Goal: Feedback & Contribution: Contribute content

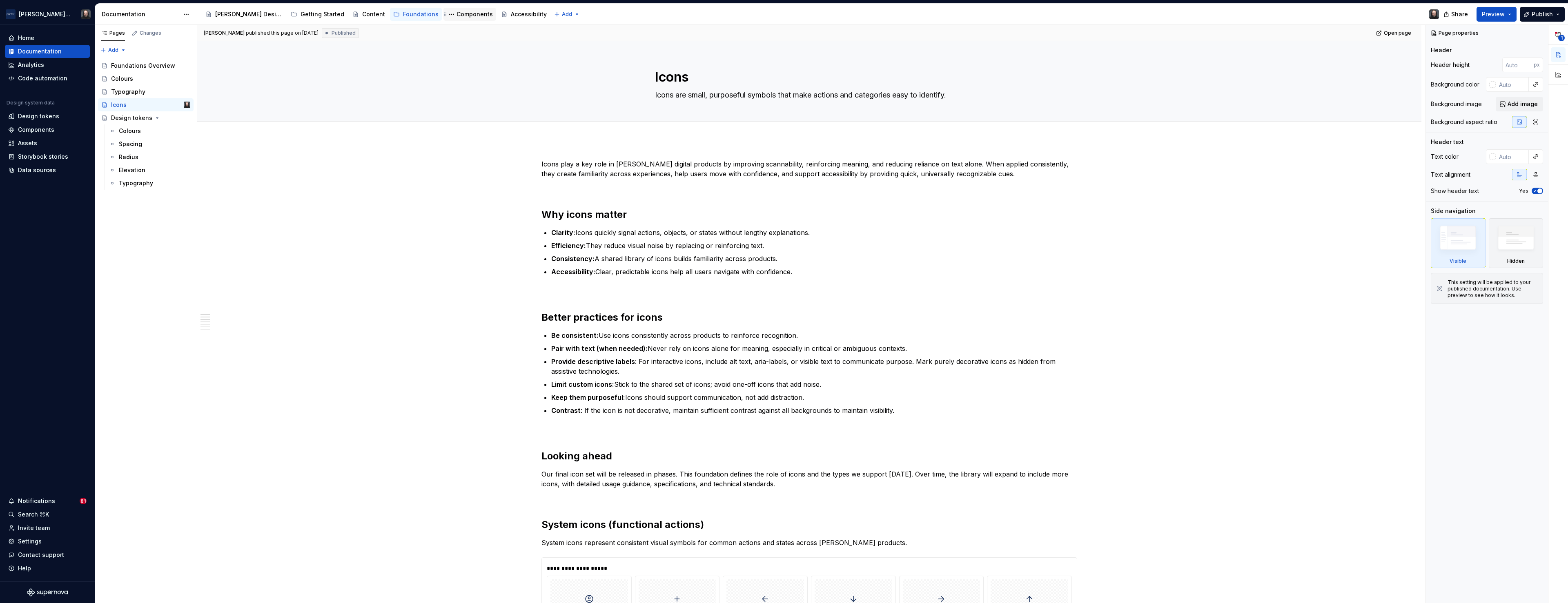
click at [457, 14] on div "Components" at bounding box center [475, 14] width 37 height 8
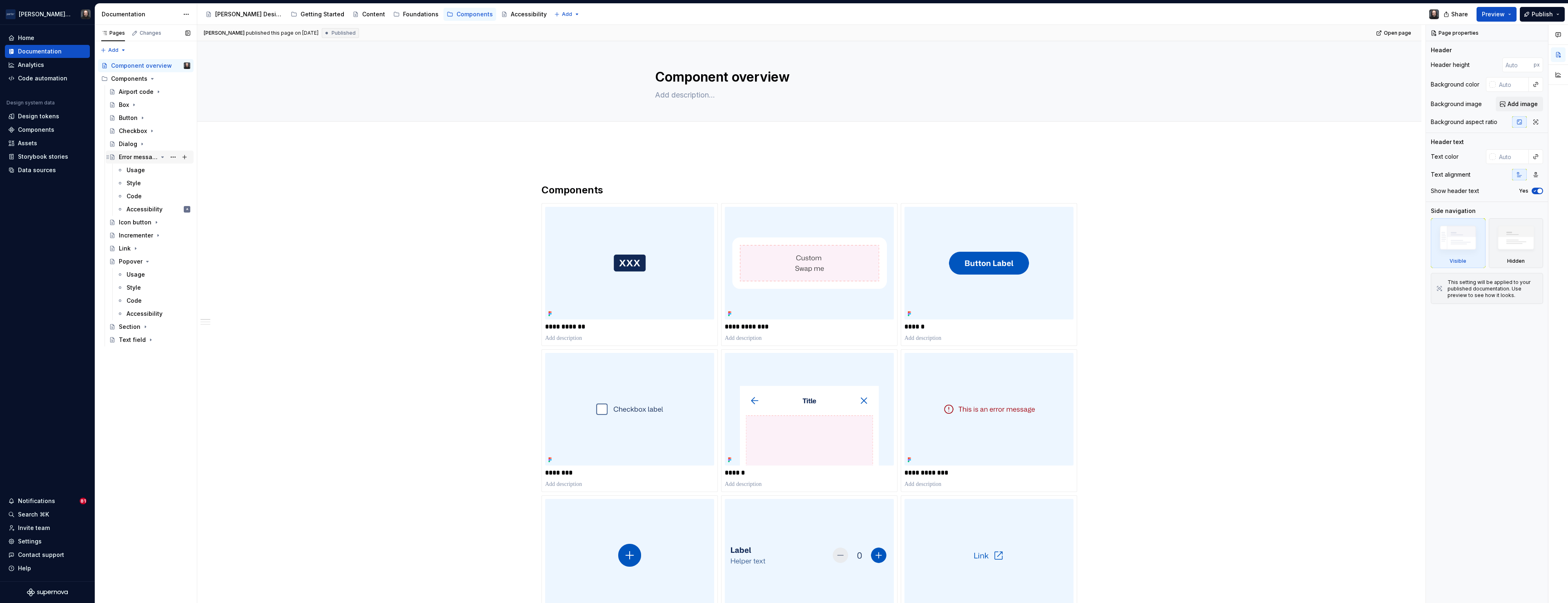
click at [162, 158] on icon "Page tree" at bounding box center [163, 157] width 7 height 7
click at [148, 209] on icon "Page tree" at bounding box center [147, 209] width 7 height 7
click at [172, 132] on button "Page tree" at bounding box center [173, 131] width 12 height 12
click at [198, 158] on div "Duplicate page" at bounding box center [222, 158] width 80 height 8
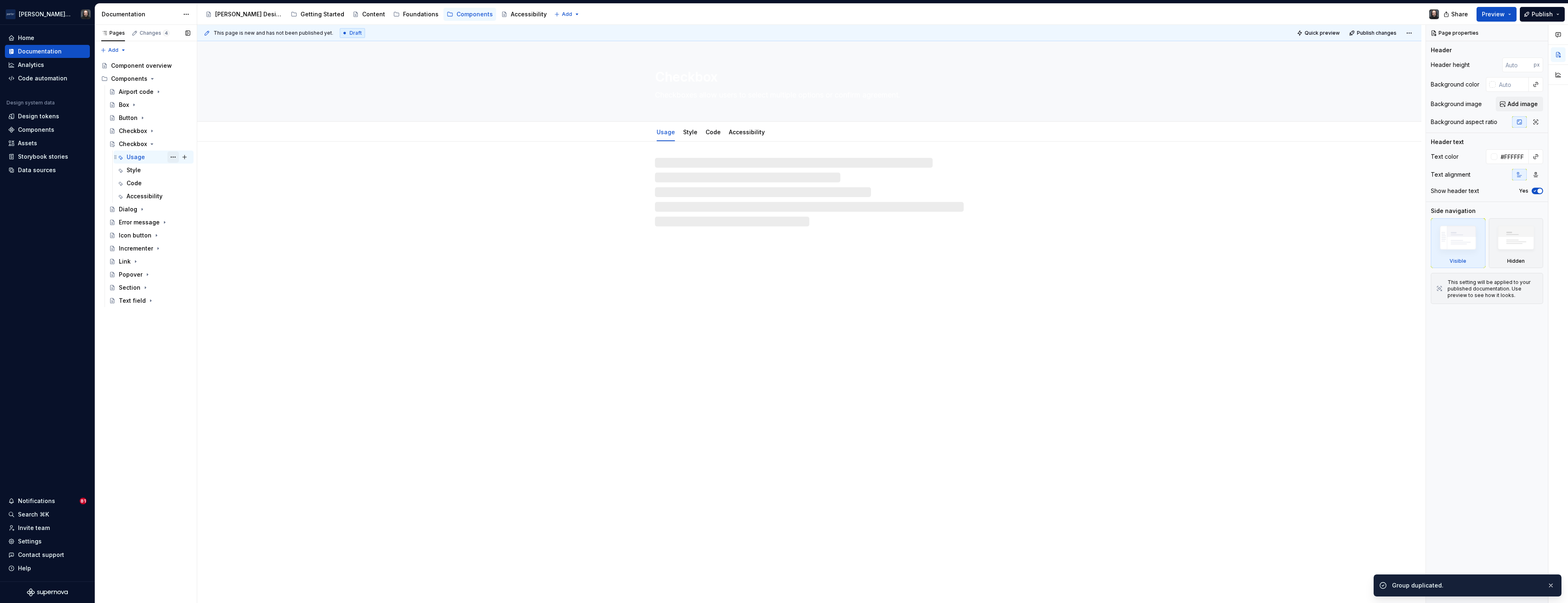
click at [173, 158] on button "Page tree" at bounding box center [173, 157] width 12 height 12
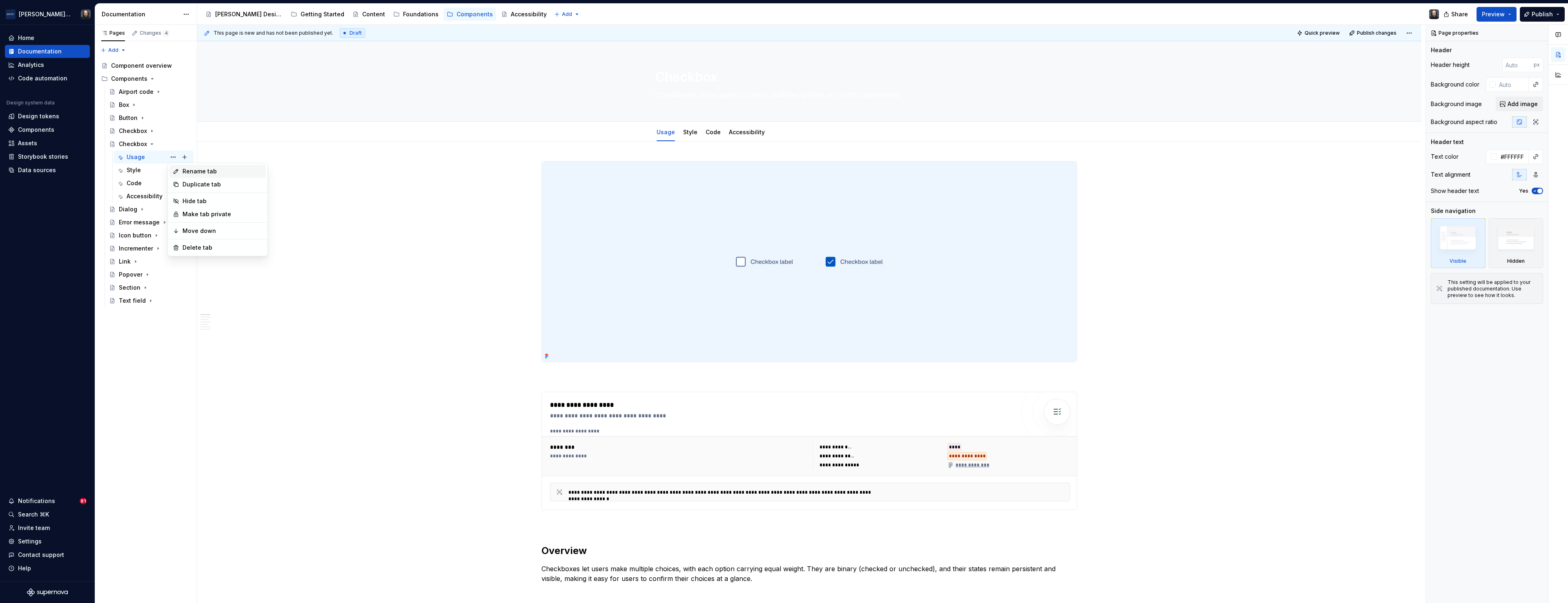
click at [198, 169] on div "Rename tab" at bounding box center [222, 171] width 80 height 8
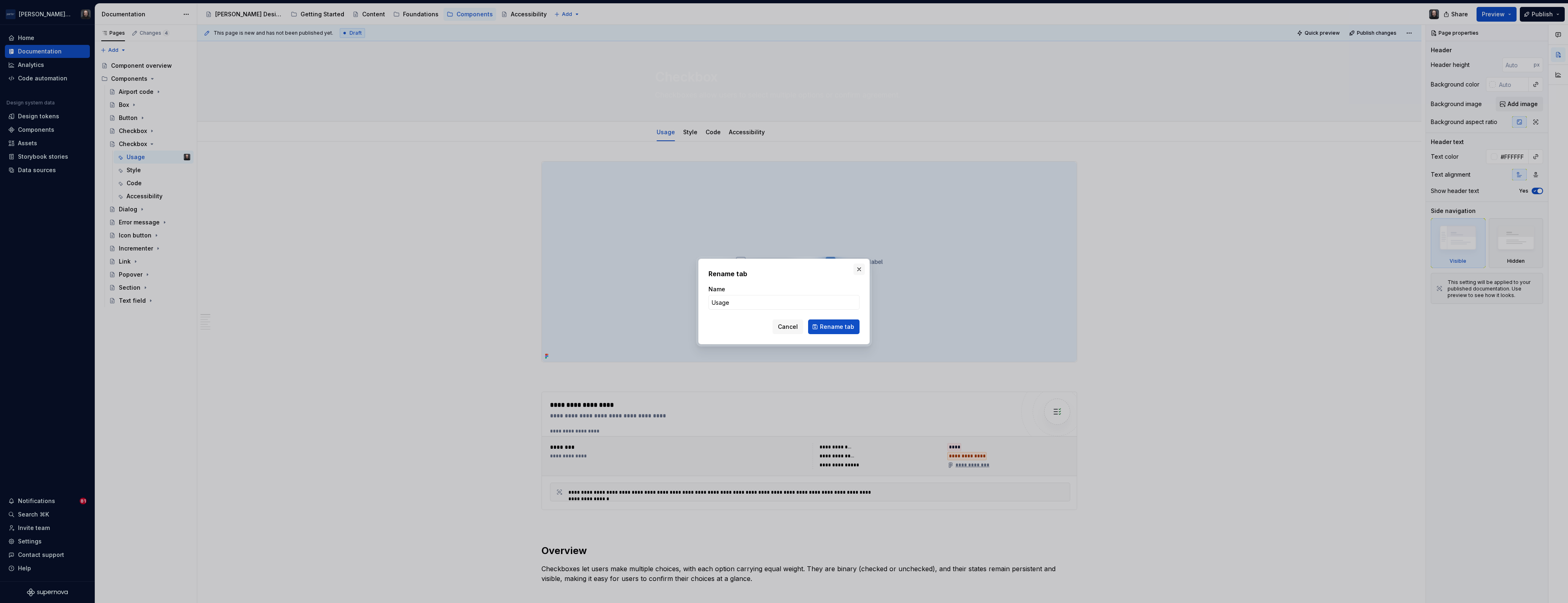
click at [860, 270] on button "button" at bounding box center [859, 269] width 12 height 12
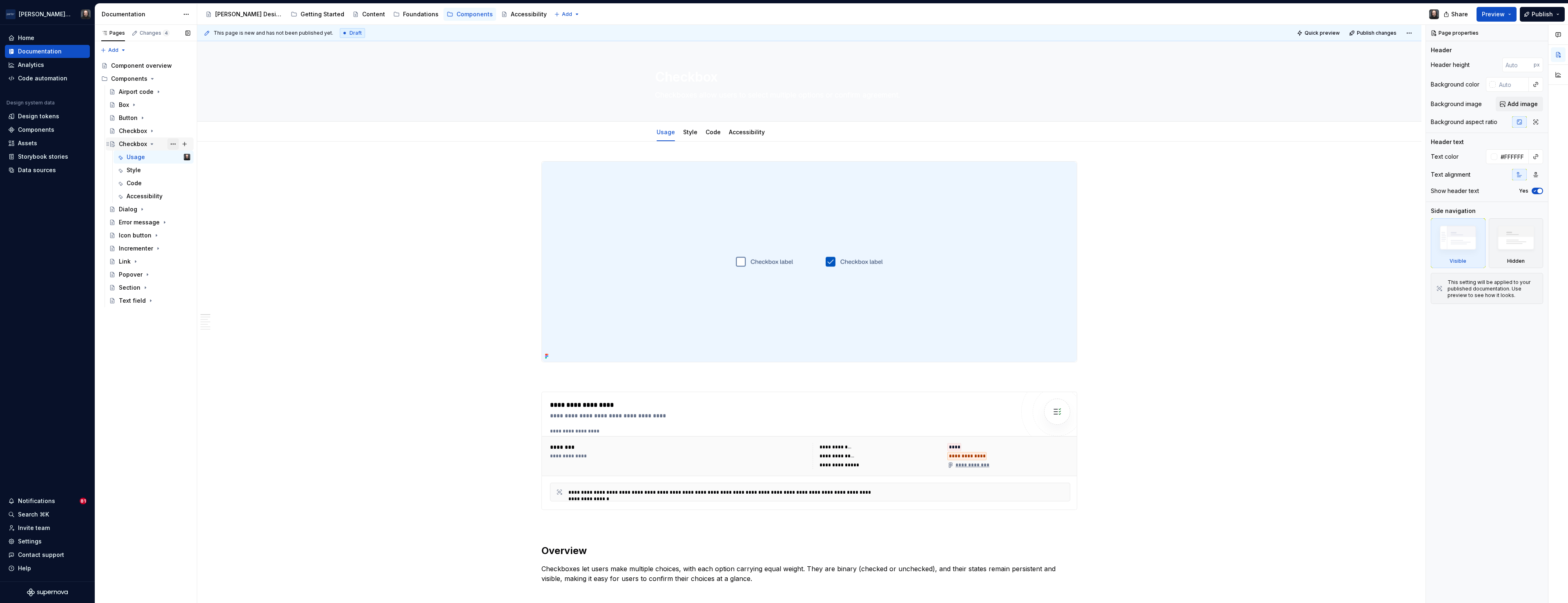
click at [170, 144] on button "Page tree" at bounding box center [173, 144] width 12 height 12
type textarea "*"
click at [197, 157] on div "Rename page" at bounding box center [222, 158] width 80 height 8
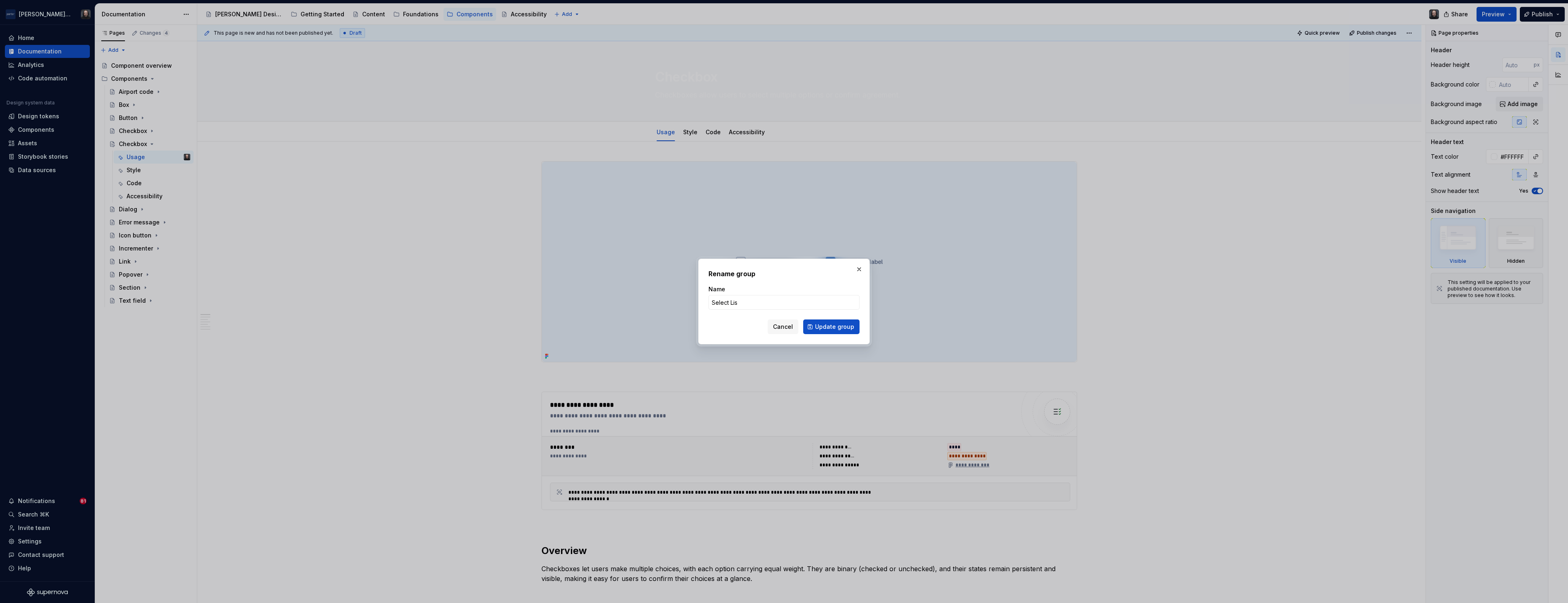
type input "Select List"
click button "Update group" at bounding box center [831, 327] width 57 height 15
type textarea "*"
type textarea "Select List"
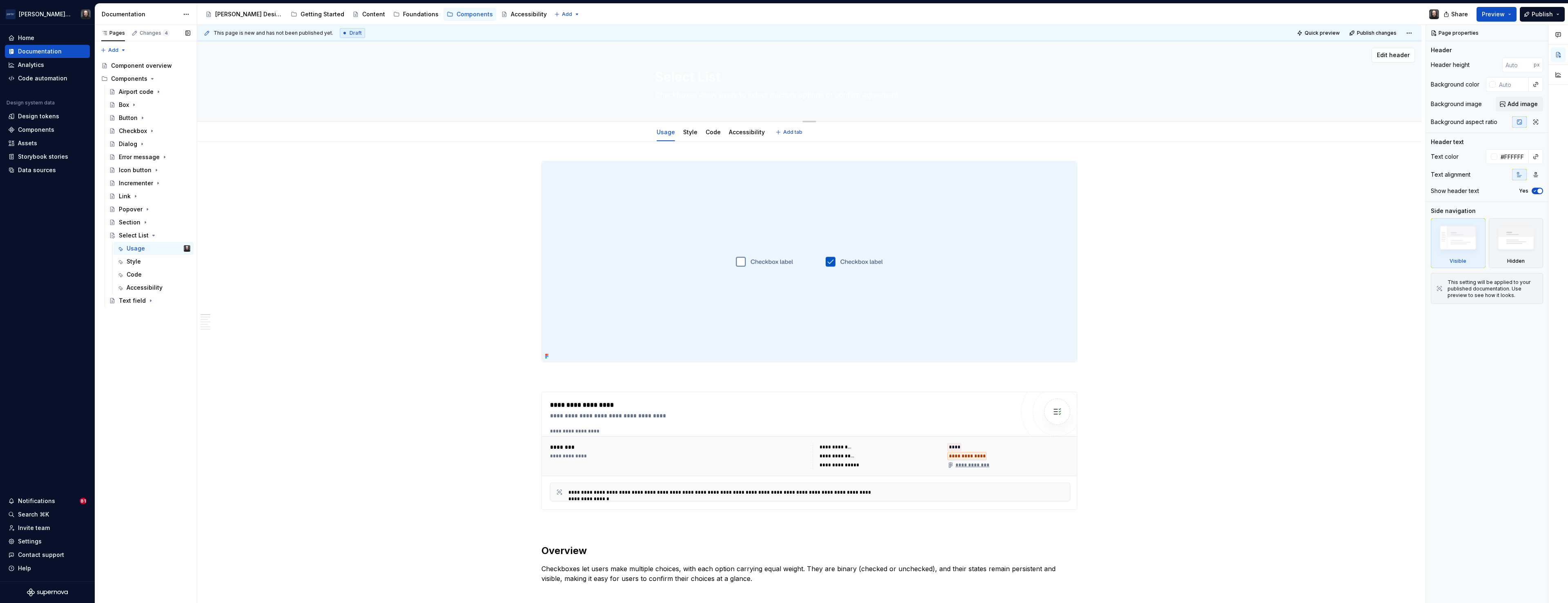
click at [710, 75] on textarea "Select List" at bounding box center [807, 77] width 309 height 19
click at [737, 74] on textarea "Select List" at bounding box center [807, 77] width 309 height 19
click at [718, 100] on textarea "Checkboxes allow users to select multiple options or confirm agreement." at bounding box center [807, 95] width 309 height 13
paste textarea "A Select List lets users choose one option from a predefined set. It’s best for…"
type textarea "*"
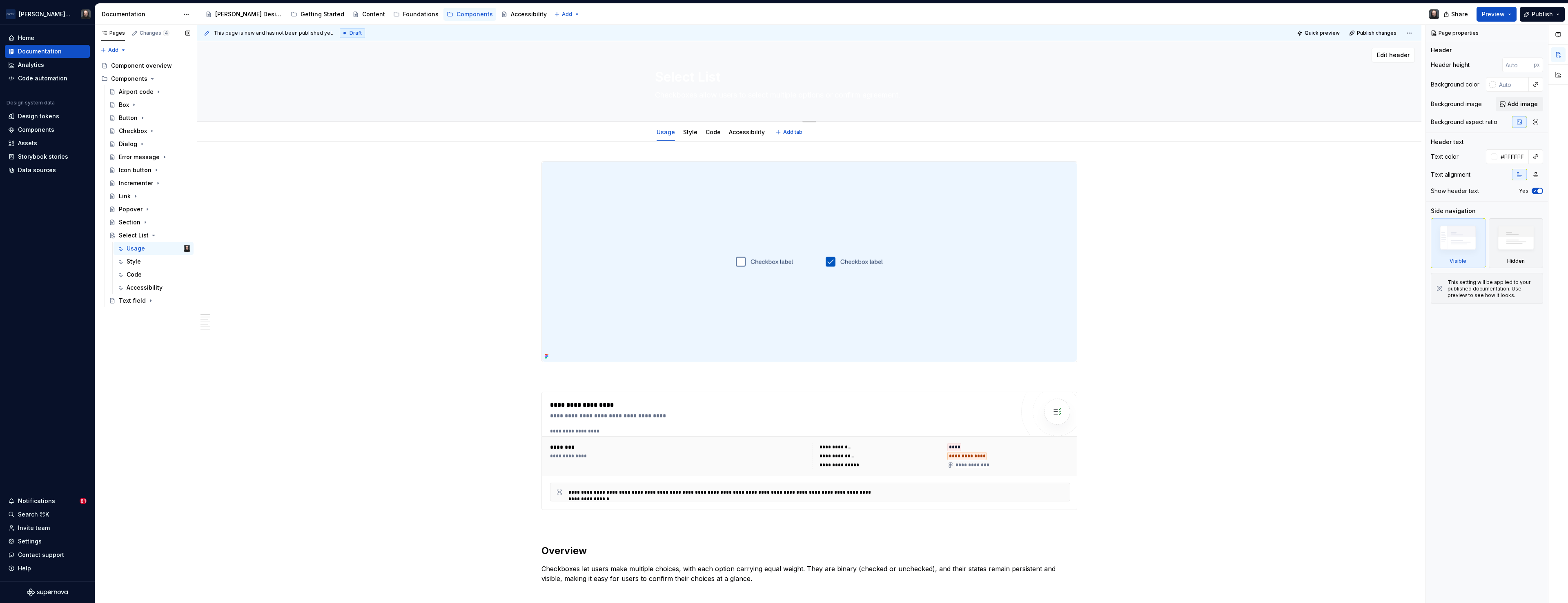
type textarea "A Select List lets users choose one option from a predefined set. It’s best for…"
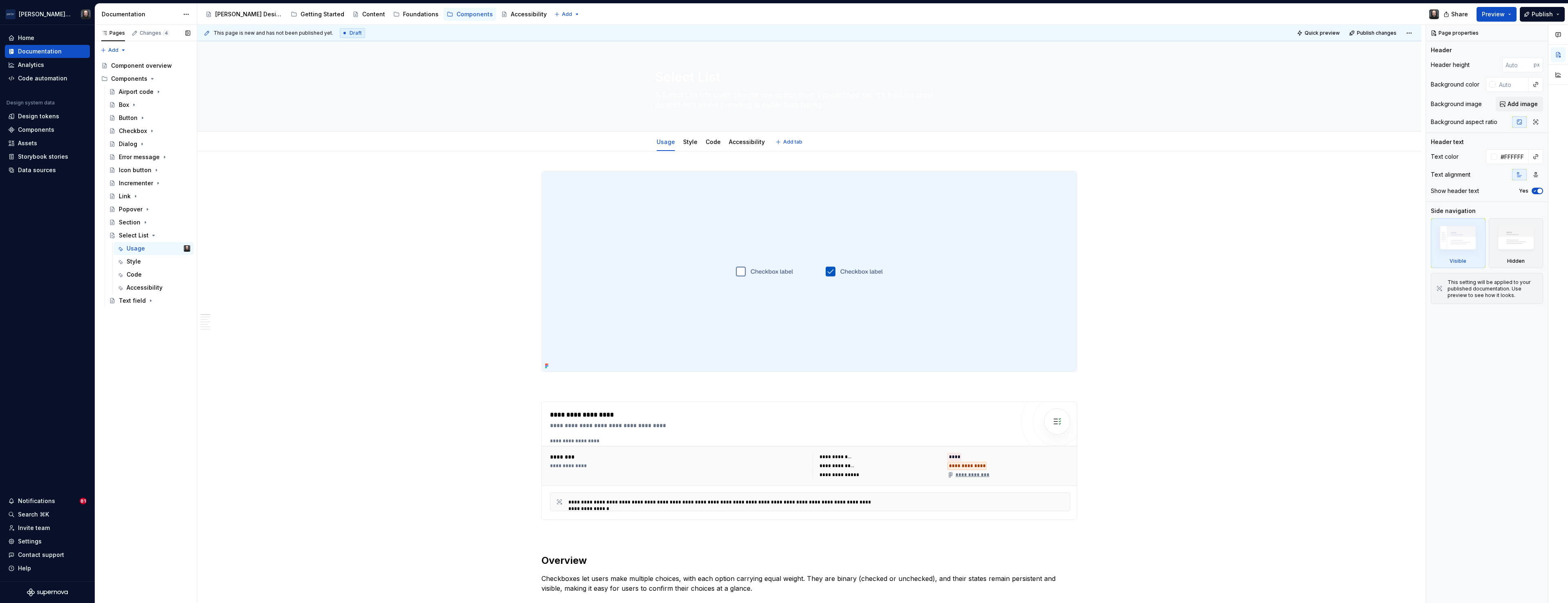
type textarea "*"
type textarea "A Select List lets users choose one option from a predefined set. It’s best for…"
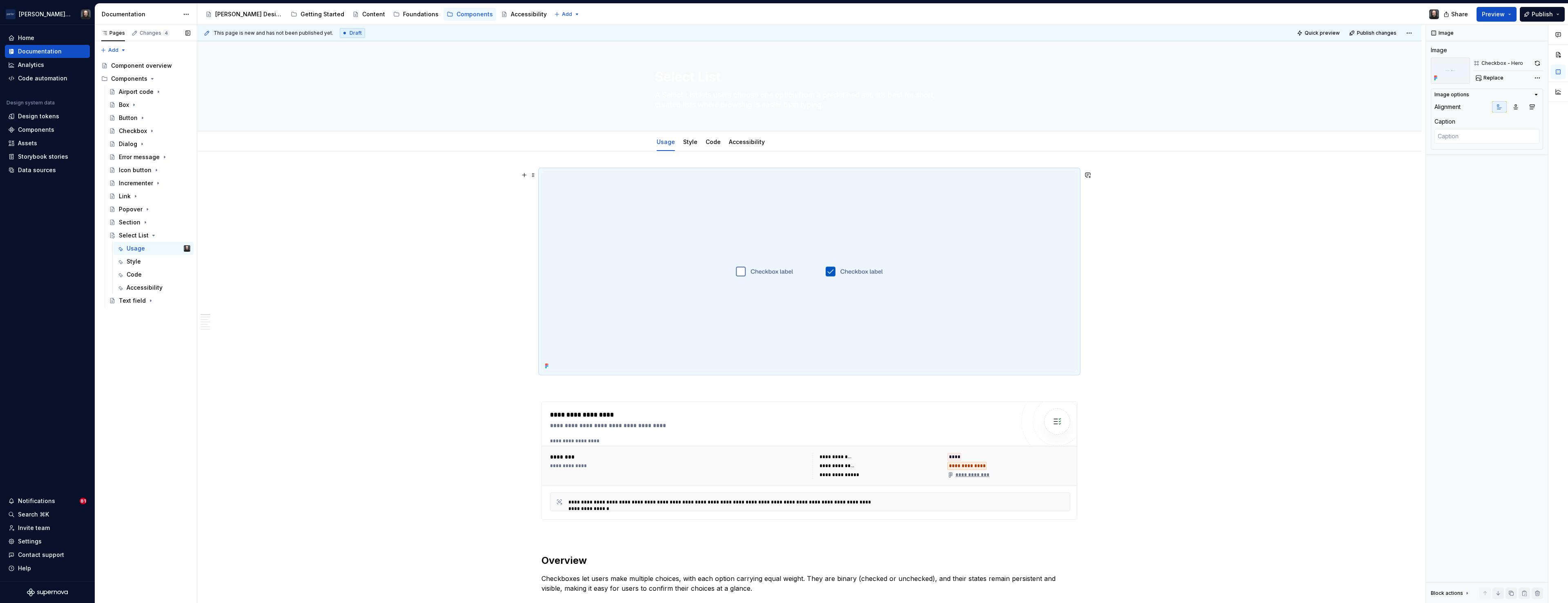
click at [983, 249] on img at bounding box center [809, 271] width 535 height 200
click at [1480, 78] on button "Replace" at bounding box center [1490, 78] width 34 height 12
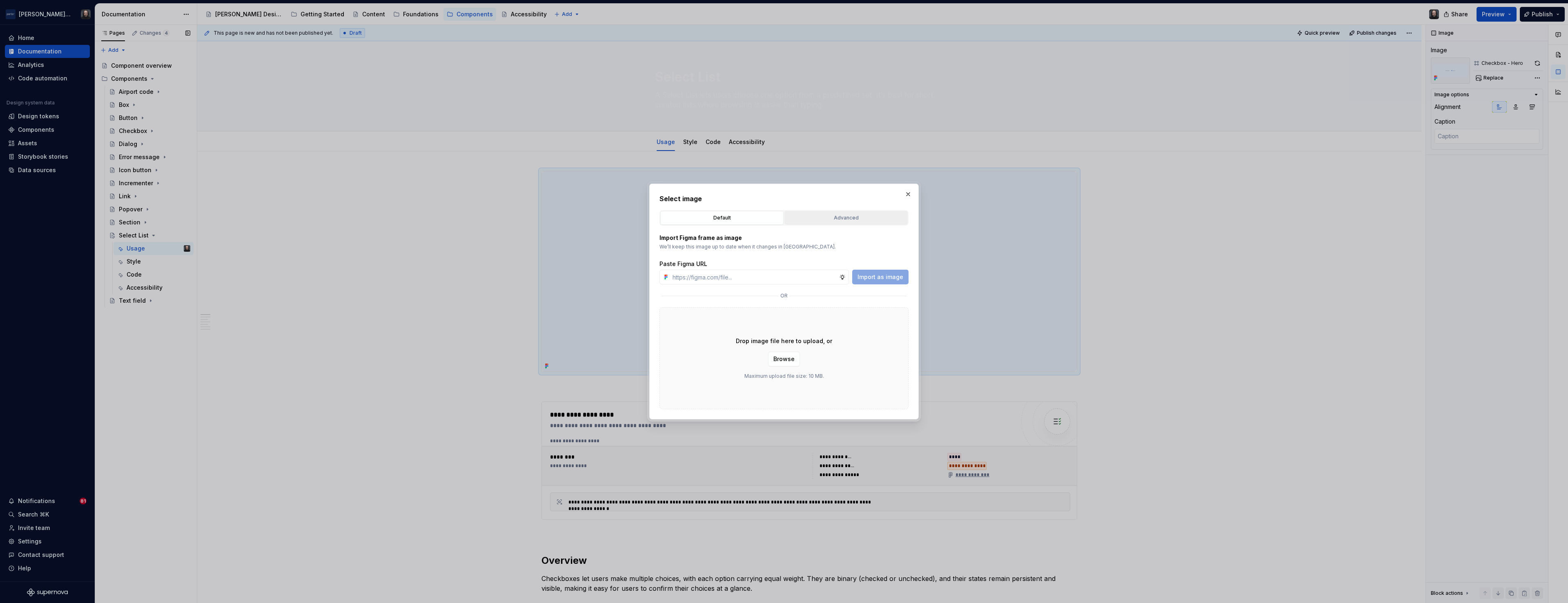
click at [848, 214] on div "Advanced" at bounding box center [845, 218] width 117 height 8
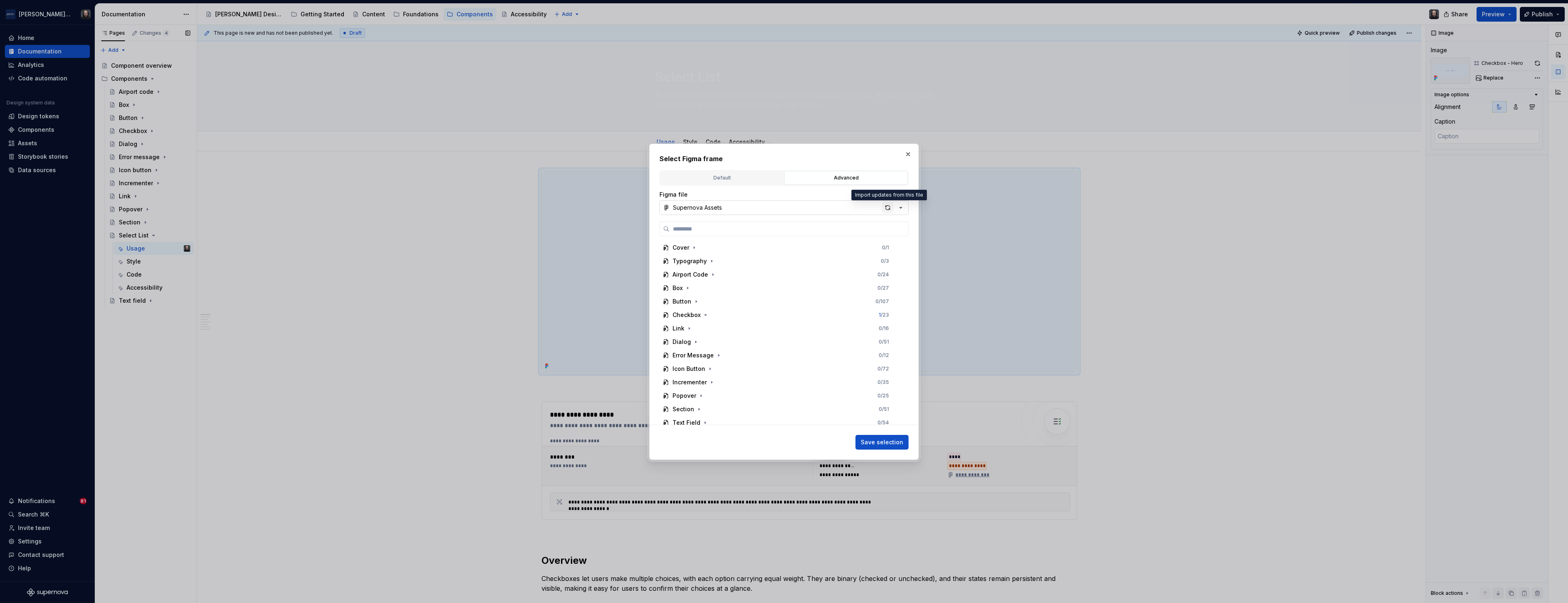
click at [888, 207] on div "button" at bounding box center [887, 207] width 12 height 12
click at [707, 413] on icon "button" at bounding box center [707, 413] width 7 height 7
click at [752, 373] on div "Hero 0 / 3" at bounding box center [785, 378] width 235 height 13
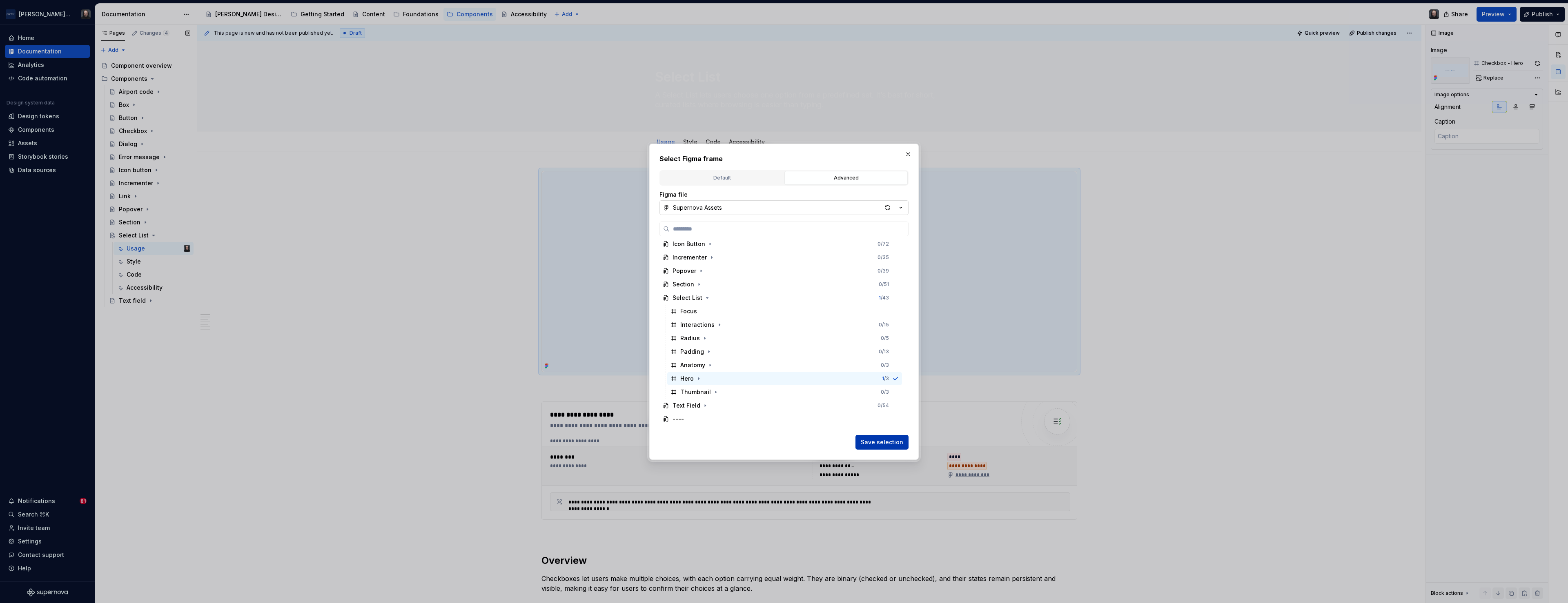
click at [890, 441] on span "Save selection" at bounding box center [882, 442] width 43 height 8
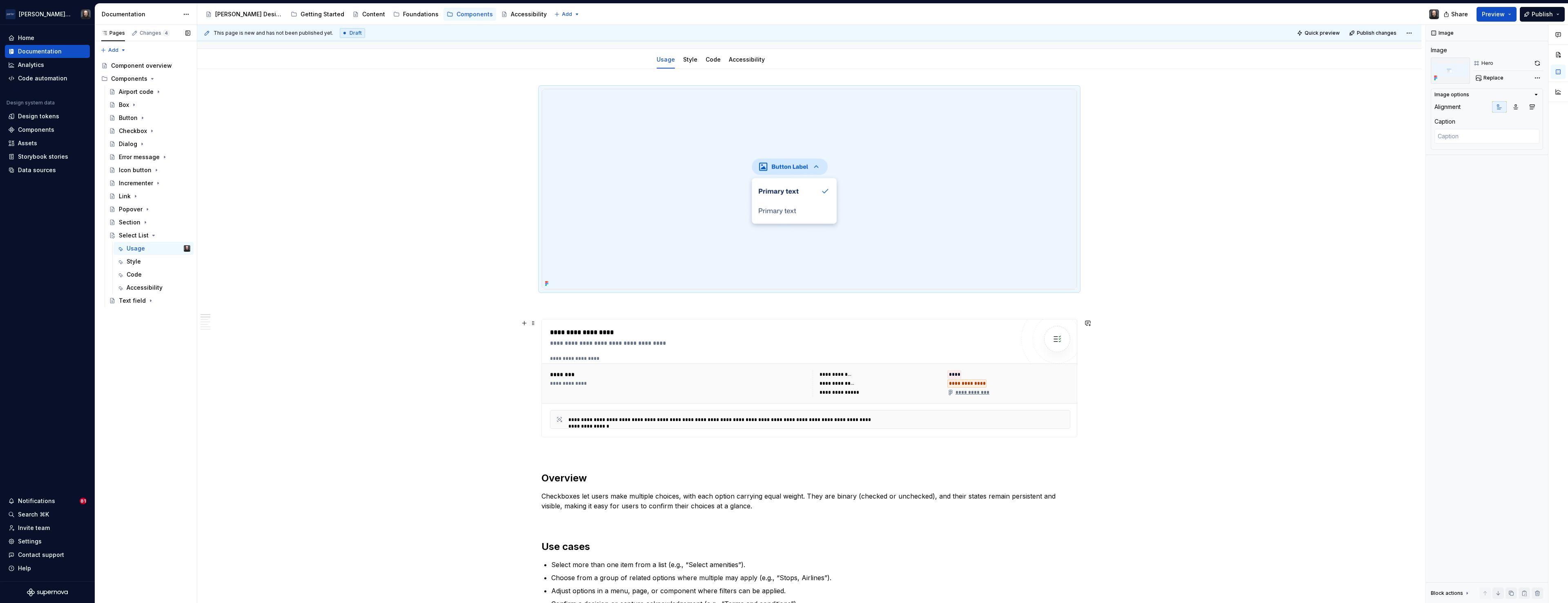
click at [888, 331] on div "**********" at bounding box center [782, 333] width 464 height 10
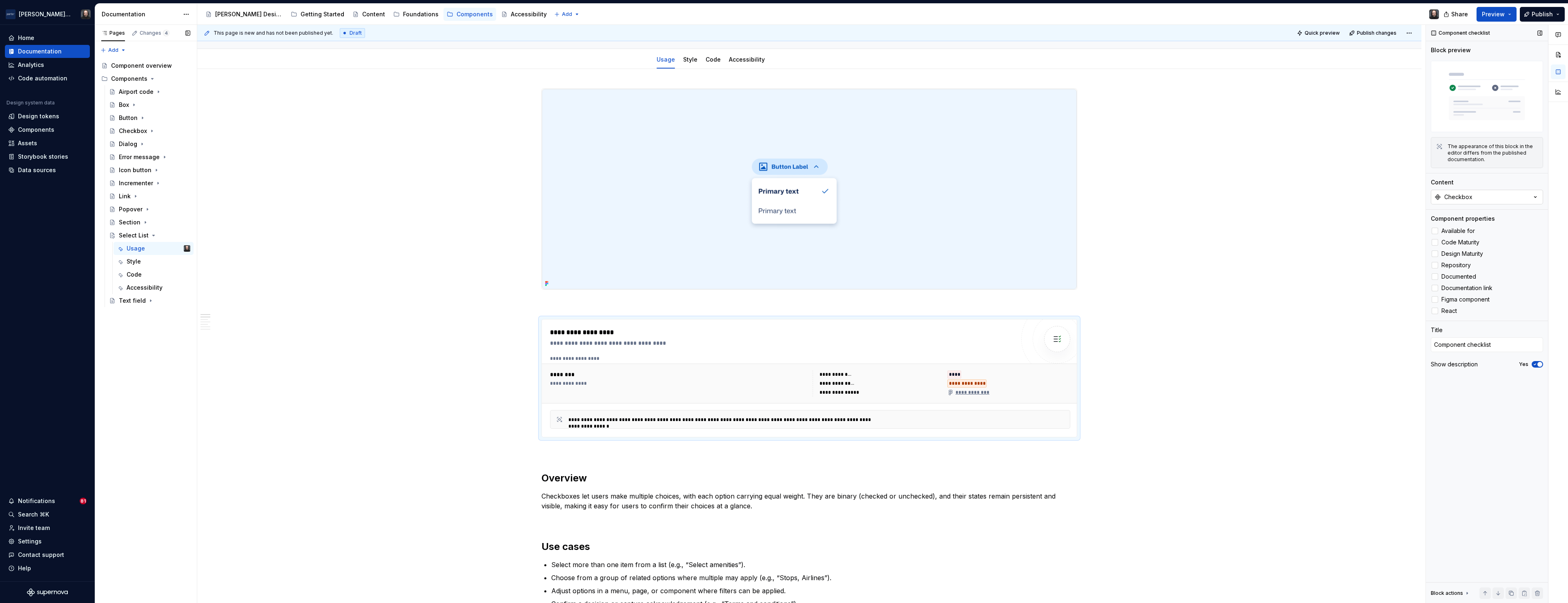
click at [1503, 197] on button "Checkbox" at bounding box center [1487, 197] width 112 height 15
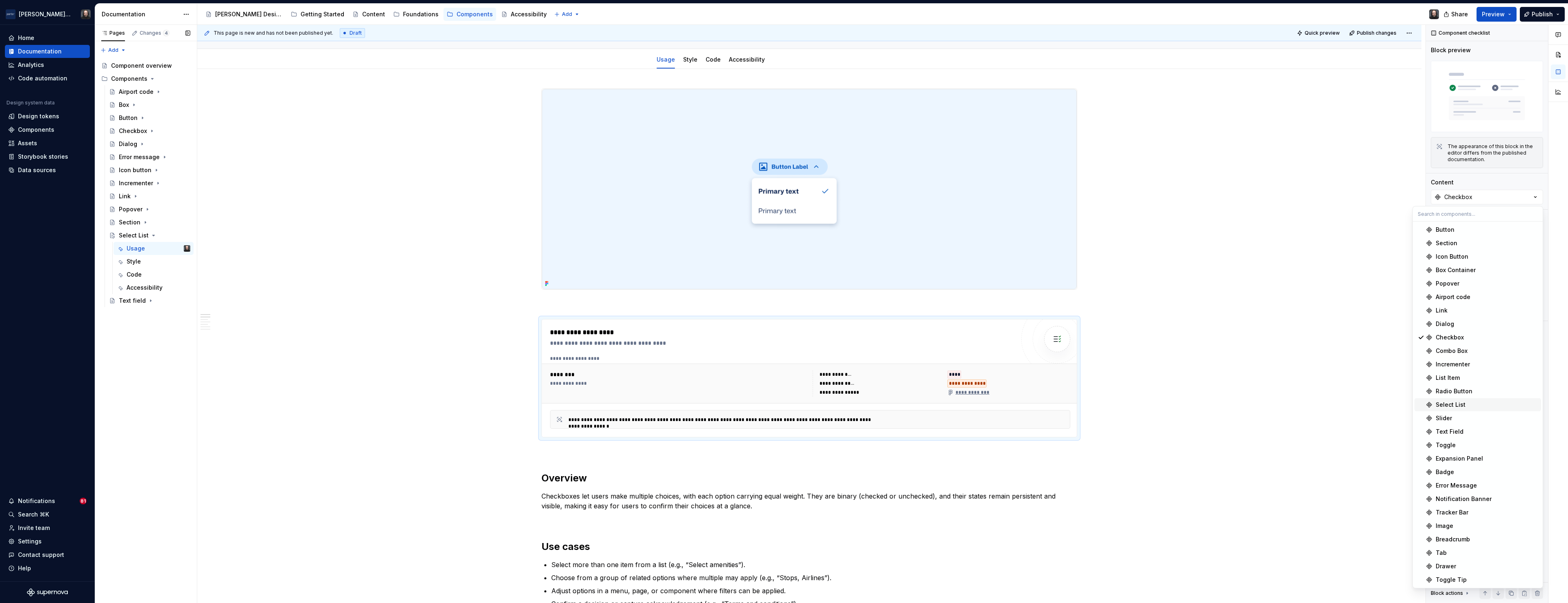
click at [1457, 403] on div "Select List" at bounding box center [1451, 405] width 30 height 8
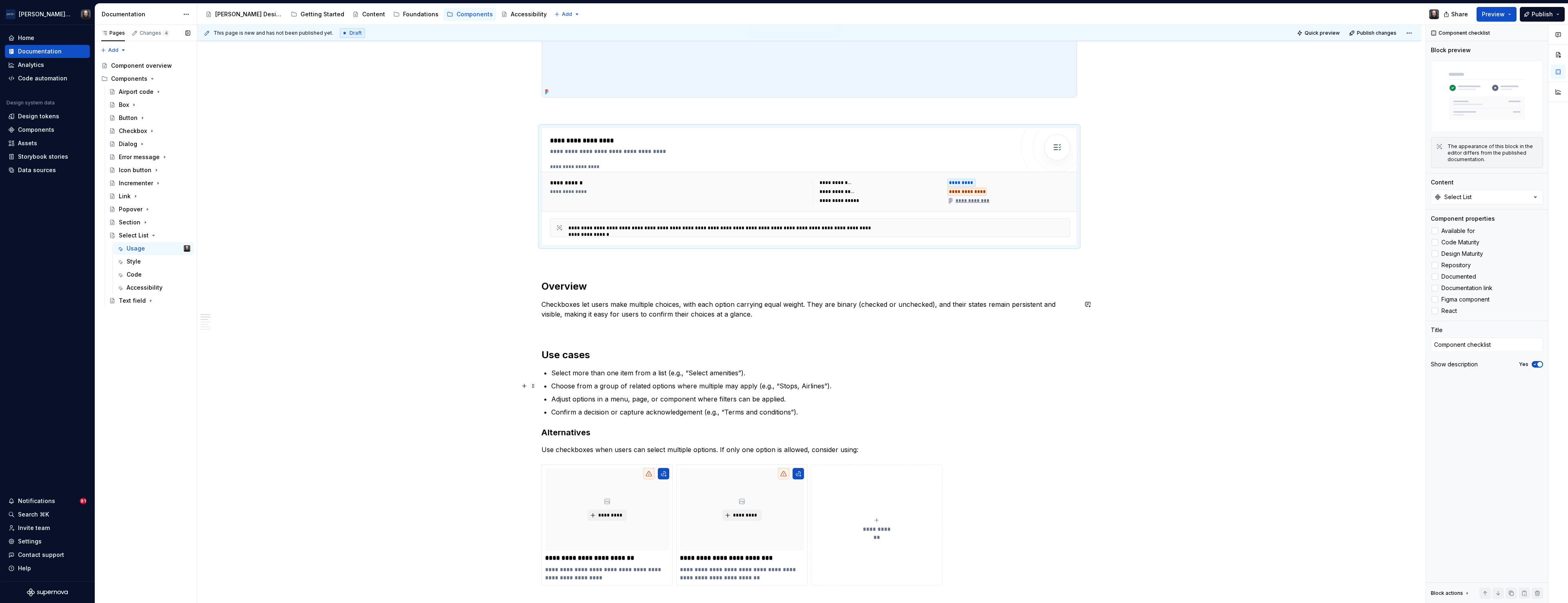
scroll to position [316, 0]
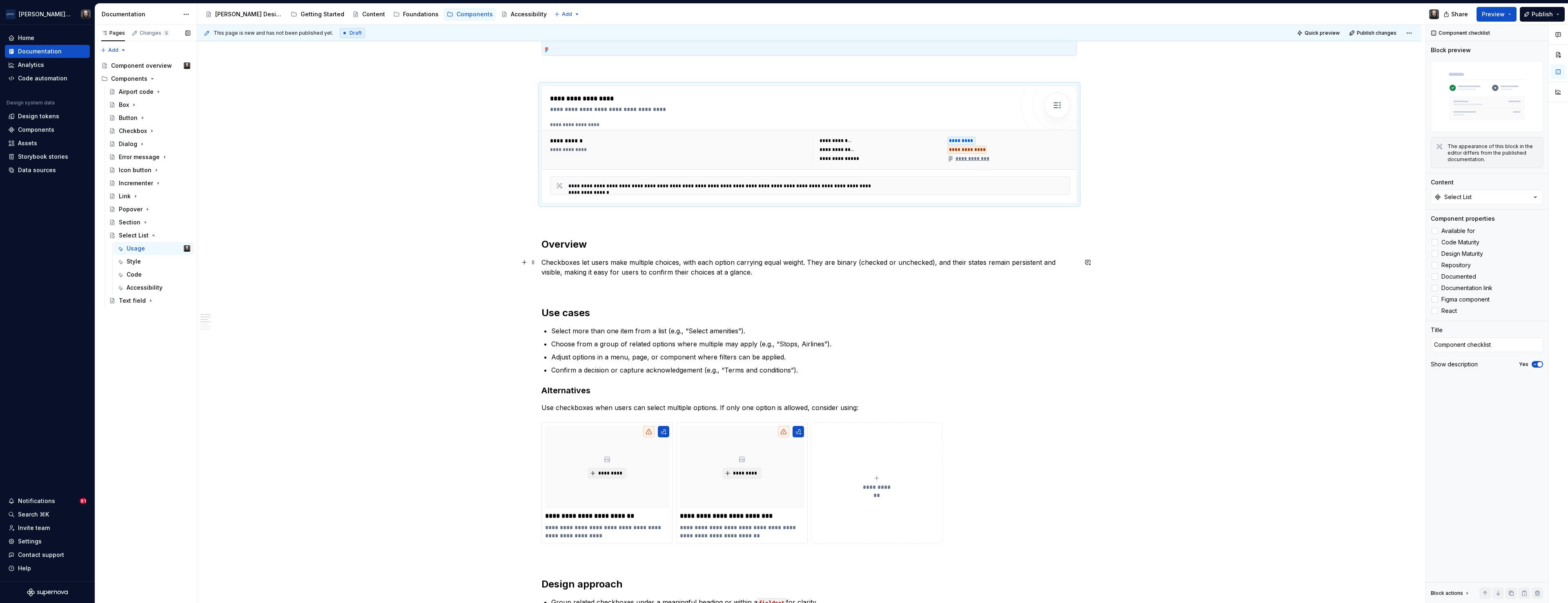
click at [669, 267] on p "Checkboxes let users make multiple choices, with each option carrying equal wei…" at bounding box center [810, 267] width 536 height 19
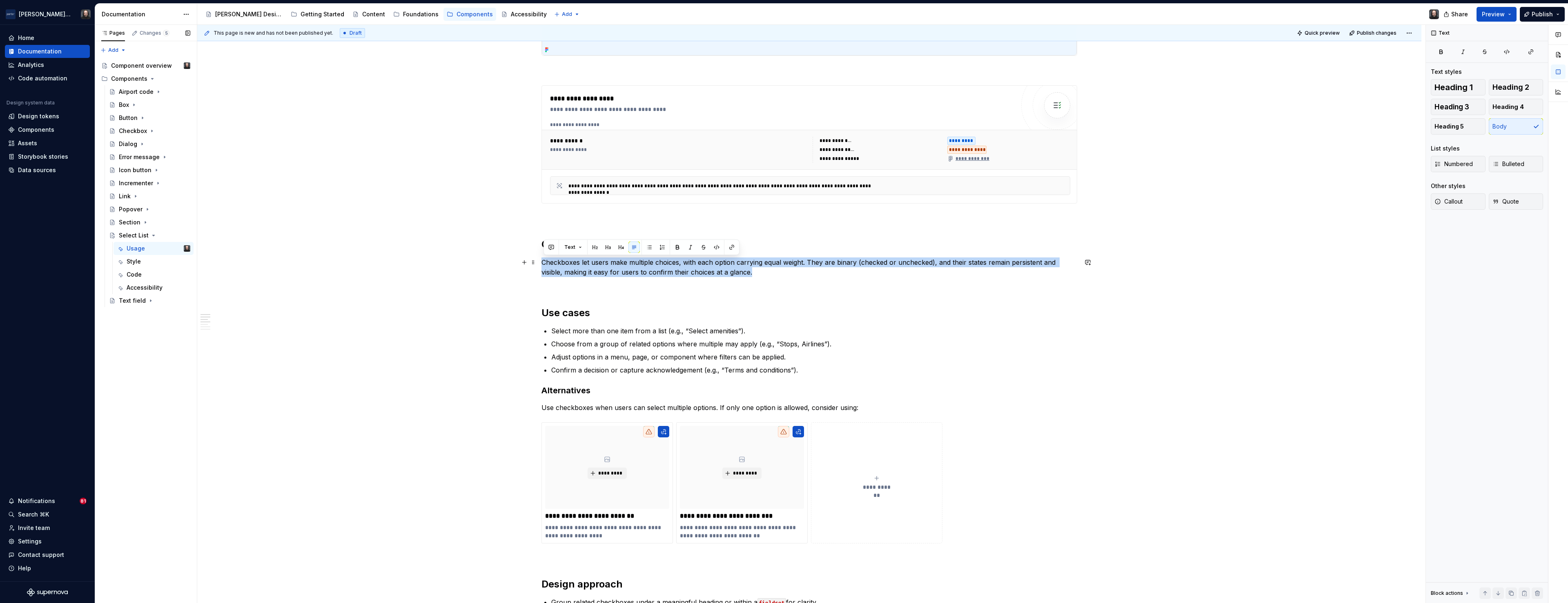
drag, startPoint x: 738, startPoint y: 273, endPoint x: 545, endPoint y: 262, distance: 193.3
click at [545, 262] on p "Checkboxes let users make multiple choices, with each option carrying equal wei…" at bounding box center [810, 267] width 536 height 19
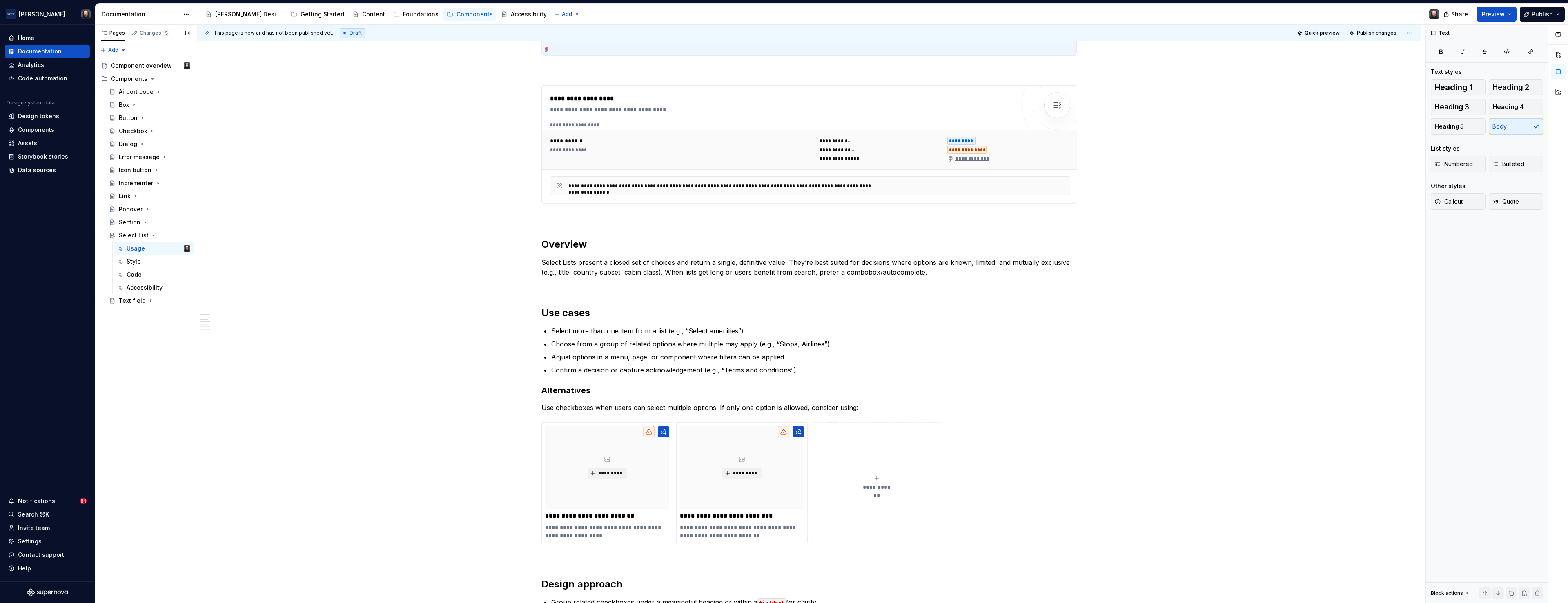
type textarea "*"
click at [545, 313] on h2 "Use cases" at bounding box center [810, 313] width 536 height 13
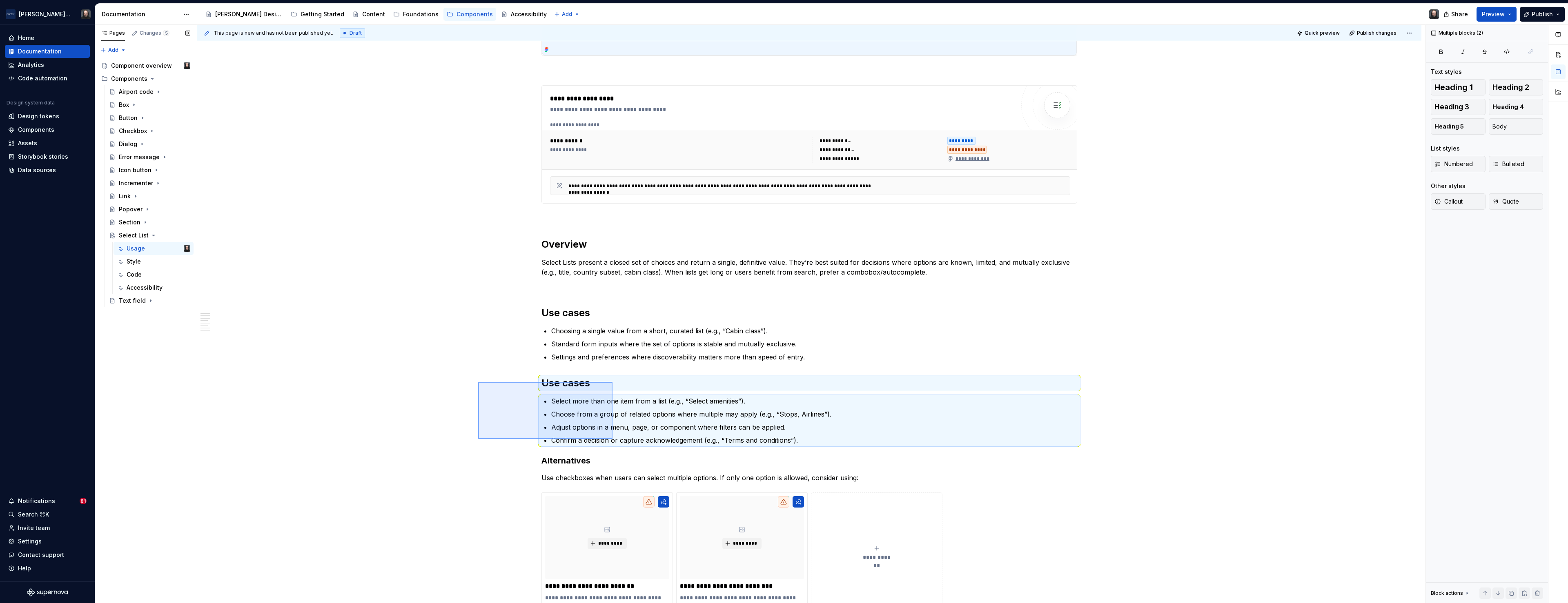
drag, startPoint x: 584, startPoint y: 422, endPoint x: 612, endPoint y: 439, distance: 32.8
click at [612, 439] on div "**********" at bounding box center [811, 314] width 1228 height 579
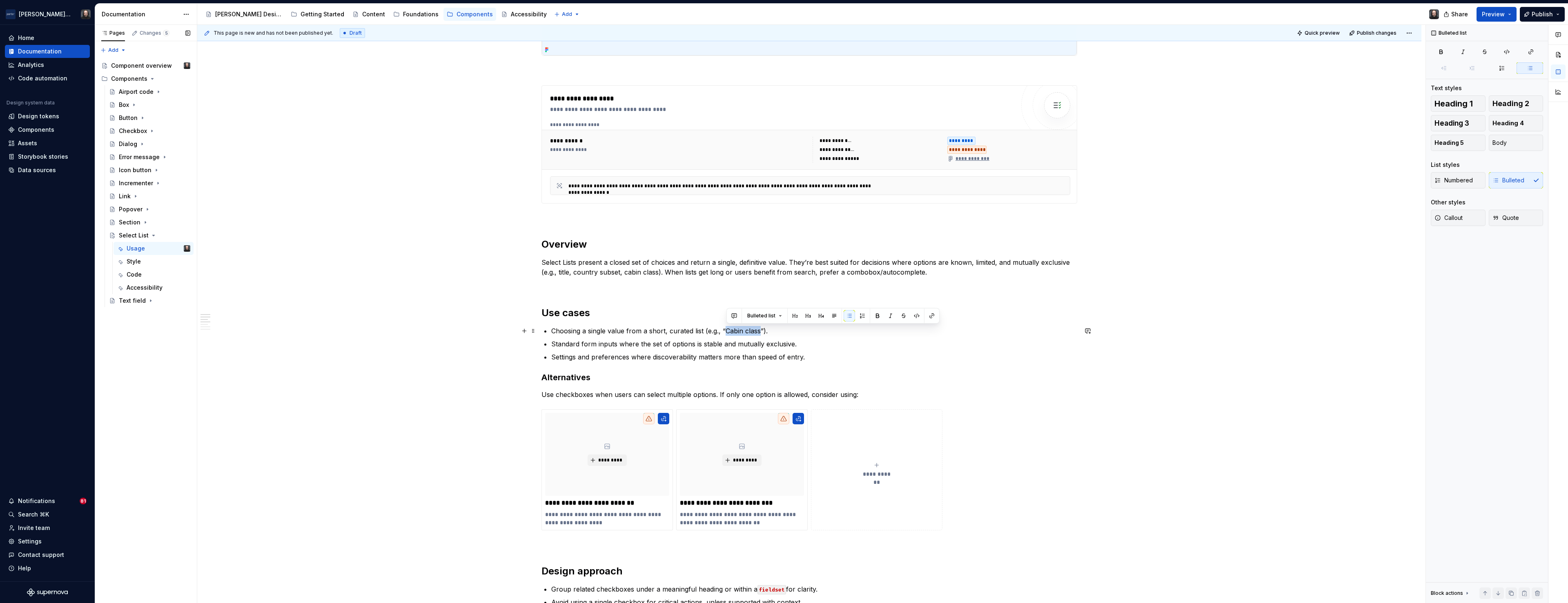
drag, startPoint x: 762, startPoint y: 332, endPoint x: 727, endPoint y: 333, distance: 35.0
click at [727, 333] on p "Choosing a single value from a short, curated list (e.g., “Cabin class”)." at bounding box center [814, 331] width 526 height 10
click at [425, 365] on div "**********" at bounding box center [809, 553] width 1224 height 1437
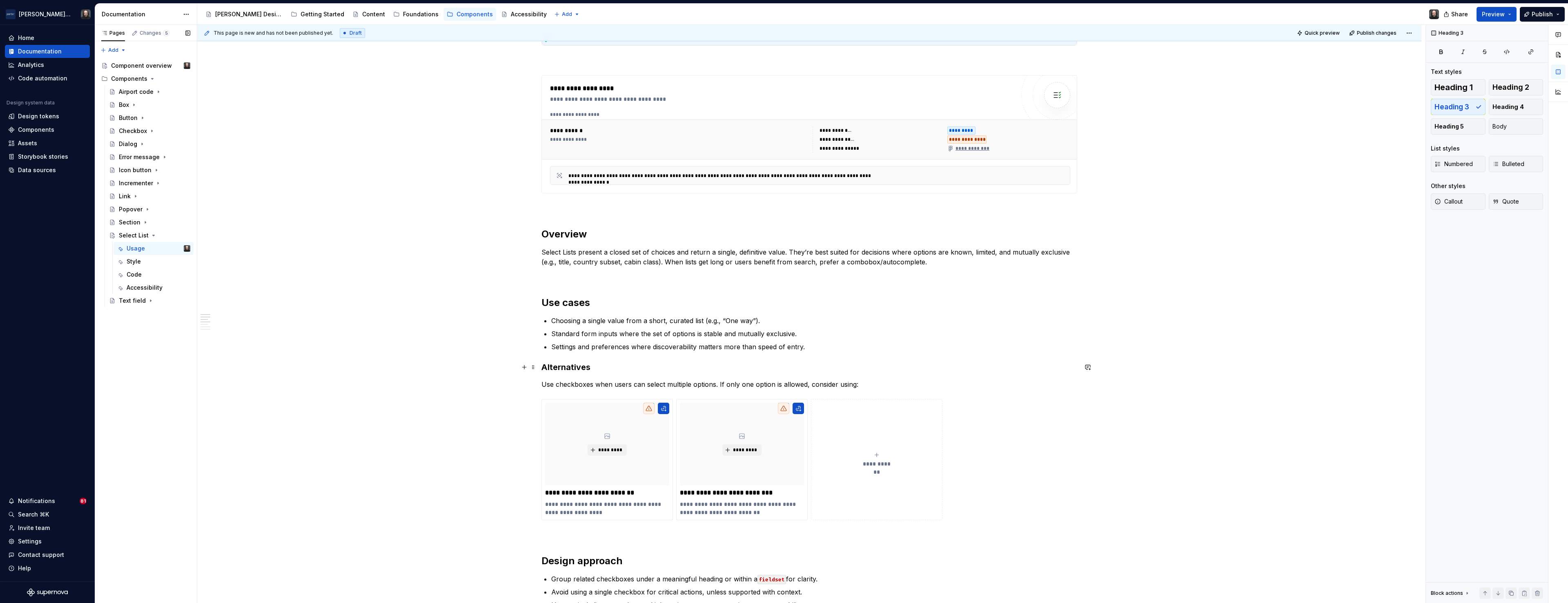
scroll to position [332, 0]
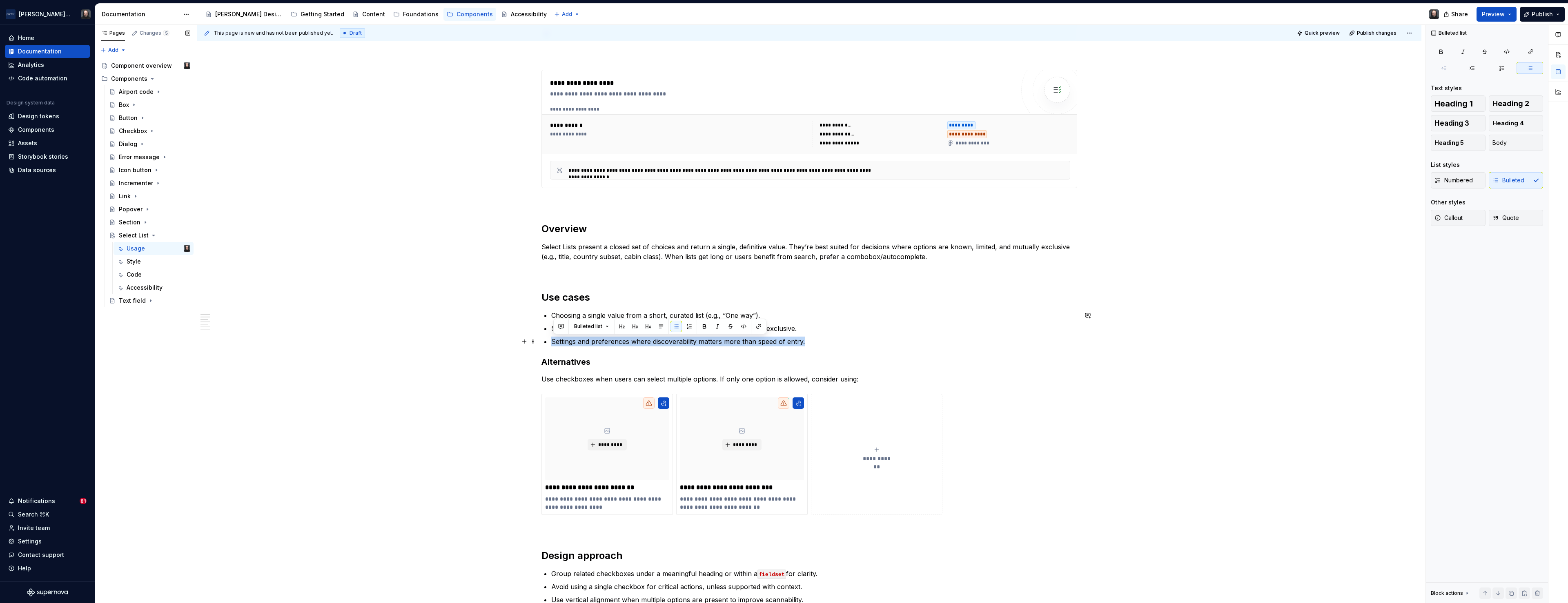
drag, startPoint x: 554, startPoint y: 343, endPoint x: 805, endPoint y: 345, distance: 251.0
click at [805, 345] on p "Settings and preferences where discoverability matters more than speed of entry." at bounding box center [814, 341] width 526 height 10
click at [730, 328] on button "button" at bounding box center [730, 326] width 12 height 12
click at [422, 358] on div "**********" at bounding box center [809, 537] width 1224 height 1437
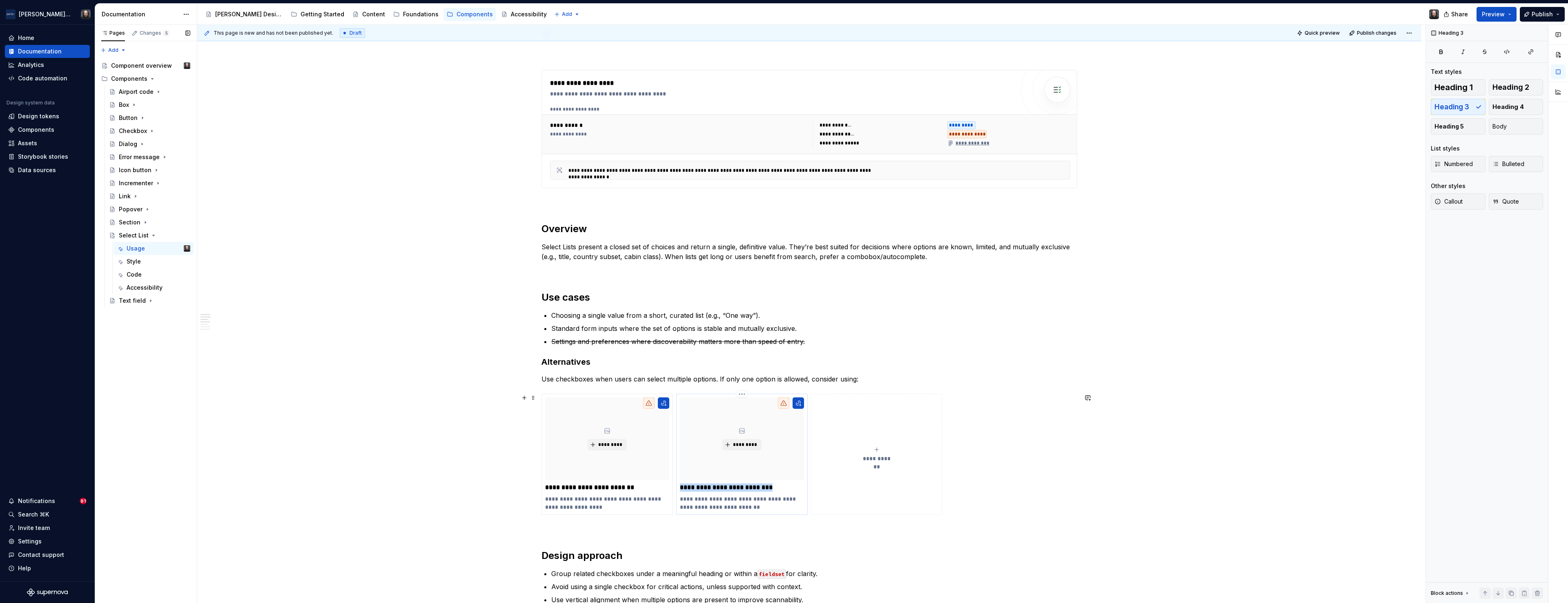
drag, startPoint x: 772, startPoint y: 489, endPoint x: 683, endPoint y: 492, distance: 89.1
click at [683, 492] on p "**********" at bounding box center [742, 487] width 124 height 8
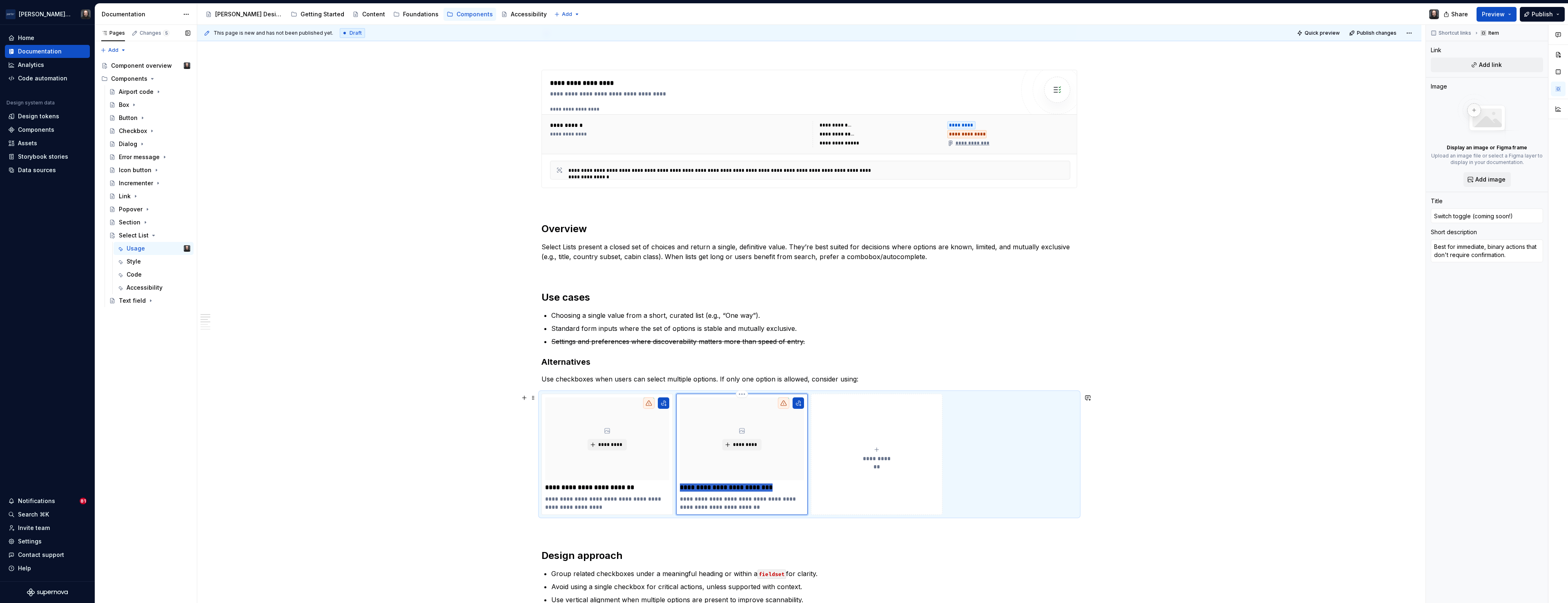
type textarea "*"
type input "C"
type textarea "*"
type input "Co"
type textarea "*"
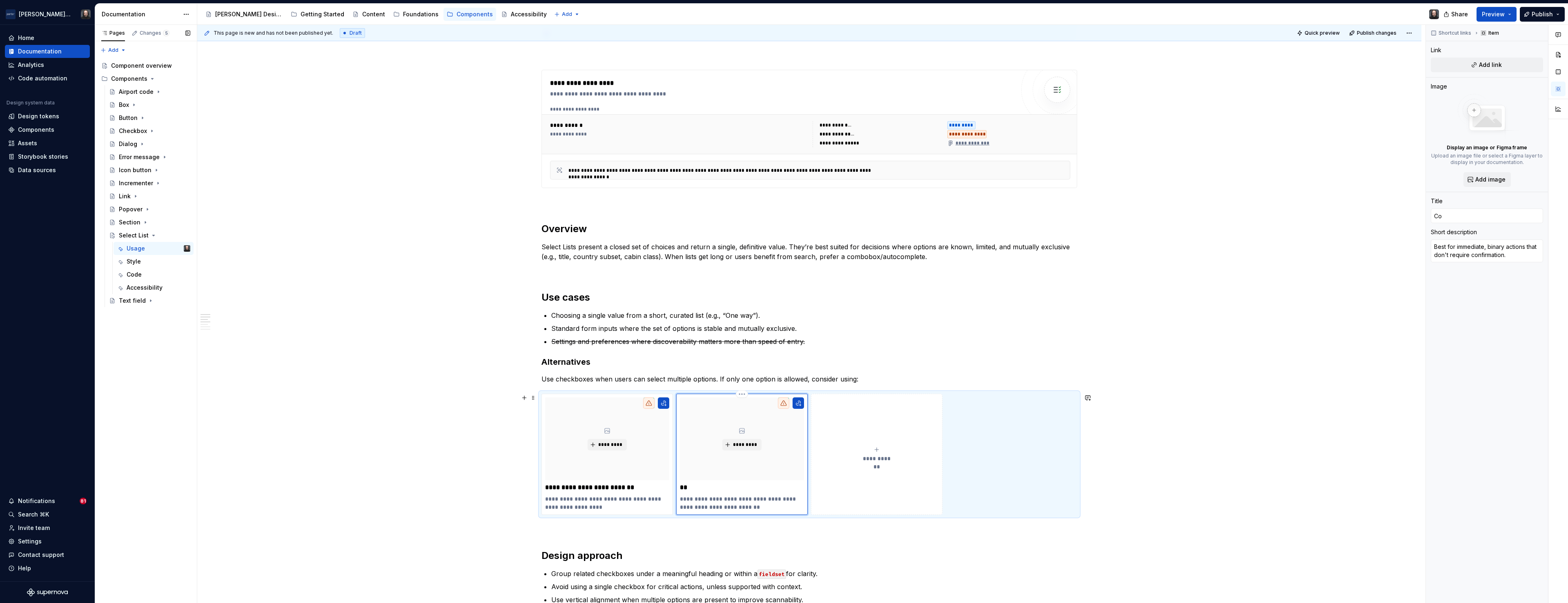
type input "Com"
type textarea "*"
type input "Comb"
type textarea "*"
type input "Combo"
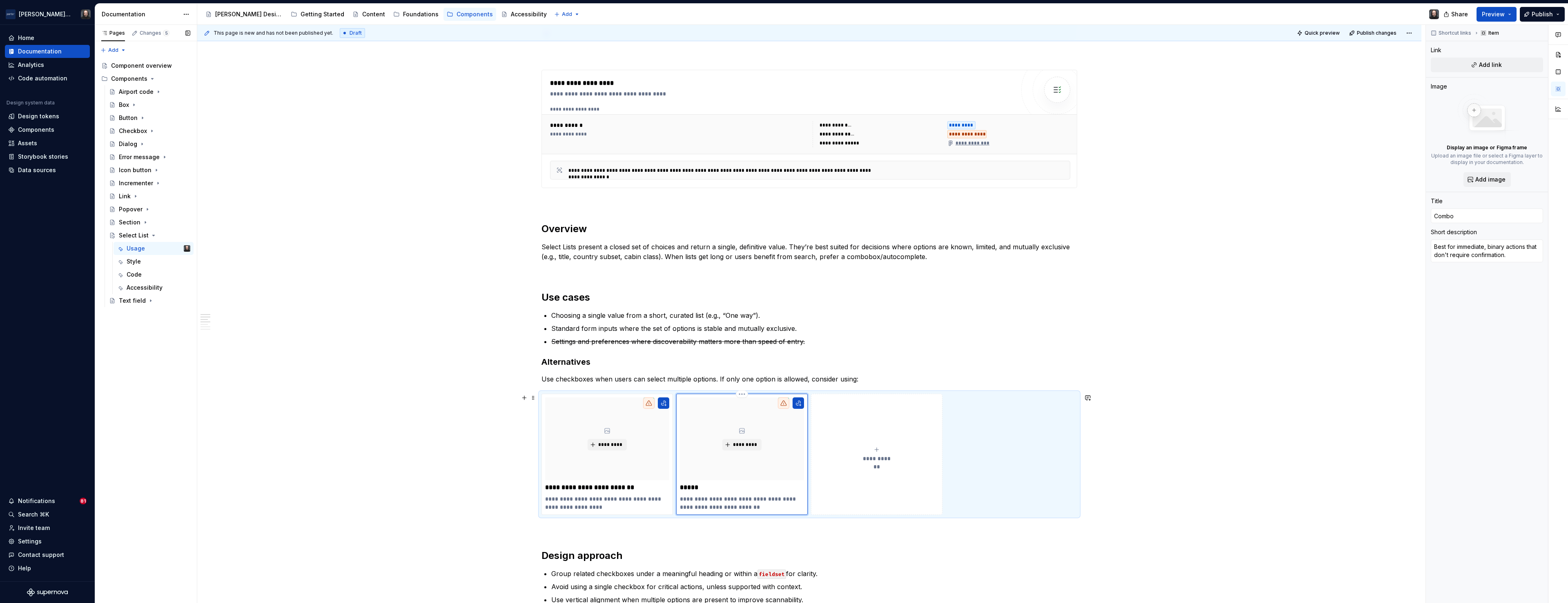
type textarea "*"
type input "Combo"
type textarea "*"
type input "Combo B"
type textarea "*"
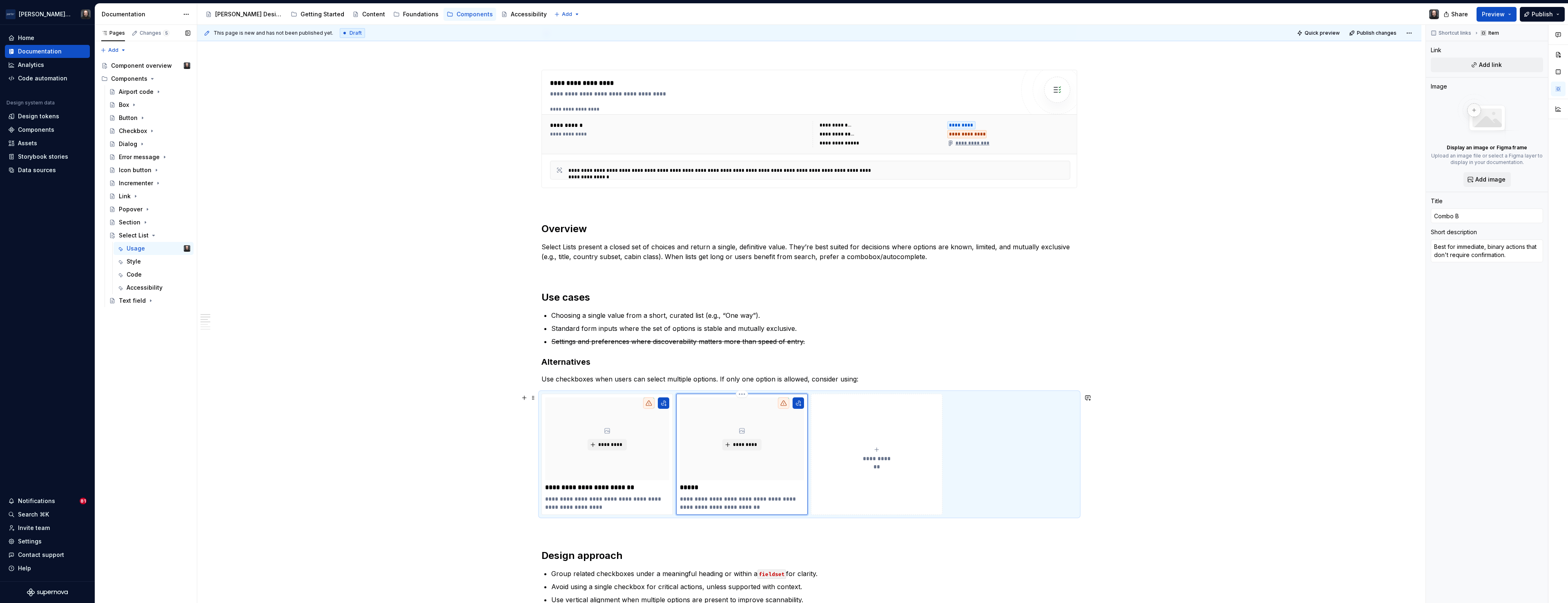
type input "Combo Bo"
type textarea "*"
type input "Combo Box"
click at [433, 453] on div "**********" at bounding box center [809, 537] width 1224 height 1437
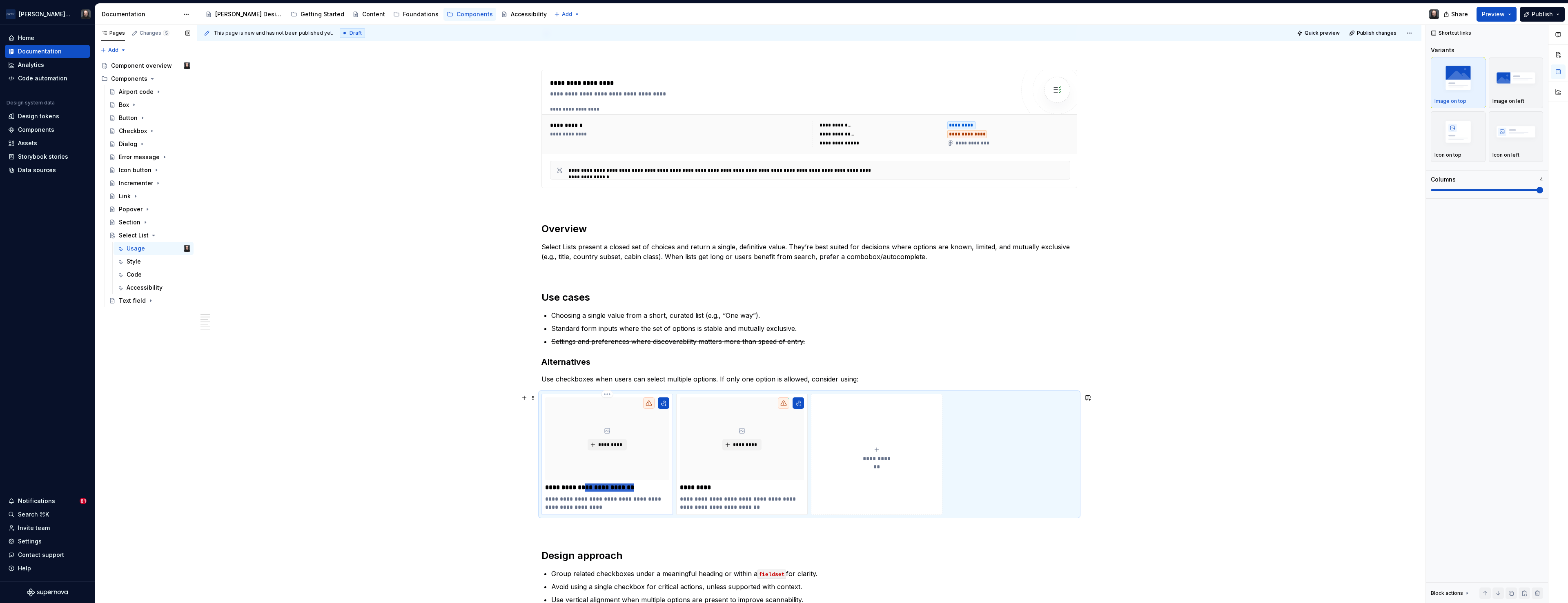
drag, startPoint x: 637, startPoint y: 488, endPoint x: 588, endPoint y: 490, distance: 49.0
click at [588, 490] on p "**********" at bounding box center [607, 487] width 124 height 8
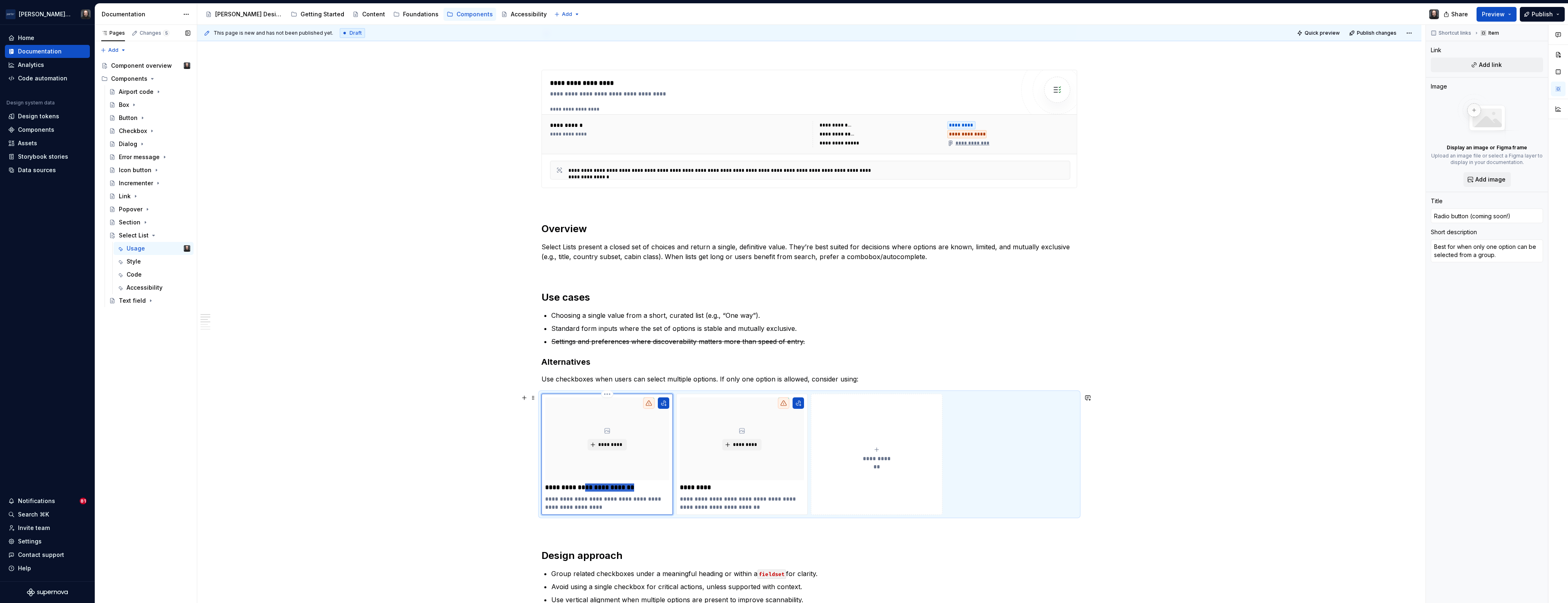
type textarea "*"
type input "Radio button"
click at [393, 432] on div "**********" at bounding box center [809, 537] width 1224 height 1437
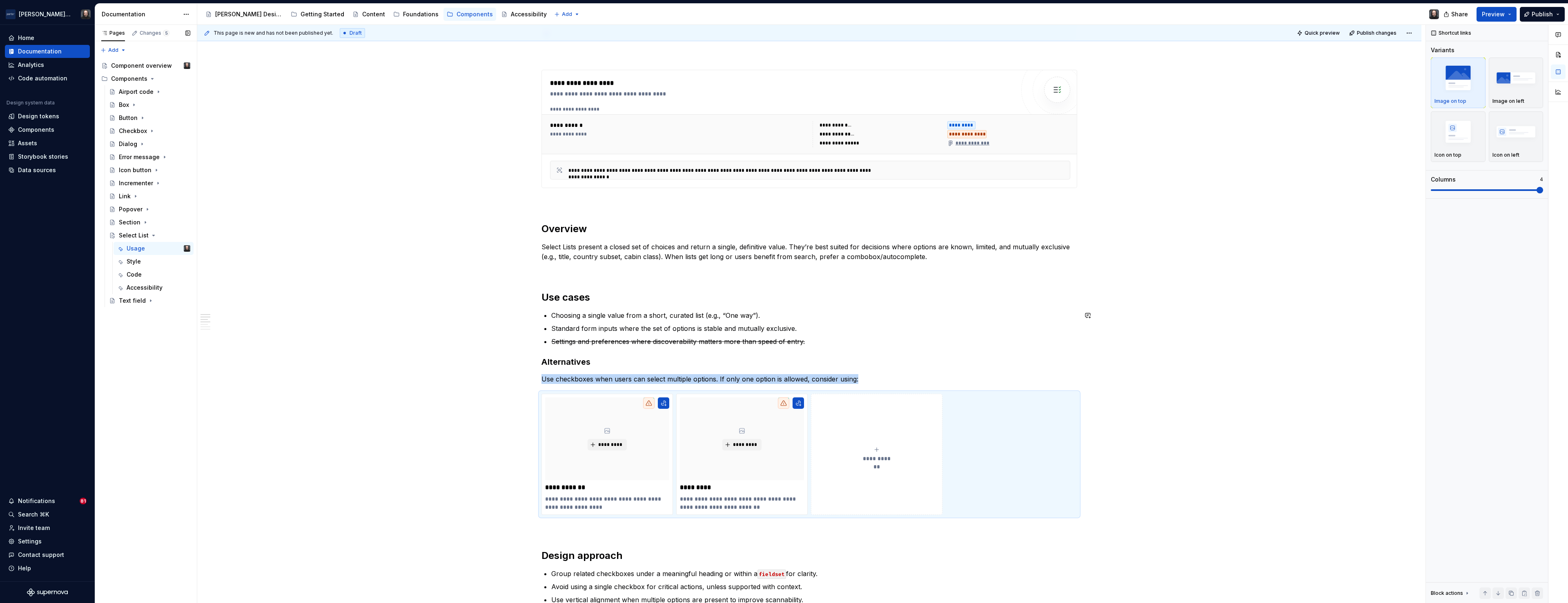
scroll to position [467, 0]
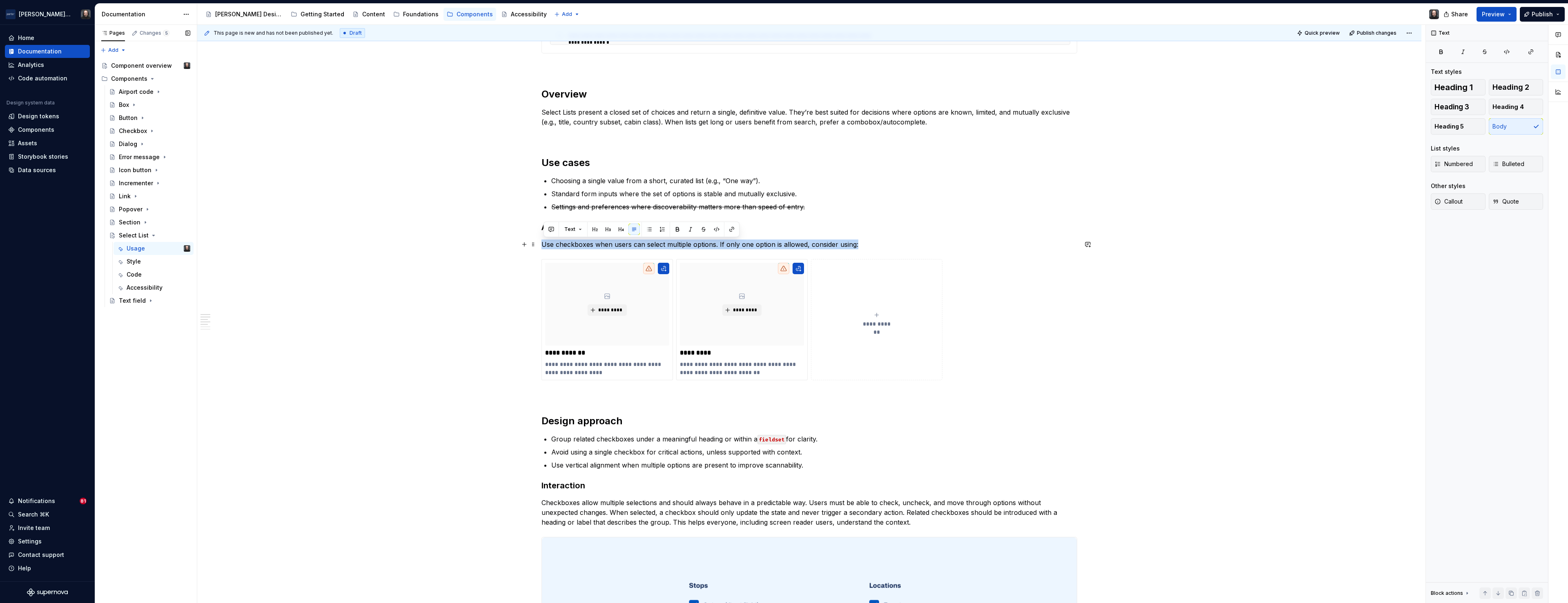
drag, startPoint x: 545, startPoint y: 246, endPoint x: 858, endPoint y: 249, distance: 313.0
click at [858, 249] on p "Use checkboxes when users can select multiple options. If only one option is al…" at bounding box center [810, 245] width 536 height 10
click at [429, 315] on div "**********" at bounding box center [809, 403] width 1224 height 1437
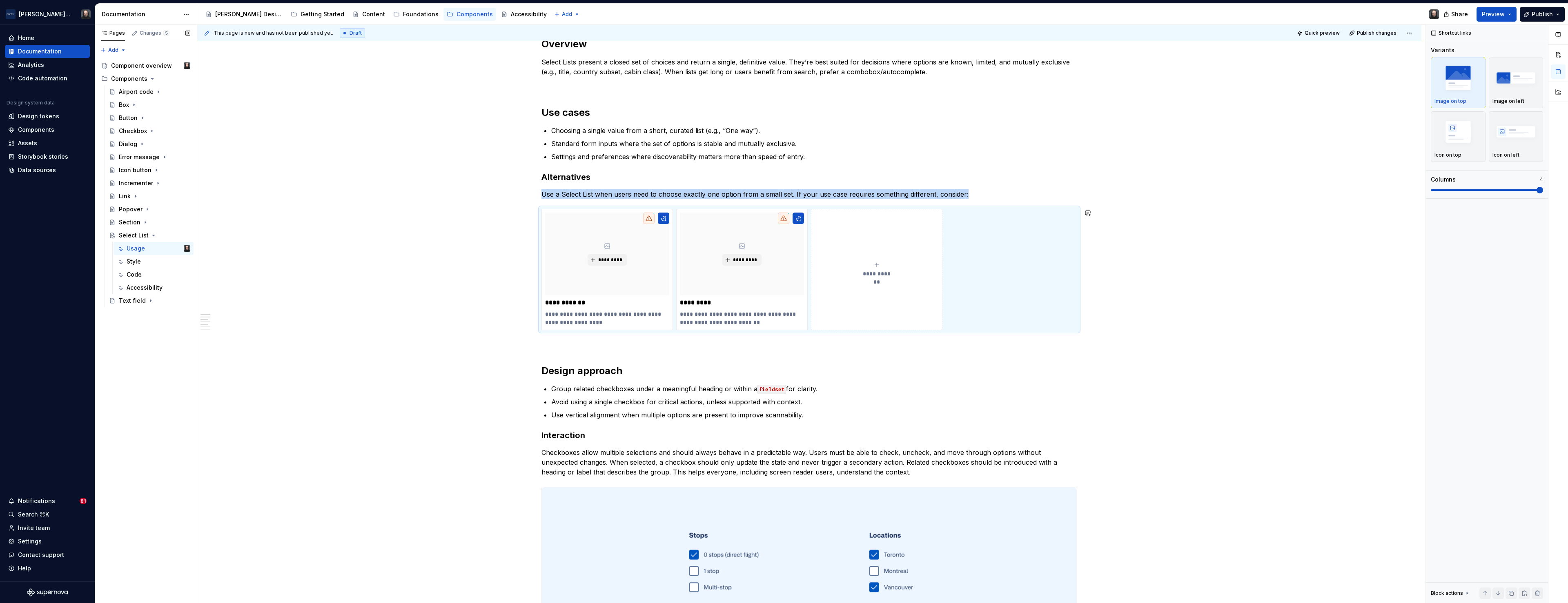
scroll to position [615, 0]
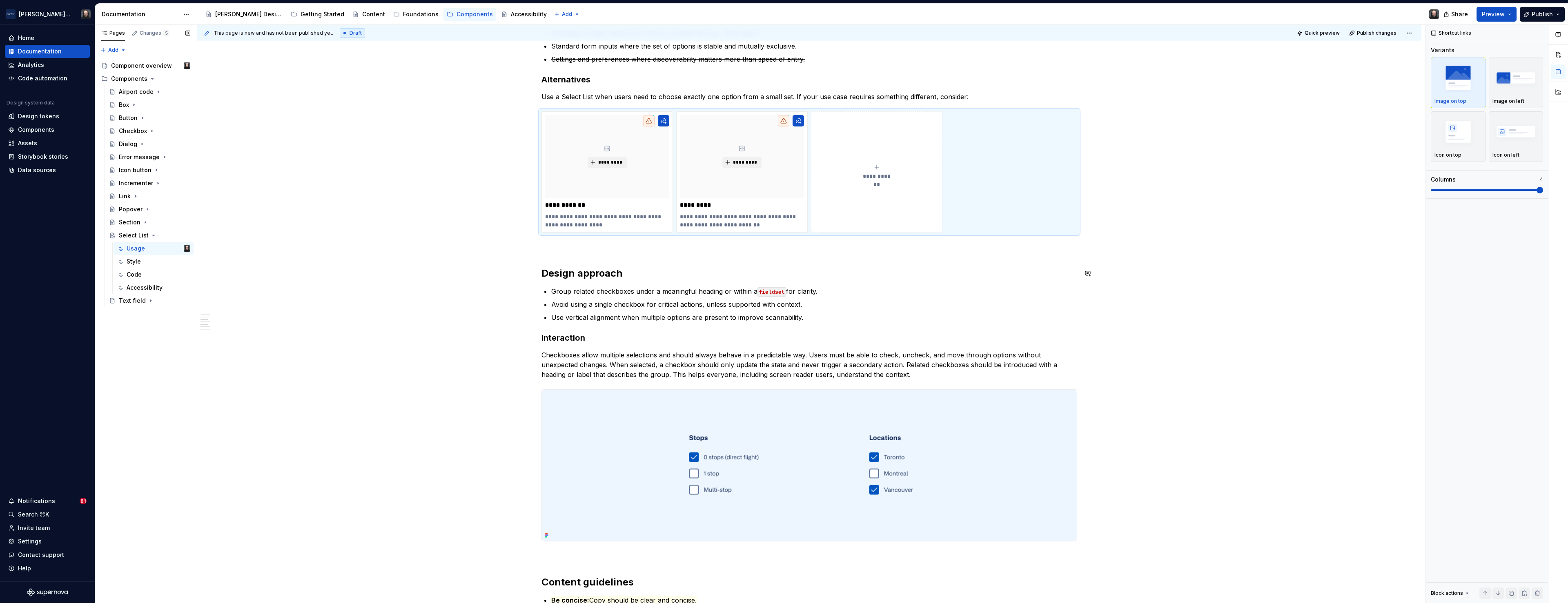
click at [547, 260] on div "**********" at bounding box center [810, 169] width 536 height 1226
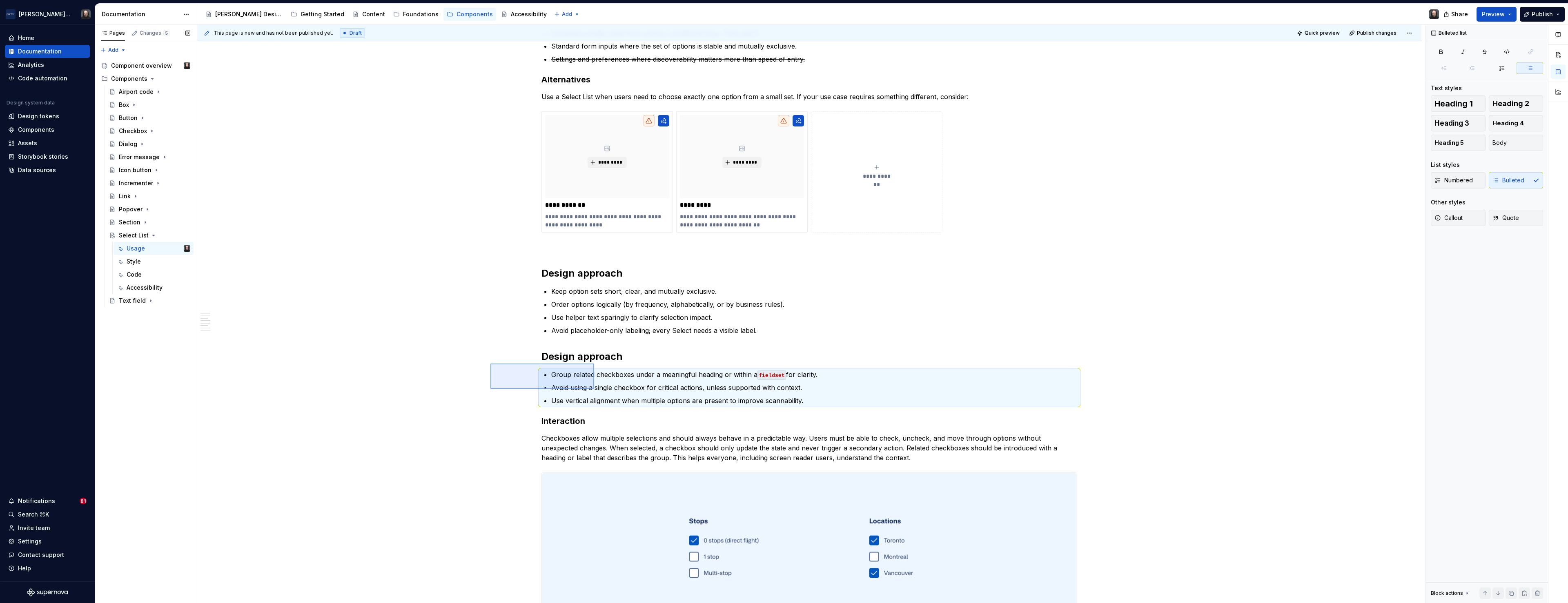
drag, startPoint x: 560, startPoint y: 380, endPoint x: 594, endPoint y: 389, distance: 35.2
click at [594, 389] on div "**********" at bounding box center [811, 314] width 1228 height 579
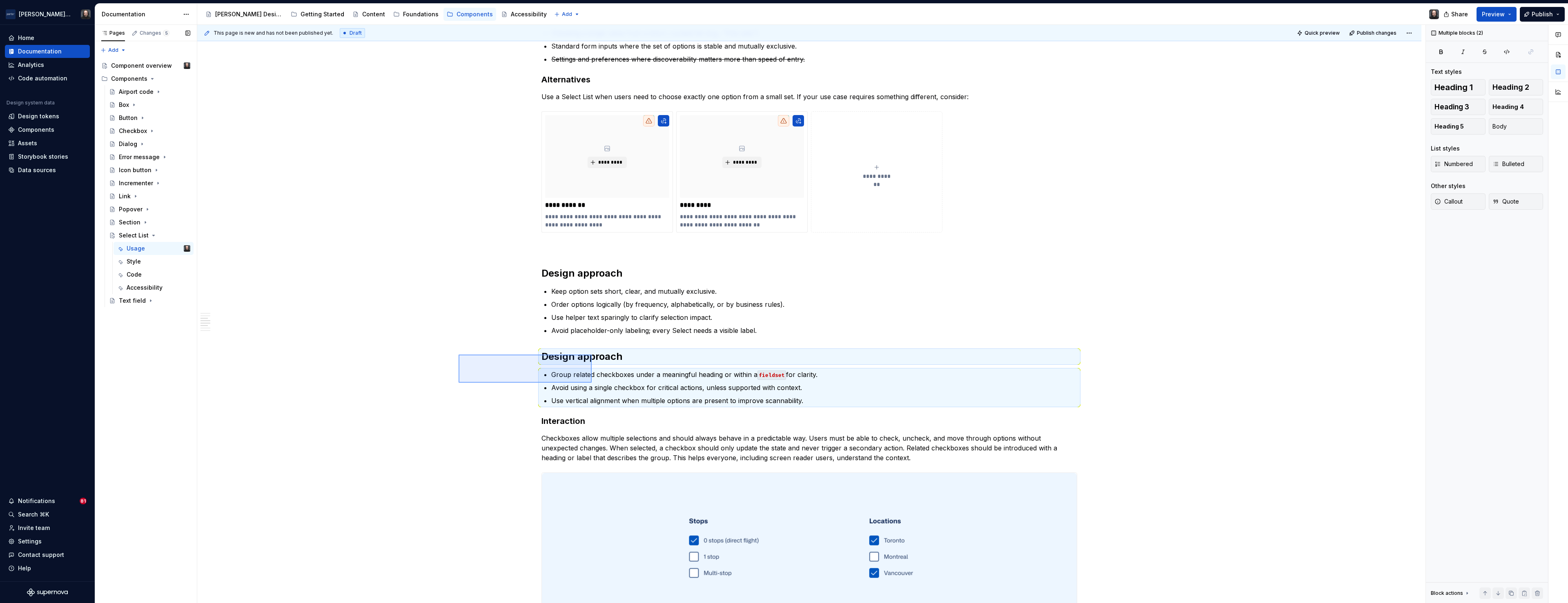
drag, startPoint x: 551, startPoint y: 369, endPoint x: 592, endPoint y: 383, distance: 43.3
click at [592, 383] on div "**********" at bounding box center [811, 314] width 1228 height 579
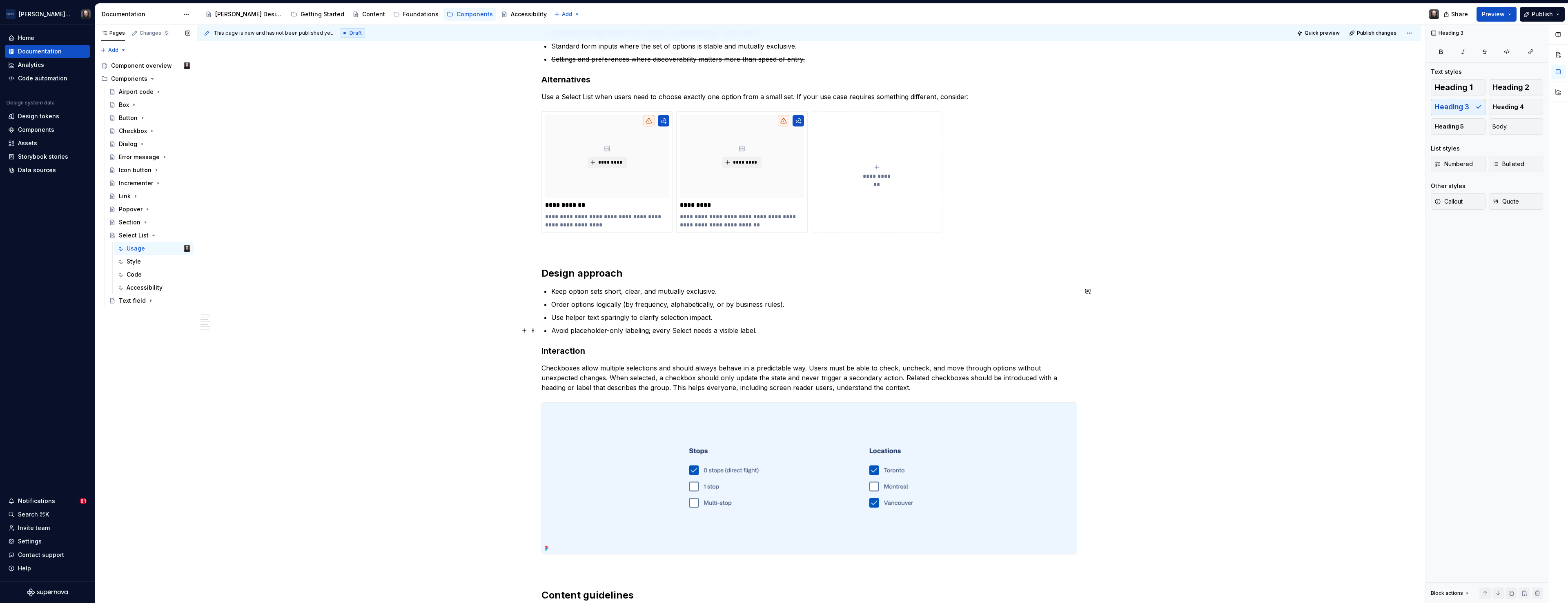
type textarea "*"
click at [749, 383] on p "Checkboxes allow multiple selections and should always behave in a predictable …" at bounding box center [810, 378] width 536 height 29
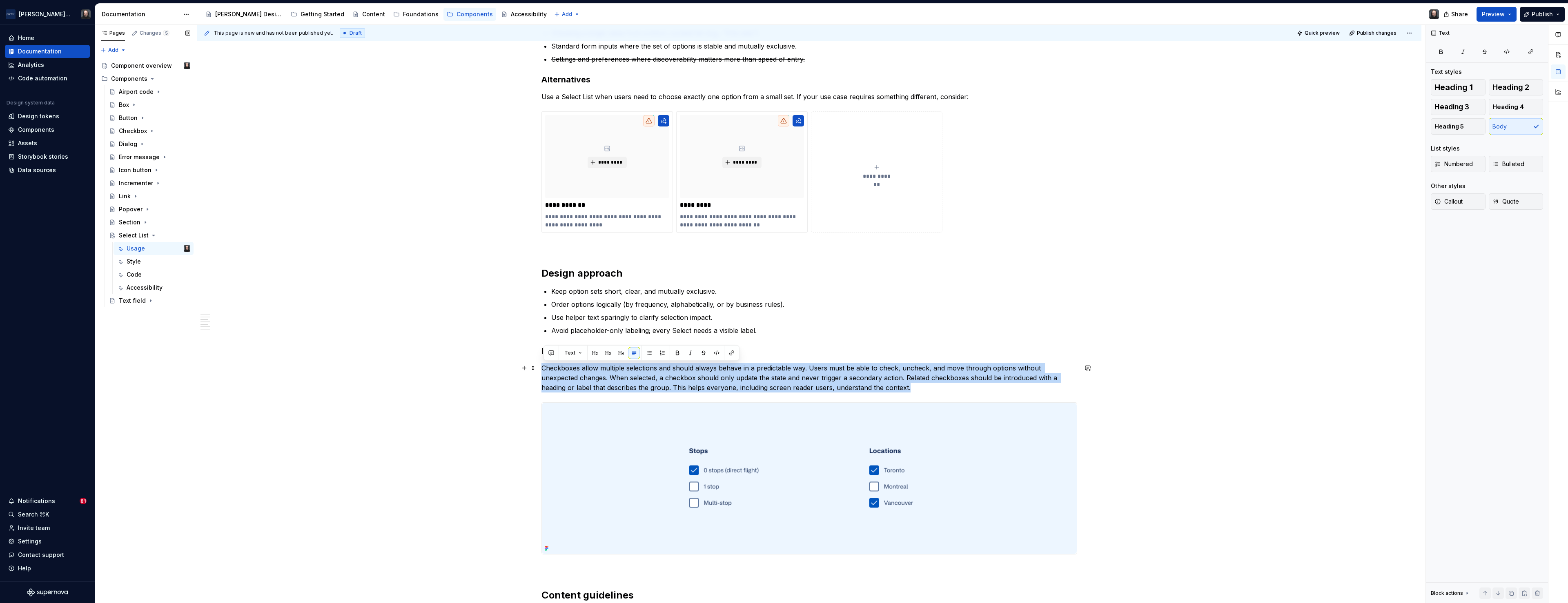
drag, startPoint x: 858, startPoint y: 388, endPoint x: 545, endPoint y: 368, distance: 313.6
click at [545, 368] on p "Checkboxes allow multiple selections and should always behave in a predictable …" at bounding box center [810, 378] width 536 height 29
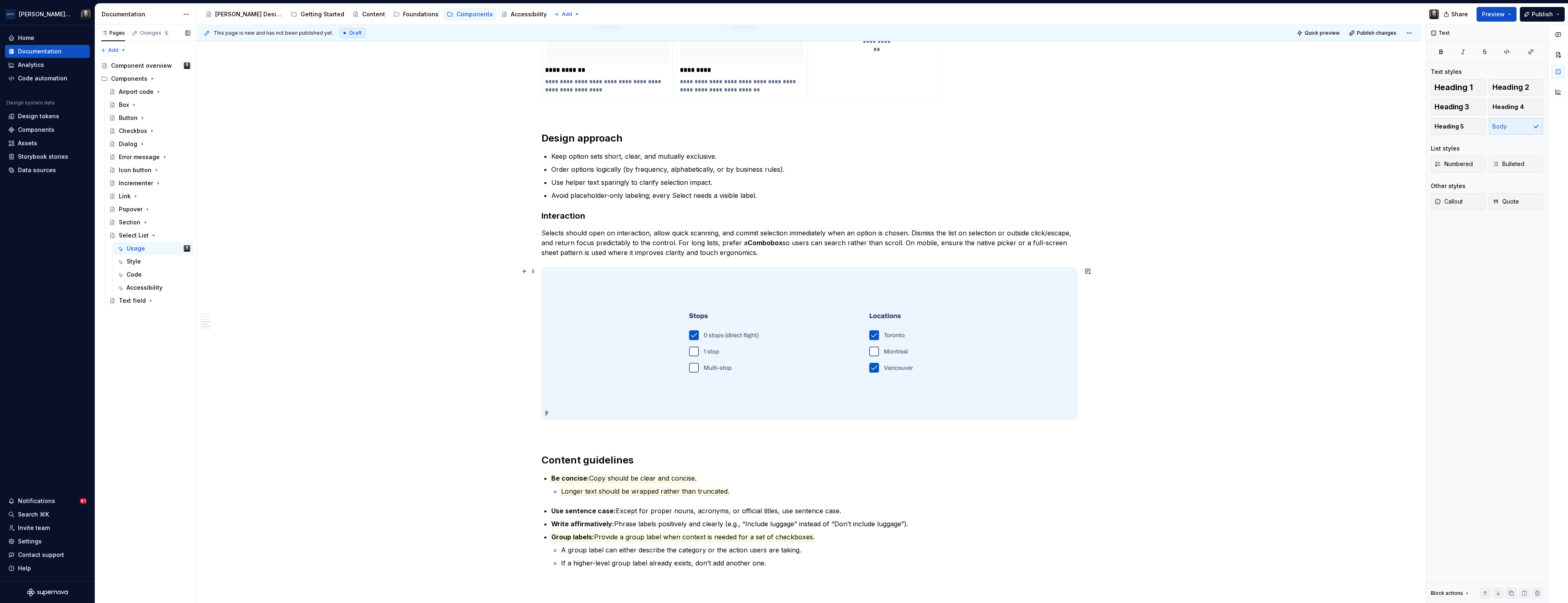
scroll to position [721, 0]
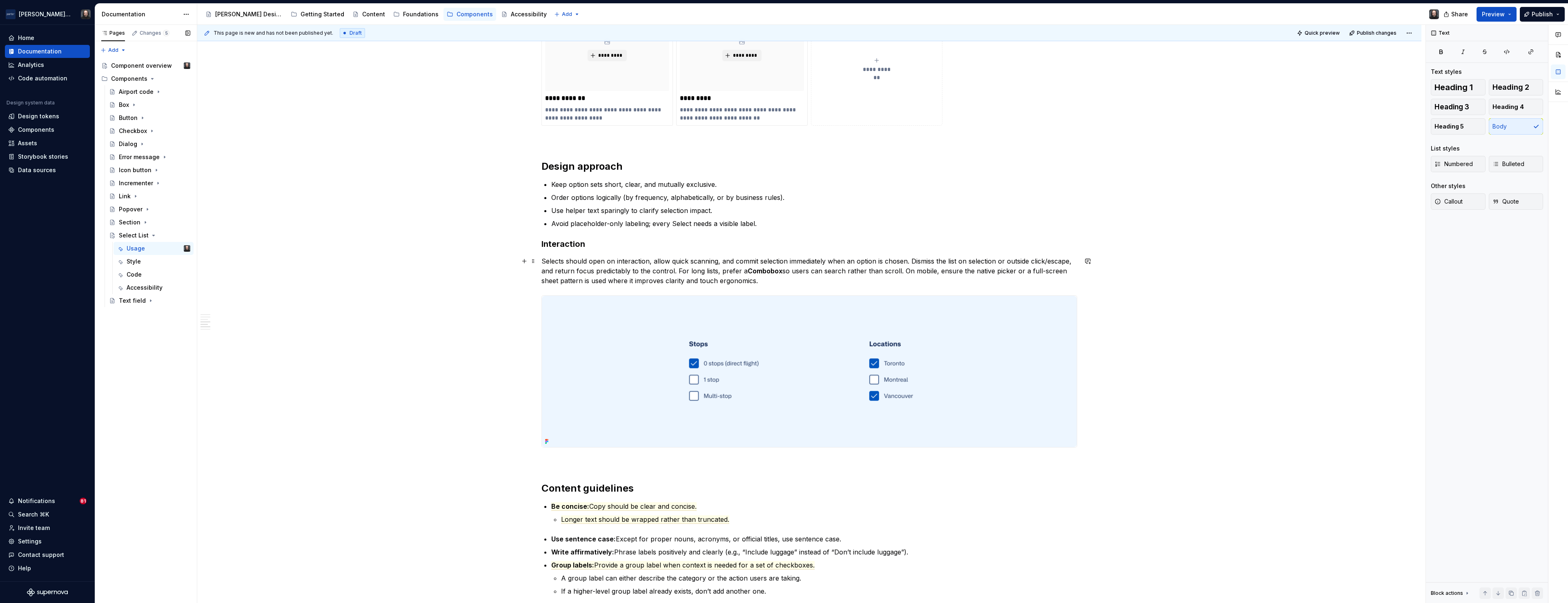
click at [591, 262] on p "Selects should open on interaction, allow quick scanning, and commit selection …" at bounding box center [810, 271] width 536 height 29
drag, startPoint x: 565, startPoint y: 281, endPoint x: 1051, endPoint y: 274, distance: 486.1
click at [1051, 274] on p "Selects open on interaction, allow quick scanning, and commit selection immedia…" at bounding box center [810, 271] width 536 height 29
drag, startPoint x: 948, startPoint y: 272, endPoint x: 999, endPoint y: 274, distance: 51.0
click at [999, 274] on p "Selects open on interaction, allow quick scanning, and commit selection immedia…" at bounding box center [810, 271] width 536 height 29
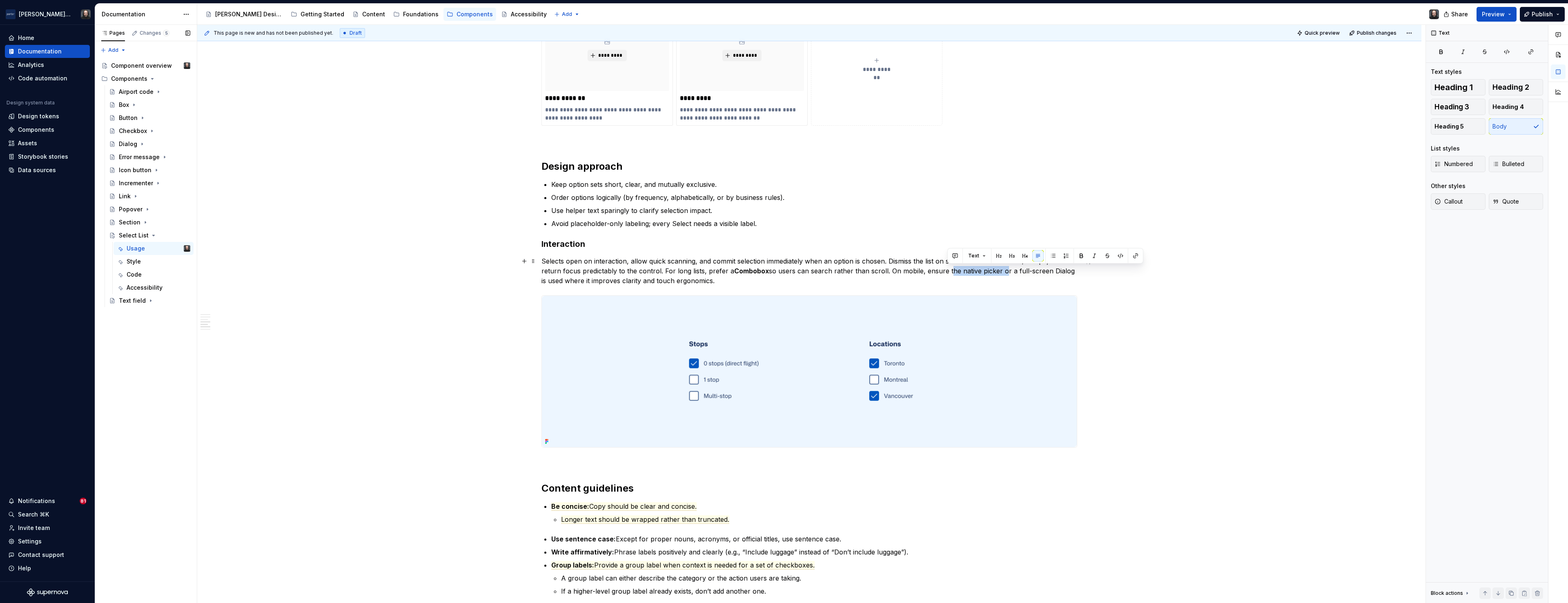
click at [959, 271] on p "Selects open on interaction, allow quick scanning, and commit selection immedia…" at bounding box center [810, 271] width 536 height 29
drag, startPoint x: 947, startPoint y: 272, endPoint x: 998, endPoint y: 275, distance: 51.1
click at [998, 275] on p "Selects open on interaction, allow quick scanning, and commit selection immedia…" at bounding box center [810, 271] width 536 height 29
click at [1107, 256] on button "button" at bounding box center [1107, 256] width 12 height 12
drag, startPoint x: 998, startPoint y: 273, endPoint x: 947, endPoint y: 273, distance: 51.0
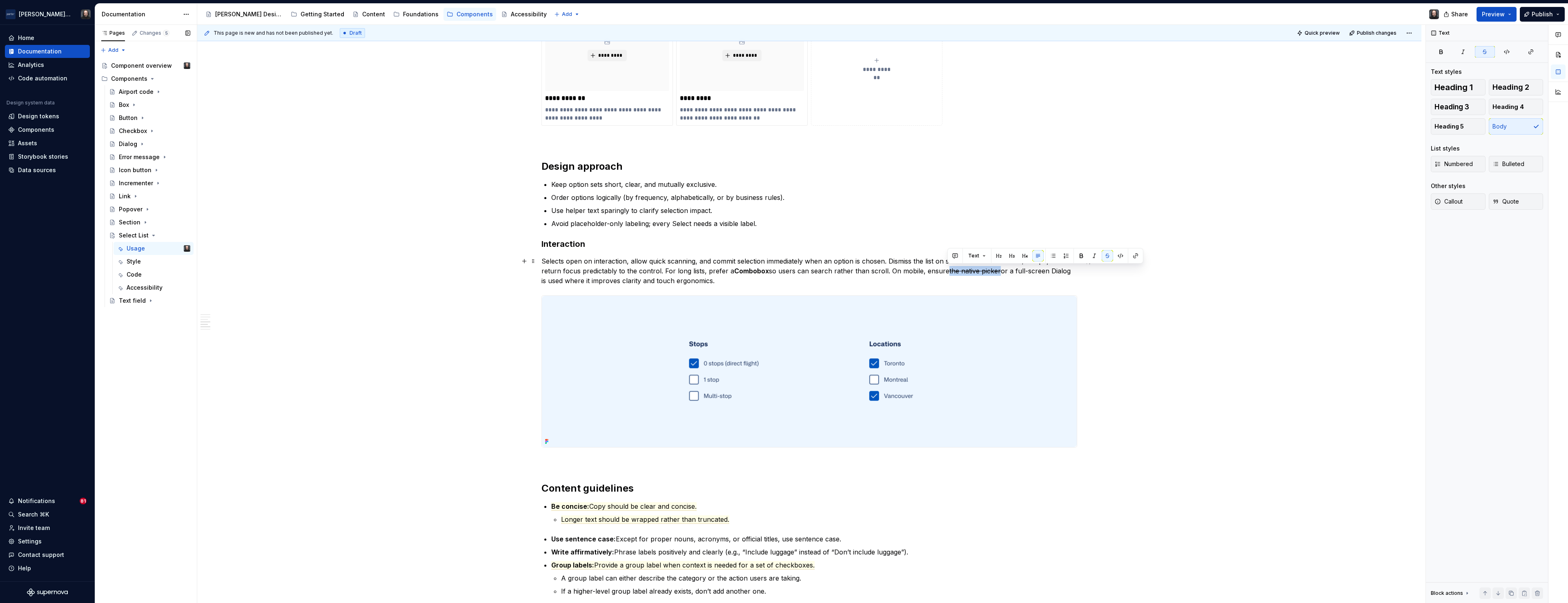
click at [947, 273] on p "Selects open on interaction, allow quick scanning, and commit selection immedia…" at bounding box center [810, 271] width 536 height 29
click at [953, 257] on button "button" at bounding box center [955, 256] width 12 height 12
click at [1059, 271] on span "We need to doube check this with" at bounding box center [1013, 275] width 119 height 16
click at [1068, 298] on icon "Send" at bounding box center [1071, 301] width 8 height 8
click at [1255, 277] on div "**********" at bounding box center [809, 155] width 1224 height 1449
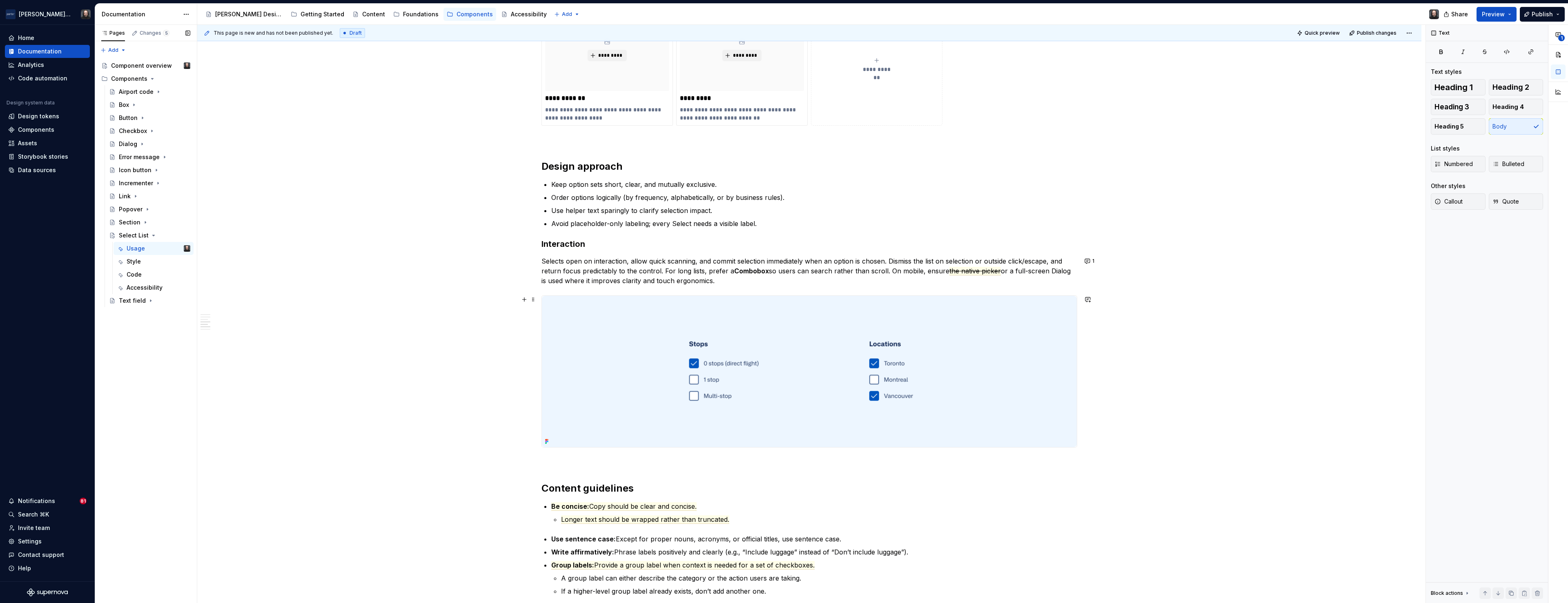
click at [979, 334] on img at bounding box center [809, 371] width 535 height 152
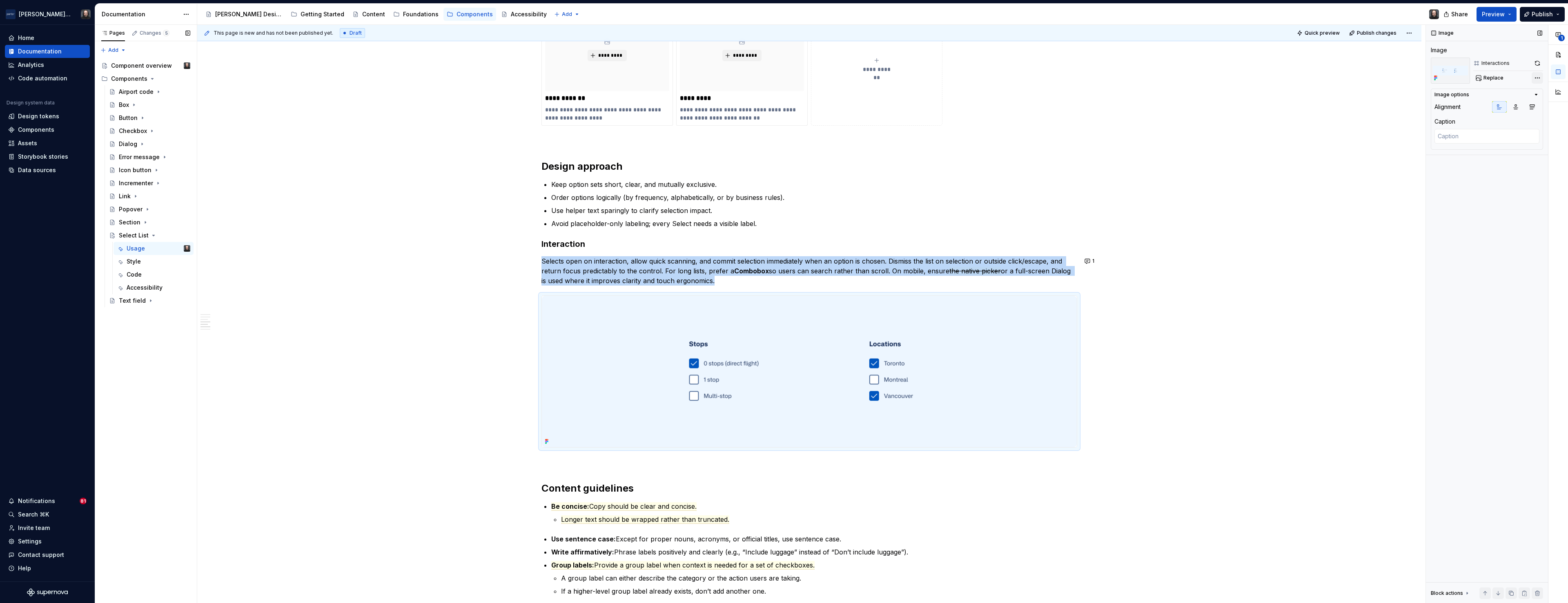
click at [1537, 78] on div "**********" at bounding box center [1497, 314] width 142 height 579
click at [1481, 165] on div "Remove image" at bounding box center [1491, 165] width 94 height 8
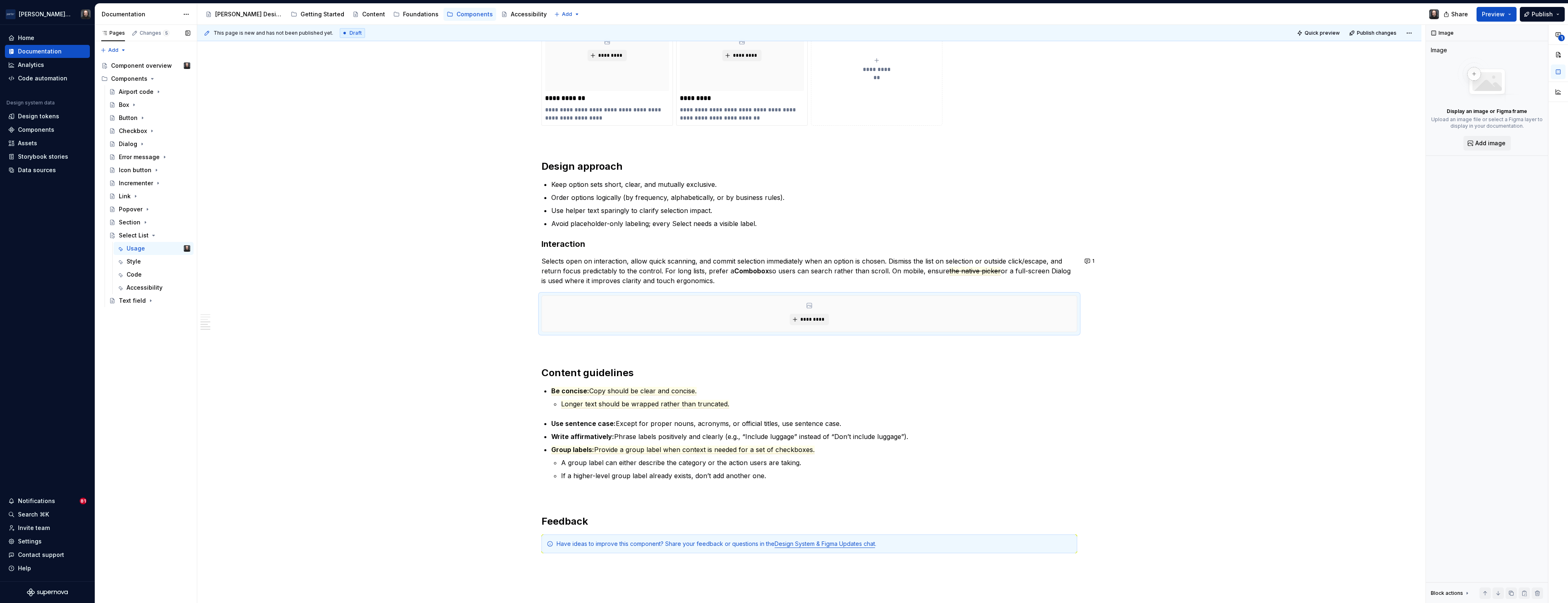
type textarea "*"
click at [545, 372] on h2 "Content guidelines" at bounding box center [810, 372] width 536 height 13
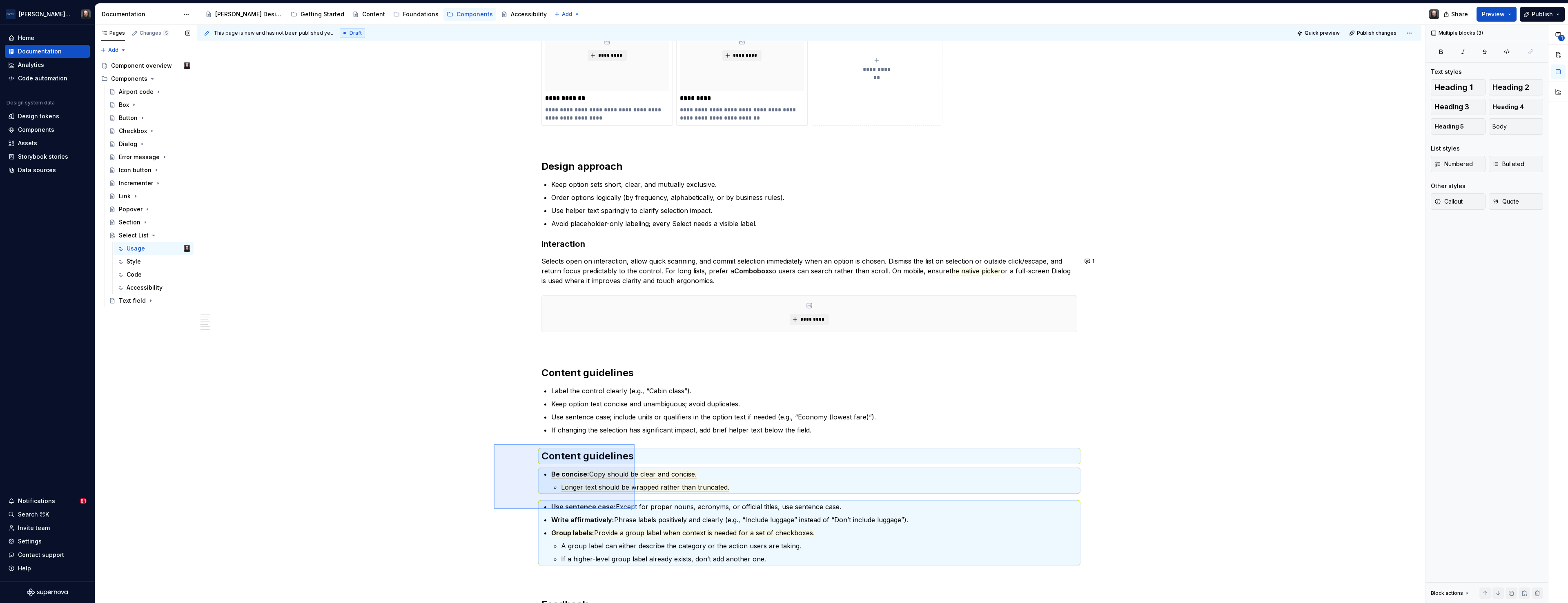
drag, startPoint x: 494, startPoint y: 444, endPoint x: 634, endPoint y: 509, distance: 154.4
click at [634, 509] on div "**********" at bounding box center [811, 314] width 1228 height 579
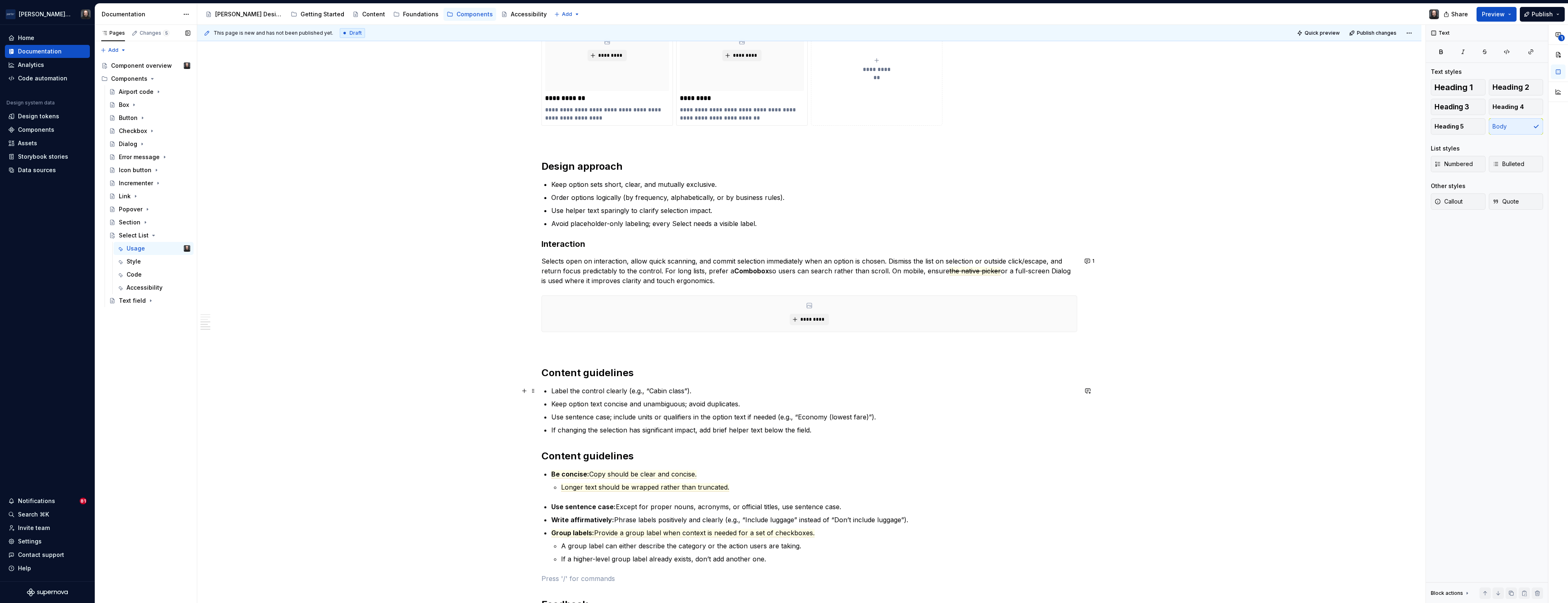
scroll to position [787, 0]
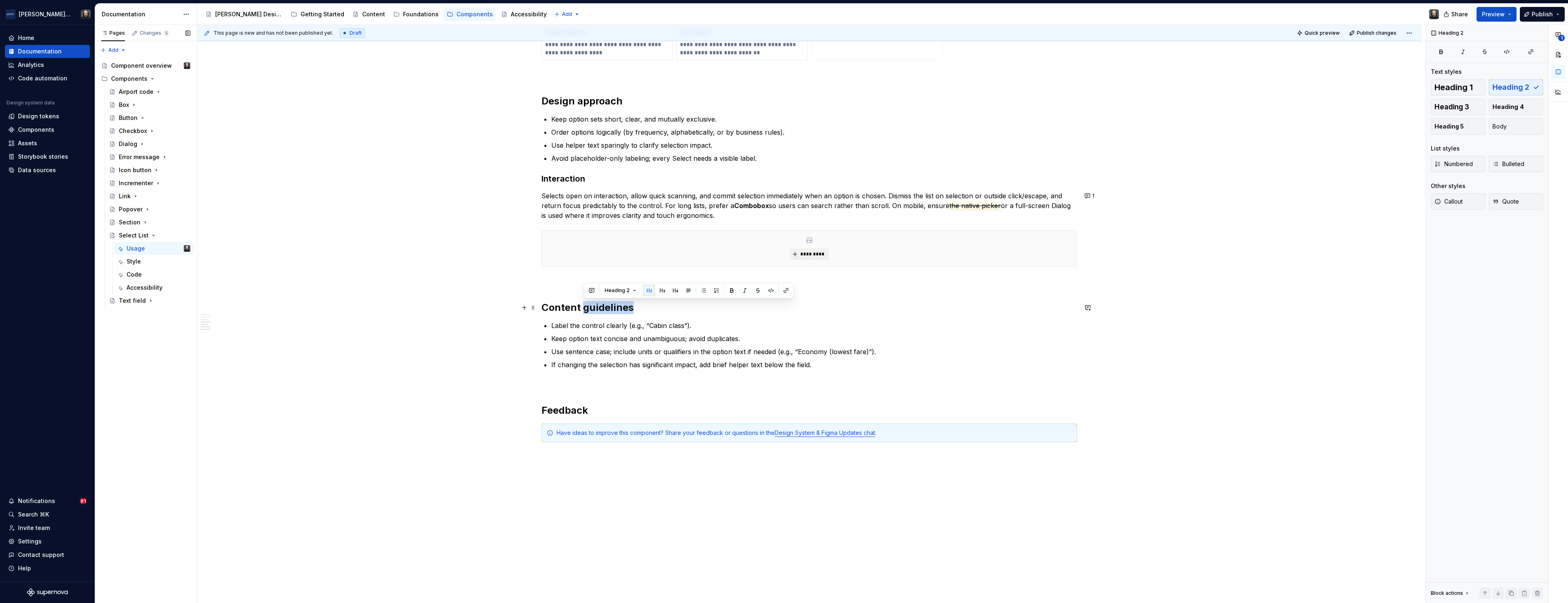
drag, startPoint x: 584, startPoint y: 309, endPoint x: 632, endPoint y: 312, distance: 48.1
click at [632, 312] on h2 "Content guidelines" at bounding box center [810, 307] width 536 height 13
click at [592, 290] on button "button" at bounding box center [592, 290] width 12 height 12
click at [707, 322] on icon "Send" at bounding box center [707, 318] width 8 height 8
click at [404, 329] on div "**********" at bounding box center [809, 9] width 1224 height 1288
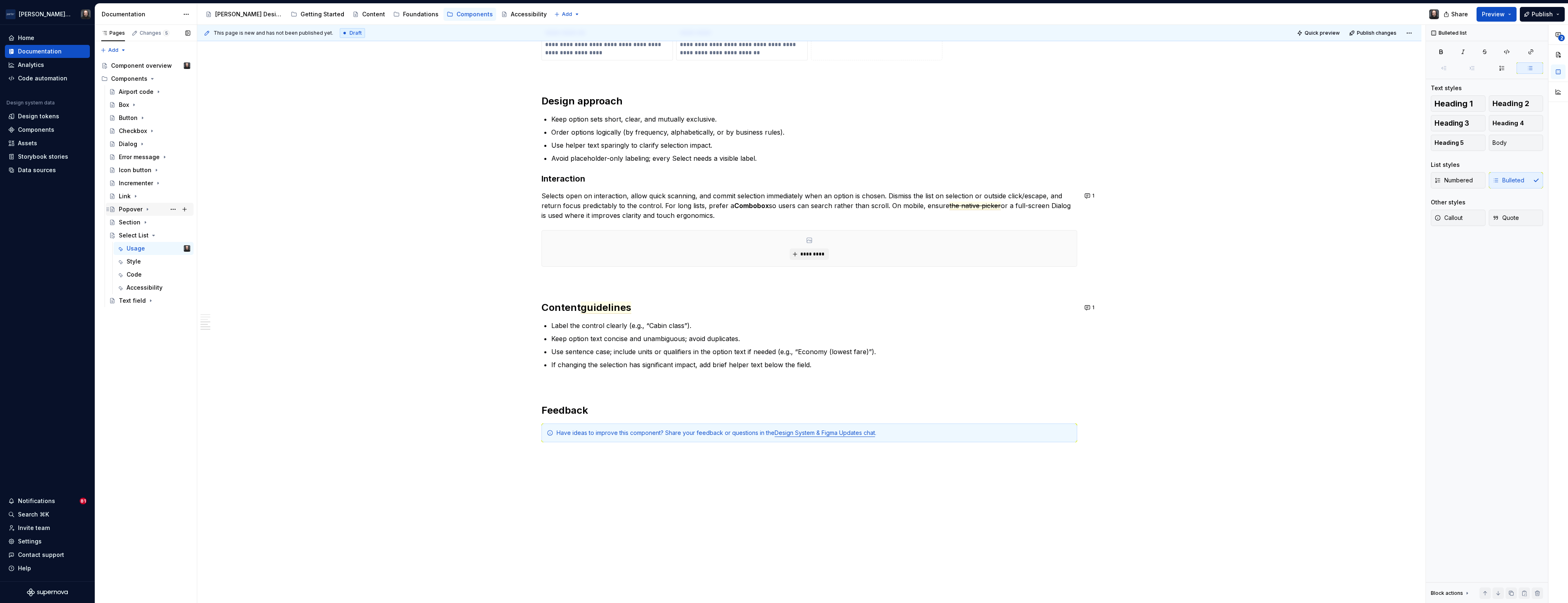
click at [147, 210] on icon "Page tree" at bounding box center [147, 209] width 1 height 2
click at [142, 222] on div "Usage" at bounding box center [136, 222] width 18 height 8
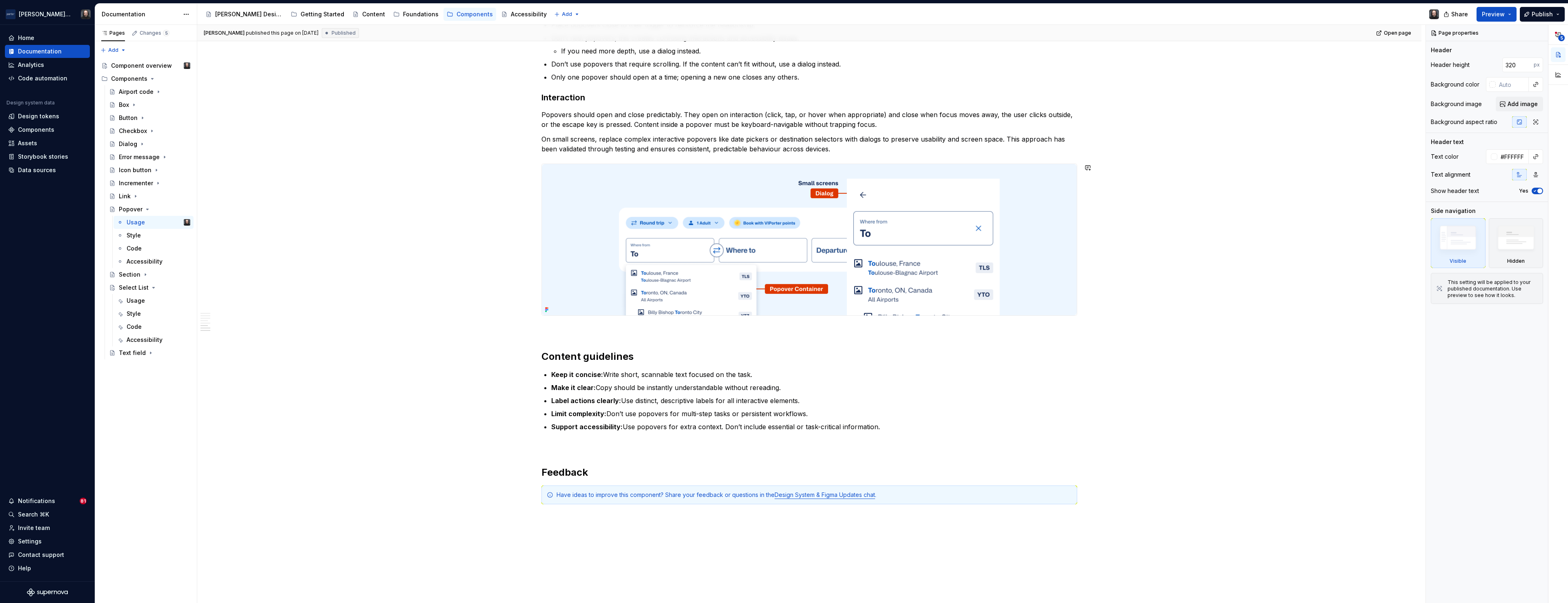
scroll to position [1067, 0]
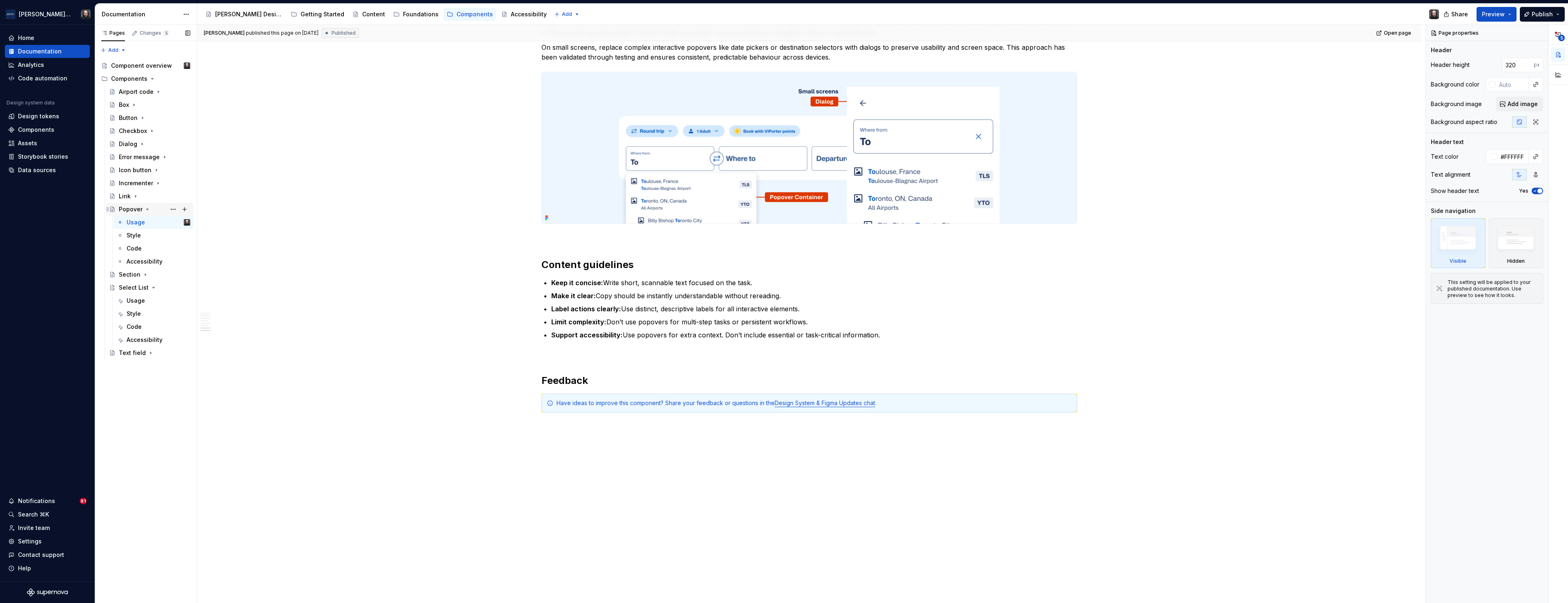
click at [147, 209] on icon "Page tree" at bounding box center [147, 209] width 7 height 7
click at [135, 197] on icon "Page tree" at bounding box center [135, 196] width 1 height 2
click at [135, 198] on icon "Page tree" at bounding box center [135, 196] width 7 height 7
click at [157, 184] on icon "Page tree" at bounding box center [158, 183] width 7 height 7
click at [152, 193] on div "Usage" at bounding box center [158, 196] width 64 height 12
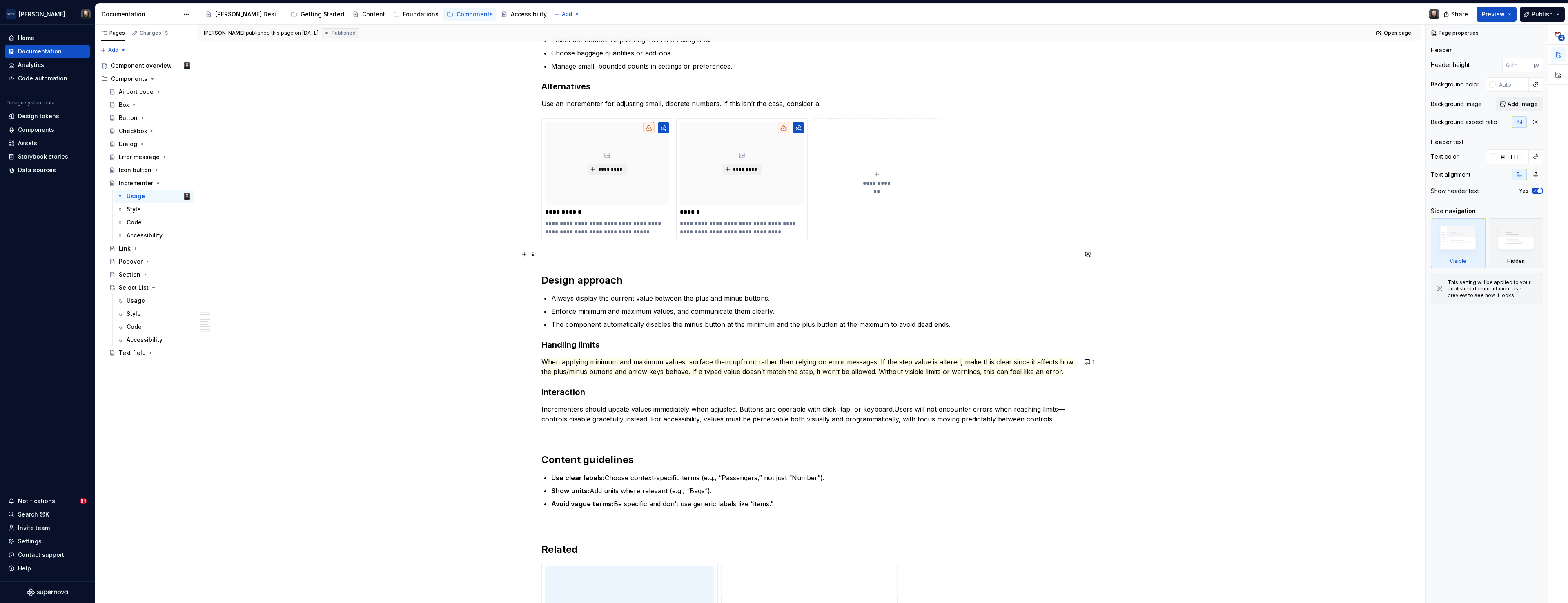
scroll to position [877, 0]
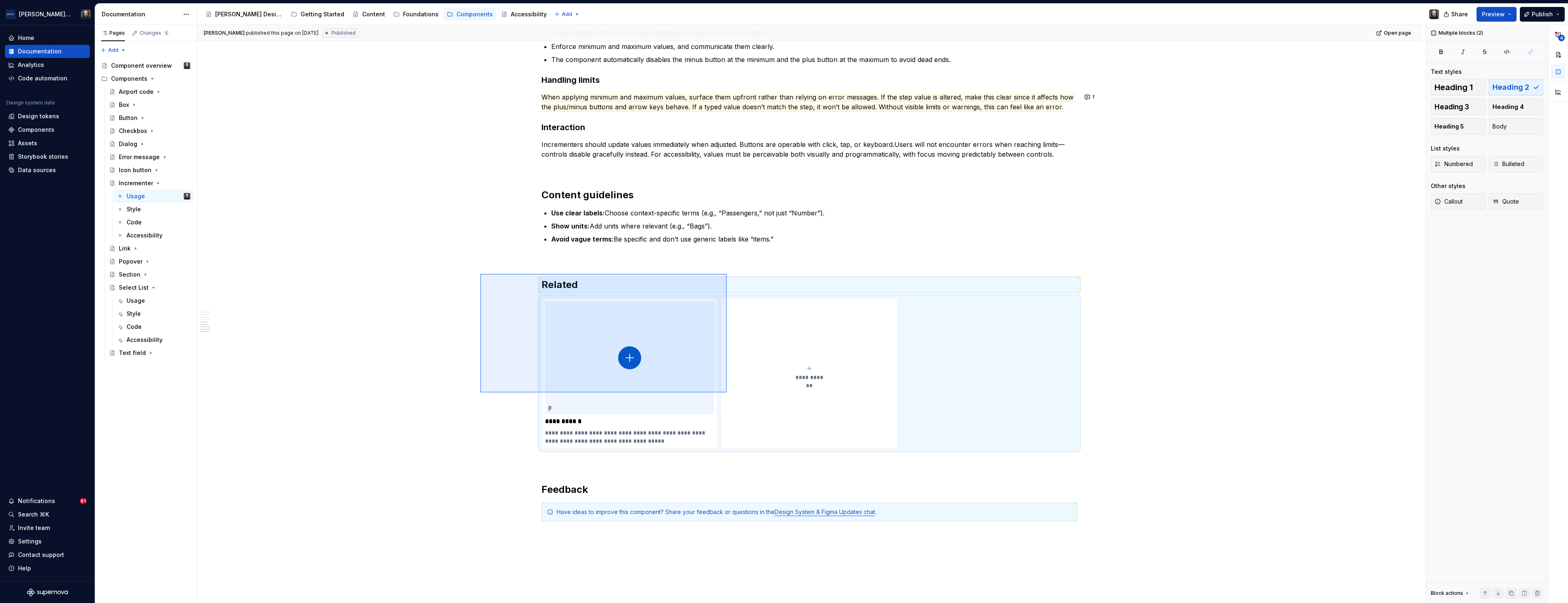
drag, startPoint x: 616, startPoint y: 332, endPoint x: 727, endPoint y: 392, distance: 126.2
click at [727, 392] on div "**********" at bounding box center [811, 314] width 1228 height 579
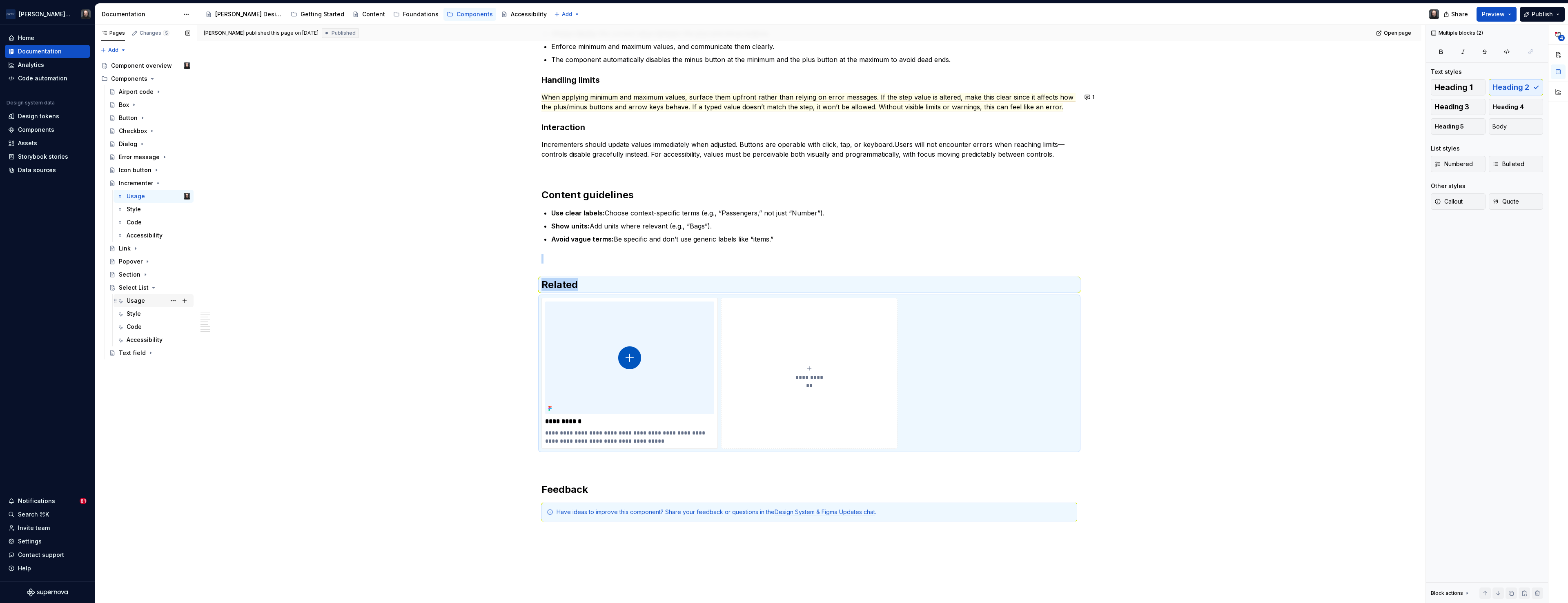
click at [138, 299] on div "Usage" at bounding box center [136, 301] width 18 height 8
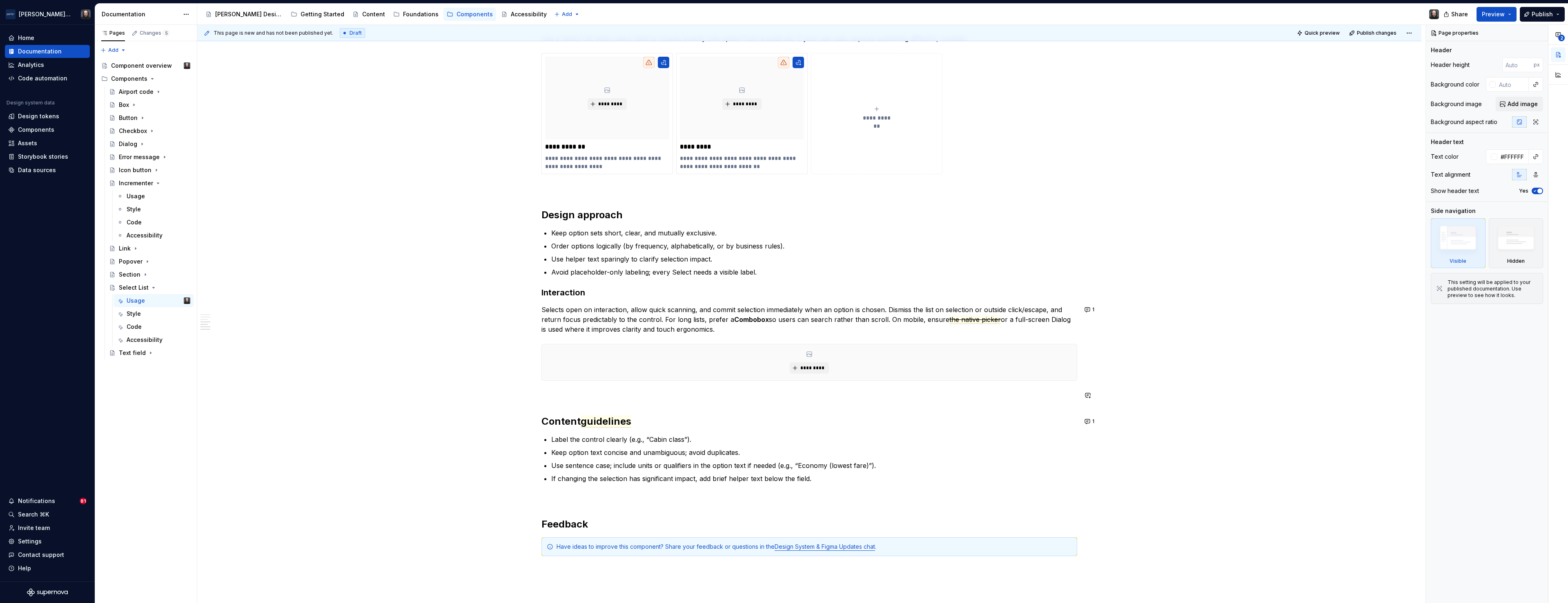
scroll to position [715, 0]
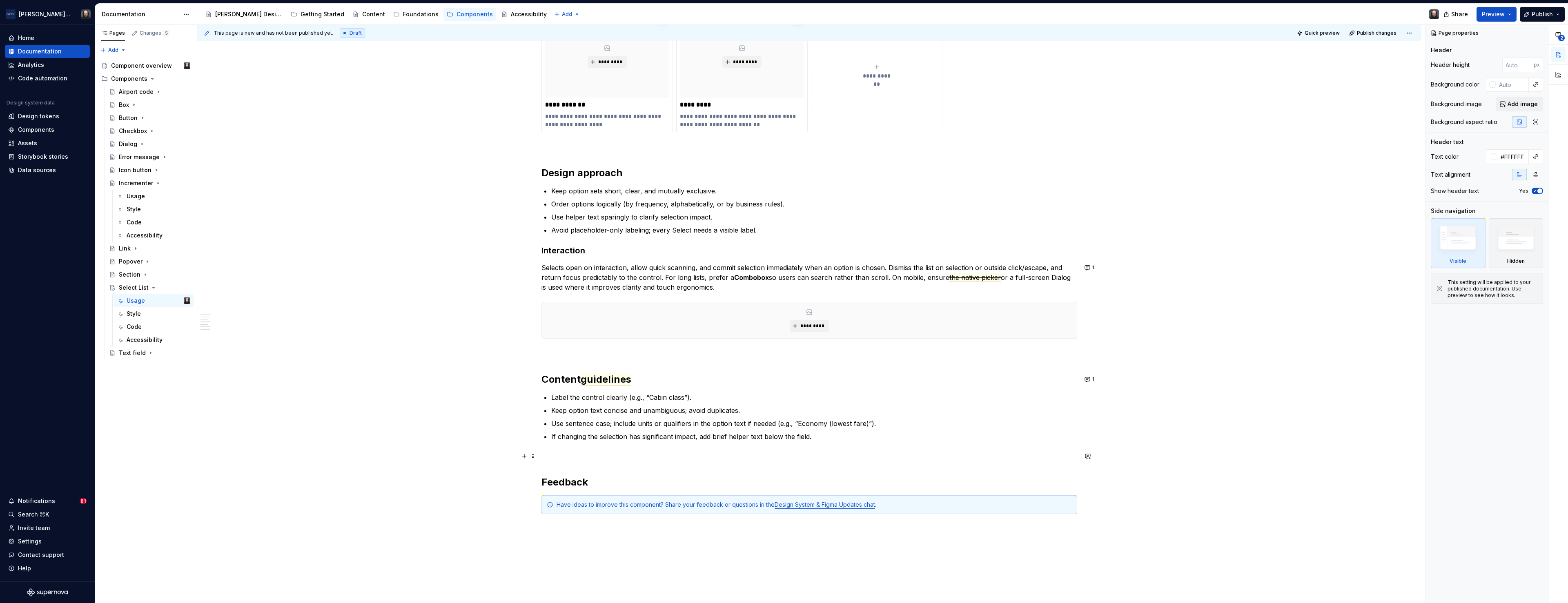
click at [555, 459] on p at bounding box center [810, 456] width 536 height 10
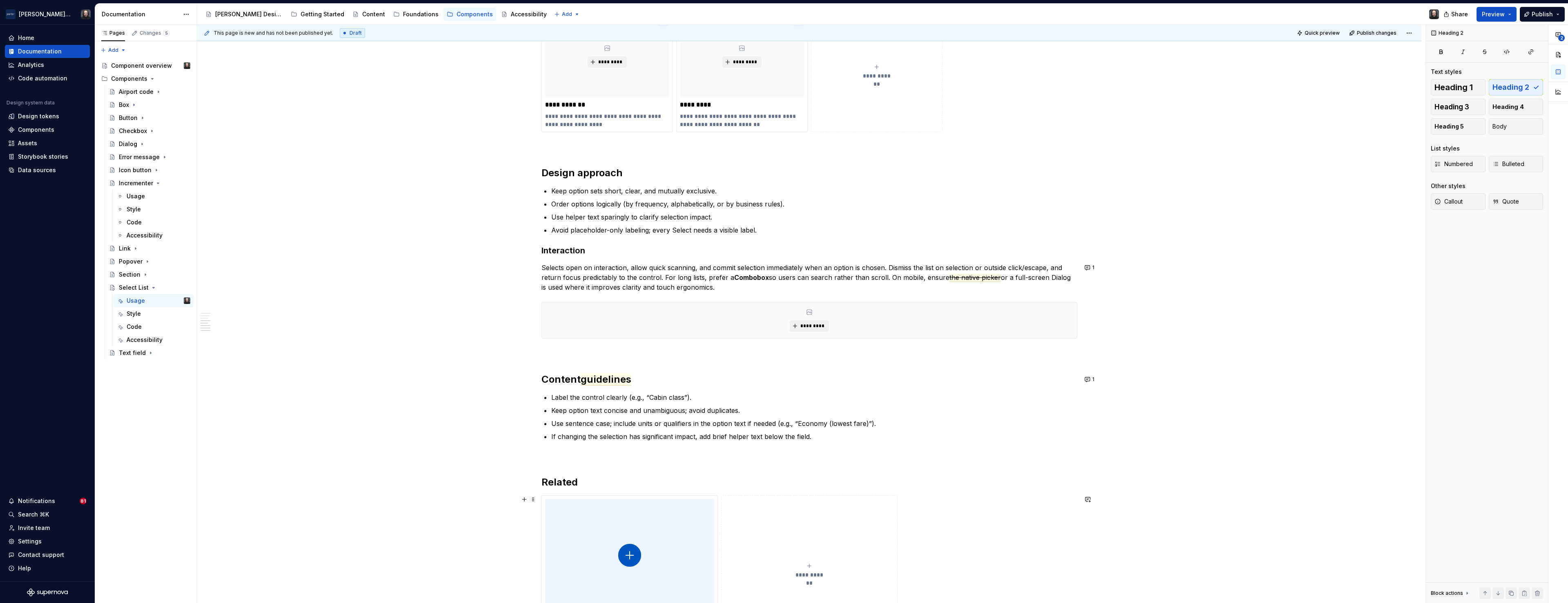
scroll to position [851, 0]
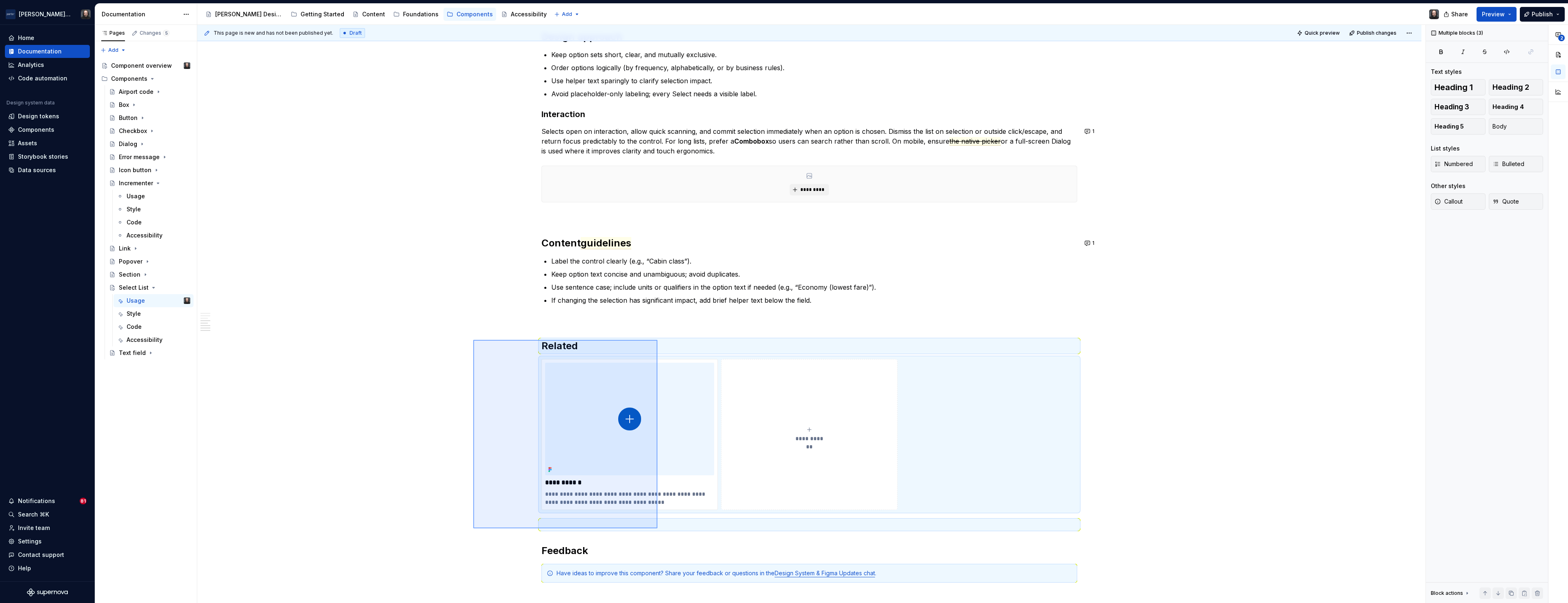
drag, startPoint x: 493, startPoint y: 349, endPoint x: 657, endPoint y: 529, distance: 243.5
click at [657, 529] on div "**********" at bounding box center [811, 314] width 1228 height 579
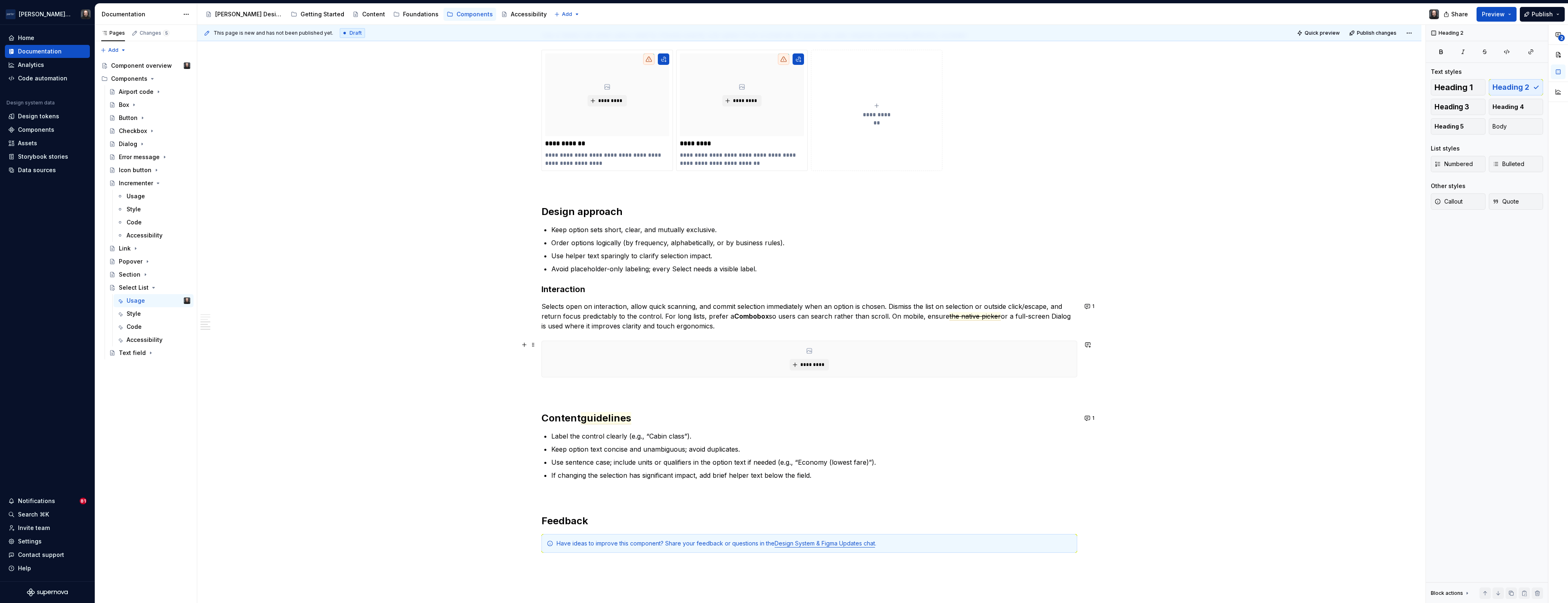
scroll to position [545, 0]
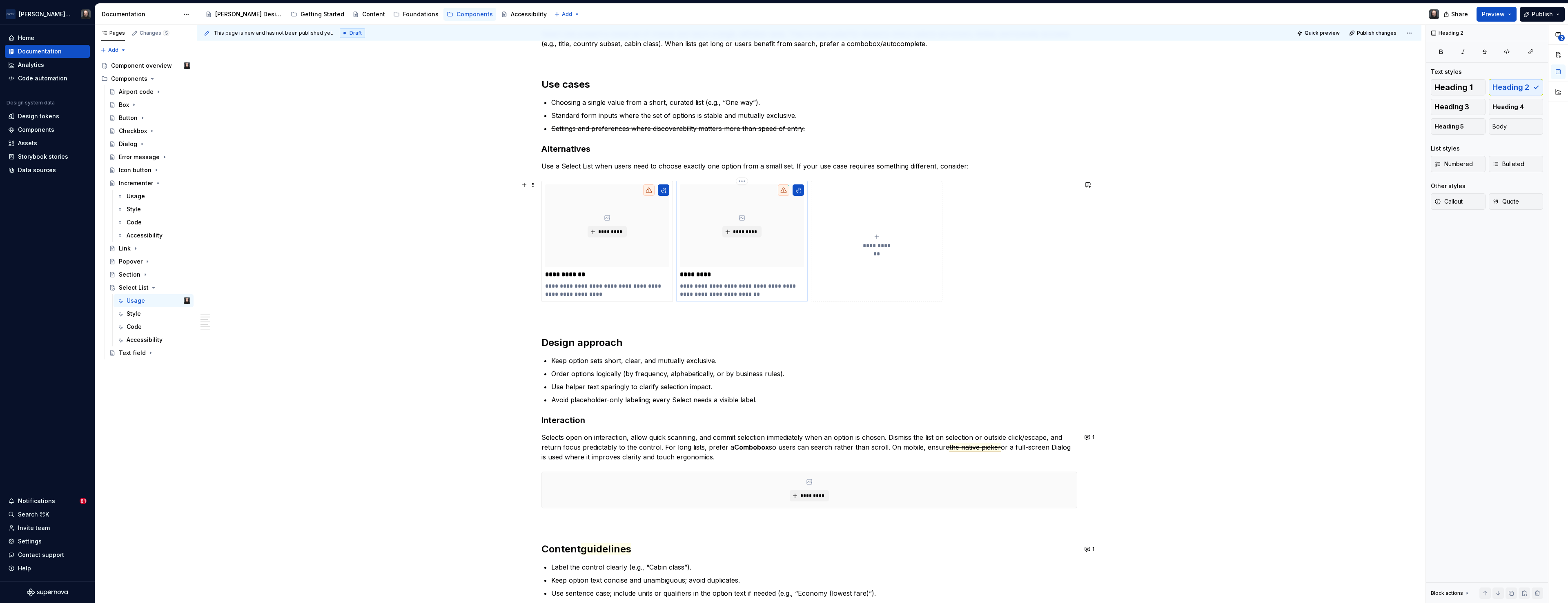
click at [735, 248] on div "*********" at bounding box center [742, 226] width 124 height 83
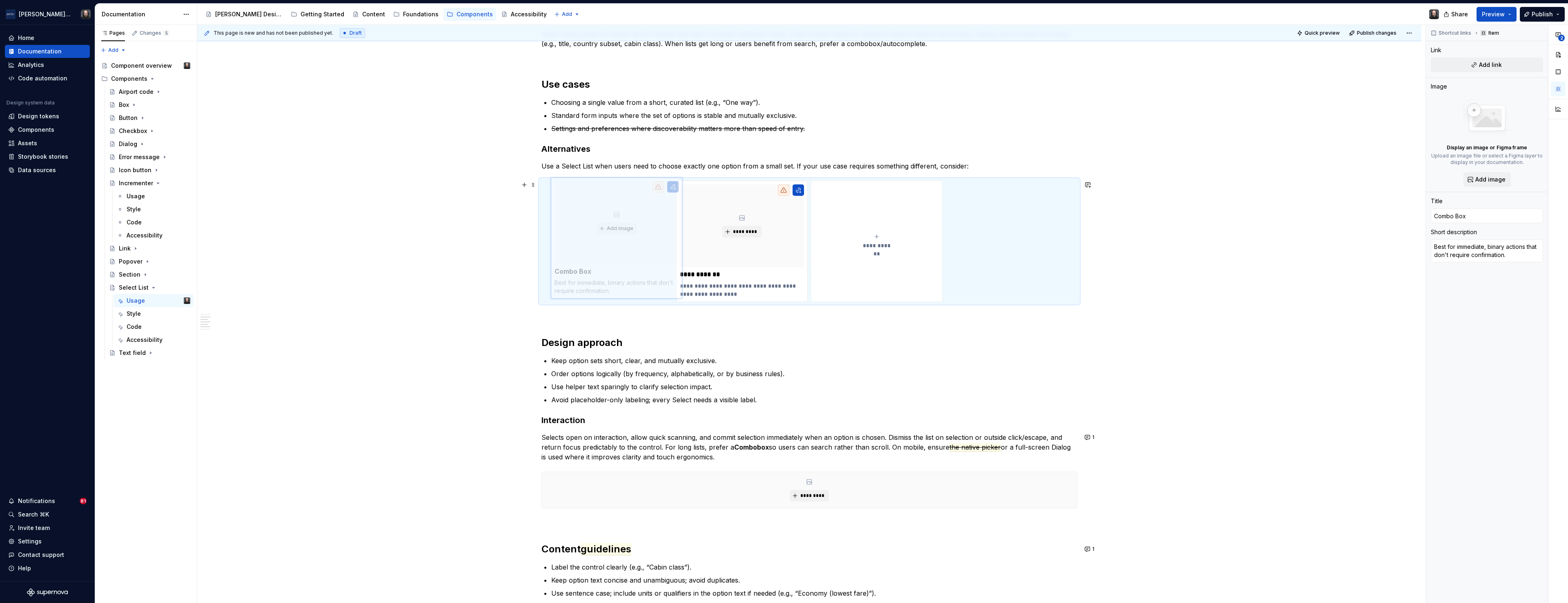
drag, startPoint x: 733, startPoint y: 251, endPoint x: 608, endPoint y: 250, distance: 125.0
click at [608, 250] on body "[PERSON_NAME] Airlines Home Documentation Analytics Code automation Design syst…" at bounding box center [784, 301] width 1568 height 603
click at [388, 256] on div "**********" at bounding box center [809, 250] width 1224 height 1288
click at [451, 203] on div "**********" at bounding box center [809, 250] width 1224 height 1288
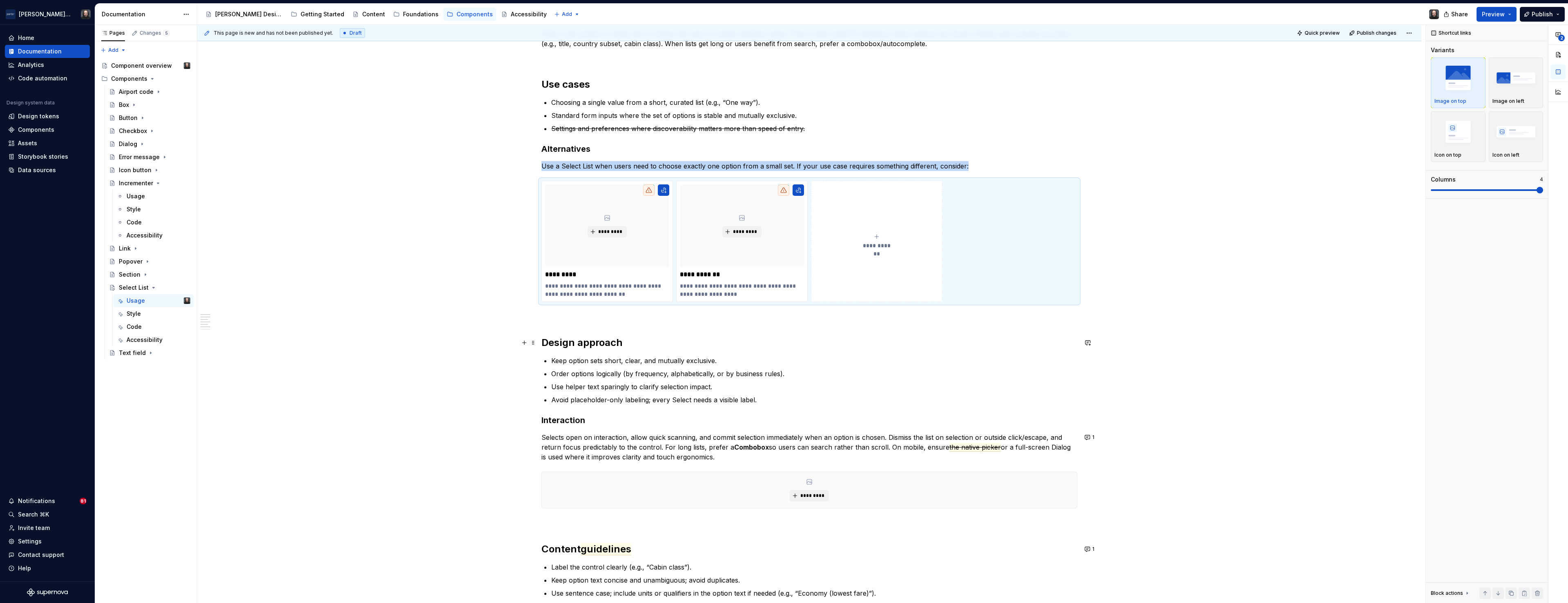
scroll to position [458, 0]
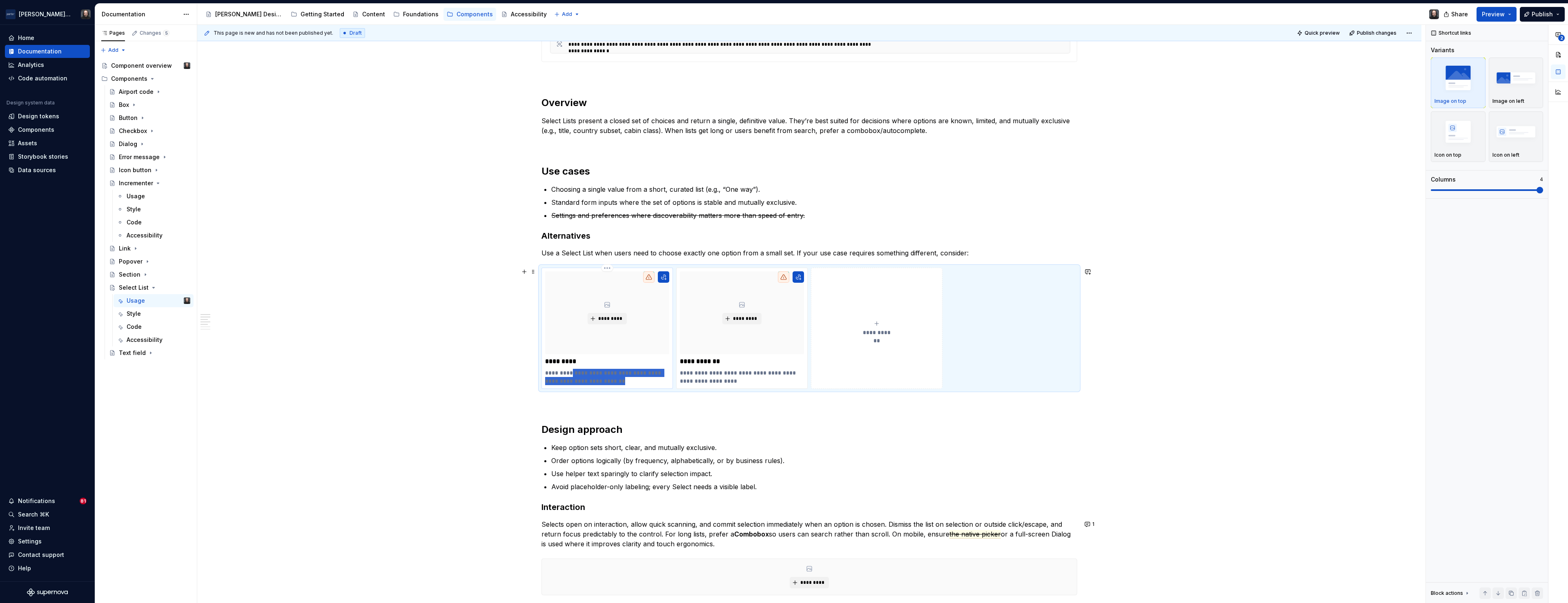
drag, startPoint x: 606, startPoint y: 382, endPoint x: 570, endPoint y: 376, distance: 36.5
click at [570, 376] on p "**********" at bounding box center [607, 377] width 124 height 16
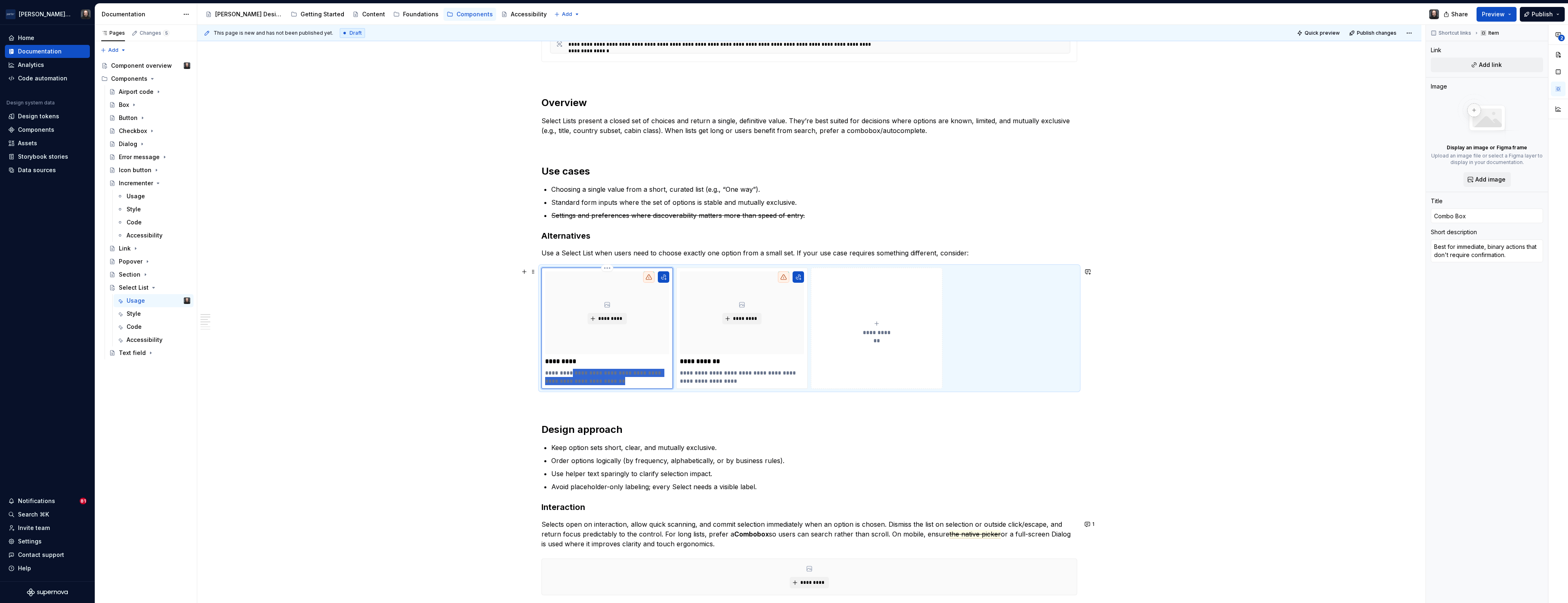
type textarea "*"
type textarea "Best for l"
type textarea "*"
type textarea "Best for lo"
type textarea "*"
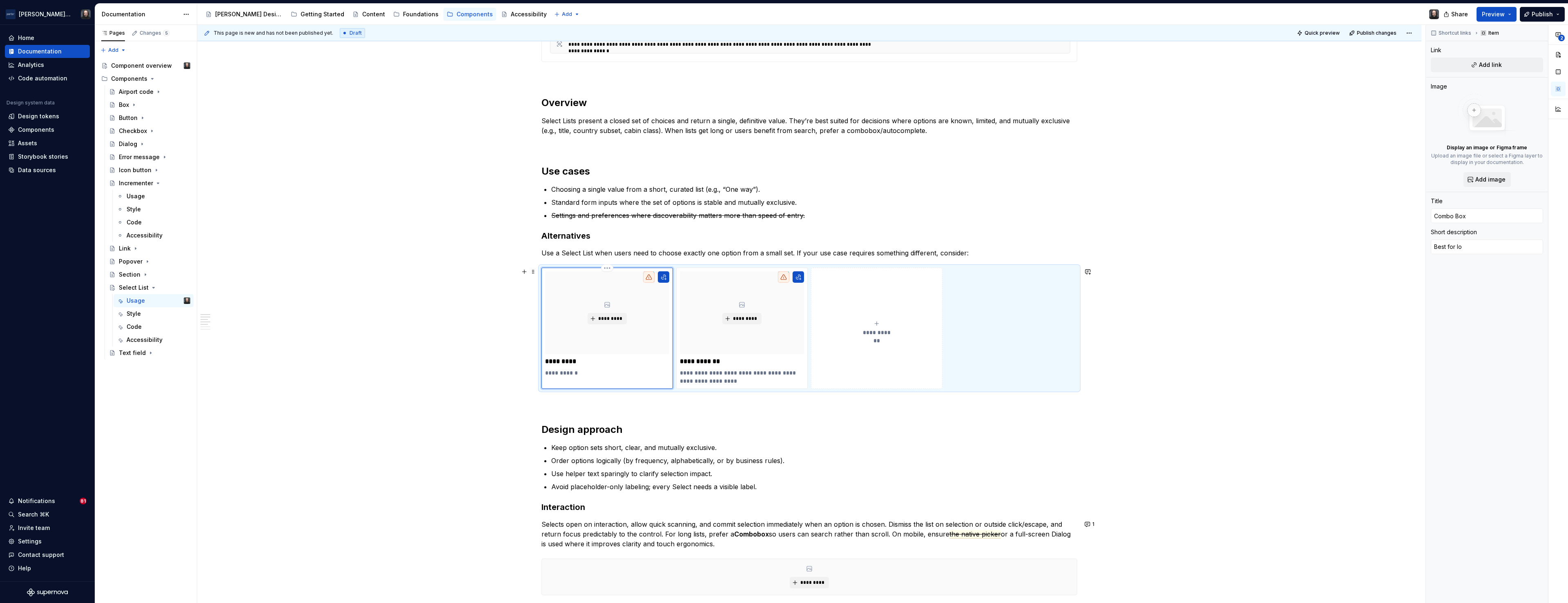
type textarea "Best for lon"
type textarea "*"
type textarea "Best for long"
type textarea "*"
type textarea "Best for long"
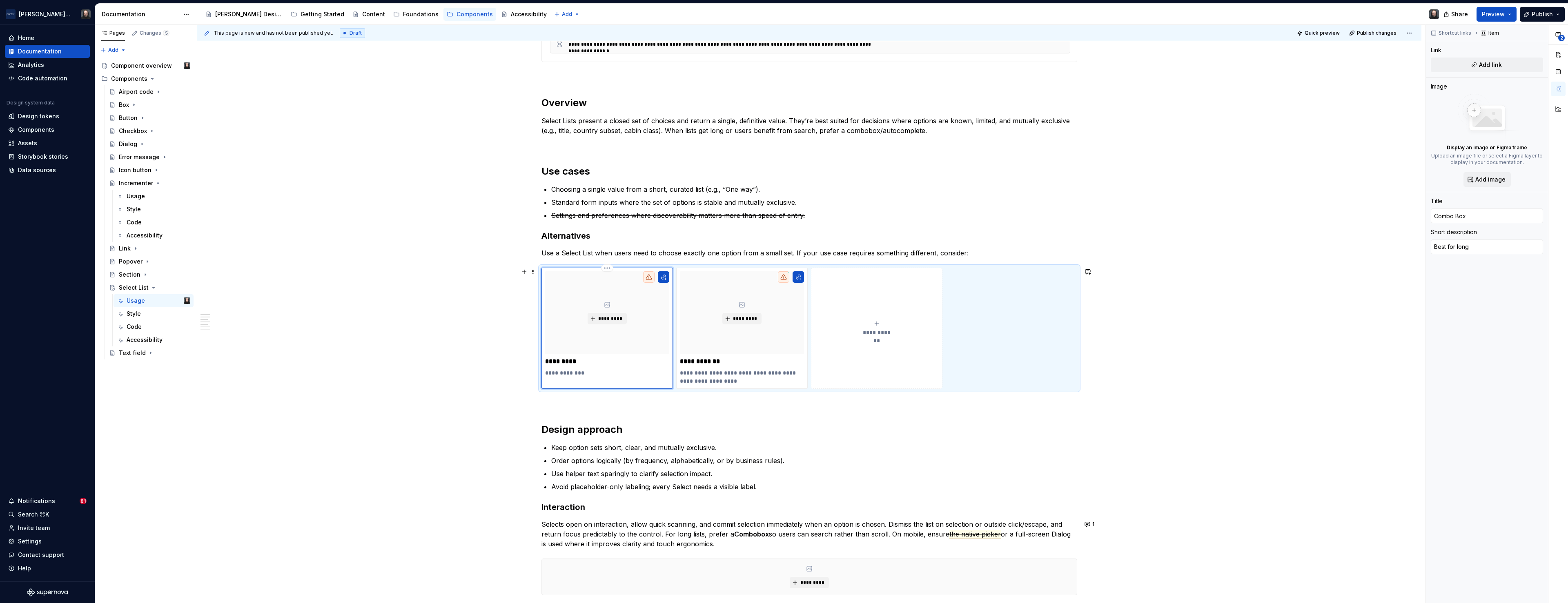
type textarea "*"
type textarea "Best for long l"
type textarea "*"
type textarea "Best for [PERSON_NAME]"
type textarea "*"
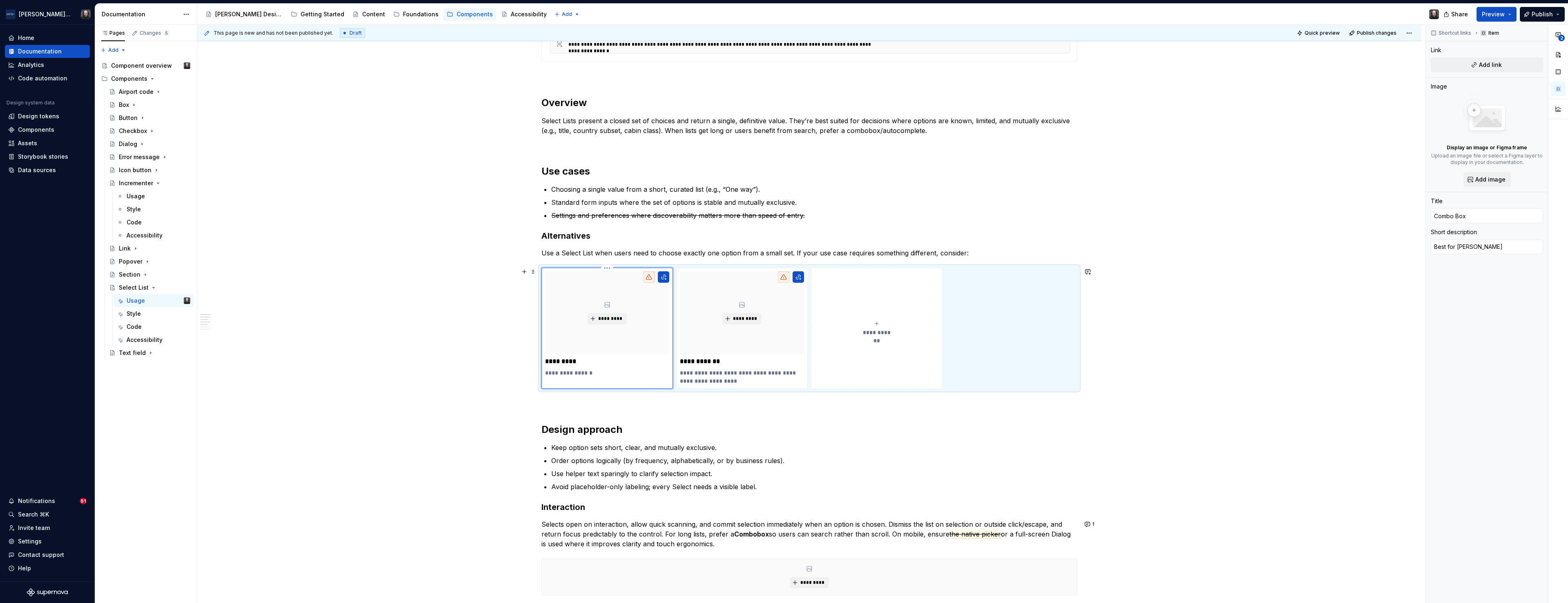
type textarea "Best for long lis"
type textarea "*"
type textarea "Best for long list"
type textarea "*"
type textarea "Best for long lists"
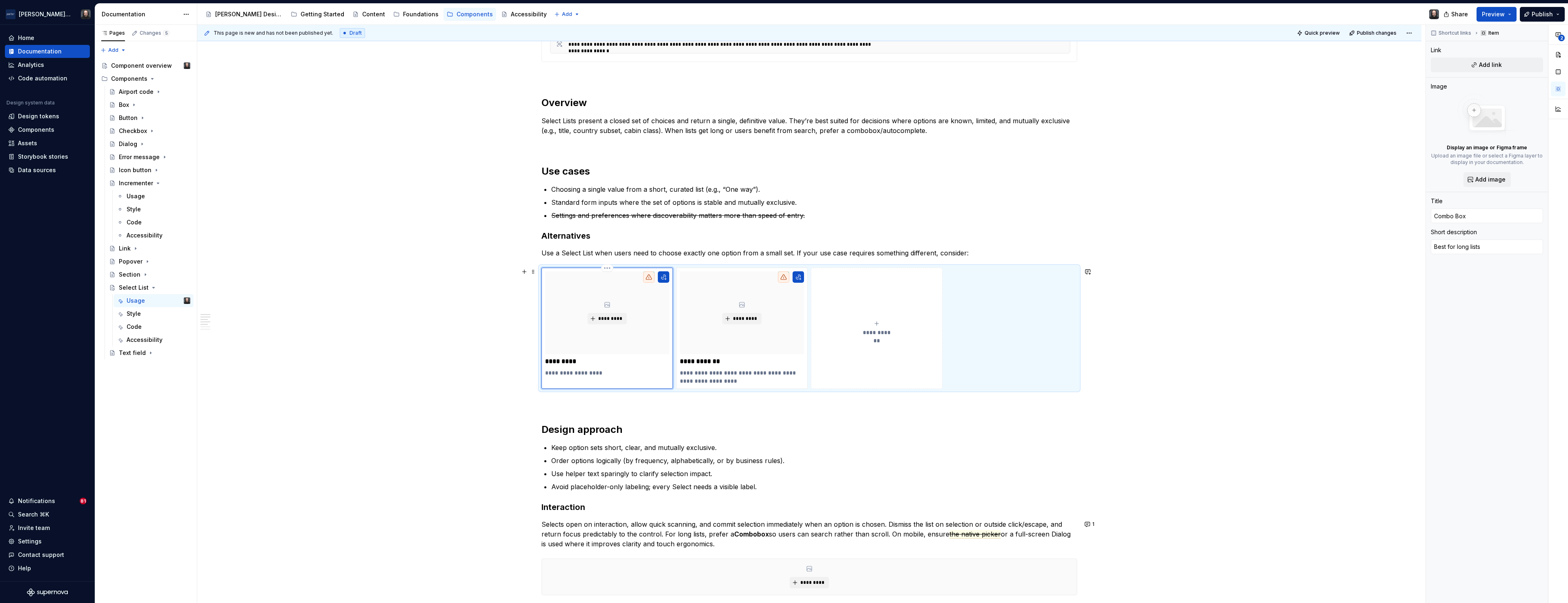
type textarea "*"
type textarea "Best for long lists"
type textarea "*"
type textarea "Best for long lists w"
type textarea "*"
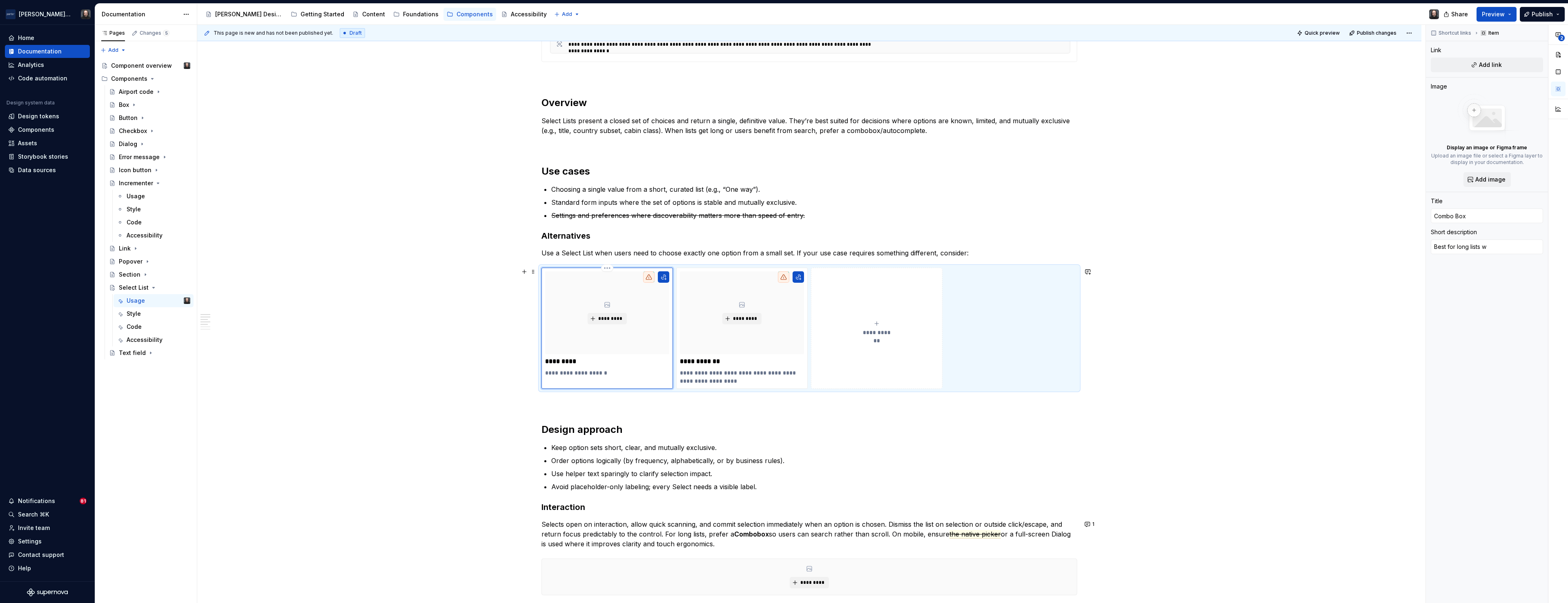
type textarea "Best for long lists wh"
type textarea "*"
type textarea "Best for long lists whe"
type textarea "*"
type textarea "Best for long lists wher"
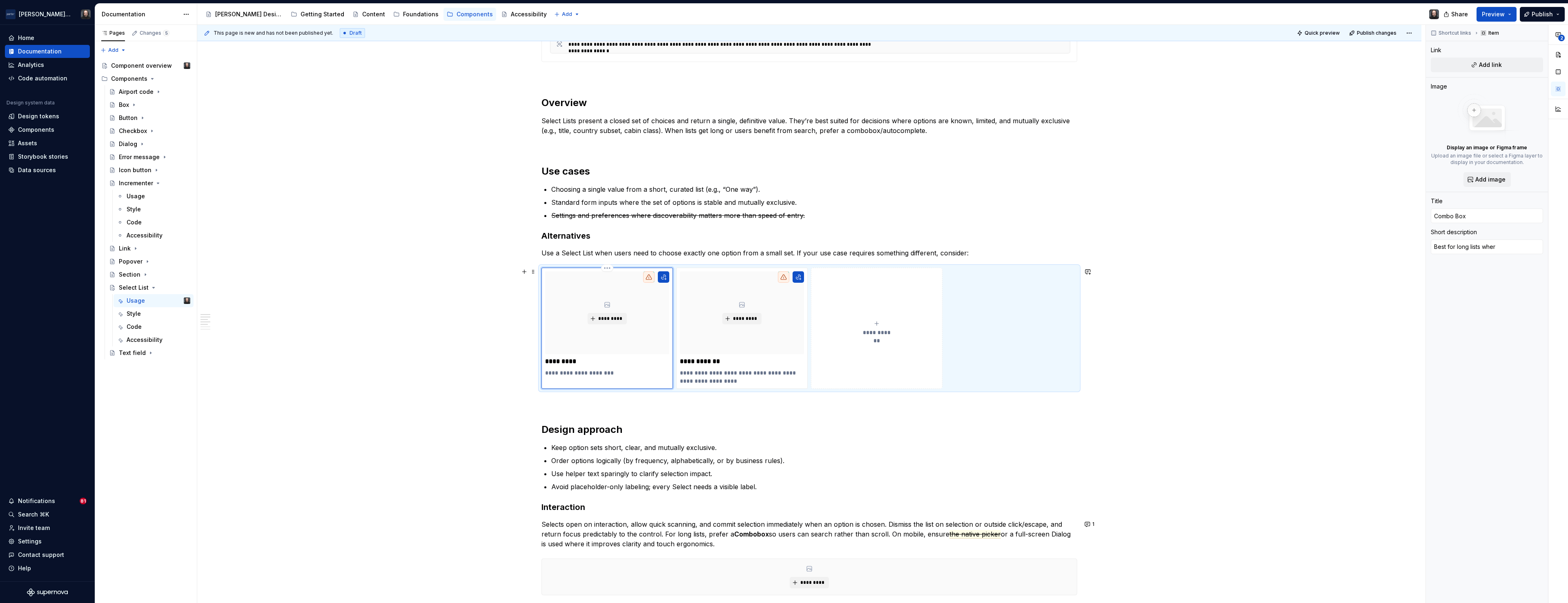
type textarea "*"
type textarea "Best for long lists where"
type textarea "*"
type textarea "Best for long lists where"
type textarea "*"
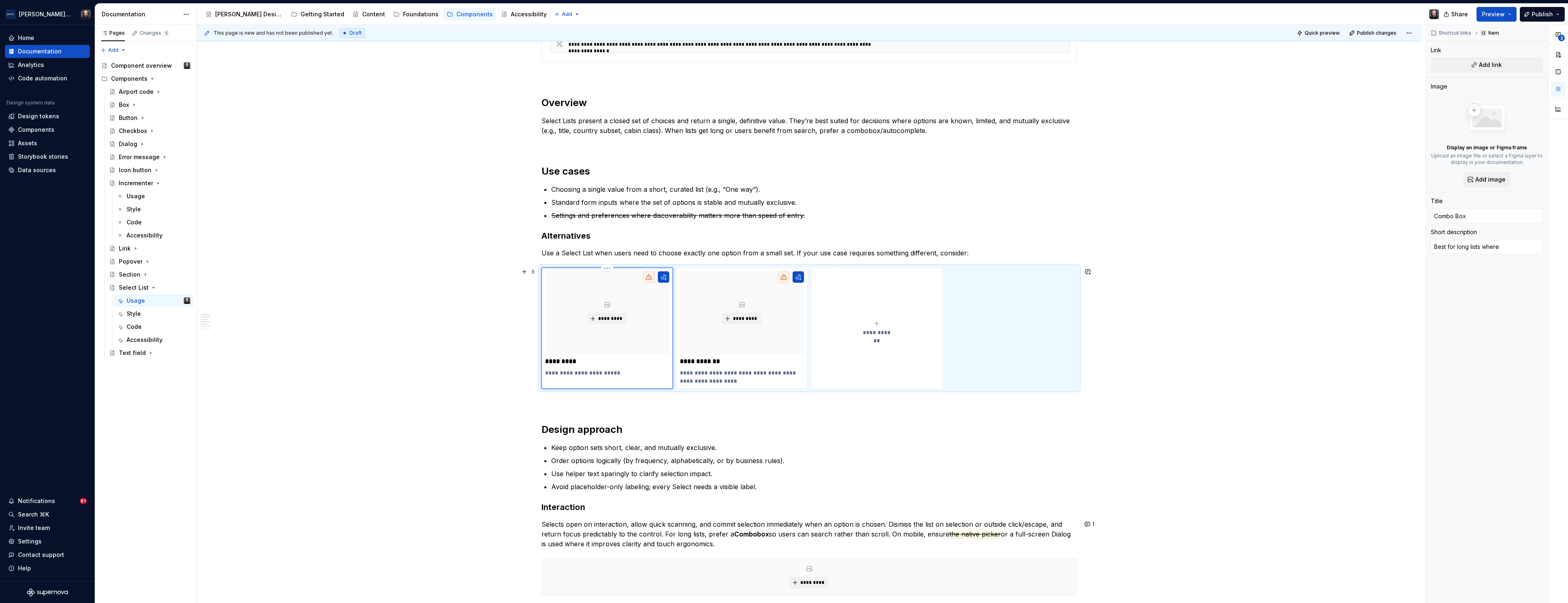
type textarea "Best for long lists where u"
type textarea "*"
type textarea "Best for long lists where us"
type textarea "*"
type textarea "Best for long lists where use"
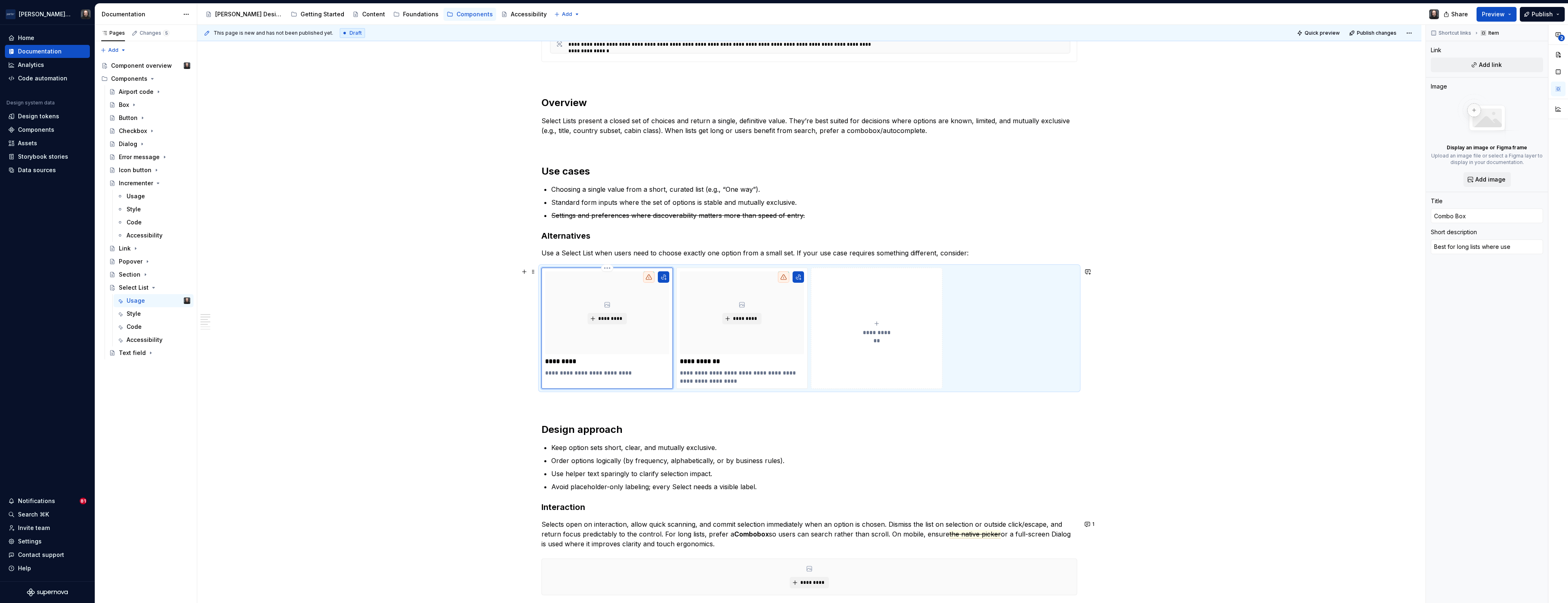
type textarea "*"
type textarea "Best for long lists where user"
type textarea "*"
type textarea "Best for long lists where users"
type textarea "*"
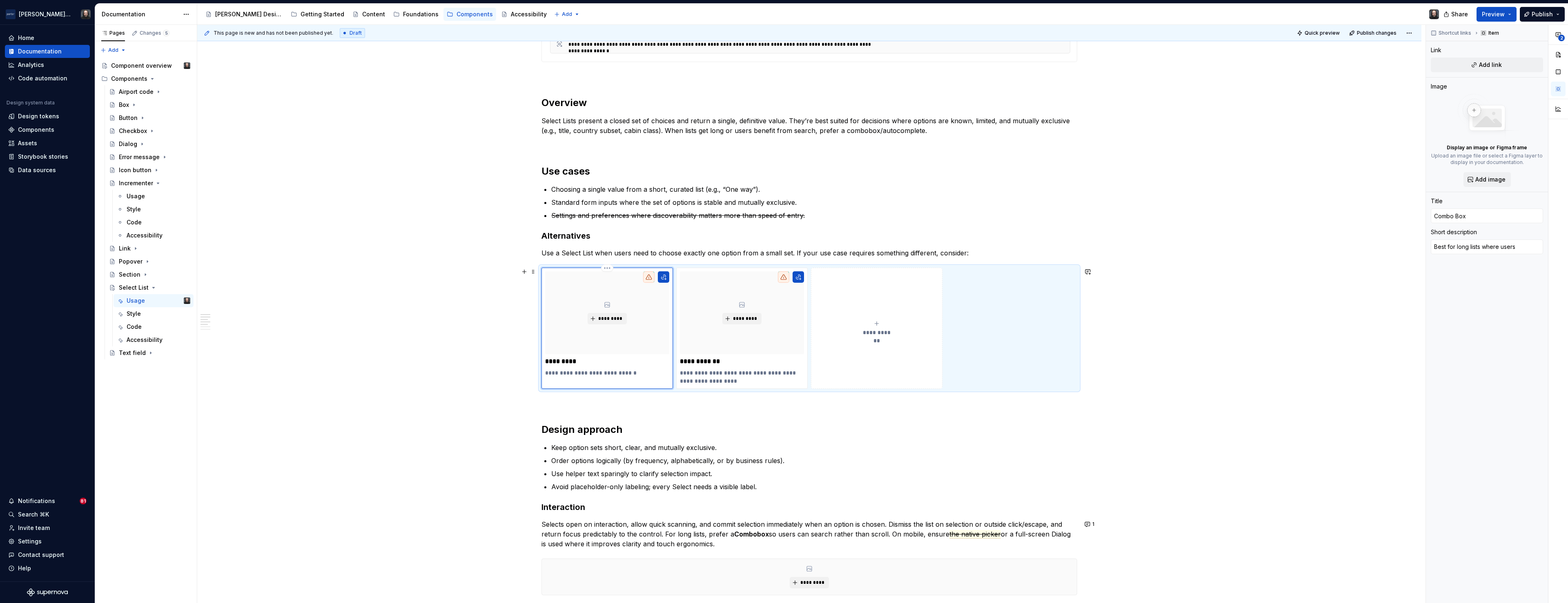
type textarea "Best for long lists where users"
type textarea "*"
type textarea "Best for long lists where users c"
type textarea "*"
type textarea "Best for long lists where users ca"
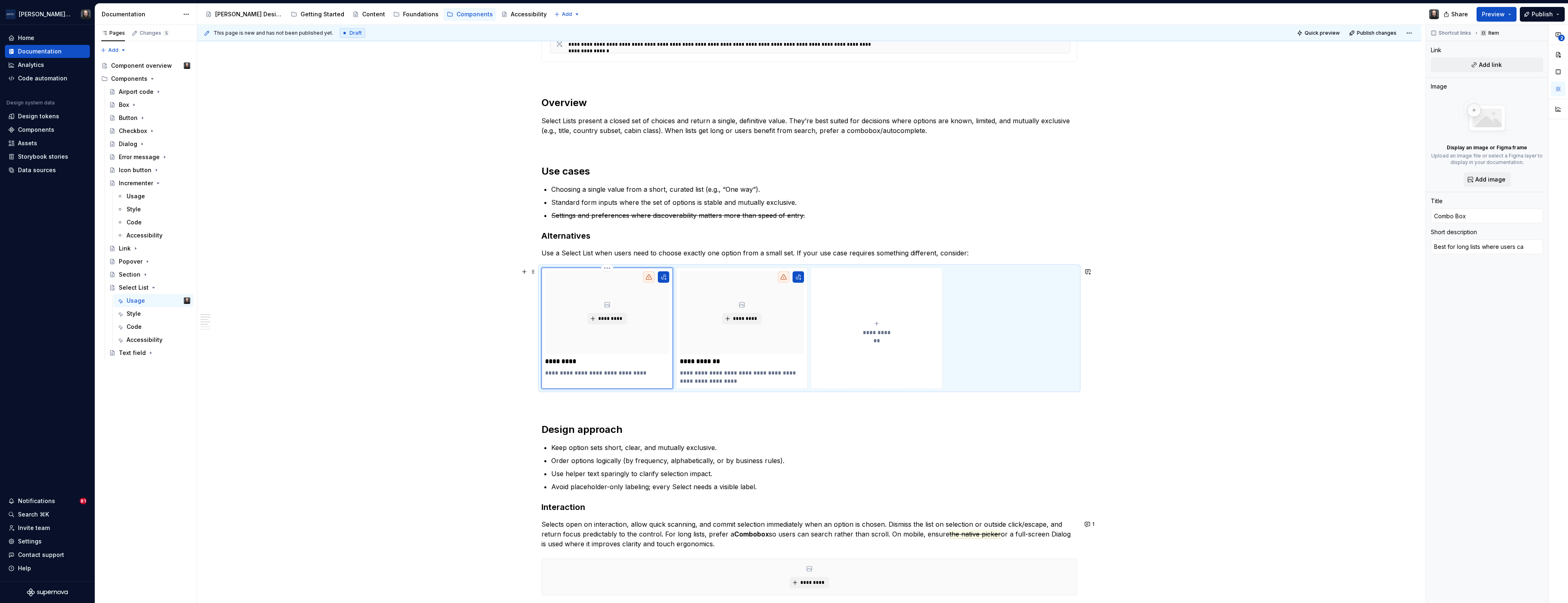
type textarea "*"
type textarea "Best for long lists where users can"
type textarea "*"
type textarea "Best for long lists where users can"
type textarea "*"
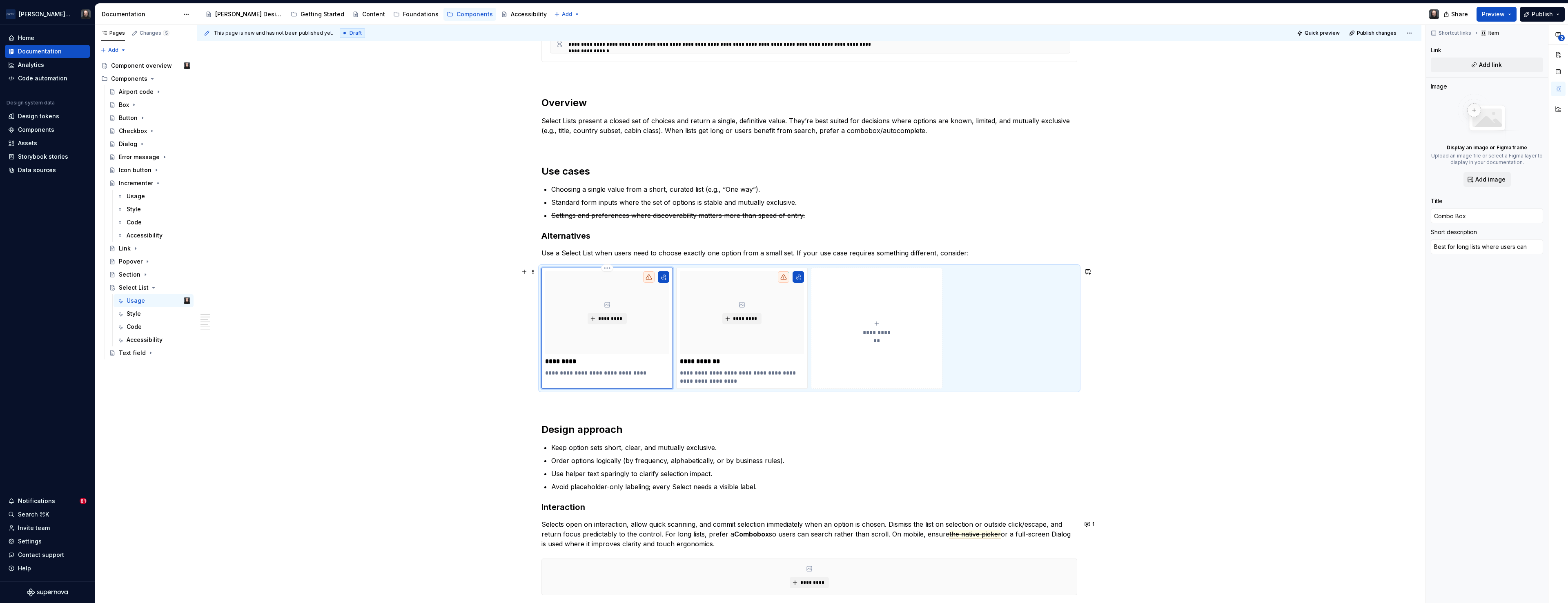
type textarea "Best for long lists where users can s"
type textarea "*"
type textarea "Best for long lists where users can se"
type textarea "*"
type textarea "Best for long lists where users can sea"
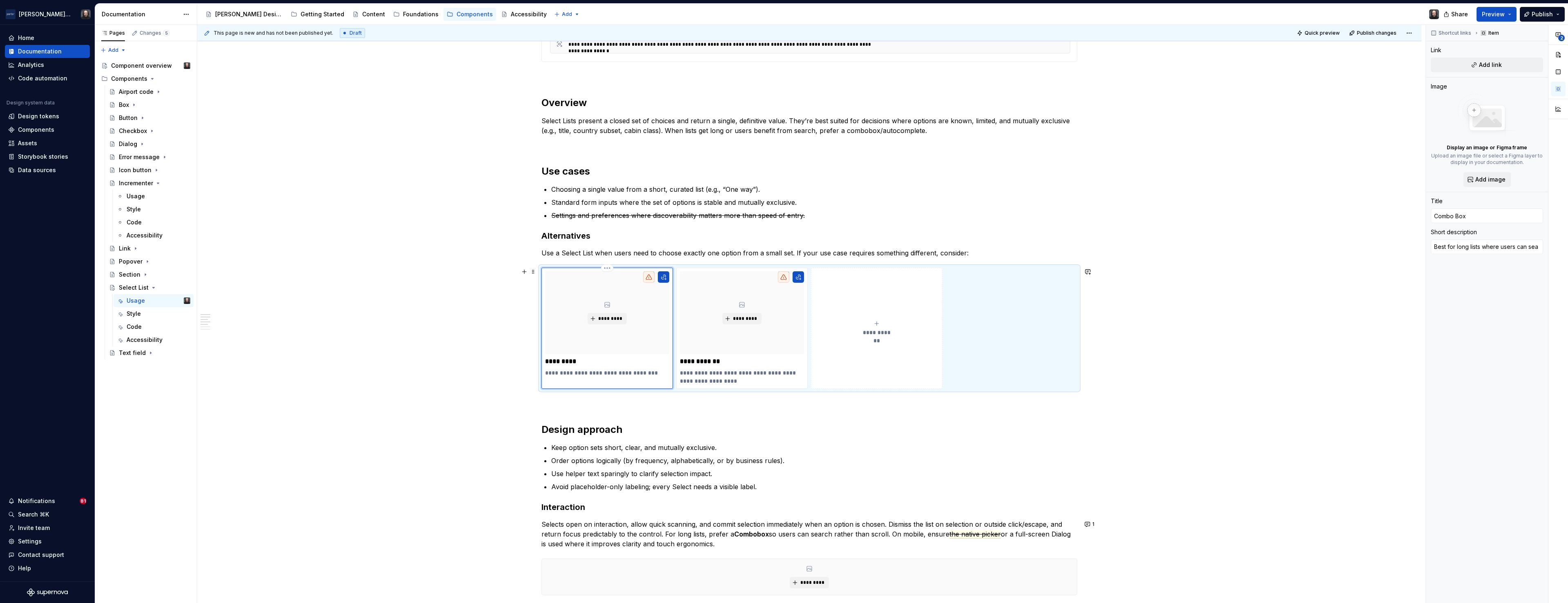
type textarea "*"
type textarea "Best for long lists where users can sear"
type textarea "*"
type textarea "Best for long lists where users can searc"
type textarea "*"
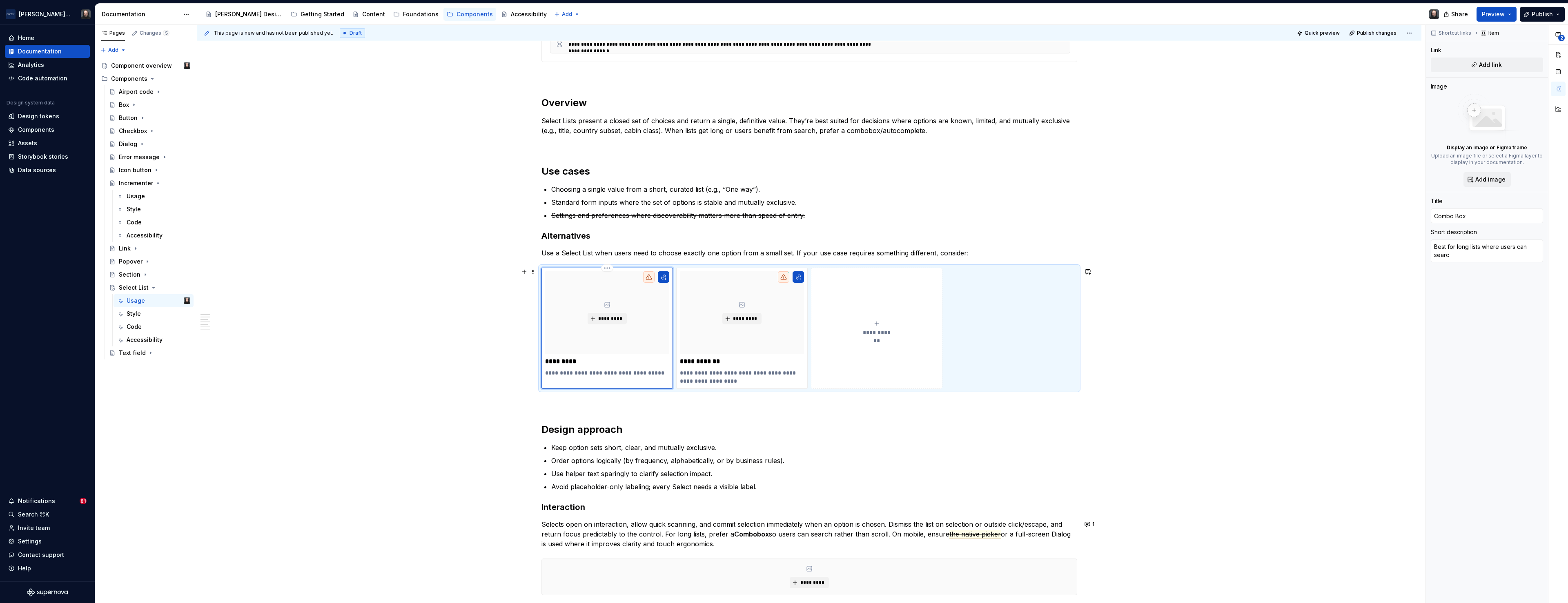
type textarea "Best for long lists where users can search"
type textarea "*"
type textarea "Best for long lists where users can search."
click at [439, 352] on div "**********" at bounding box center [811, 314] width 1228 height 579
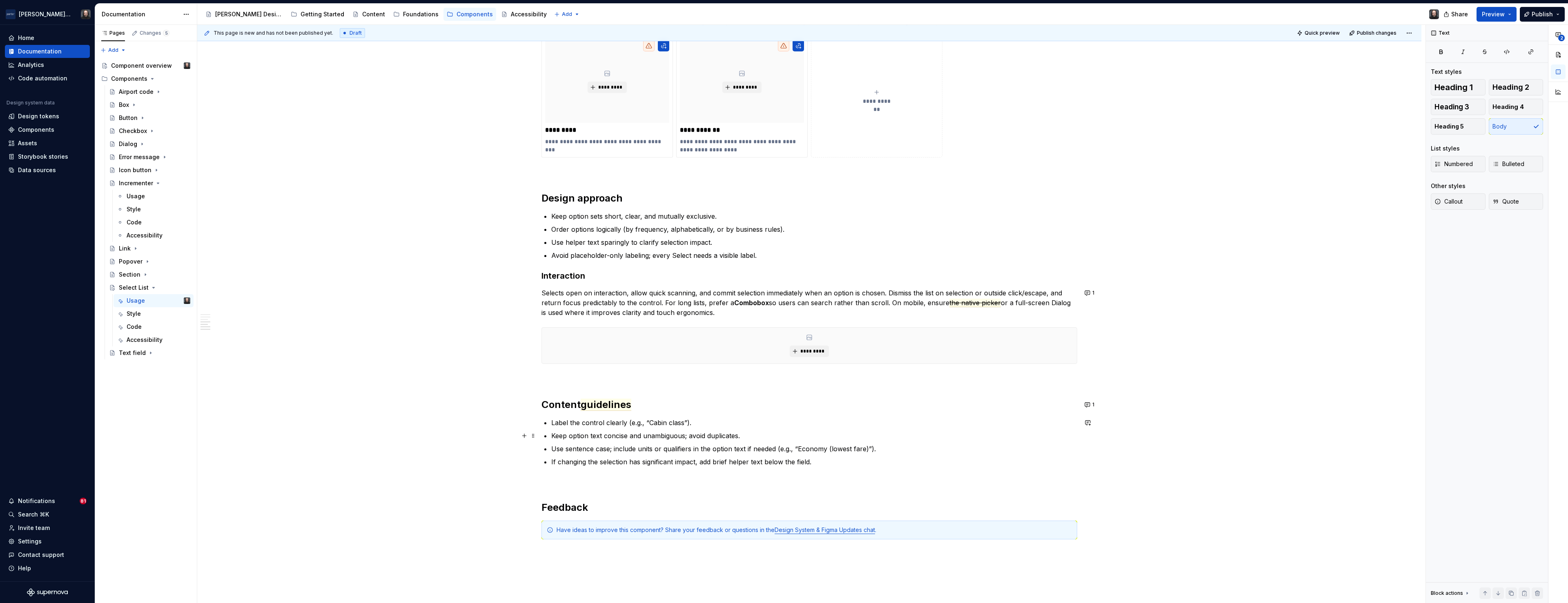
scroll to position [731, 0]
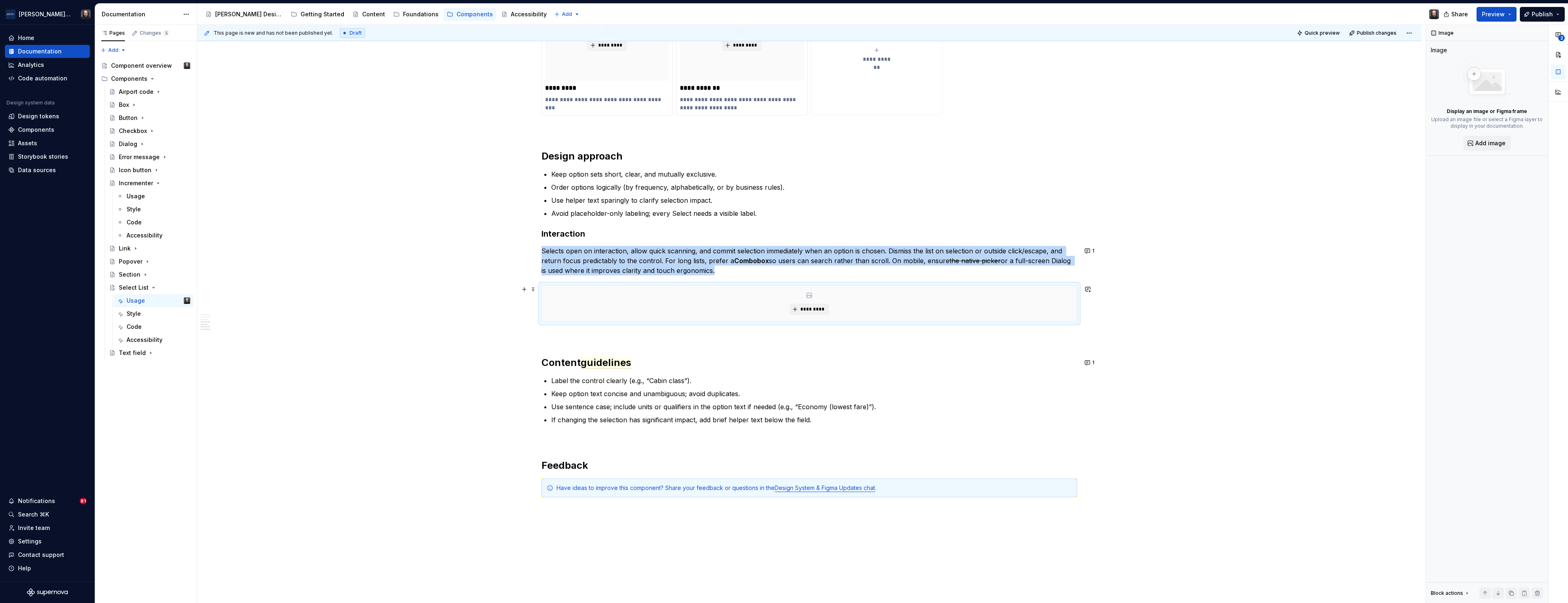
click at [1026, 315] on div "*********" at bounding box center [809, 304] width 535 height 36
click at [1208, 264] on div "**********" at bounding box center [809, 64] width 1224 height 1288
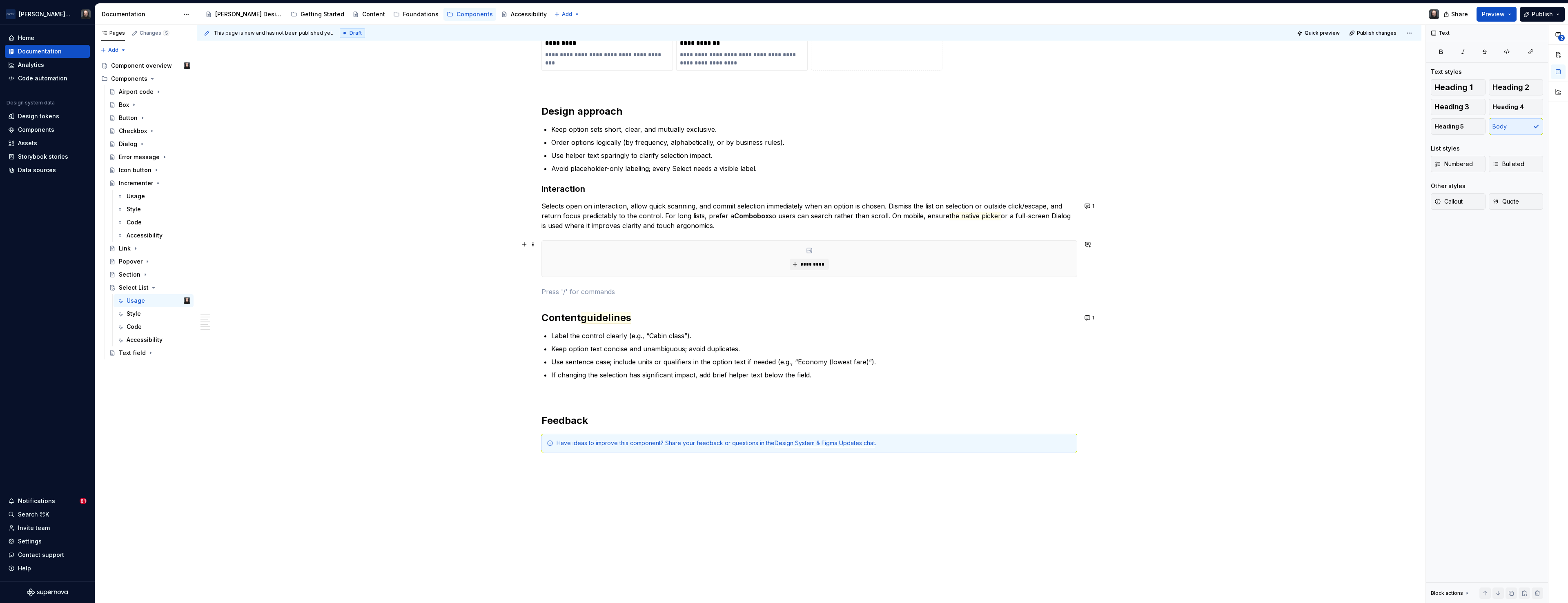
drag, startPoint x: 870, startPoint y: 259, endPoint x: 870, endPoint y: 273, distance: 14.0
click at [870, 273] on div "*********" at bounding box center [809, 259] width 535 height 36
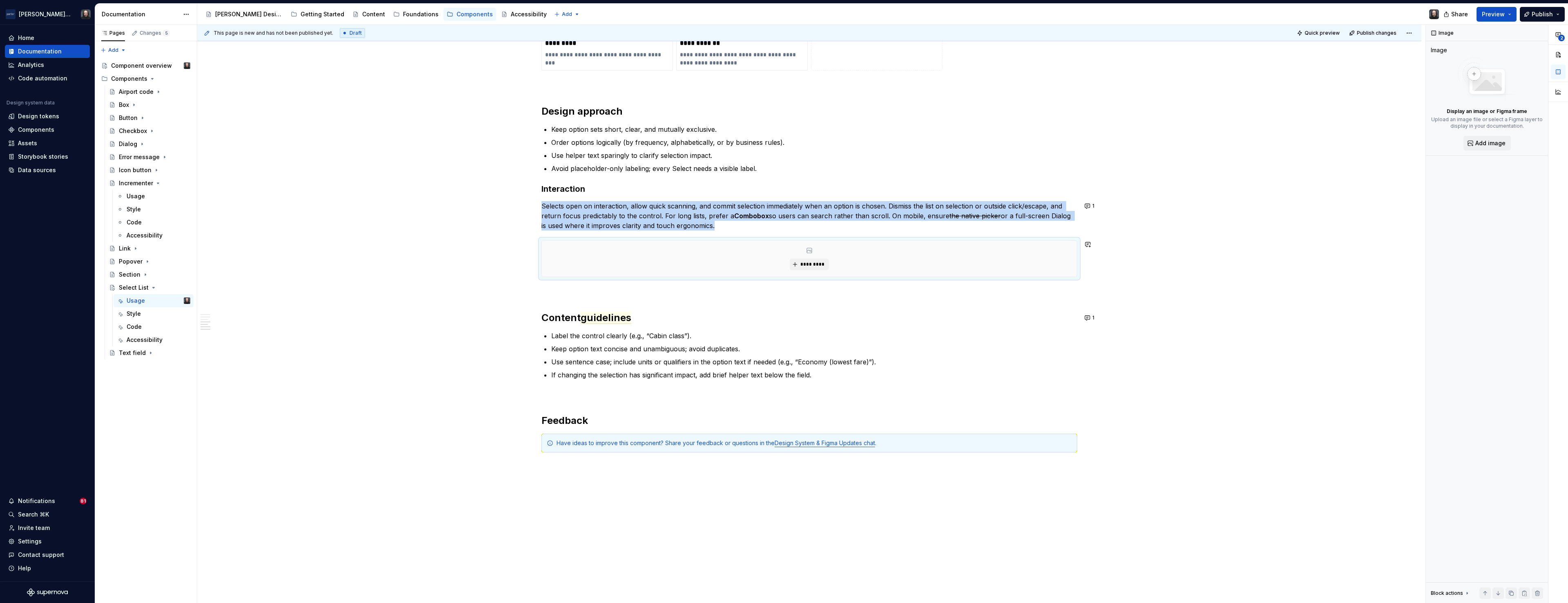
click at [430, 282] on div "**********" at bounding box center [809, 19] width 1224 height 1288
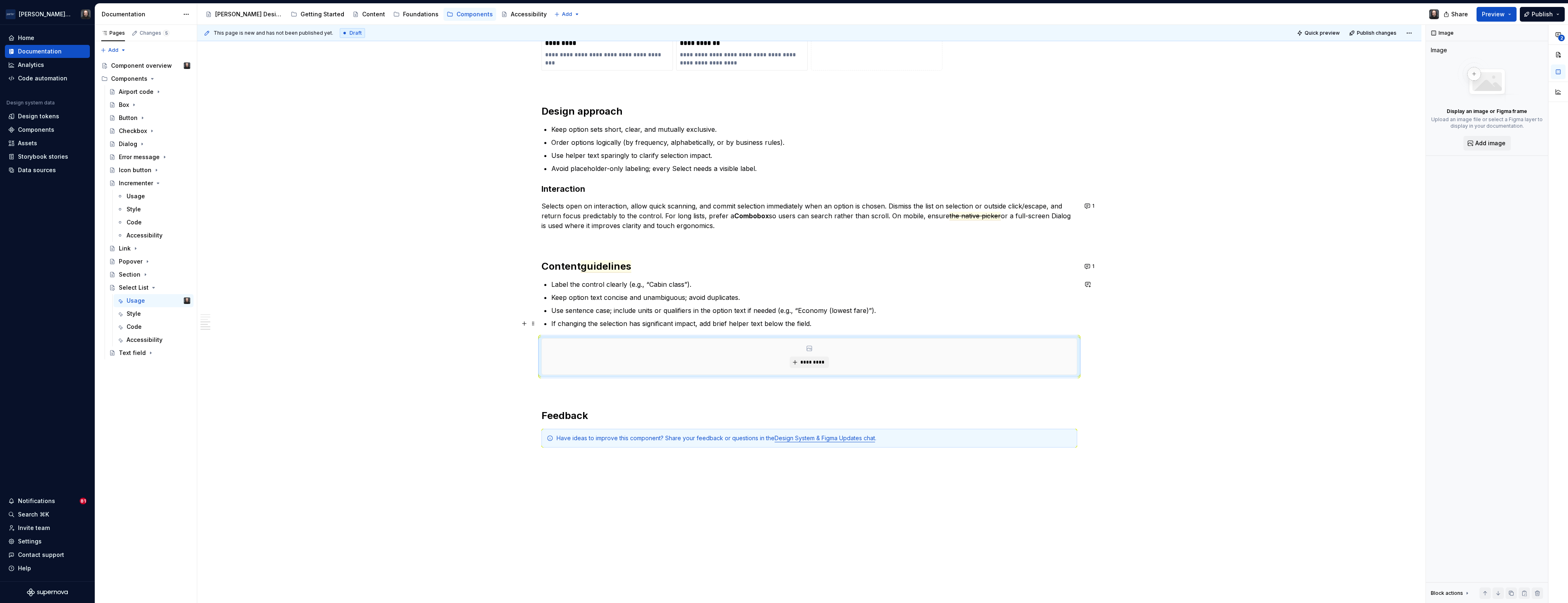
click at [399, 321] on div "**********" at bounding box center [809, 16] width 1224 height 1283
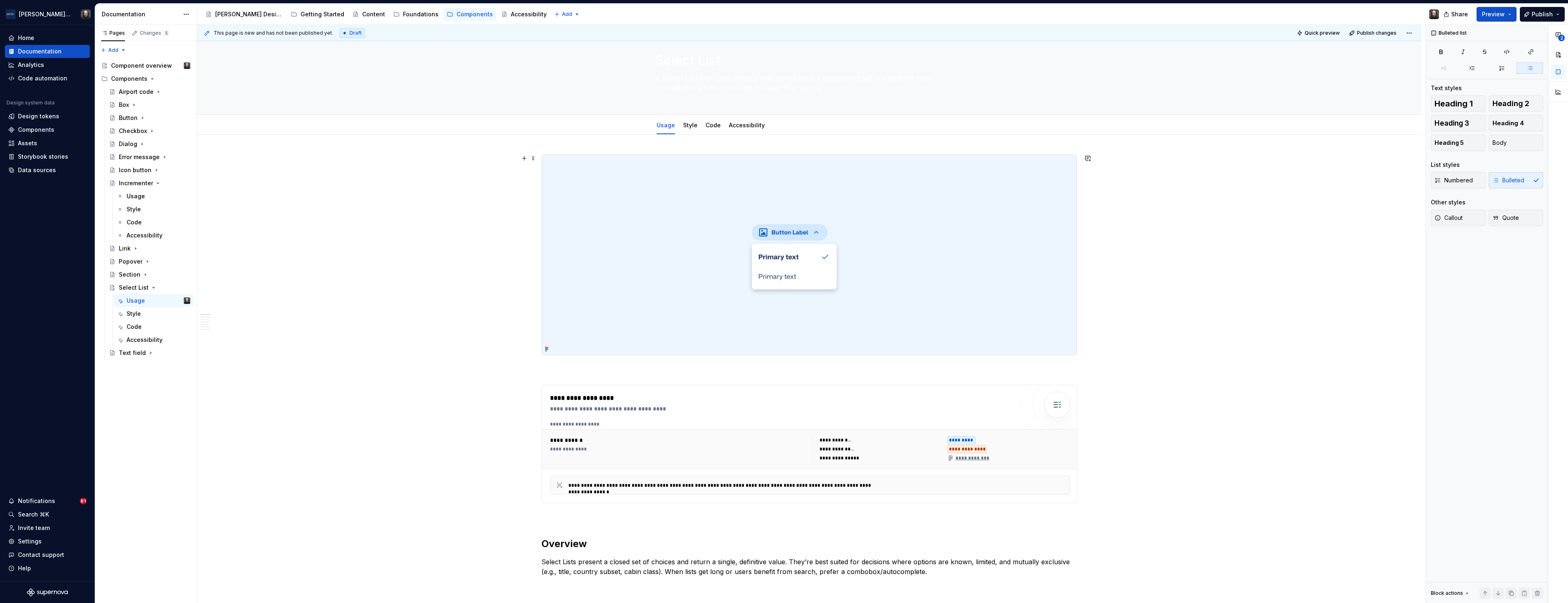
scroll to position [0, 0]
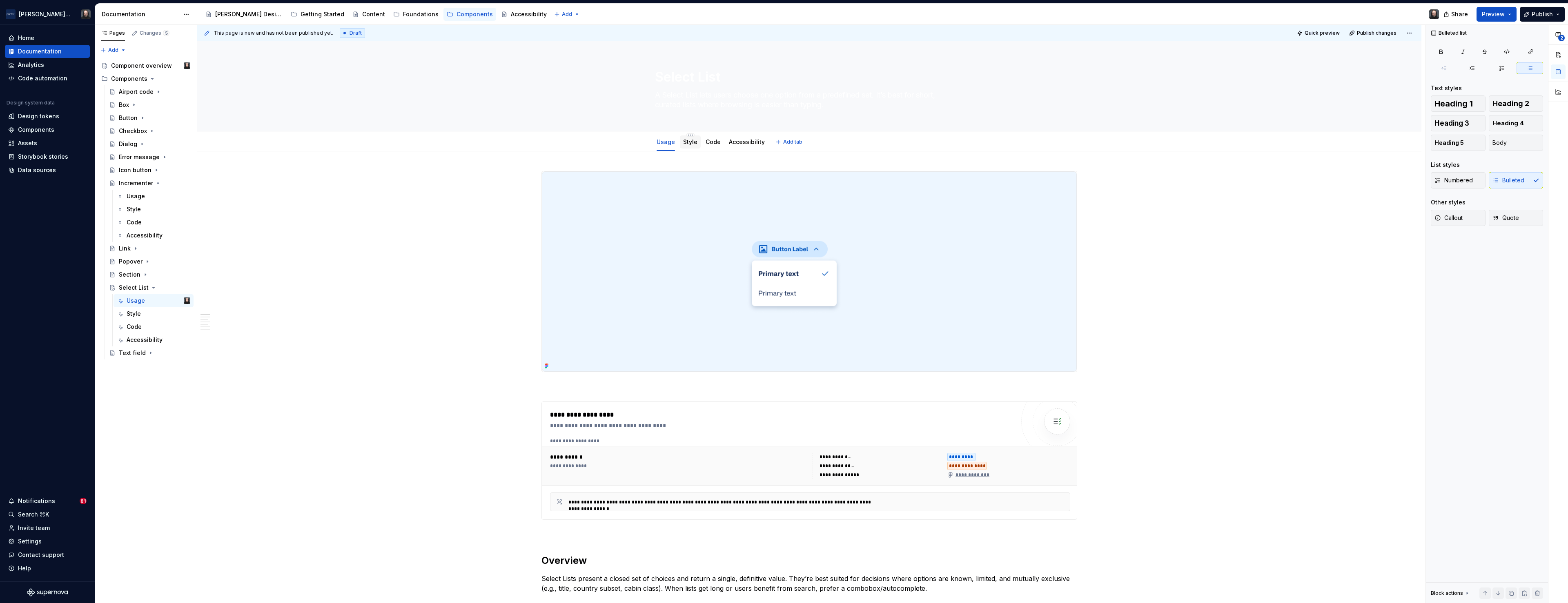
click at [696, 145] on link "Style" at bounding box center [690, 141] width 14 height 7
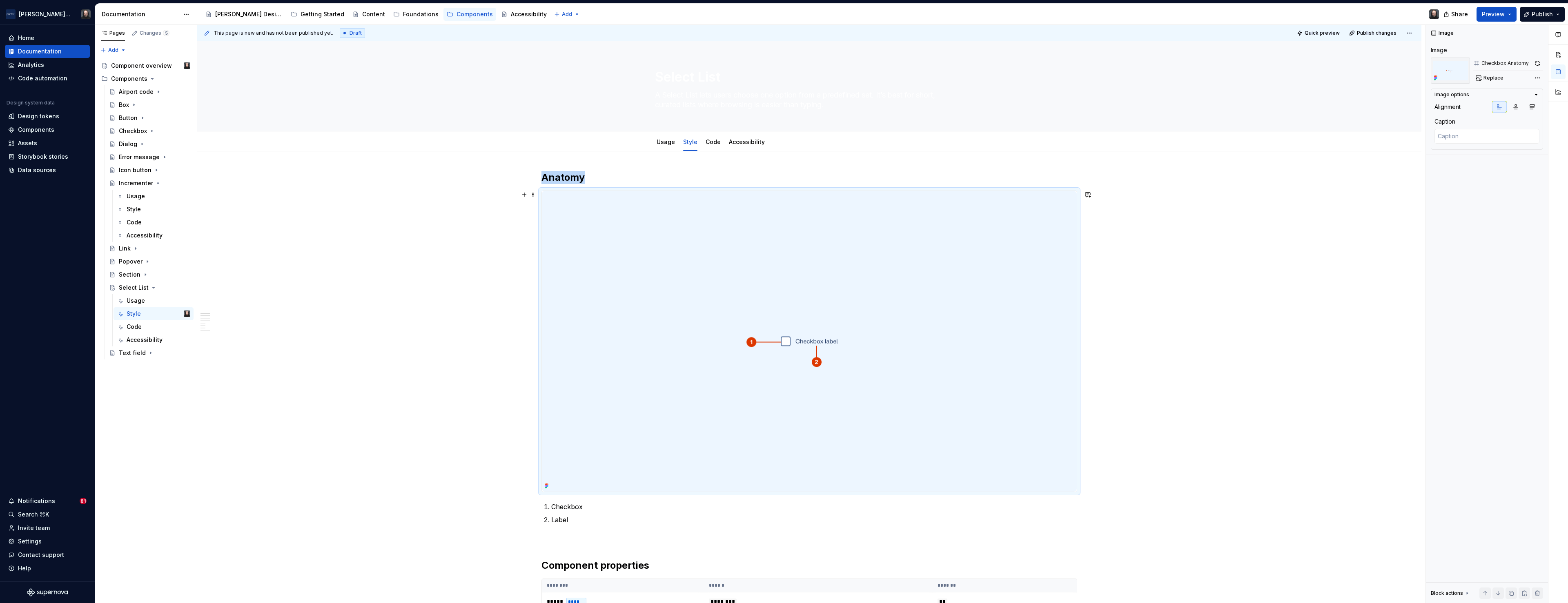
click at [978, 282] on img at bounding box center [809, 341] width 535 height 301
click at [1486, 82] on button "Replace" at bounding box center [1490, 78] width 34 height 12
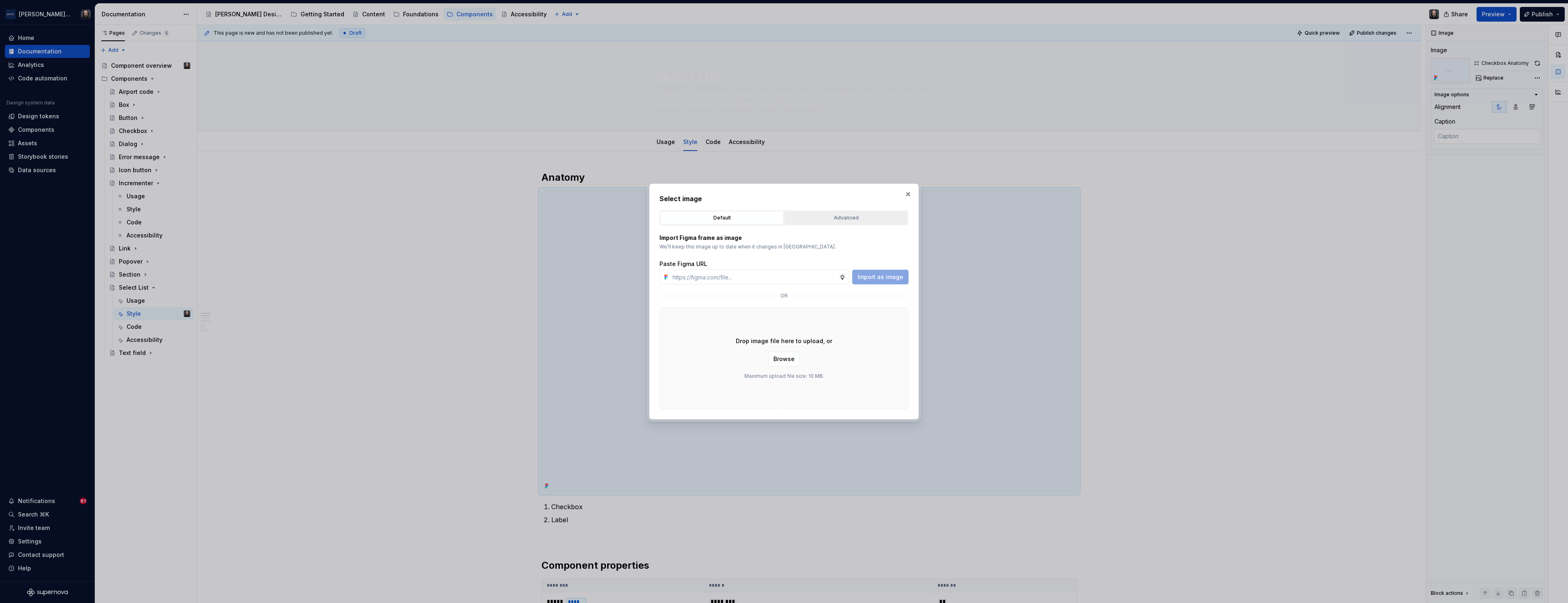
click at [864, 218] on div "Advanced" at bounding box center [845, 218] width 117 height 8
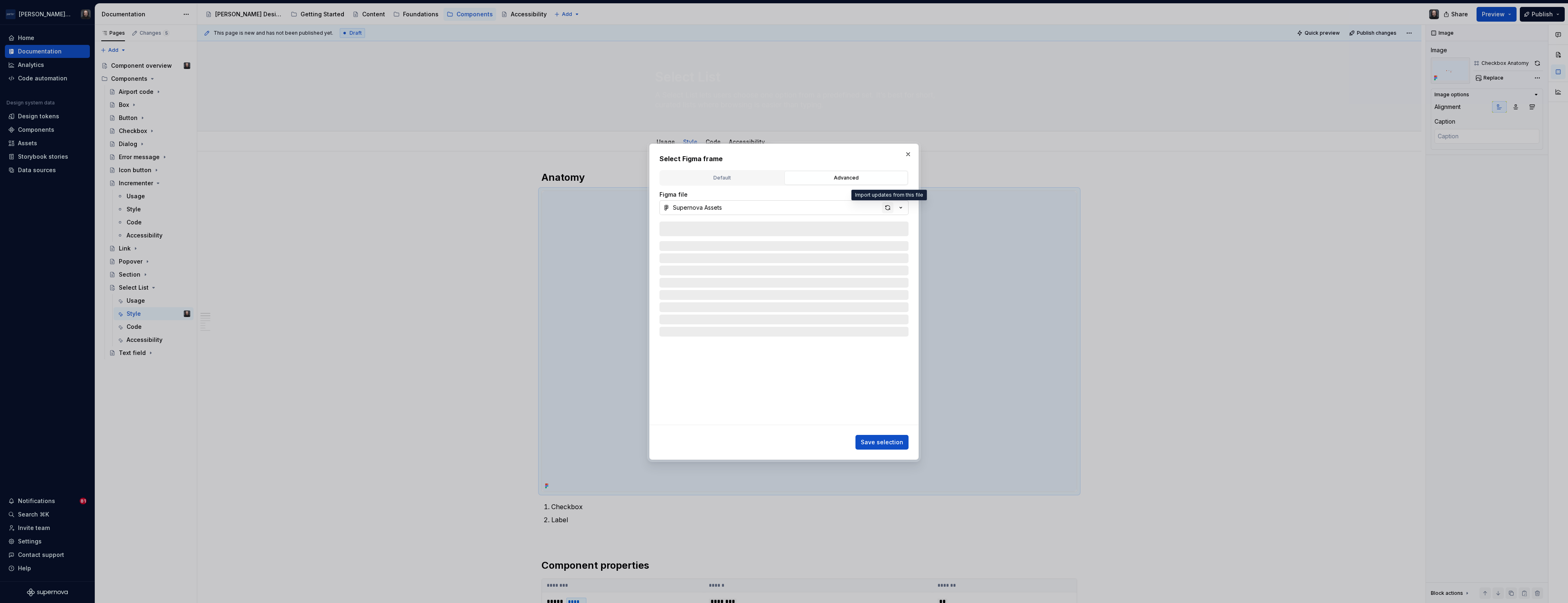
click at [889, 209] on div "button" at bounding box center [887, 207] width 12 height 12
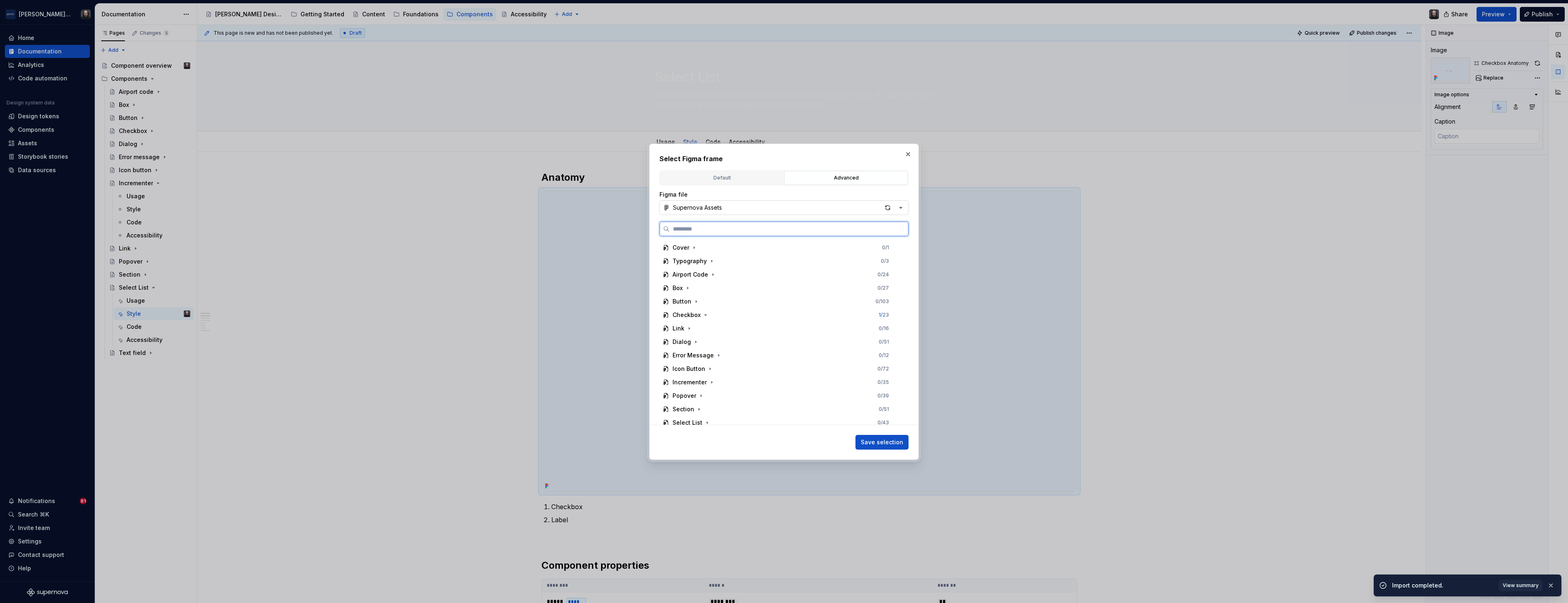
scroll to position [45, 0]
click at [707, 378] on icon "button" at bounding box center [707, 377] width 7 height 7
click at [746, 386] on div "Anatomy 0 / 10" at bounding box center [785, 389] width 235 height 13
click at [892, 445] on span "Save selection" at bounding box center [882, 442] width 43 height 8
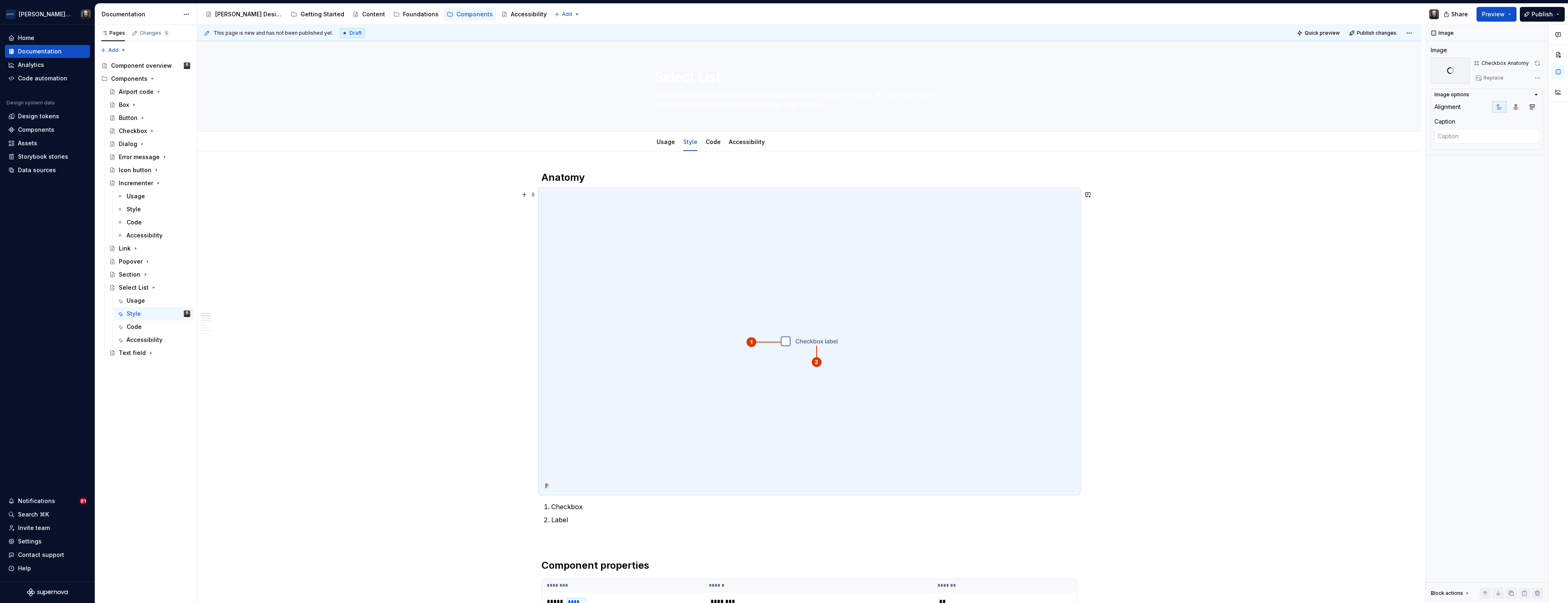
type textarea "*"
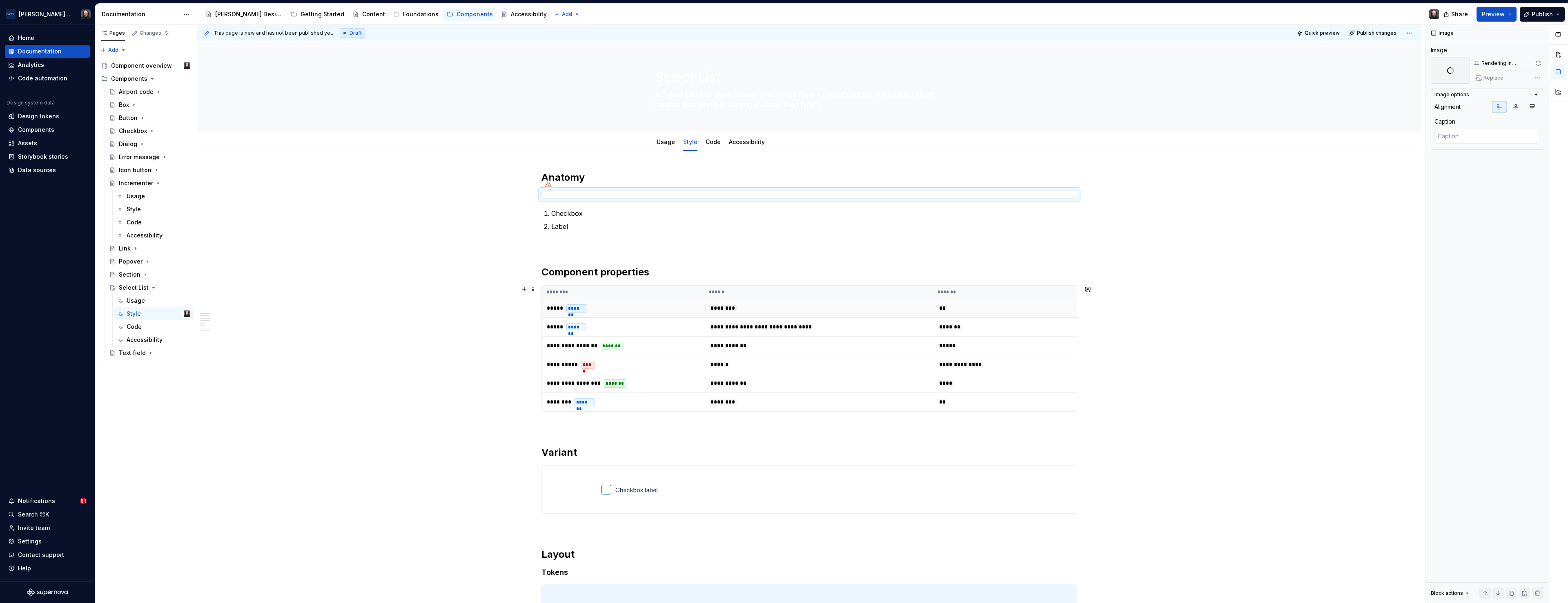
click at [1055, 305] on td "**" at bounding box center [1004, 308] width 144 height 19
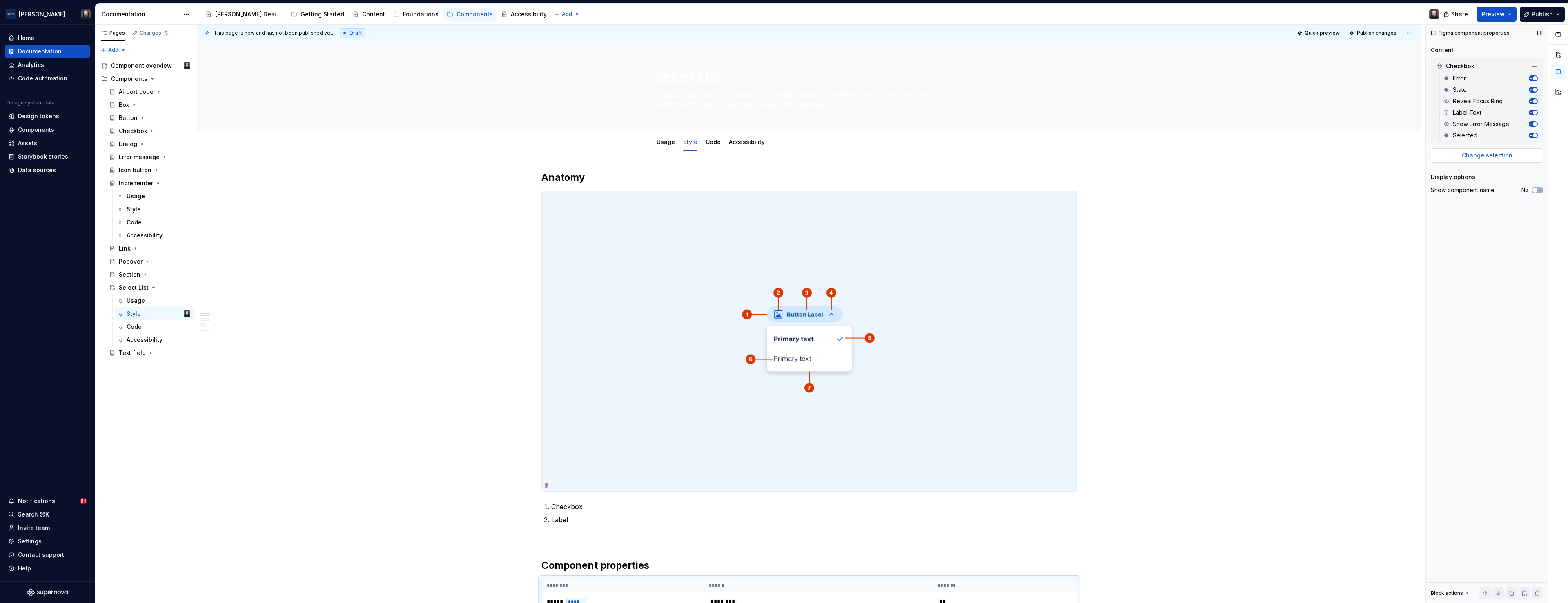
click at [1496, 157] on span "Change selection" at bounding box center [1487, 155] width 51 height 8
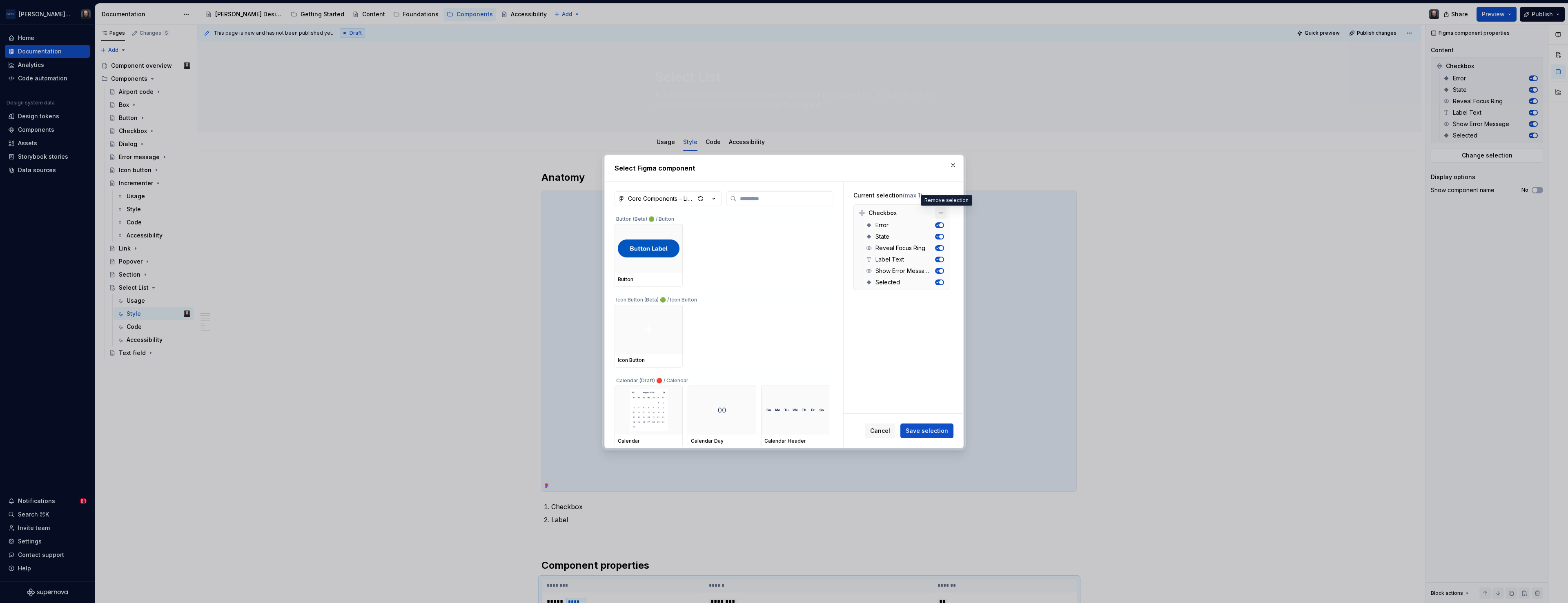
click at [945, 214] on button "button" at bounding box center [940, 213] width 12 height 12
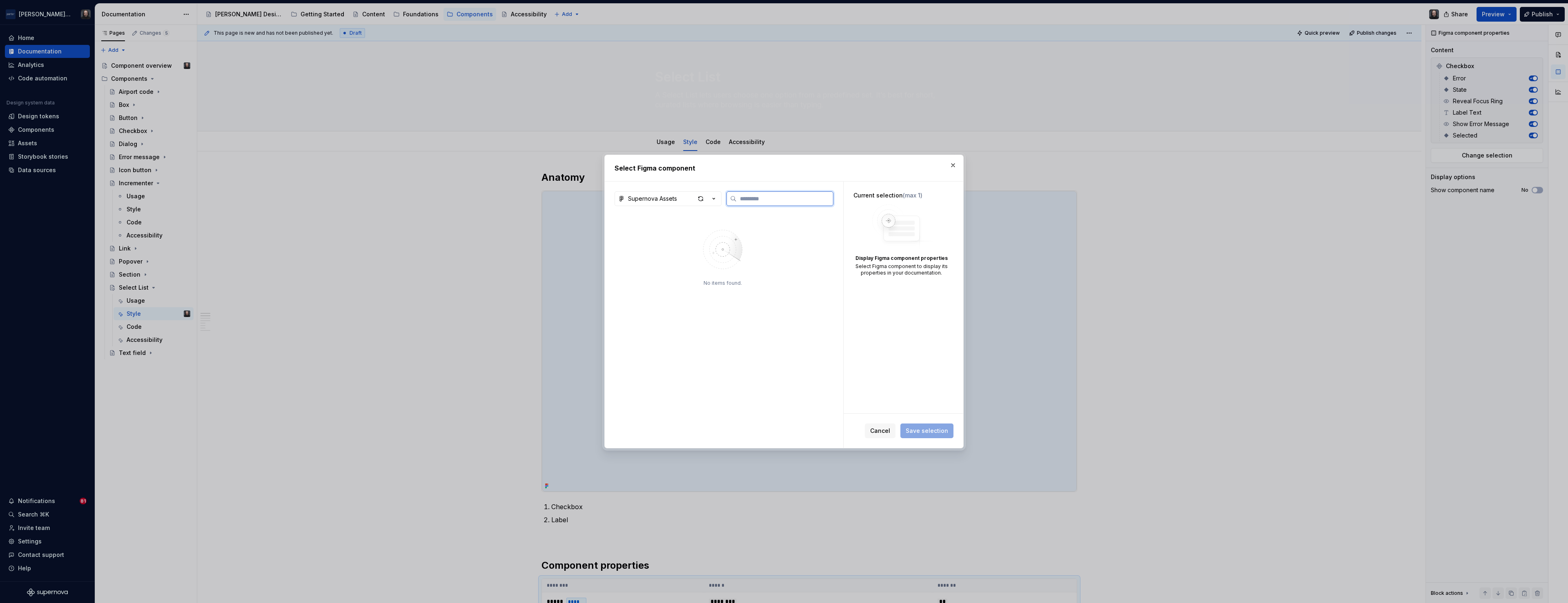
click at [756, 199] on input "search" at bounding box center [785, 198] width 96 height 8
type input "******"
click at [653, 200] on div "Supernova Assets" at bounding box center [653, 198] width 49 height 8
click at [673, 230] on div "Core Components – Library" at bounding box center [676, 229] width 77 height 8
click at [665, 235] on div at bounding box center [649, 248] width 68 height 49
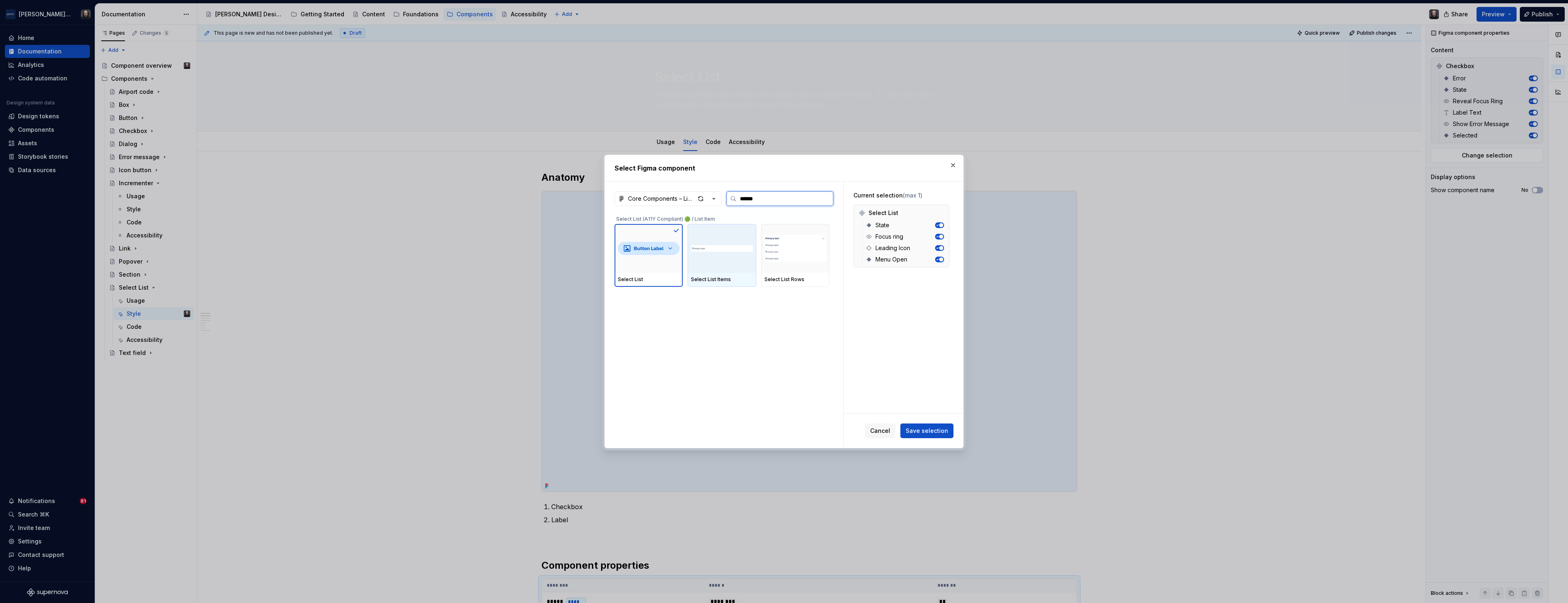
click at [743, 236] on div at bounding box center [722, 248] width 68 height 49
click at [669, 234] on div at bounding box center [649, 248] width 68 height 49
click at [929, 430] on span "Save selection" at bounding box center [927, 431] width 43 height 8
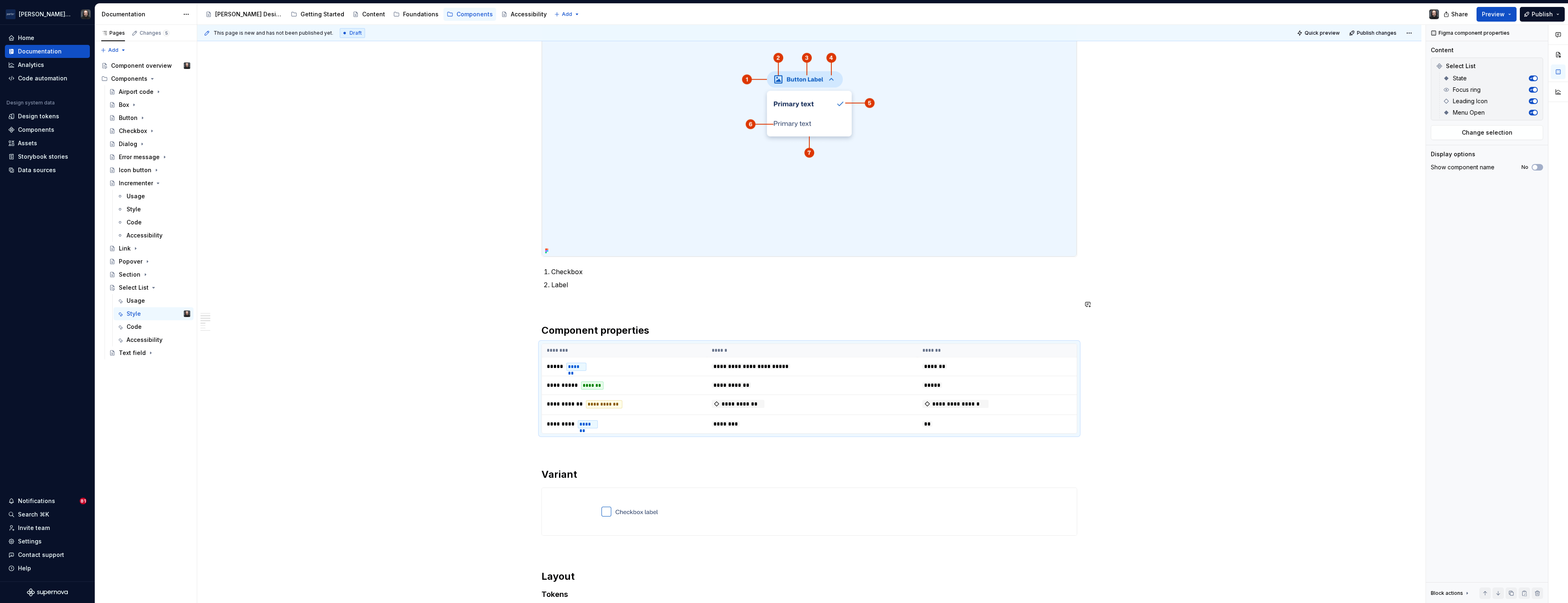
scroll to position [352, 0]
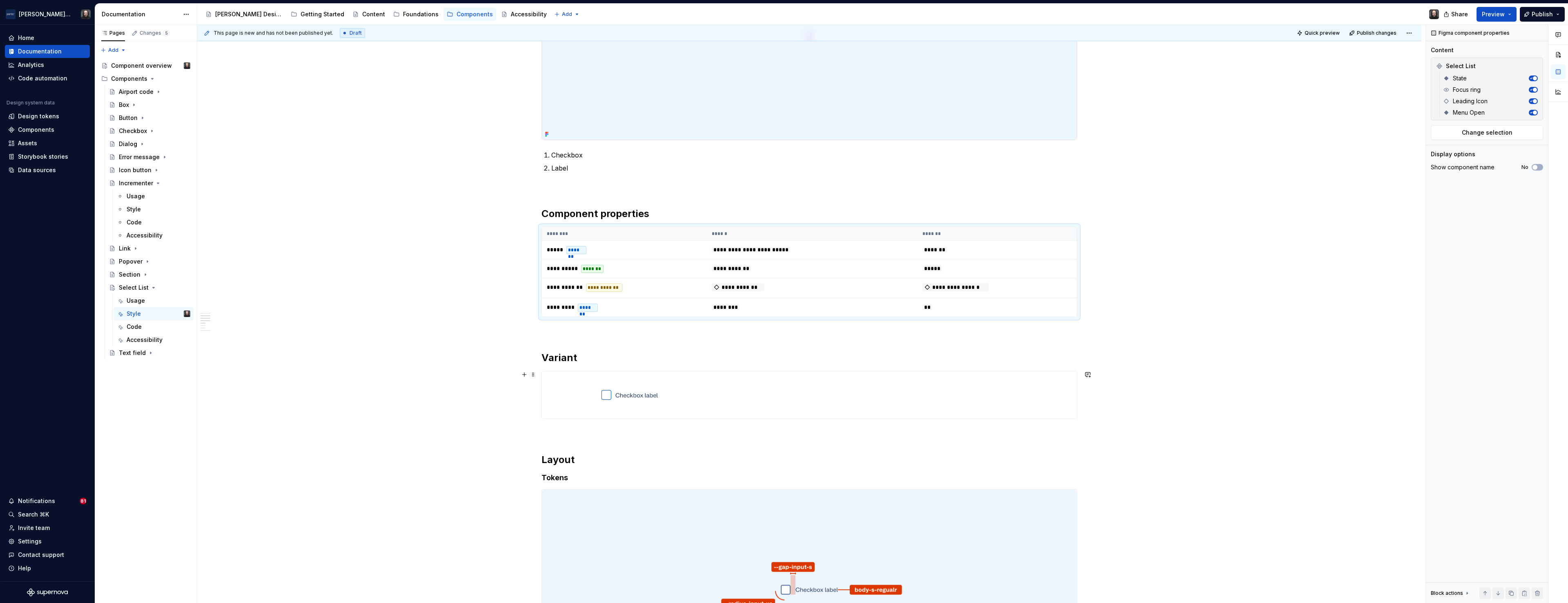
click at [1003, 384] on div at bounding box center [809, 395] width 535 height 47
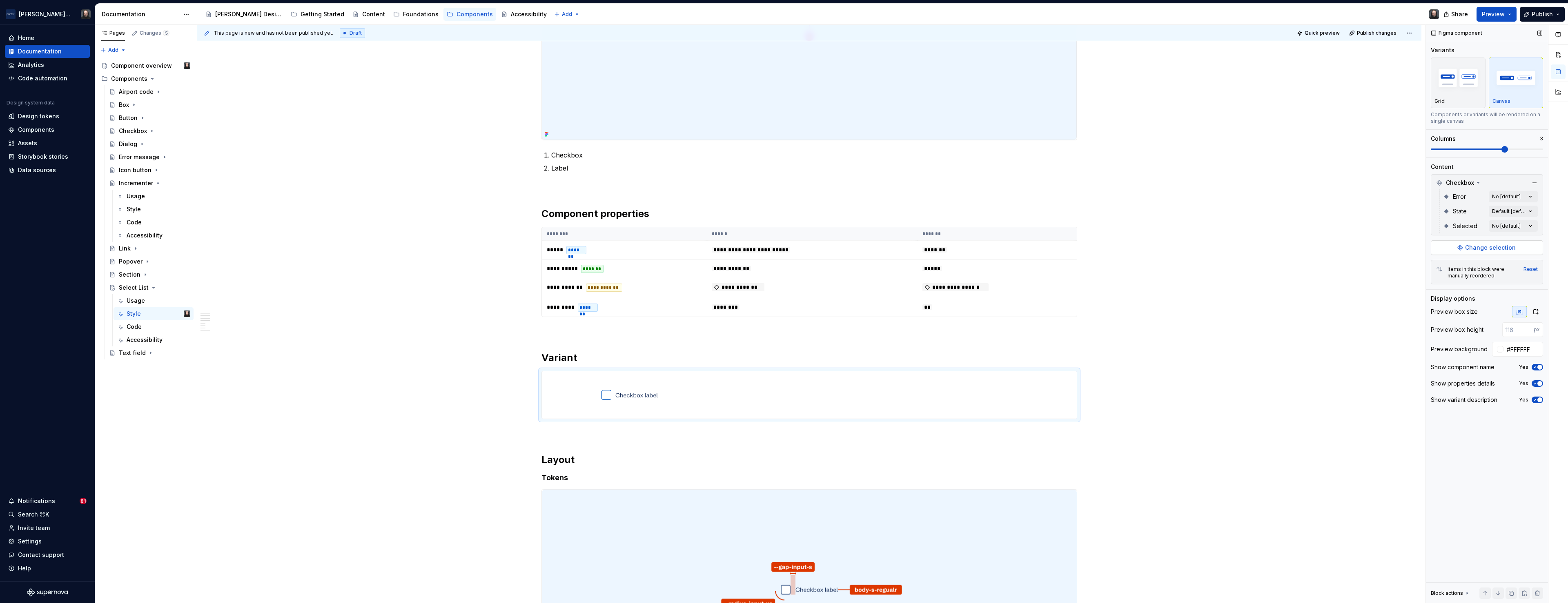
click at [1480, 248] on span "Change selection" at bounding box center [1490, 247] width 51 height 8
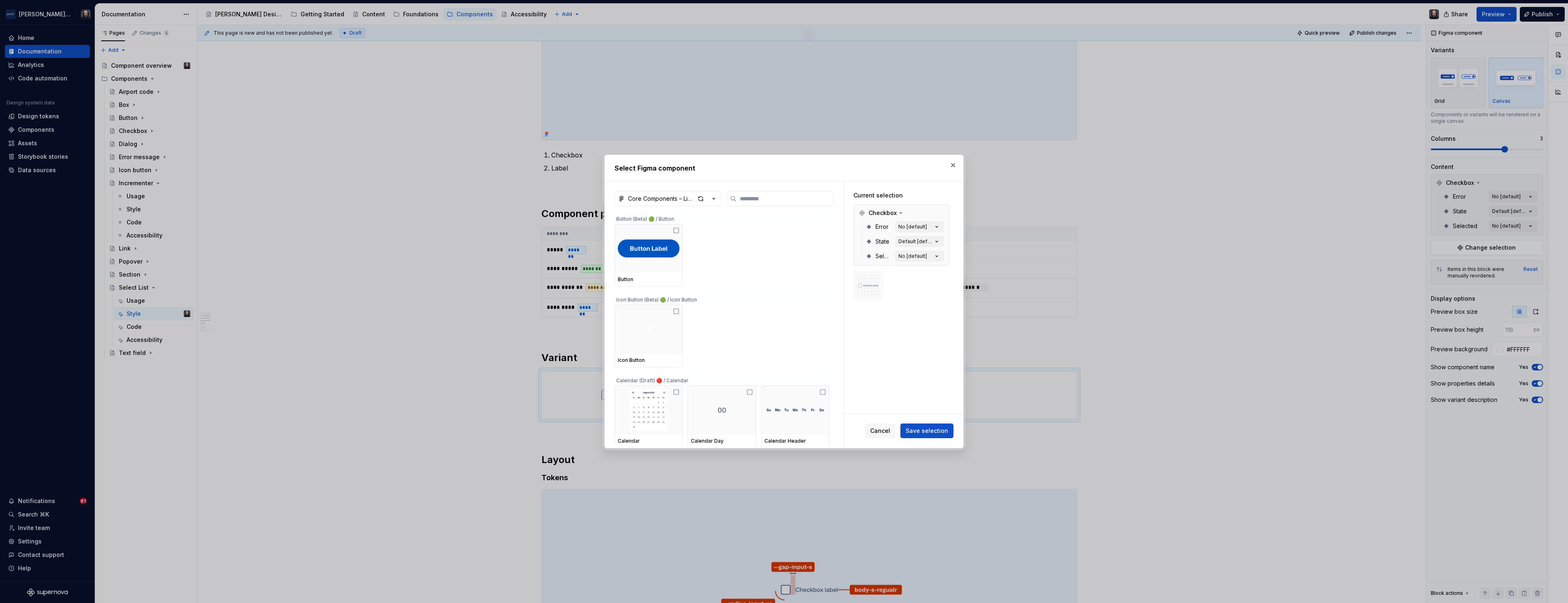
type textarea "*"
type input "***"
click at [657, 234] on div at bounding box center [649, 248] width 68 height 49
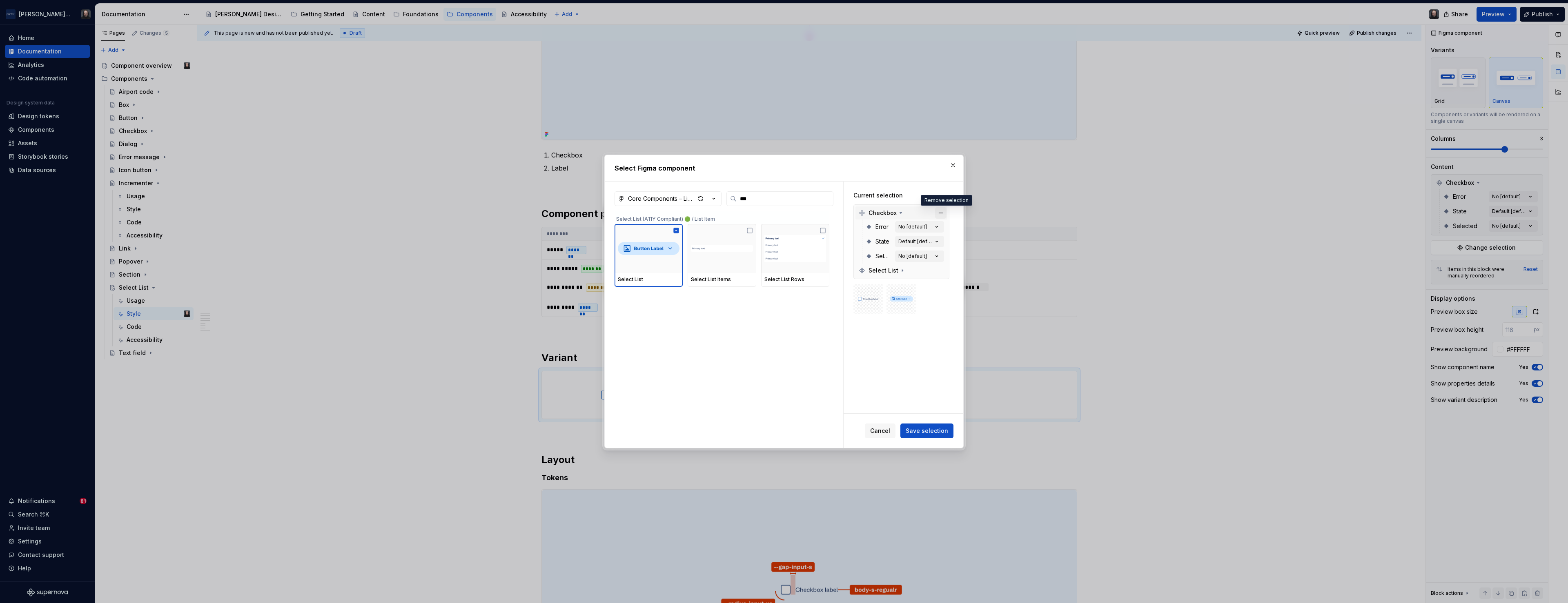
click at [946, 214] on button "button" at bounding box center [940, 213] width 12 height 12
click at [939, 430] on span "Save selection" at bounding box center [927, 431] width 43 height 8
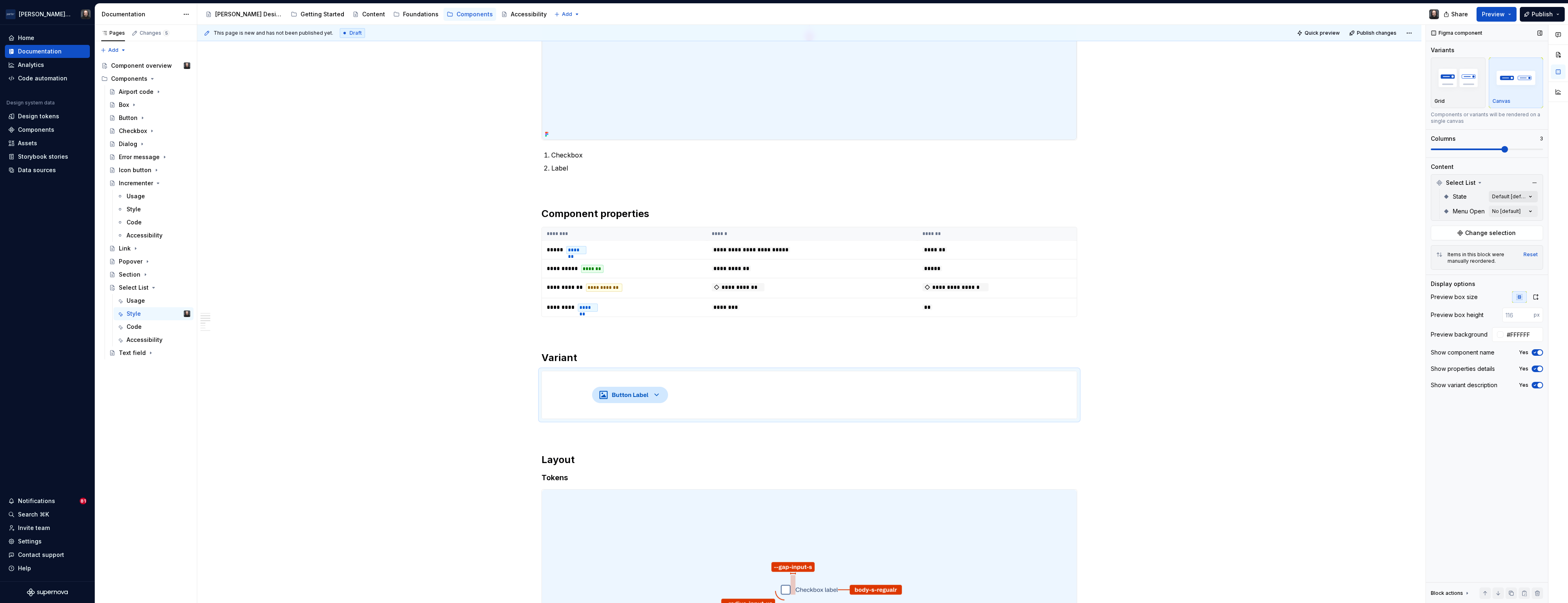
click at [1531, 197] on div "Comments Open comments No comments yet Select ‘Comment’ from the block context …" at bounding box center [1497, 314] width 142 height 579
click at [1530, 195] on div "Comments Open comments No comments yet Select ‘Comment’ from the block context …" at bounding box center [1497, 314] width 142 height 579
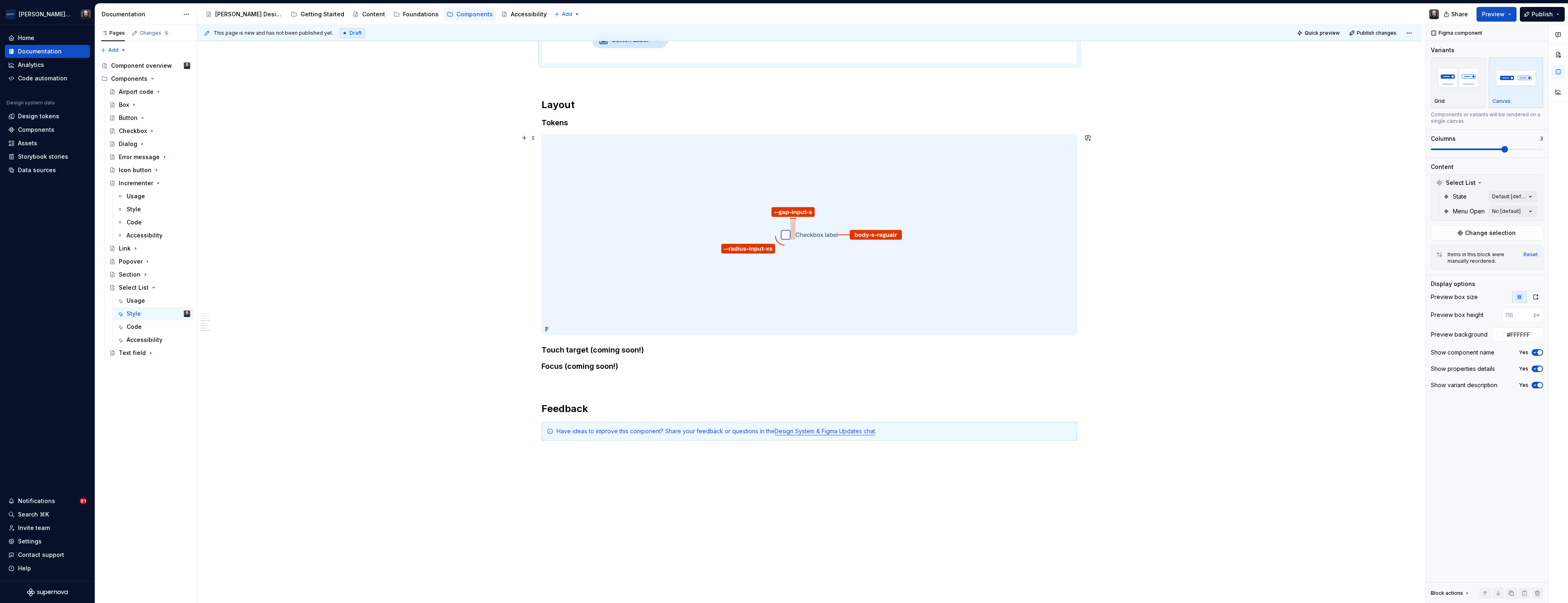
scroll to position [509, 0]
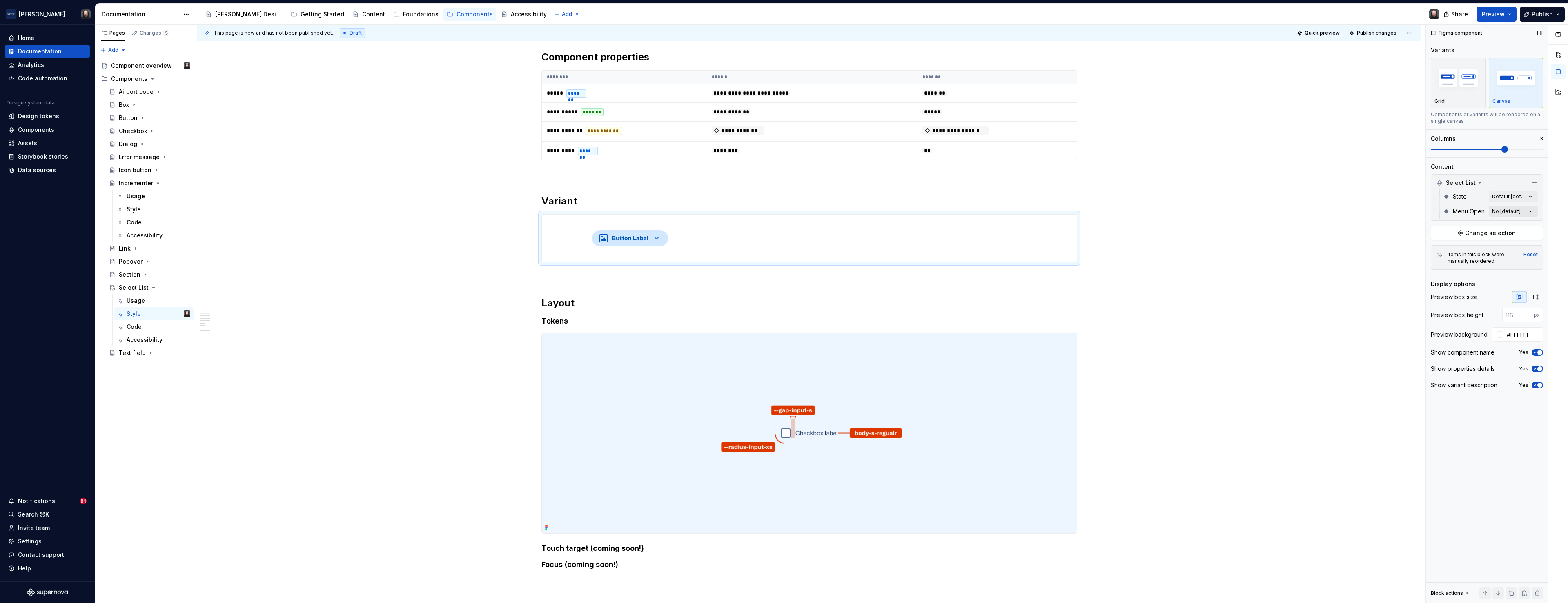
click at [1528, 211] on div "Comments Open comments No comments yet Select ‘Comment’ from the block context …" at bounding box center [1497, 314] width 142 height 579
click at [1530, 210] on div "Comments Open comments No comments yet Select ‘Comment’ from the block context …" at bounding box center [1497, 314] width 142 height 579
click at [1529, 197] on div "Comments Open comments No comments yet Select ‘Comment’ from the block context …" at bounding box center [1497, 314] width 142 height 579
click at [1527, 211] on button "button" at bounding box center [1527, 211] width 12 height 7
click at [1527, 211] on span "button" at bounding box center [1529, 211] width 5 height 5
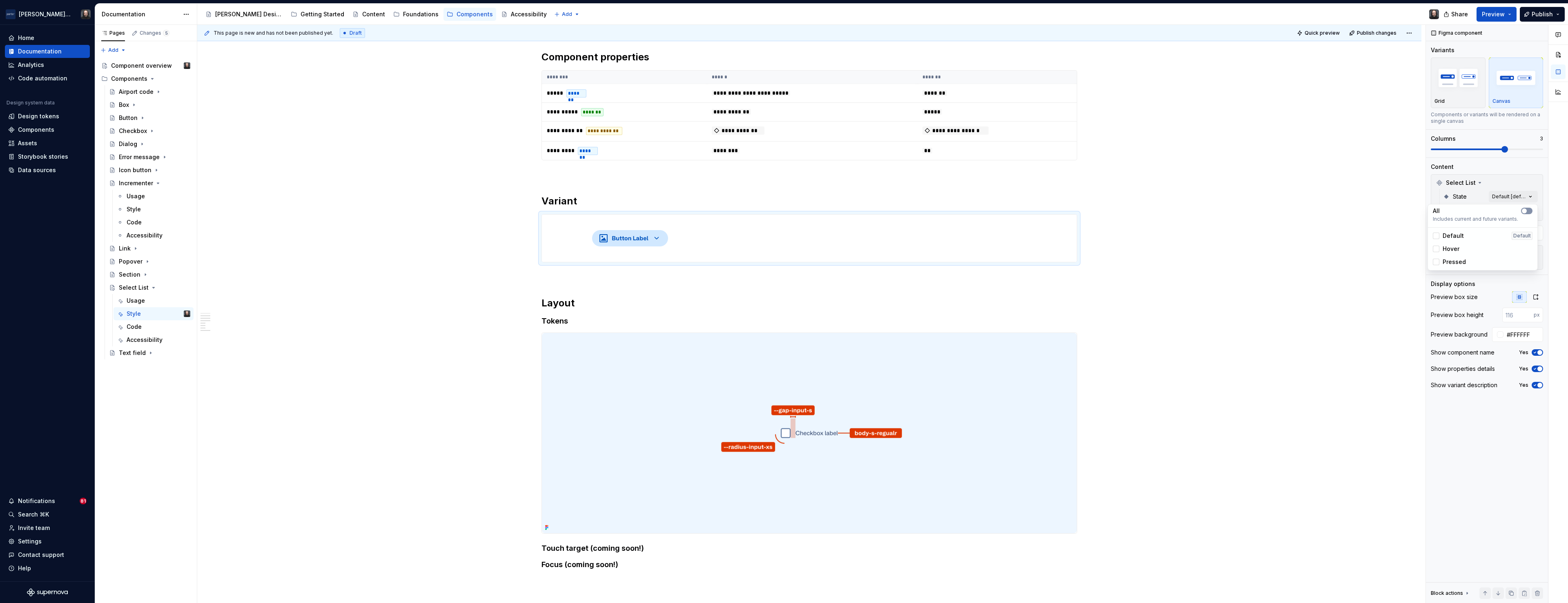
click at [1527, 211] on icon "button" at bounding box center [1524, 211] width 7 height 5
click at [1530, 197] on div "Comments Open comments No comments yet Select ‘Comment’ from the block context …" at bounding box center [1497, 314] width 142 height 579
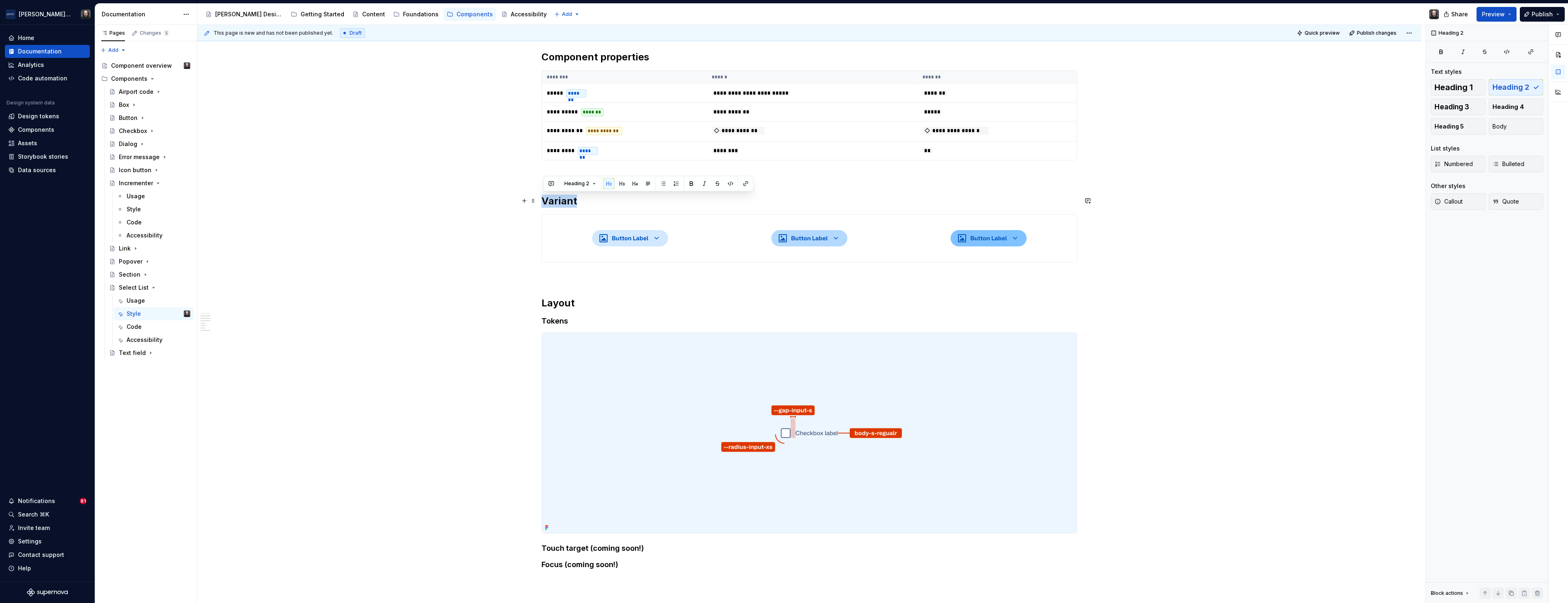
drag, startPoint x: 578, startPoint y: 201, endPoint x: 544, endPoint y: 203, distance: 34.1
click at [544, 203] on h2 "Variant" at bounding box center [810, 201] width 536 height 13
drag, startPoint x: 518, startPoint y: 205, endPoint x: 571, endPoint y: 223, distance: 56.0
click at [571, 223] on div "**********" at bounding box center [811, 314] width 1228 height 579
copy div "Micro-interactions"
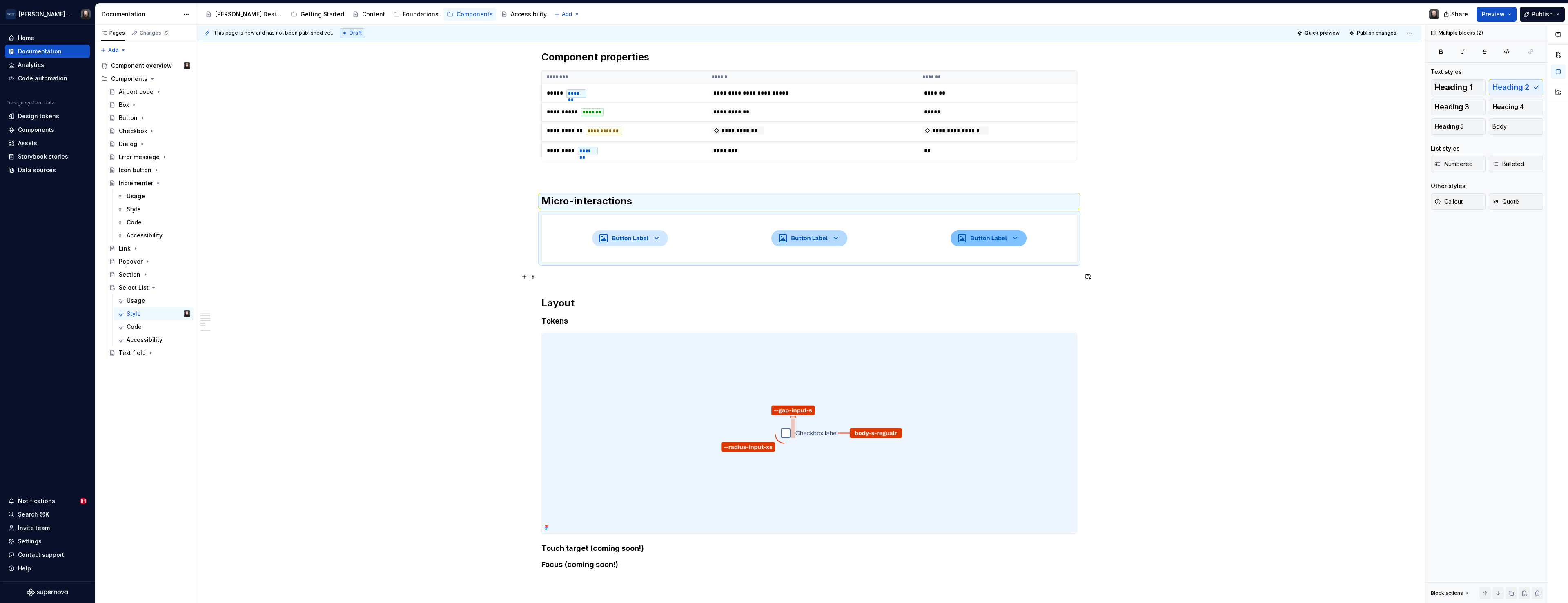
click at [551, 273] on p at bounding box center [810, 277] width 536 height 10
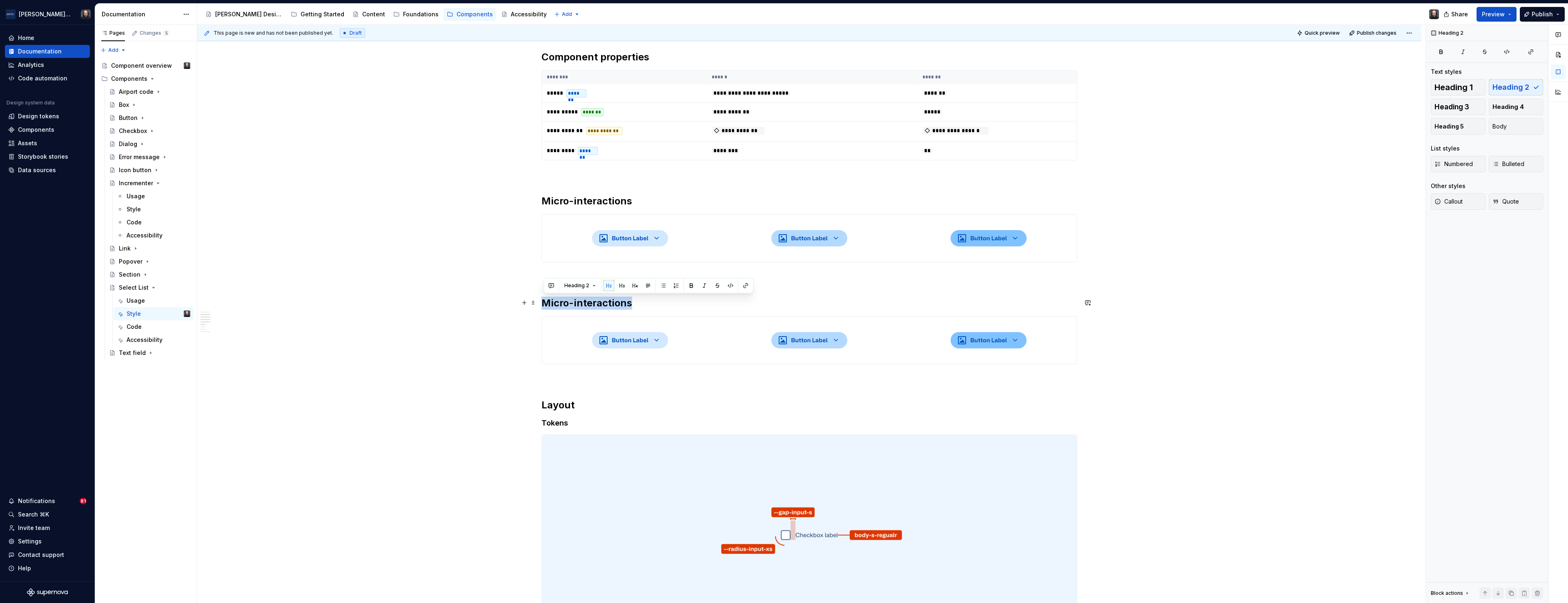
drag, startPoint x: 609, startPoint y: 302, endPoint x: 545, endPoint y: 304, distance: 64.0
click at [545, 304] on h2 "Micro-interactions" at bounding box center [810, 303] width 536 height 13
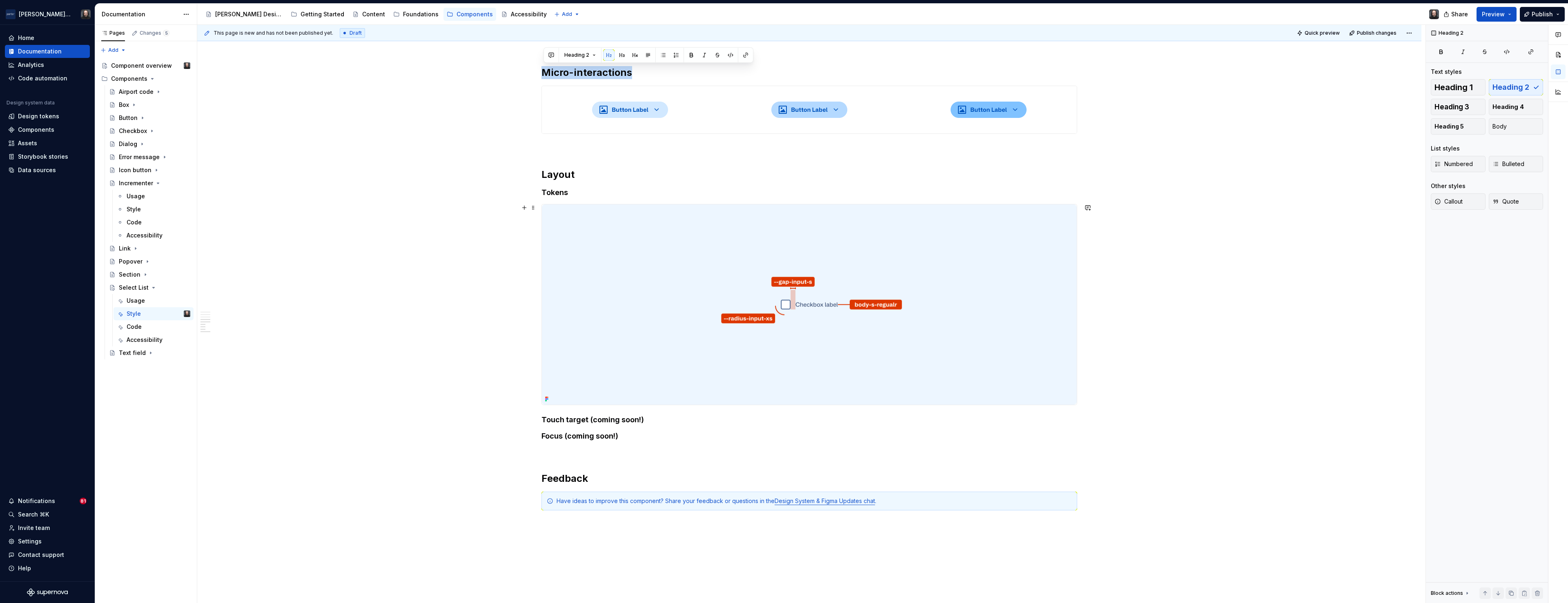
scroll to position [597, 0]
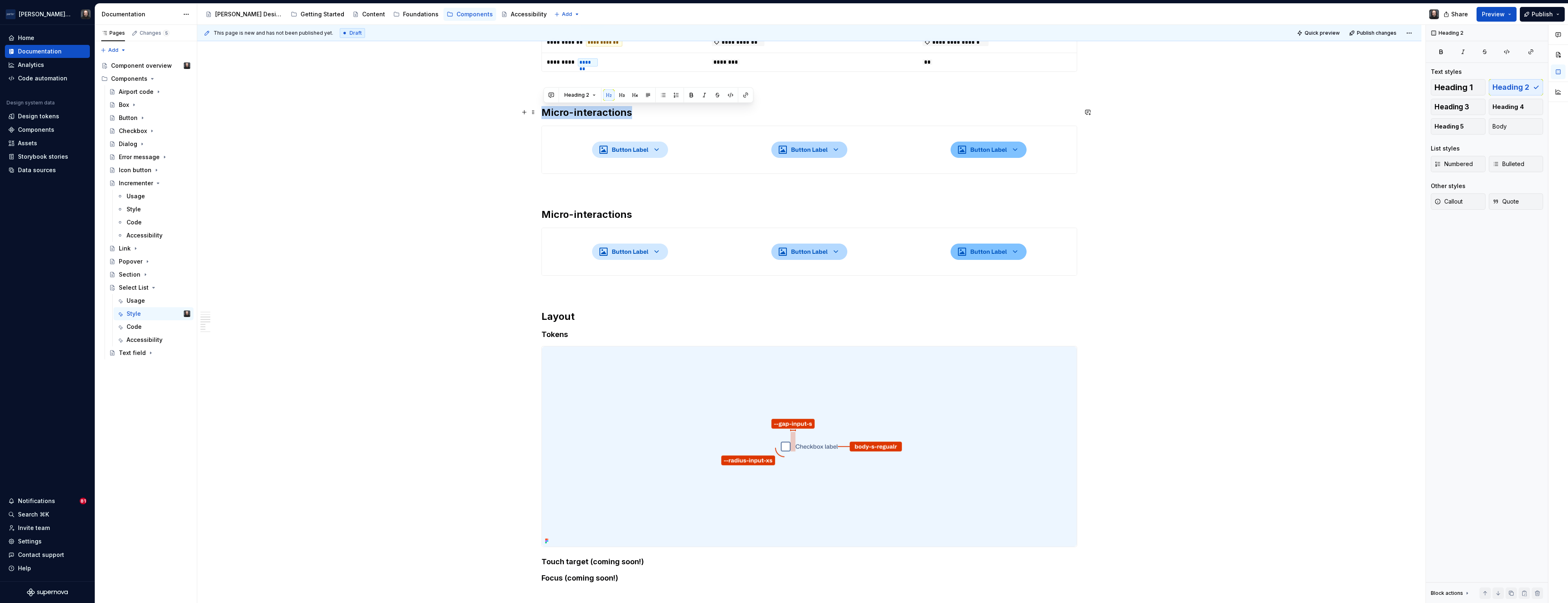
drag, startPoint x: 631, startPoint y: 111, endPoint x: 546, endPoint y: 115, distance: 85.1
click at [546, 115] on h2 "Micro-interactions" at bounding box center [810, 112] width 536 height 13
click at [720, 131] on div at bounding box center [809, 150] width 535 height 47
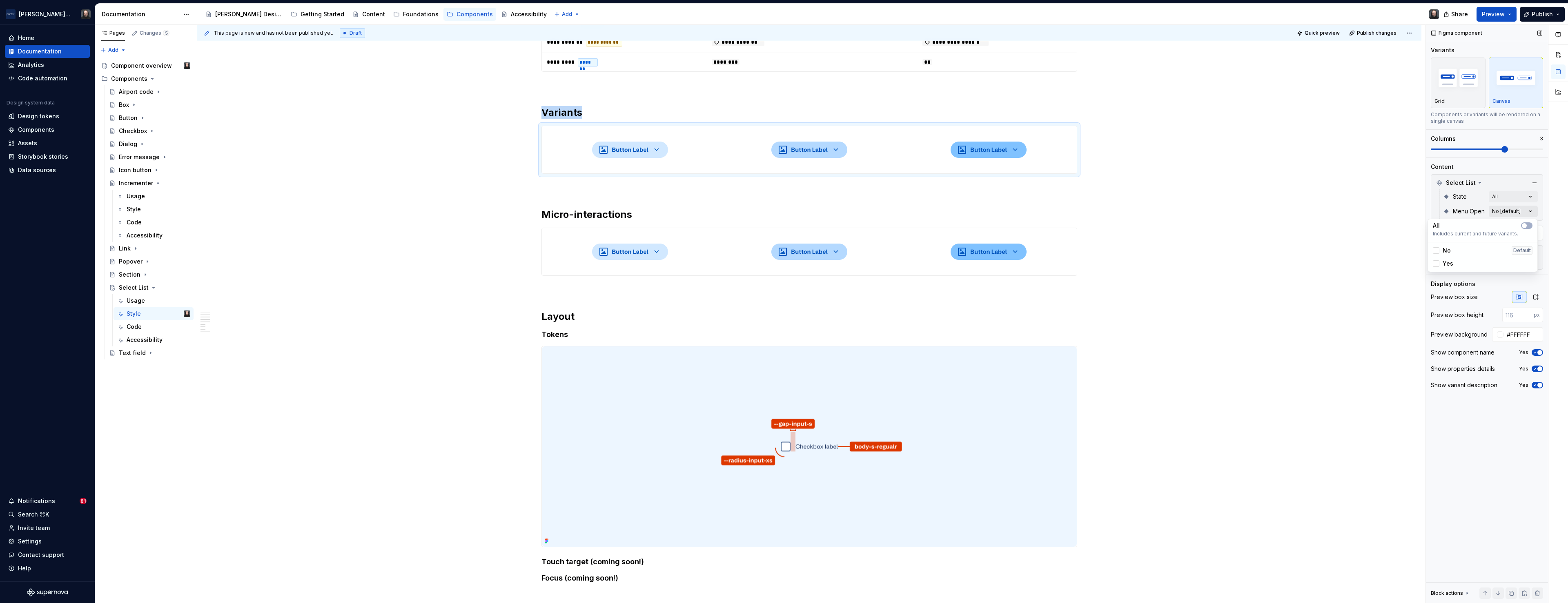
click at [1526, 210] on div "Comments Open comments No comments yet Select ‘Comment’ from the block context …" at bounding box center [1497, 314] width 142 height 579
click at [1525, 225] on span "button" at bounding box center [1524, 226] width 5 height 5
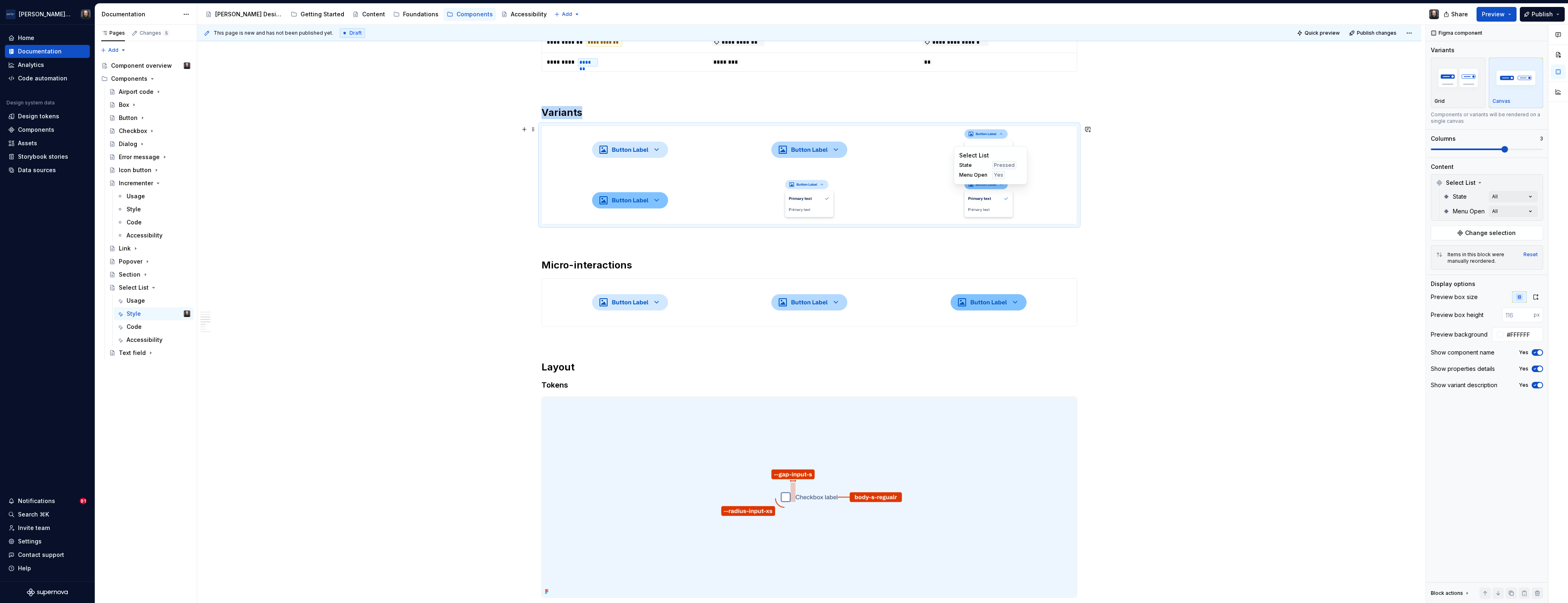
click at [1059, 194] on div at bounding box center [989, 200] width 176 height 47
drag, startPoint x: 639, startPoint y: 202, endPoint x: 987, endPoint y: 166, distance: 349.9
click at [987, 166] on body "[PERSON_NAME] Airlines Home Documentation Analytics Code automation Design syst…" at bounding box center [784, 301] width 1568 height 603
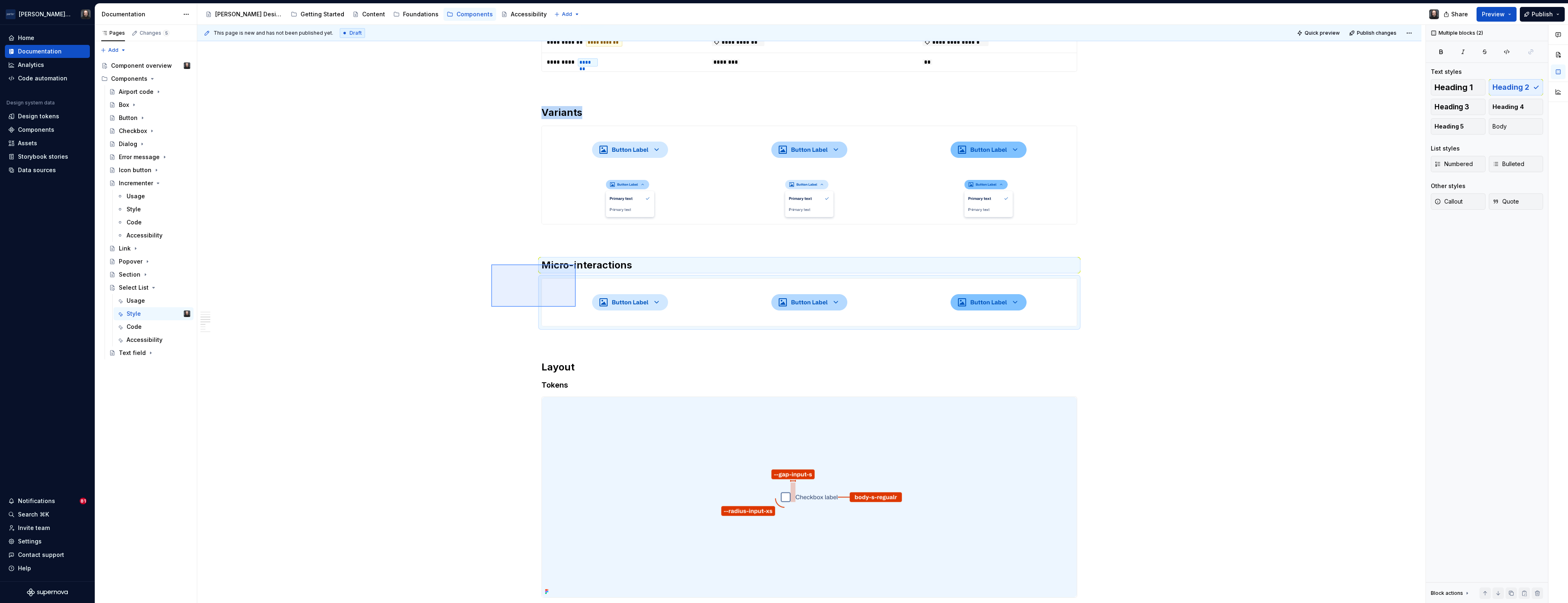
drag, startPoint x: 528, startPoint y: 279, endPoint x: 583, endPoint y: 312, distance: 64.1
click at [583, 312] on div "**********" at bounding box center [811, 314] width 1228 height 579
click at [417, 298] on div "**********" at bounding box center [811, 314] width 1228 height 579
drag, startPoint x: 533, startPoint y: 288, endPoint x: 592, endPoint y: 314, distance: 64.5
click at [592, 314] on div "**********" at bounding box center [811, 314] width 1228 height 579
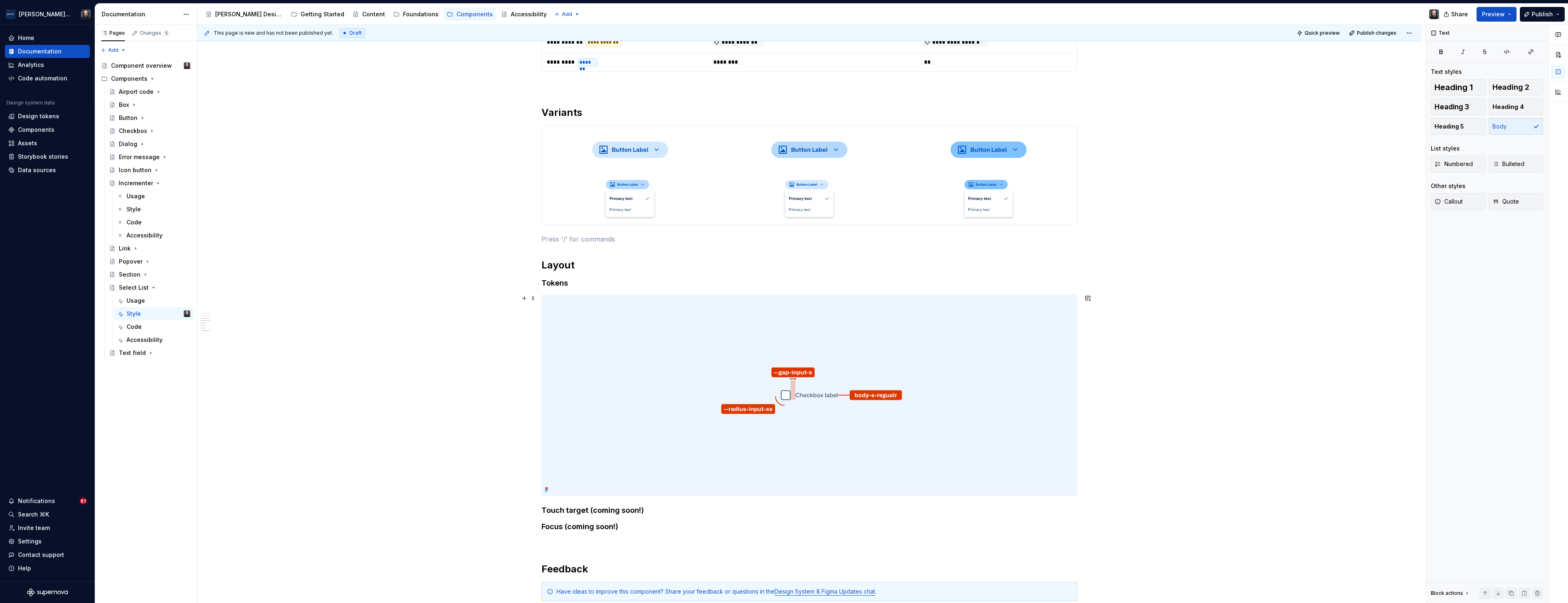
click at [1228, 363] on div "**********" at bounding box center [809, 173] width 1224 height 1238
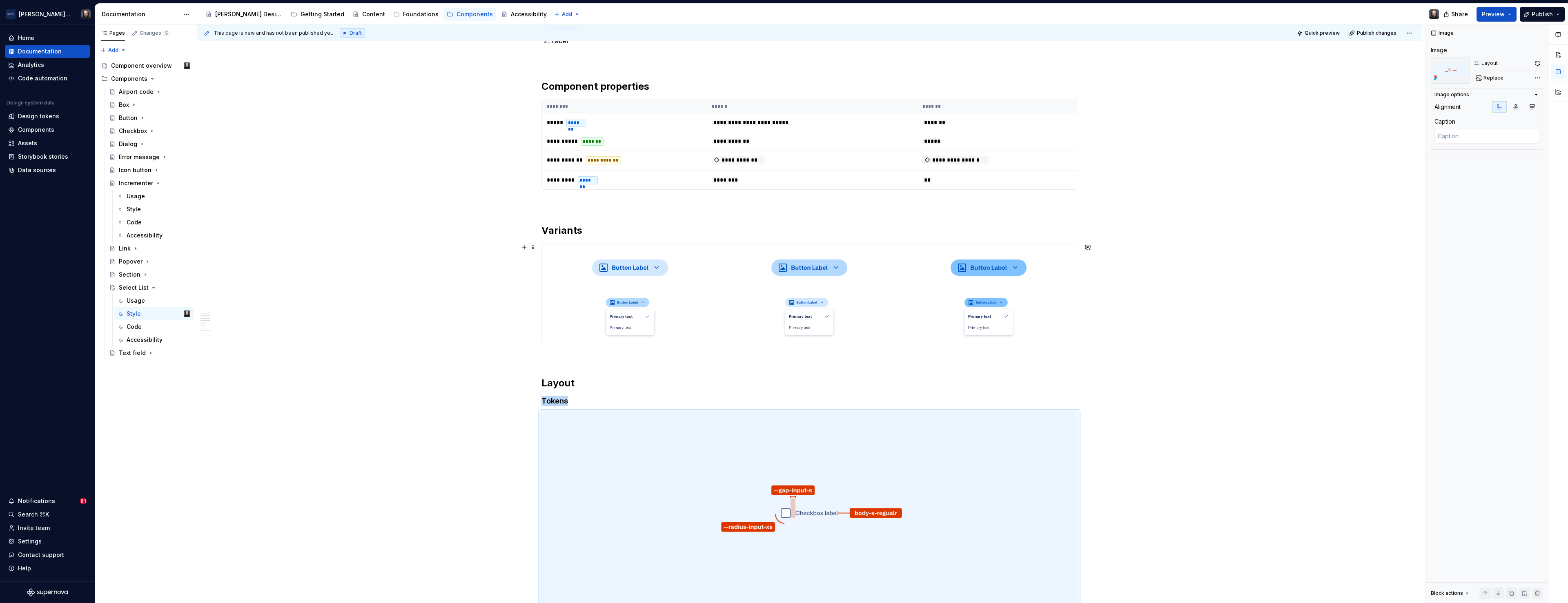
scroll to position [469, 0]
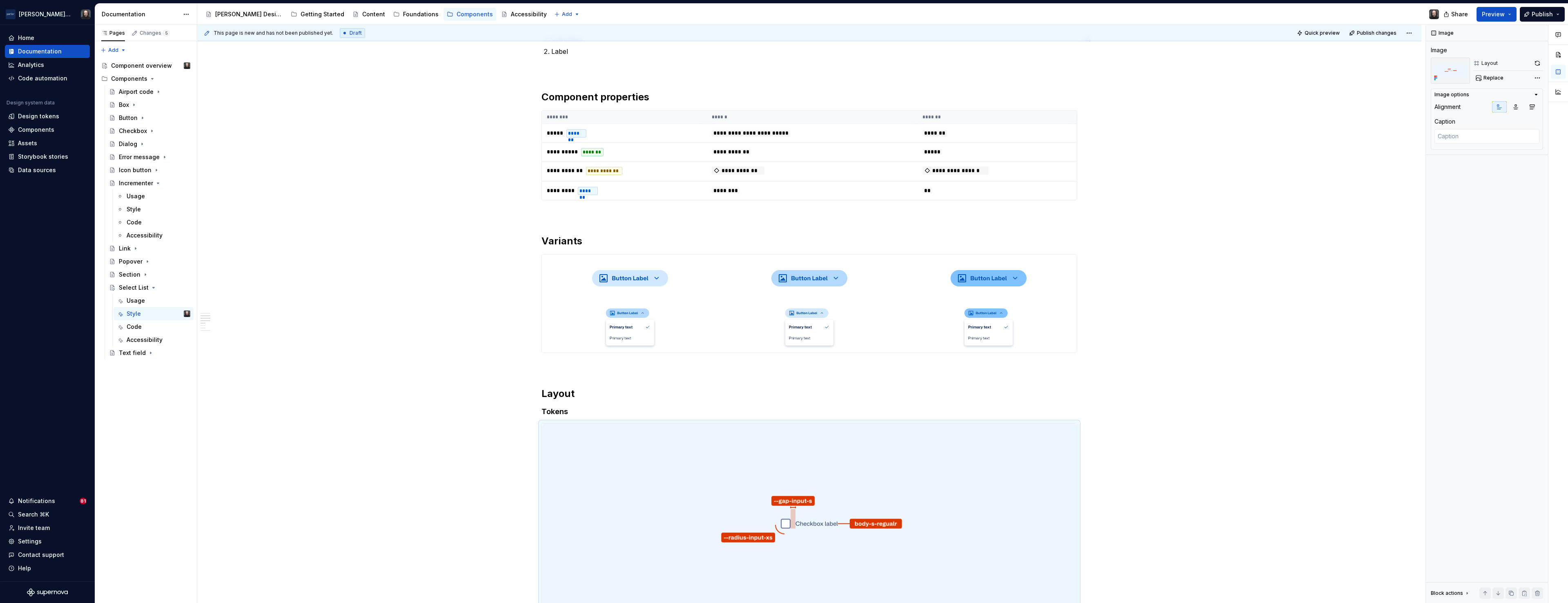
type textarea "*"
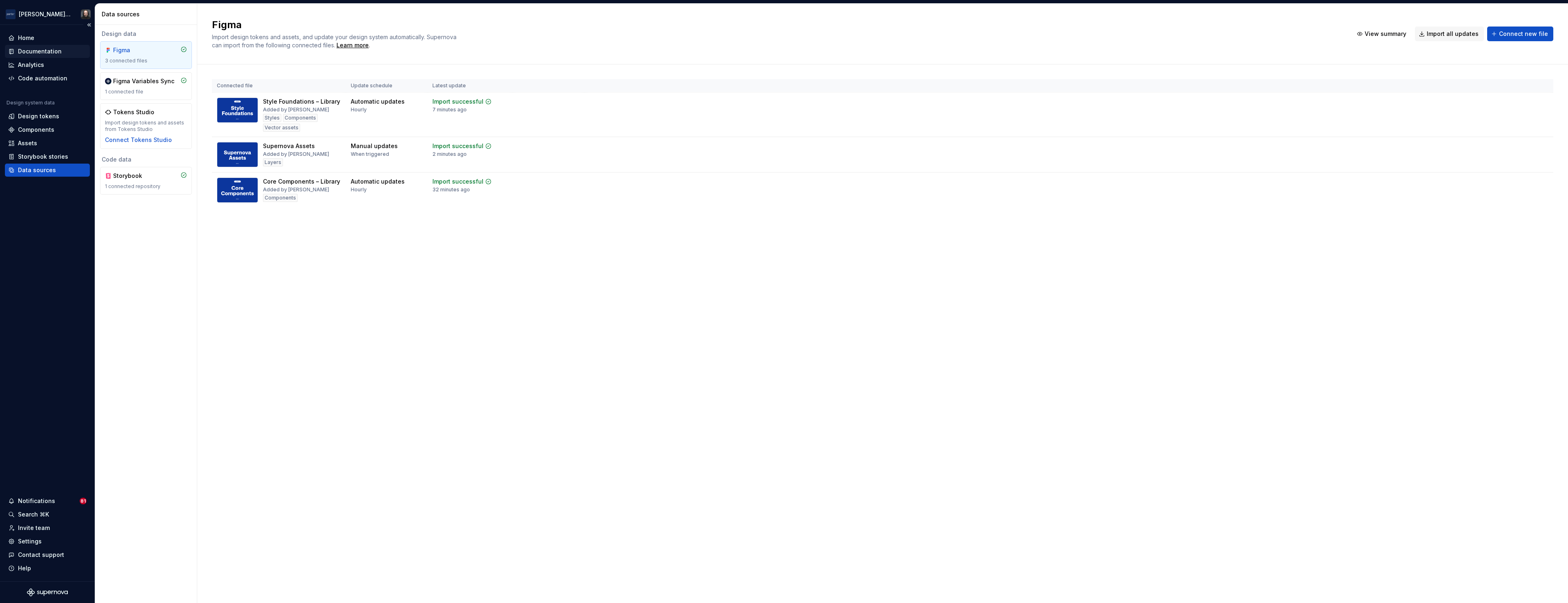
click at [40, 55] on div "Documentation" at bounding box center [40, 51] width 44 height 8
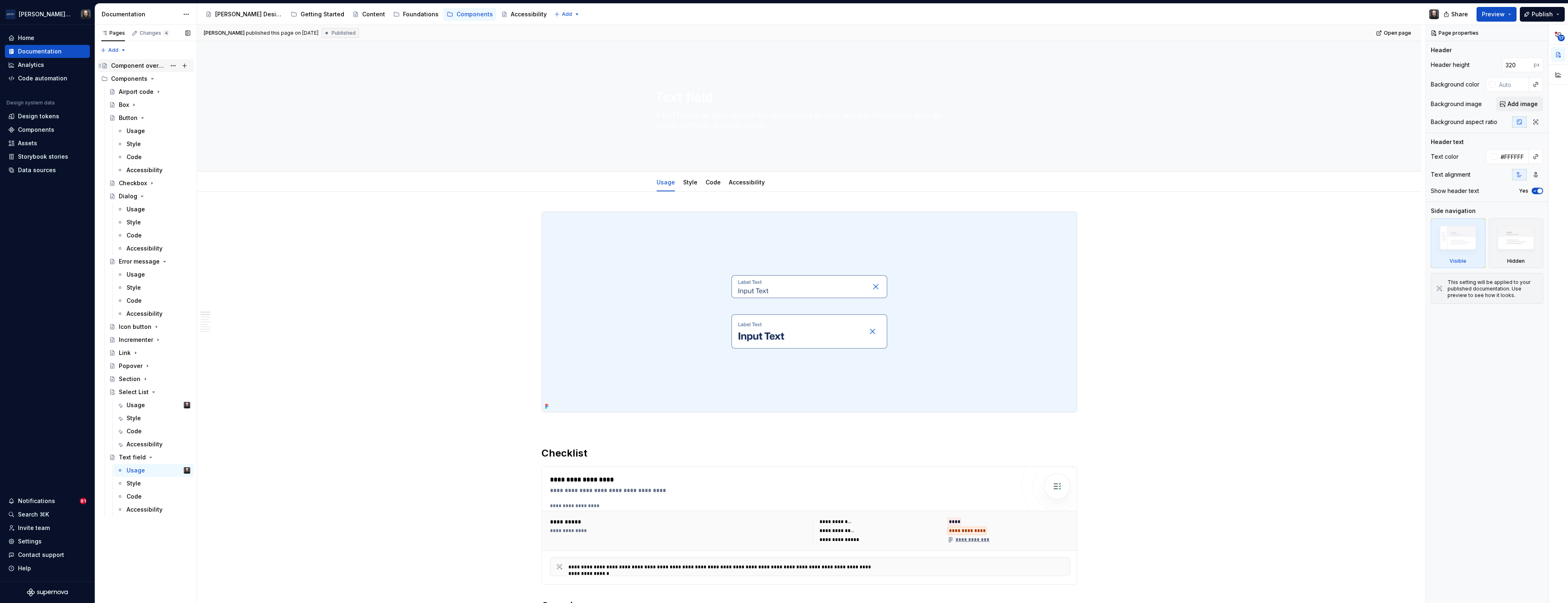
click at [147, 65] on div "Component overview" at bounding box center [138, 65] width 55 height 8
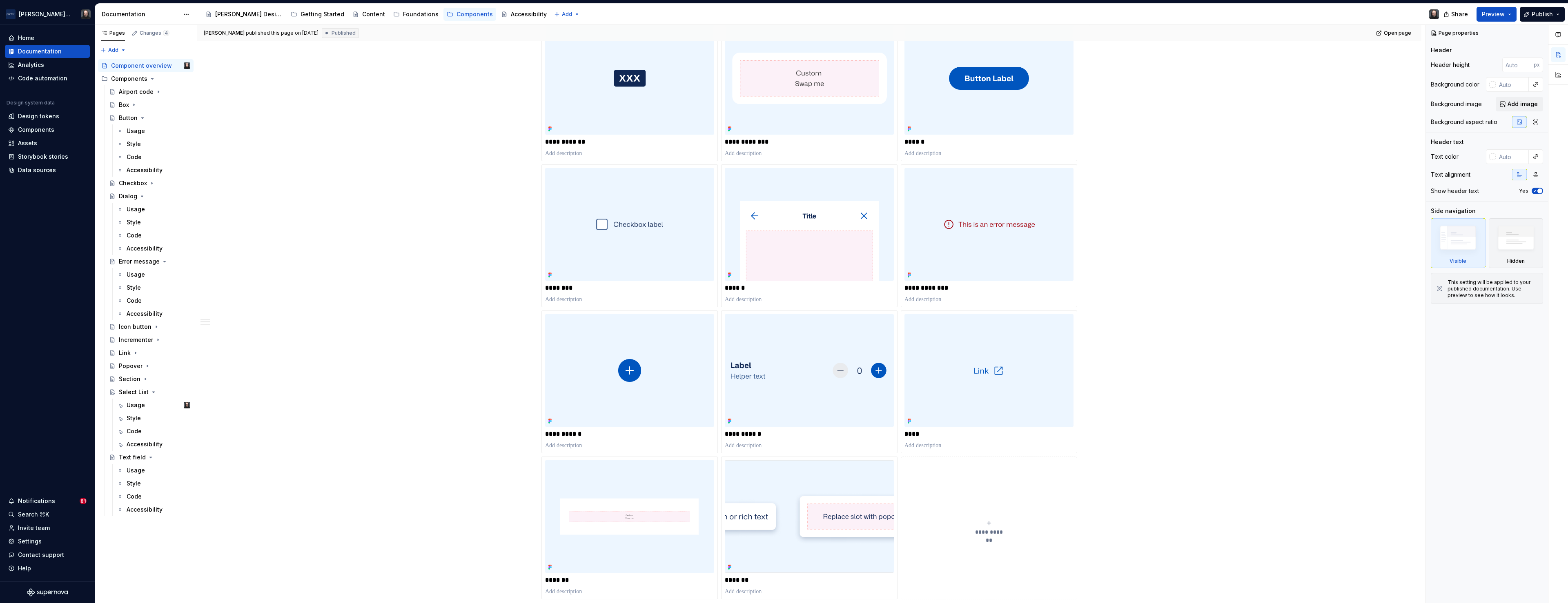
scroll to position [326, 0]
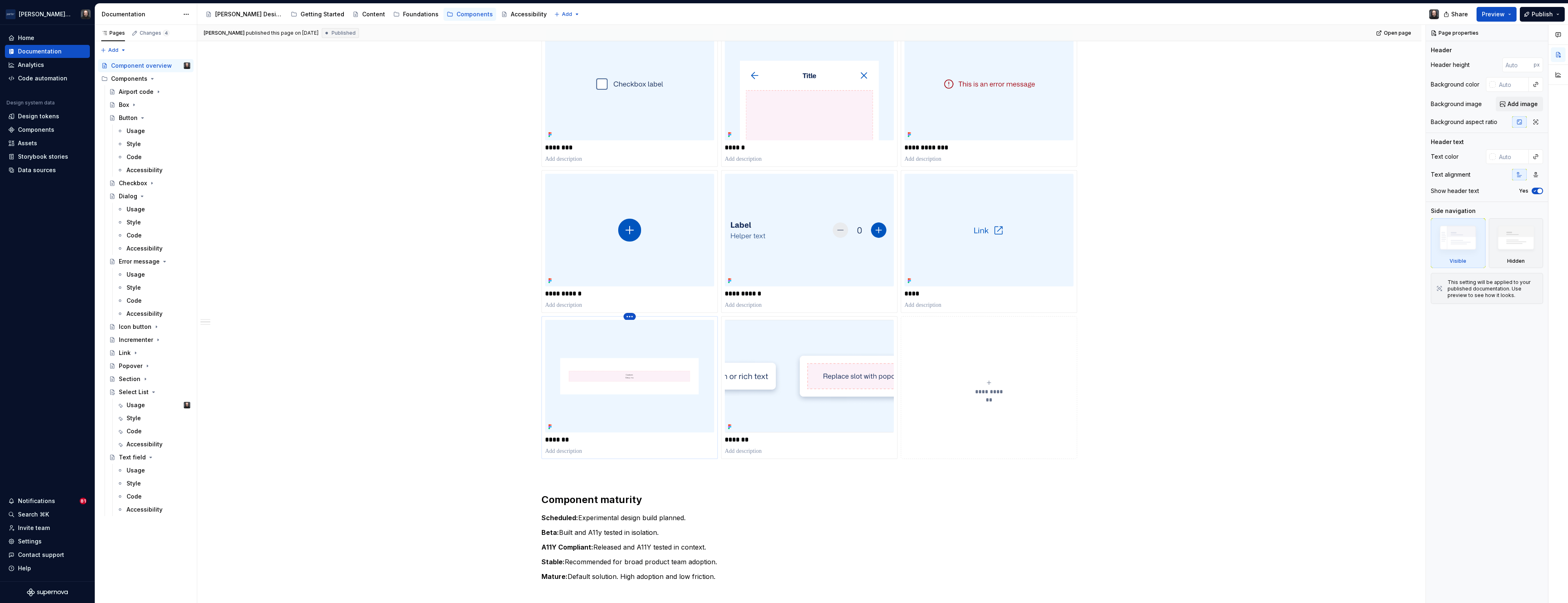
click at [631, 318] on html "Porter Airlines Home Documentation Analytics Code automation Design system data…" at bounding box center [784, 301] width 1568 height 603
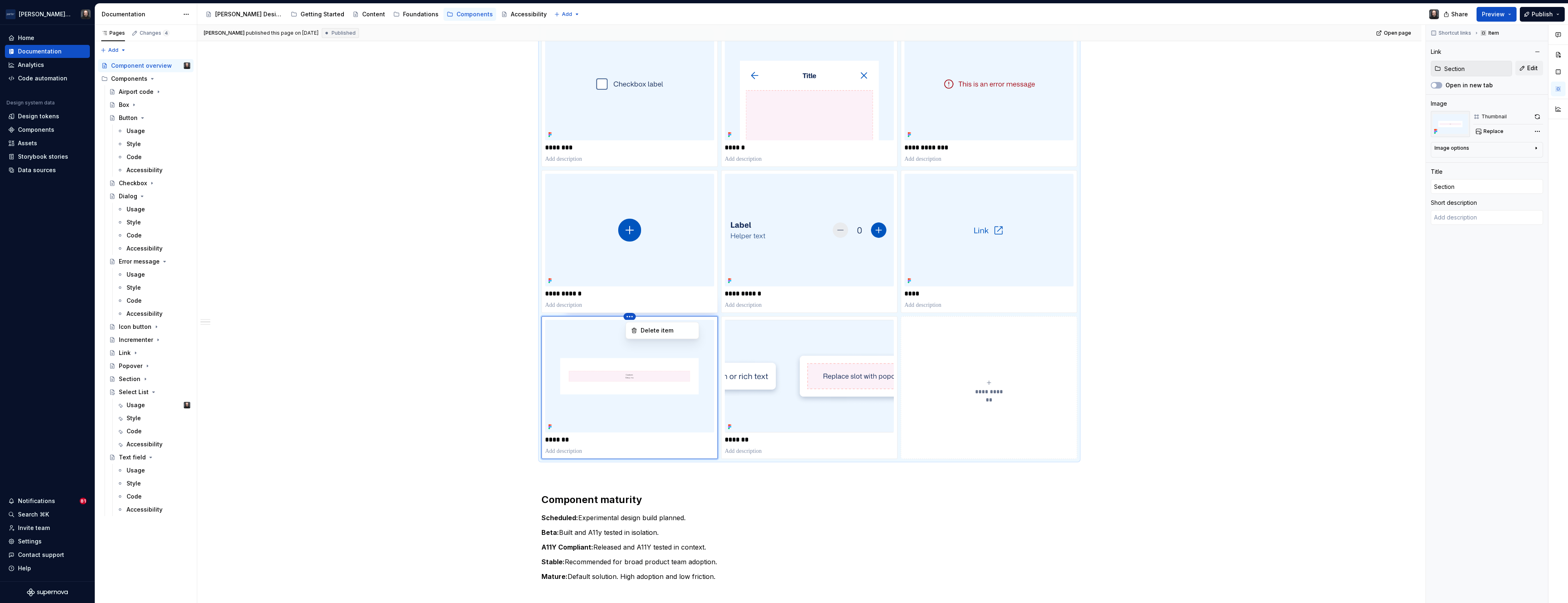
click at [609, 339] on html "Porter Airlines Home Documentation Analytics Code automation Design system data…" at bounding box center [784, 301] width 1568 height 603
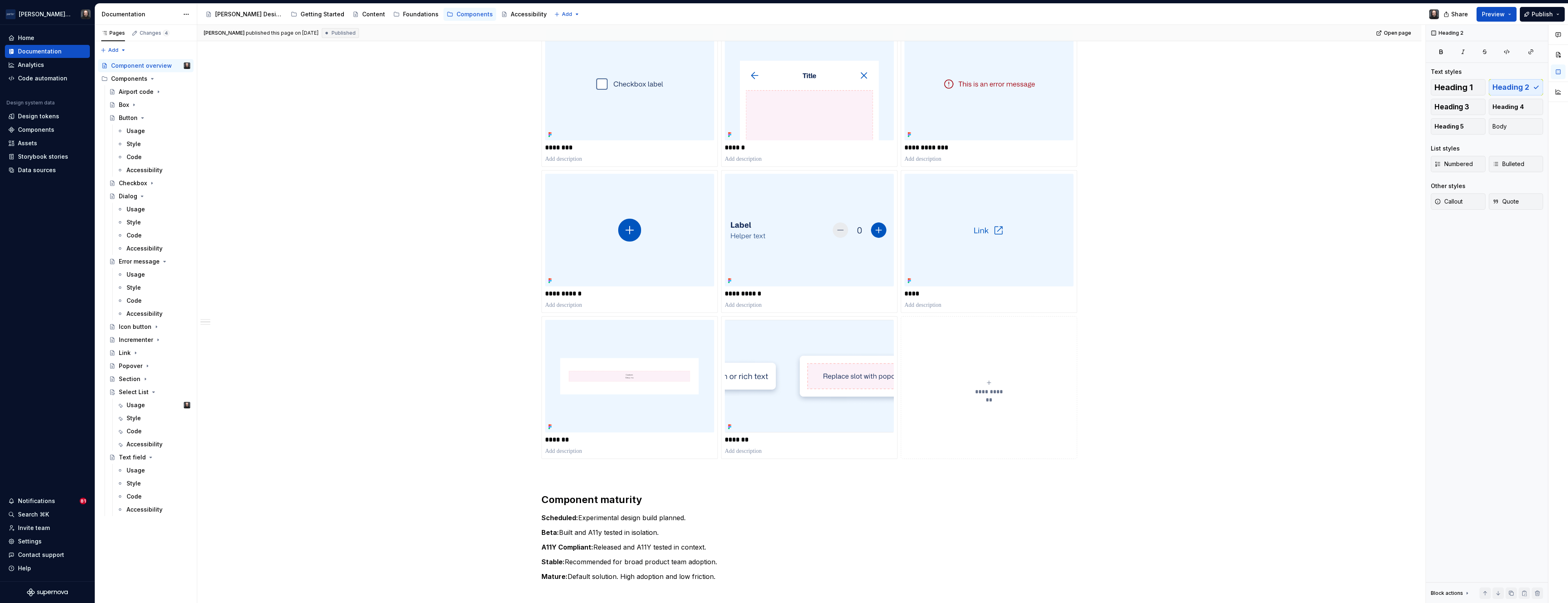
click at [994, 390] on span "**********" at bounding box center [989, 391] width 35 height 8
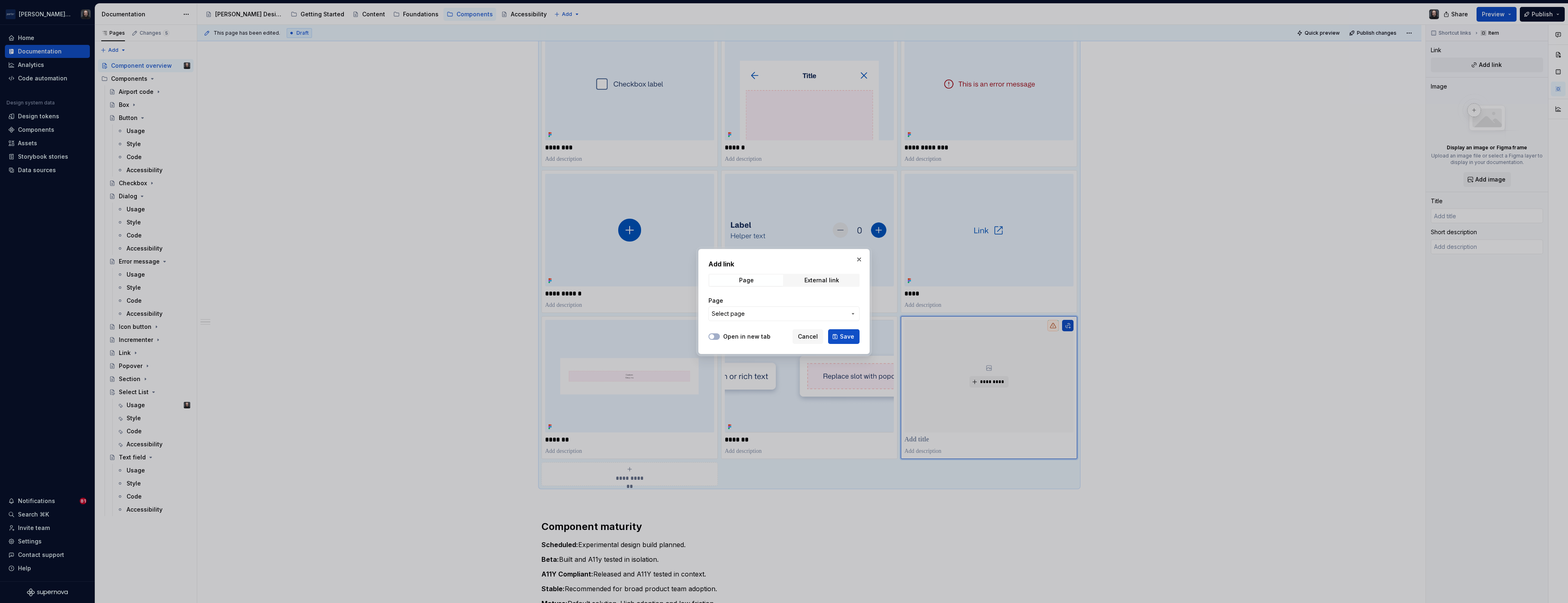
click at [851, 313] on icon "button" at bounding box center [853, 314] width 7 height 7
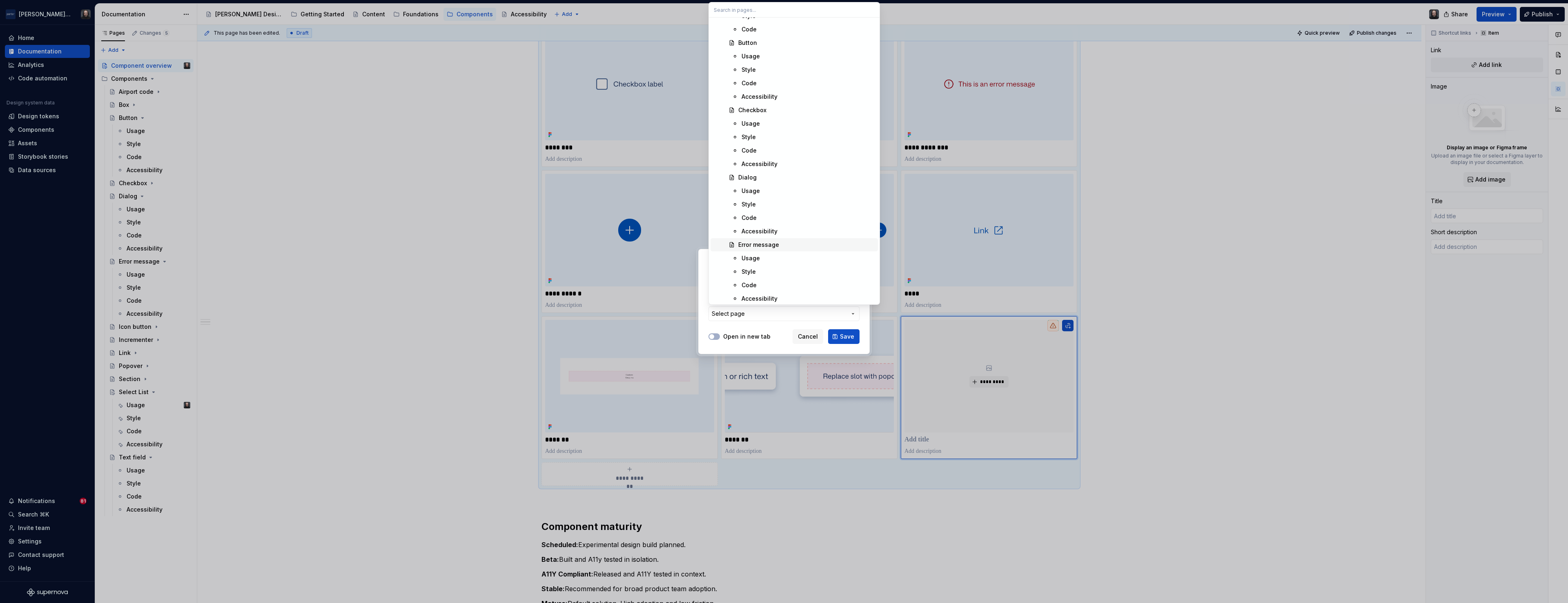
scroll to position [837, 0]
click at [779, 253] on div "Select List" at bounding box center [807, 253] width 136 height 8
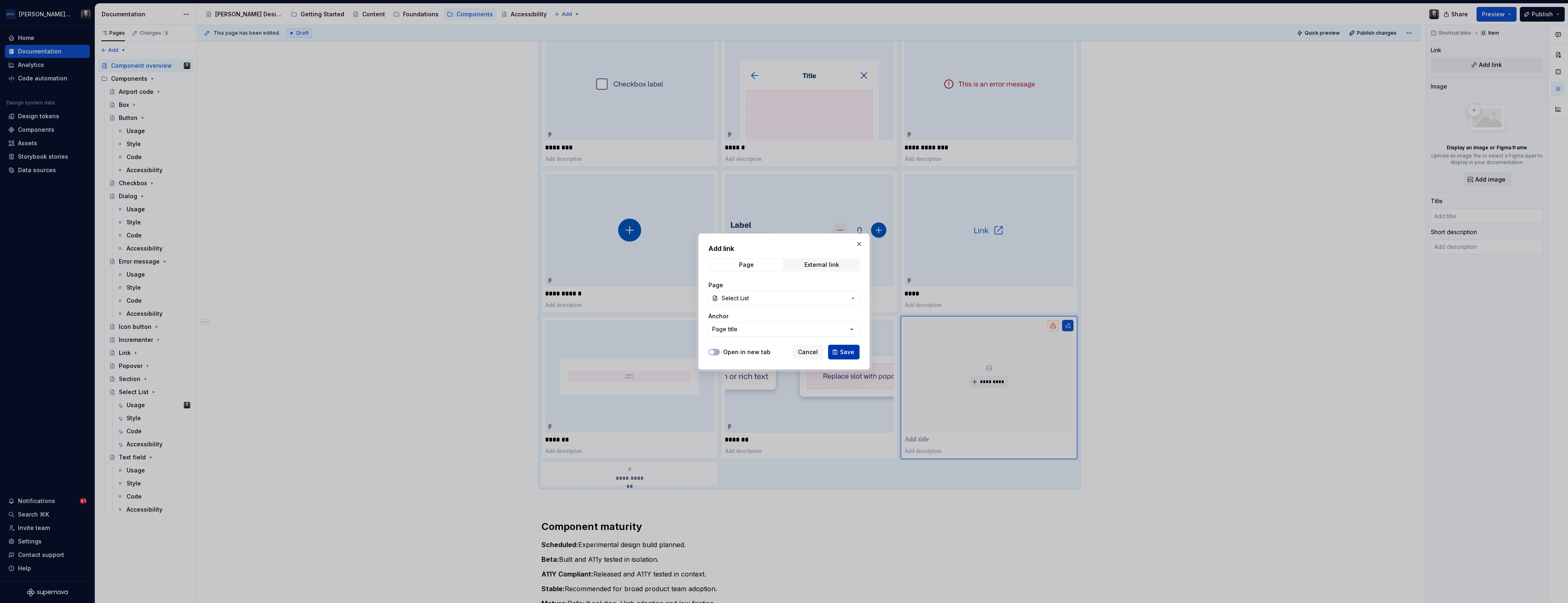
click at [847, 349] on span "Save" at bounding box center [847, 352] width 14 height 8
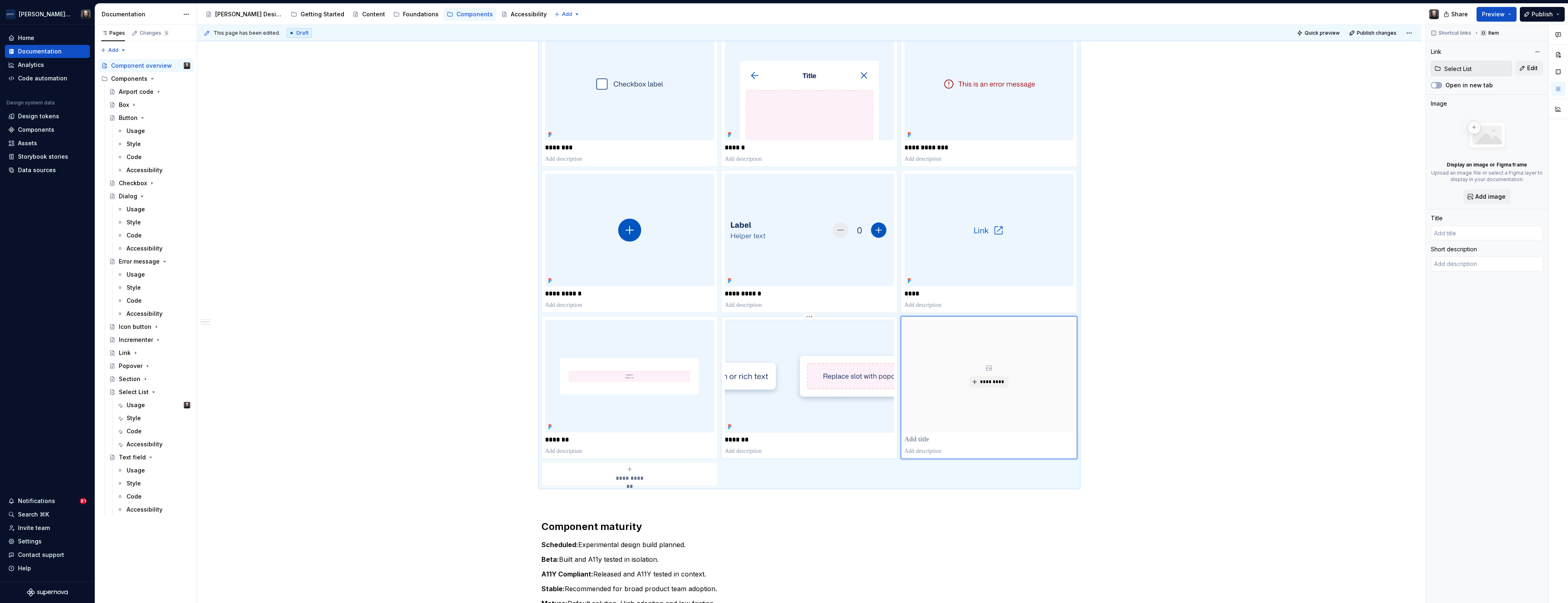
type textarea "*"
type input "Select List"
type textarea "A Select List lets users choose one option from a predefined set. It’s best for…"
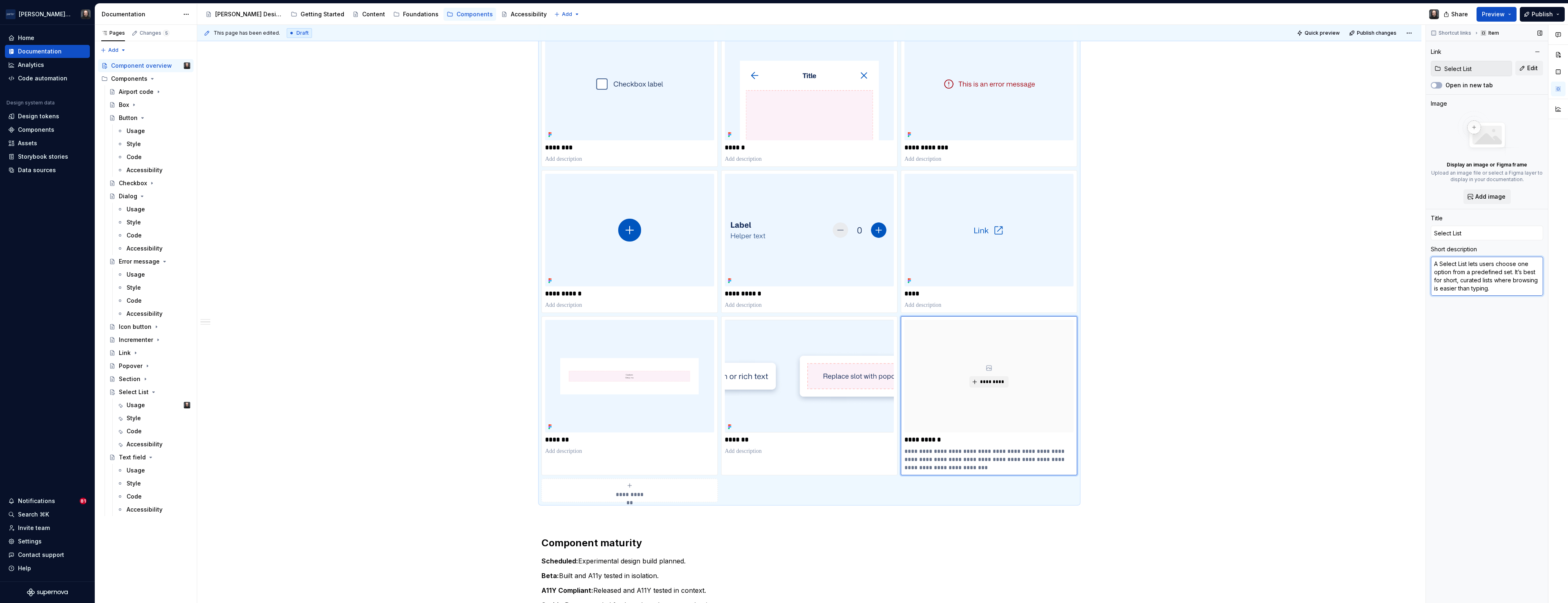
type textarea "*"
click at [1452, 285] on textarea "A Select List lets users choose one option from a predefined set. It’s best for…" at bounding box center [1487, 276] width 112 height 39
type textarea "*"
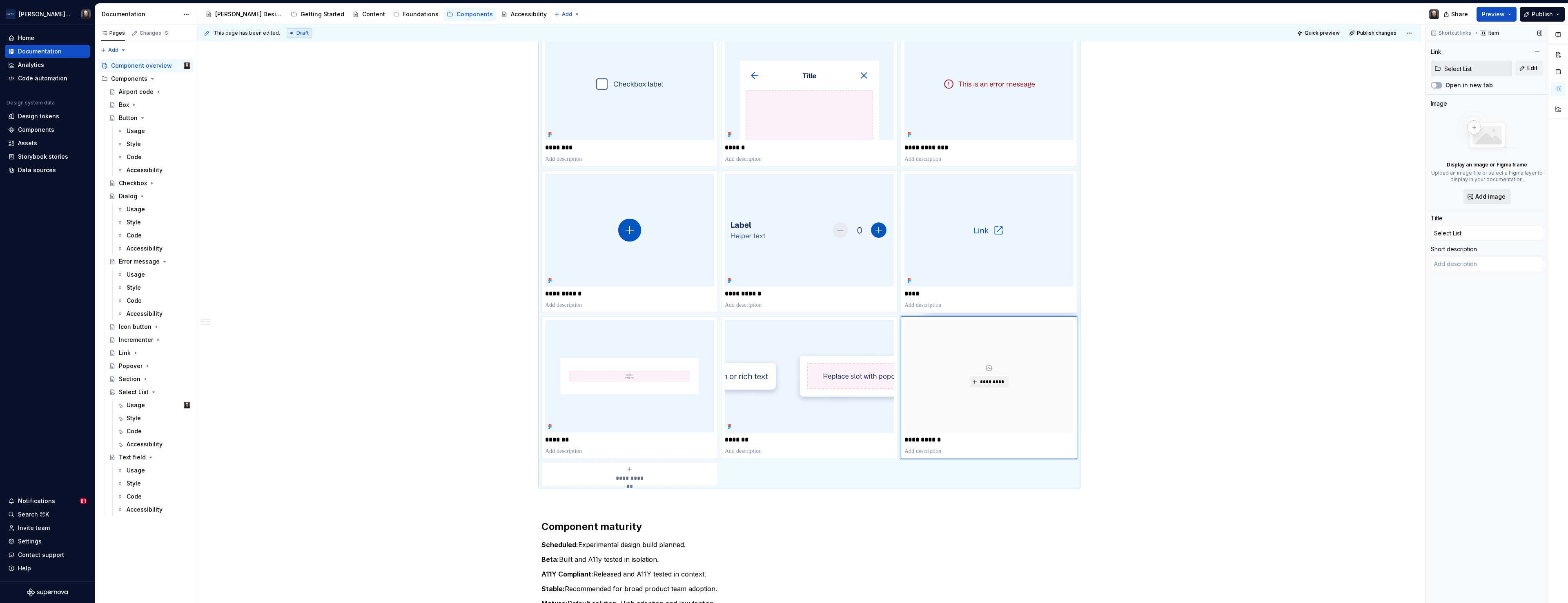
click at [1486, 197] on span "Add image" at bounding box center [1491, 197] width 30 height 8
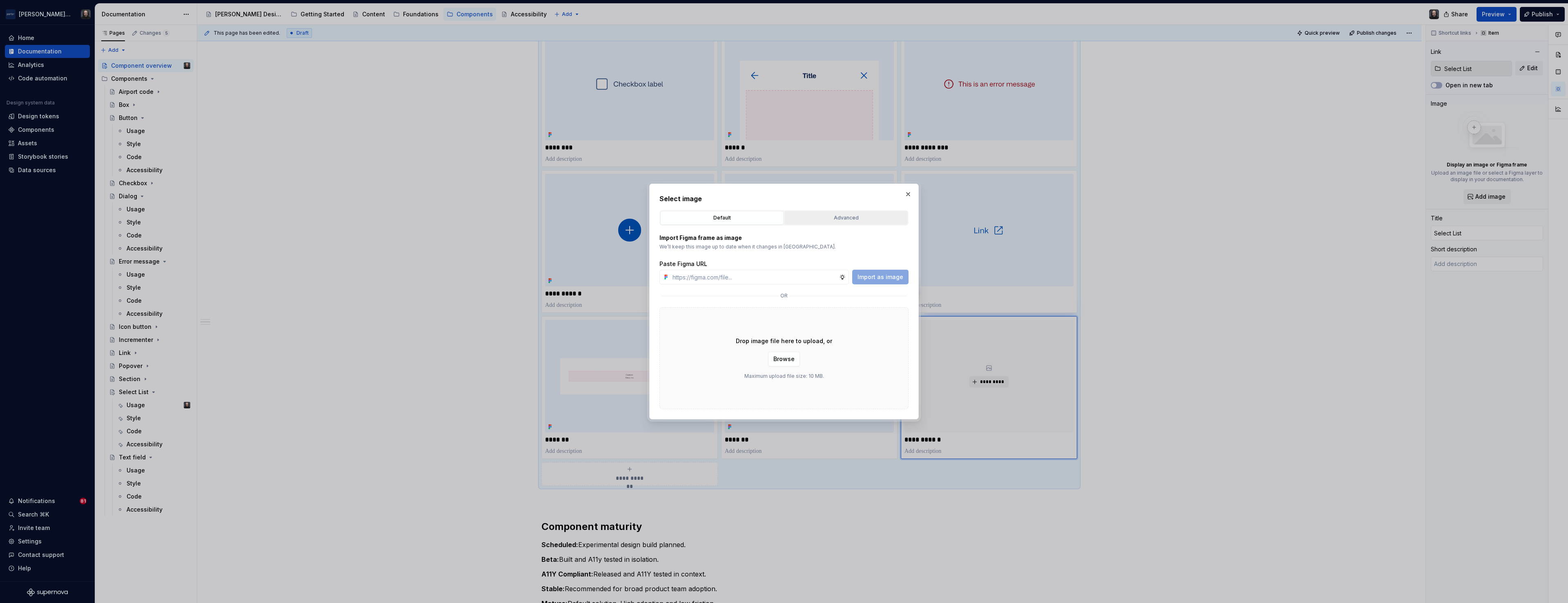
click at [853, 218] on div "Advanced" at bounding box center [845, 218] width 117 height 8
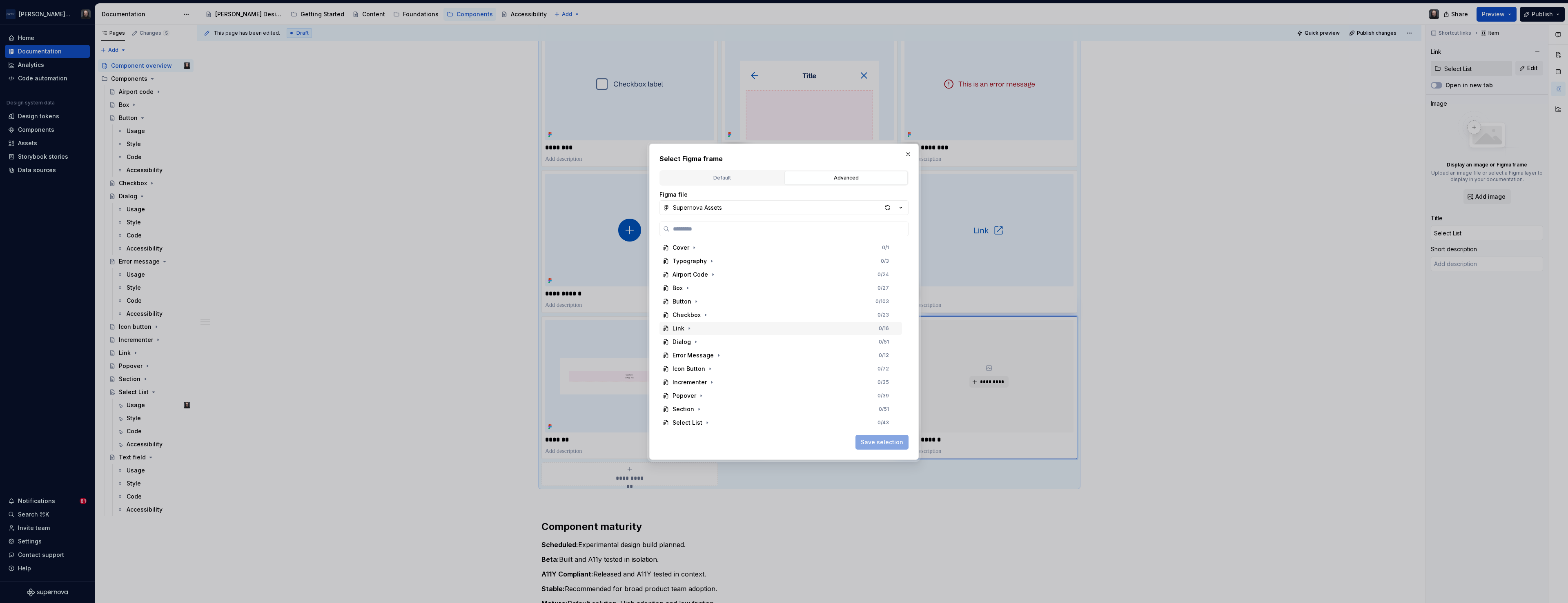
scroll to position [45, 0]
click at [730, 375] on div "Select List 0 / 43" at bounding box center [780, 377] width 242 height 13
click at [744, 378] on div "Thumbnail 0 / 3" at bounding box center [785, 377] width 235 height 13
click at [897, 442] on span "Save selection" at bounding box center [882, 442] width 43 height 8
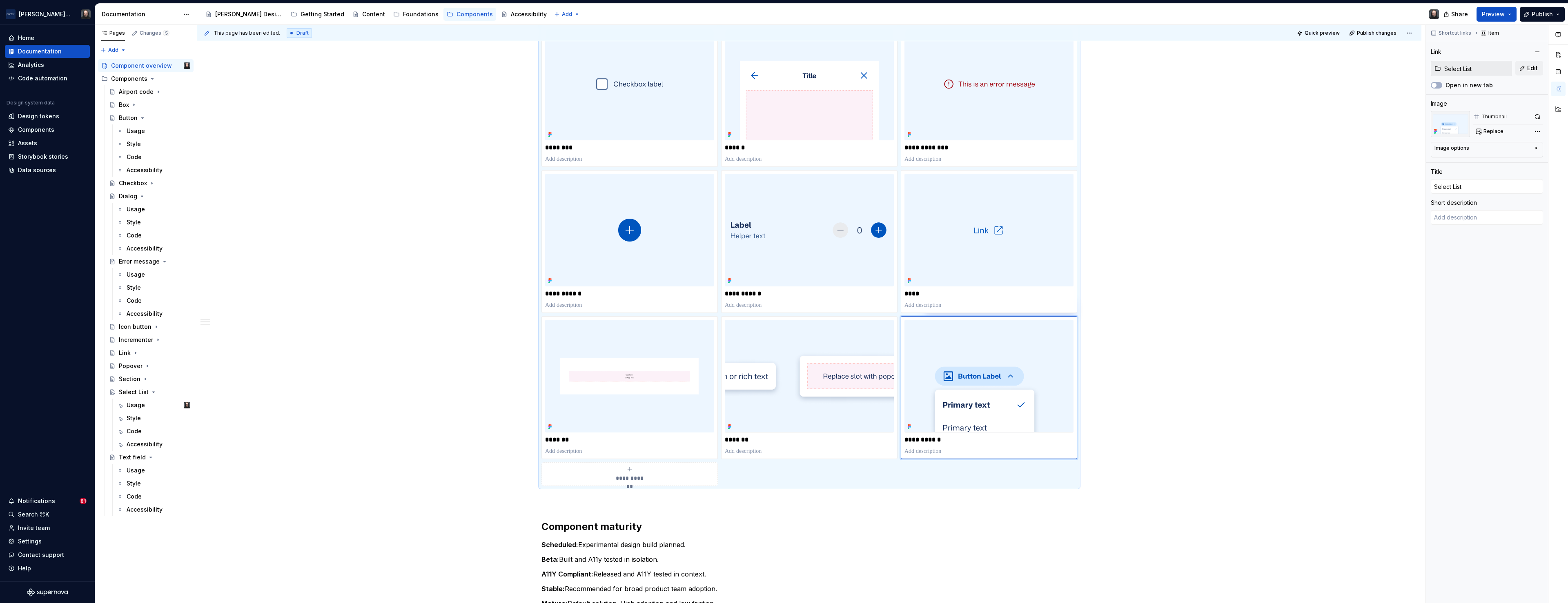
click at [633, 475] on span "**********" at bounding box center [630, 478] width 35 height 8
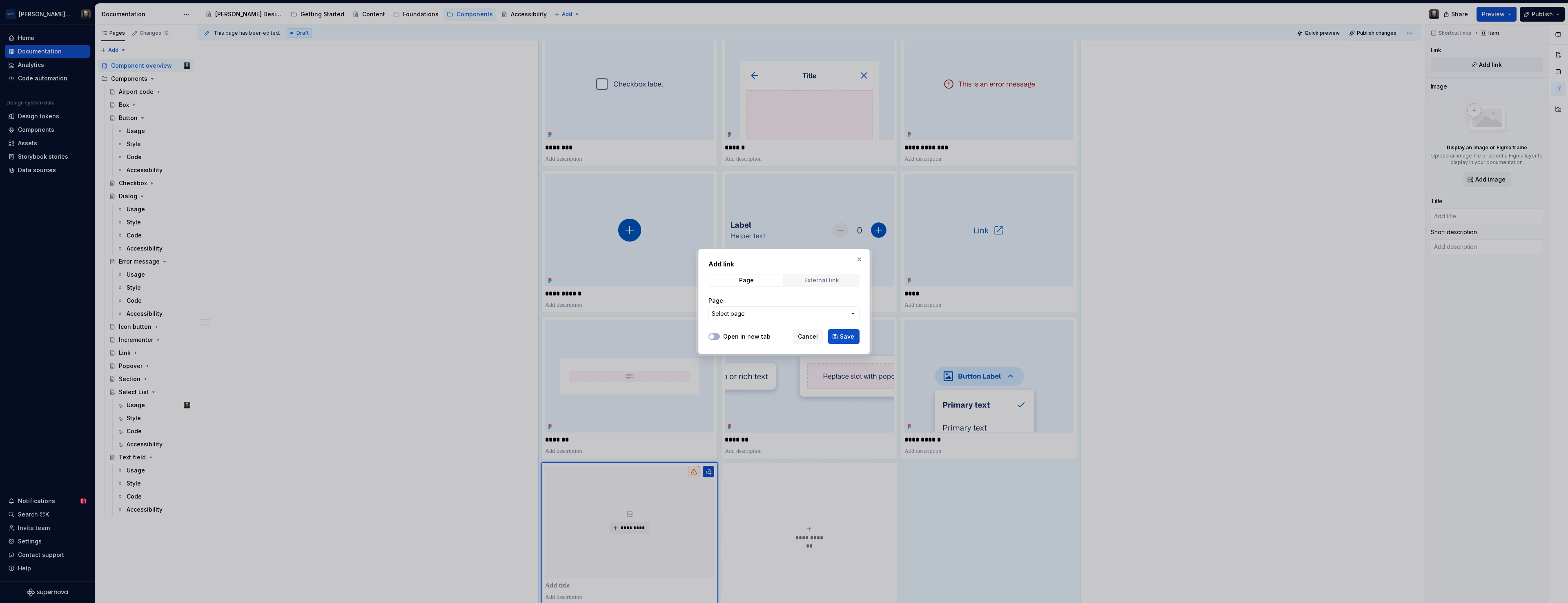
click at [825, 280] on div "External link" at bounding box center [822, 280] width 35 height 7
click at [746, 283] on div "Page" at bounding box center [746, 280] width 15 height 7
click at [850, 308] on button "Select page" at bounding box center [784, 314] width 151 height 15
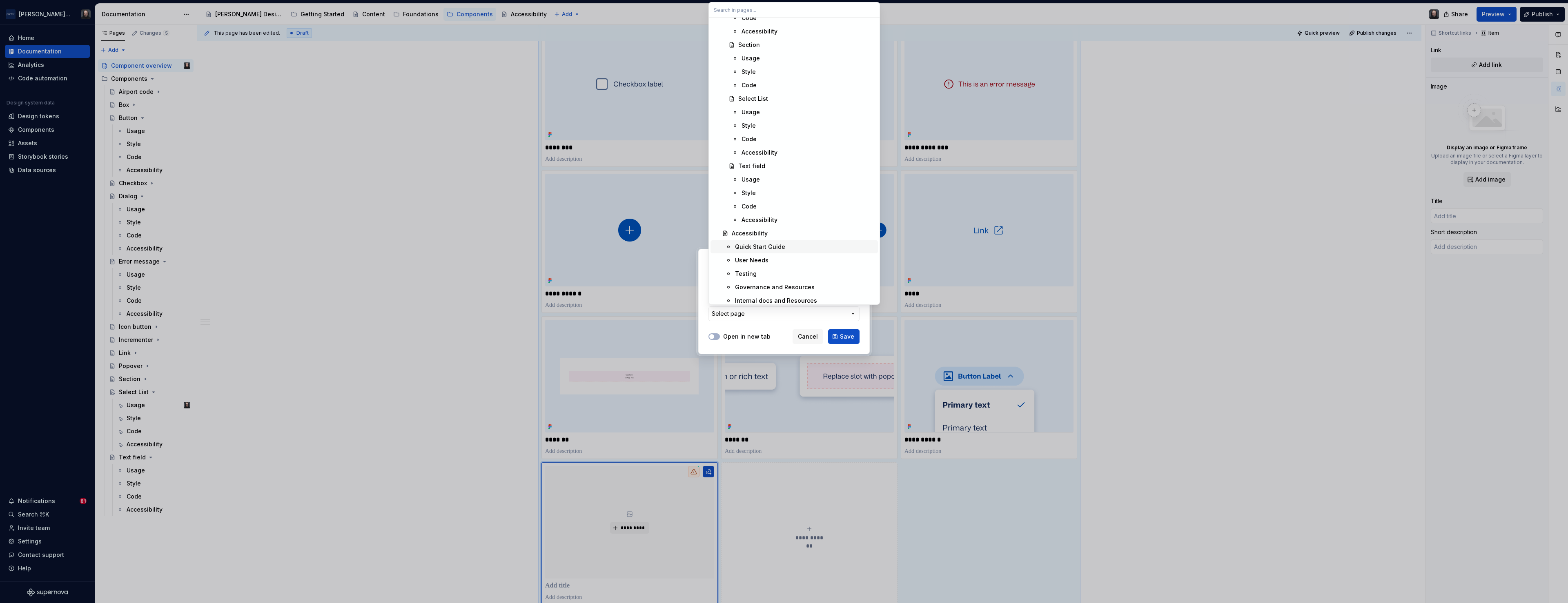
scroll to position [995, 0]
click at [776, 162] on div "Text field" at bounding box center [807, 161] width 136 height 8
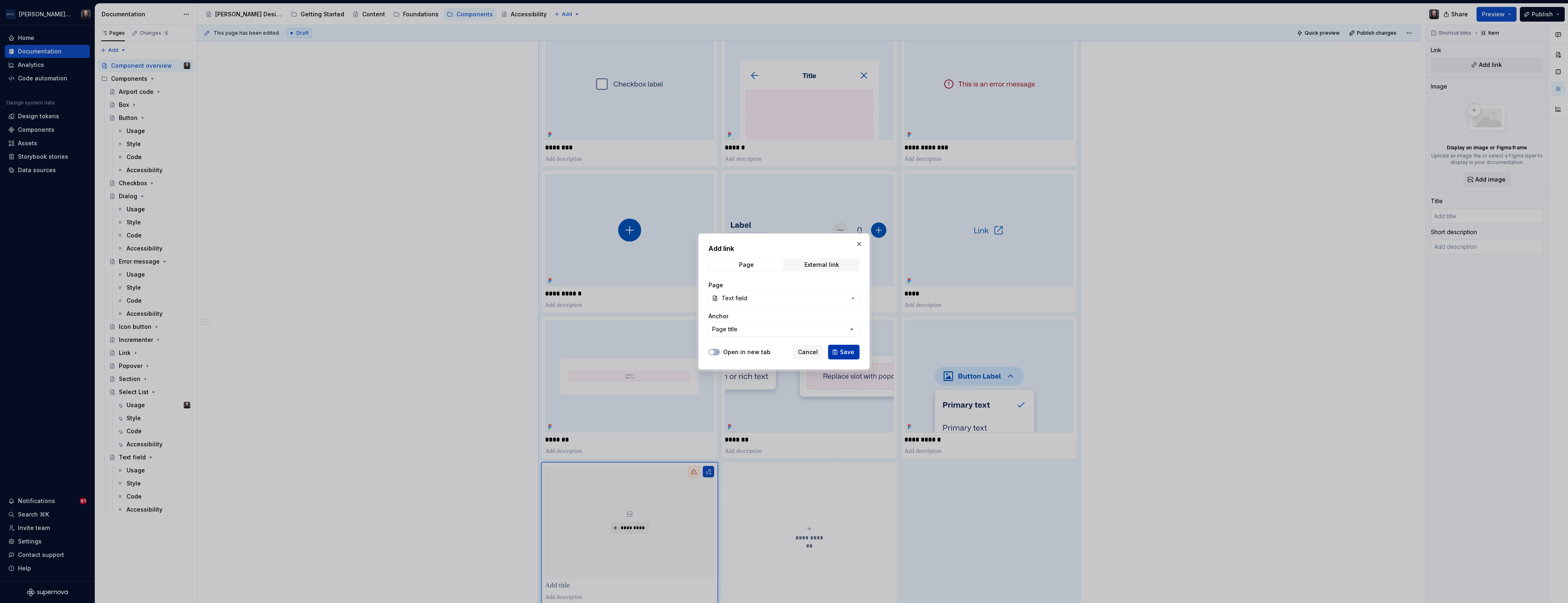
click at [845, 352] on span "Save" at bounding box center [847, 352] width 14 height 8
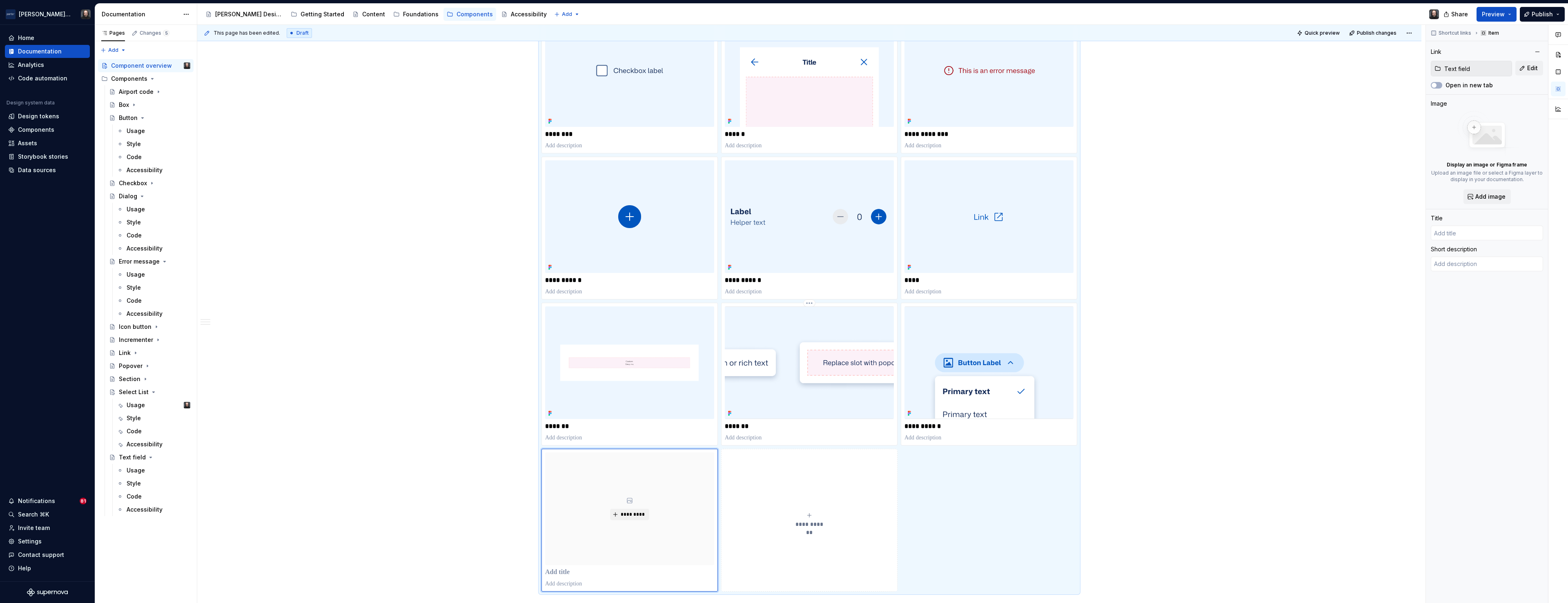
type textarea "*"
type input "Text field"
type textarea "A text field is an input control that allows users to enter and edit informatio…"
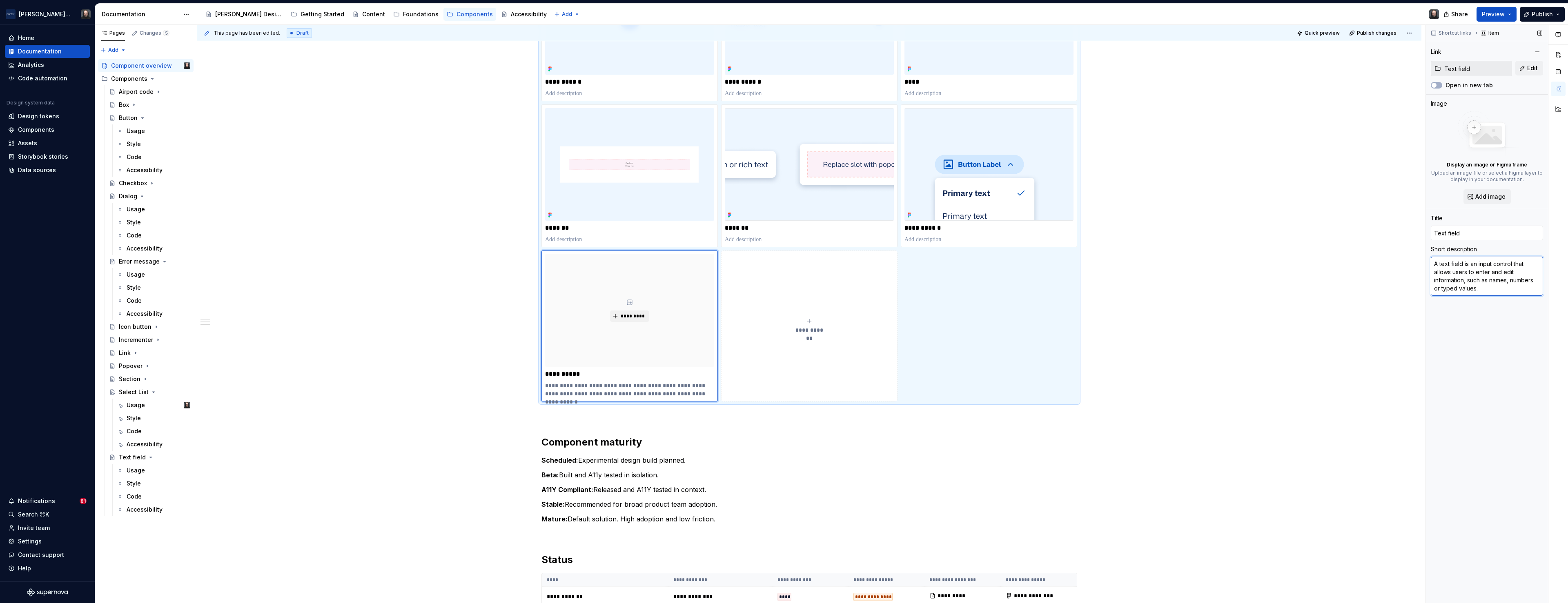
type textarea "*"
click at [1455, 270] on textarea "A text field is an input control that allows users to enter and edit informatio…" at bounding box center [1487, 276] width 112 height 39
type textarea "*"
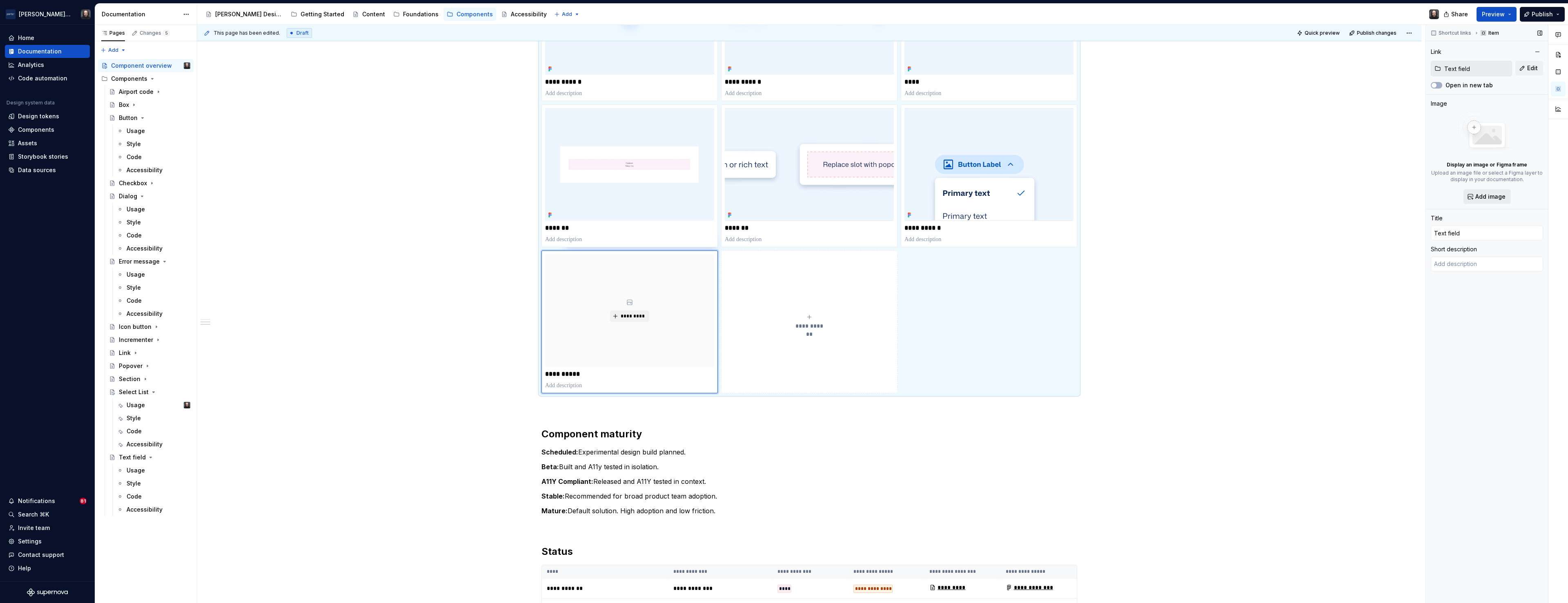
click at [1491, 197] on span "Add image" at bounding box center [1491, 197] width 30 height 8
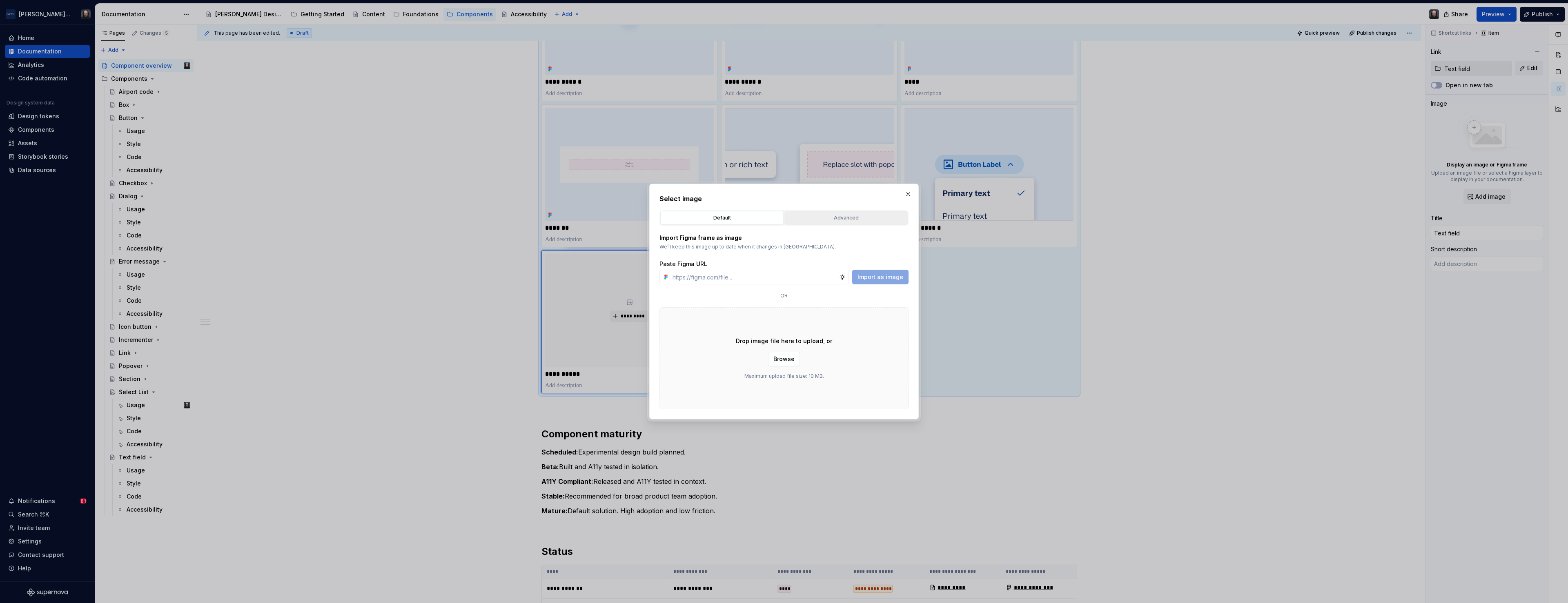
click at [855, 218] on div "Advanced" at bounding box center [845, 218] width 117 height 8
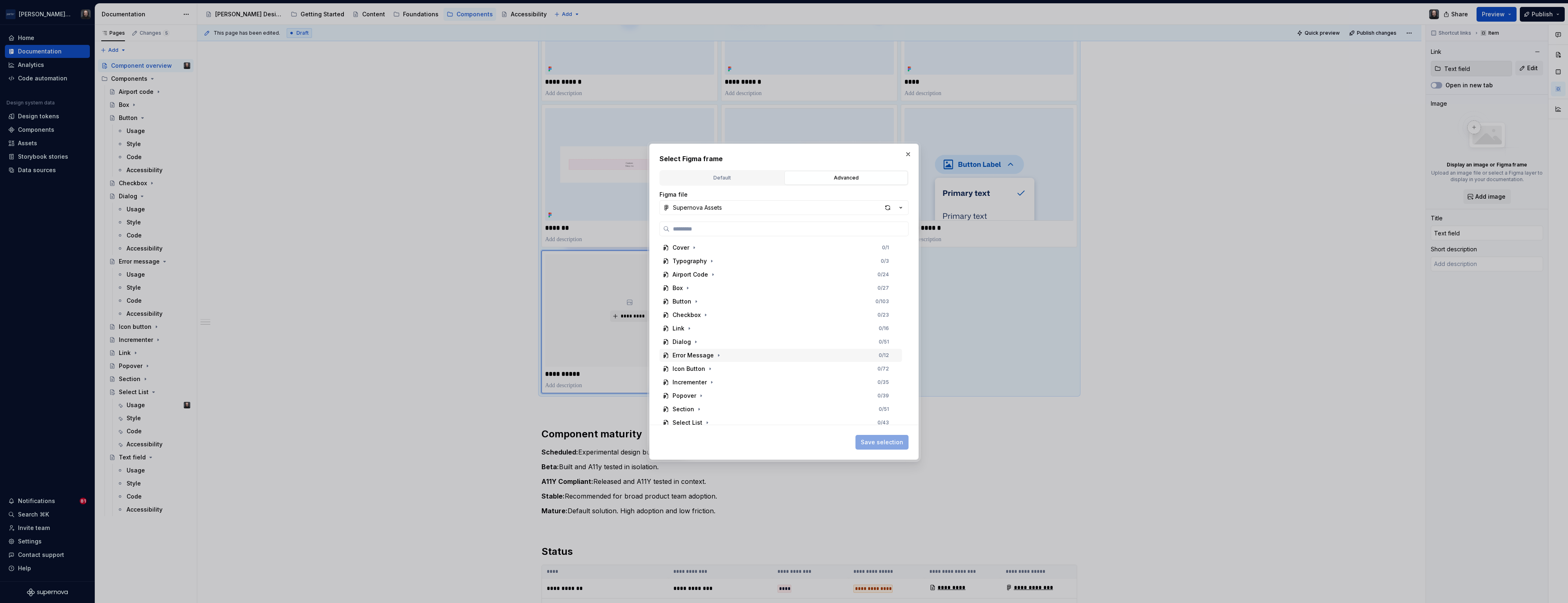
scroll to position [45, 0]
click at [705, 391] on icon "button" at bounding box center [705, 391] width 1 height 2
click at [748, 391] on div "Thumbnail 0 / 4" at bounding box center [785, 391] width 235 height 13
click at [886, 443] on span "Save selection" at bounding box center [882, 442] width 43 height 8
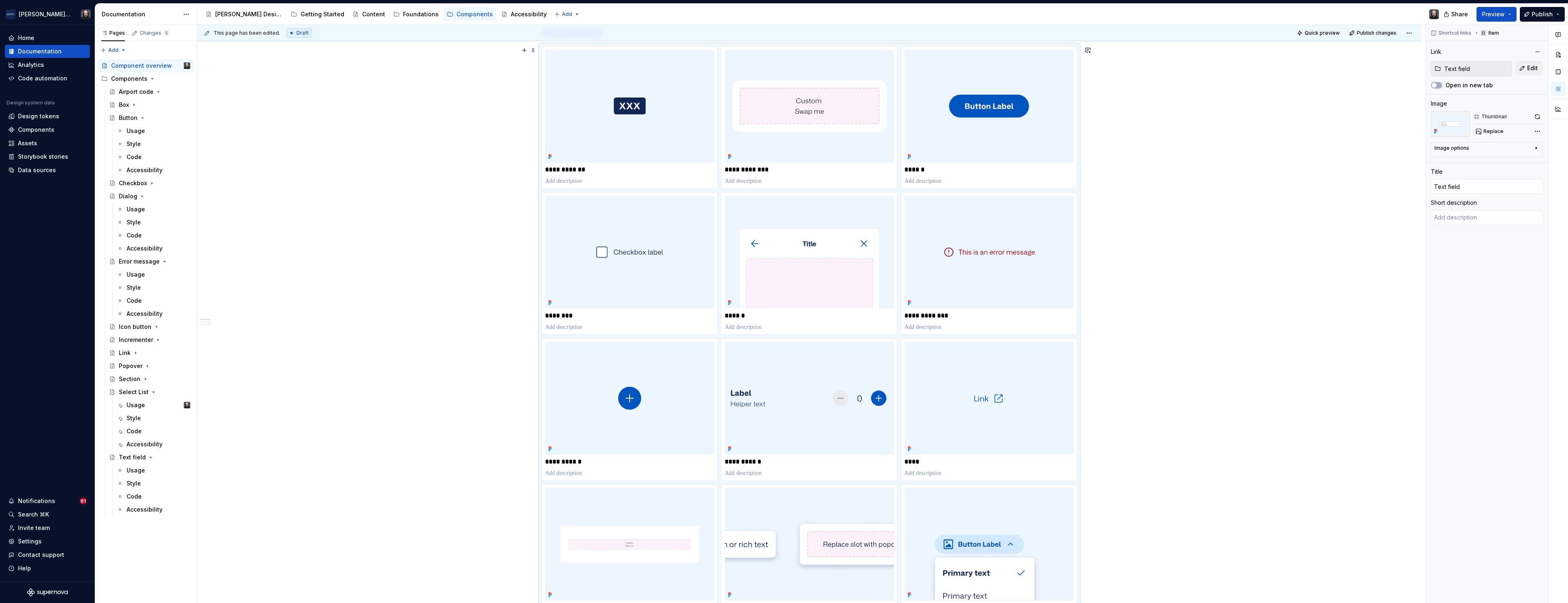
scroll to position [141, 0]
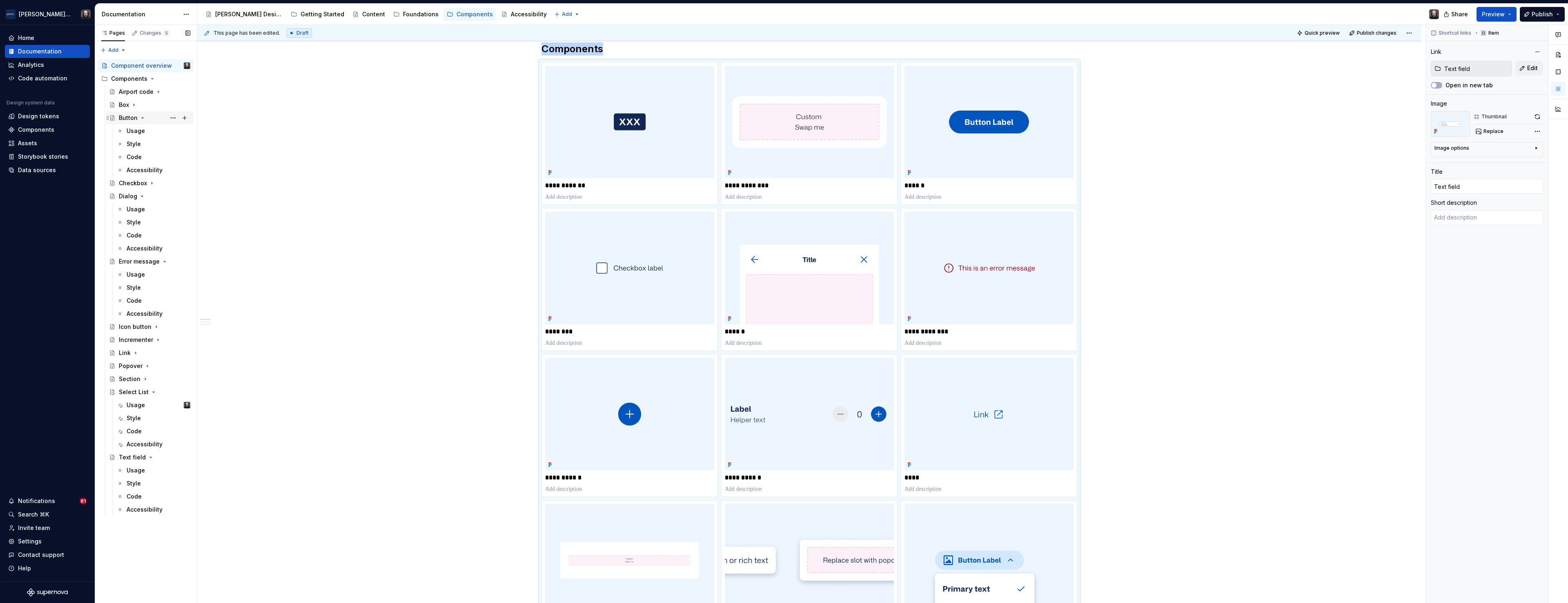
click at [143, 117] on icon "Page tree" at bounding box center [142, 118] width 7 height 7
click at [141, 144] on icon "Page tree" at bounding box center [142, 144] width 2 height 1
click at [163, 158] on icon "Page tree" at bounding box center [163, 157] width 7 height 7
click at [152, 236] on icon "Page tree" at bounding box center [153, 235] width 7 height 7
click at [150, 249] on icon "Page tree" at bounding box center [150, 248] width 2 height 1
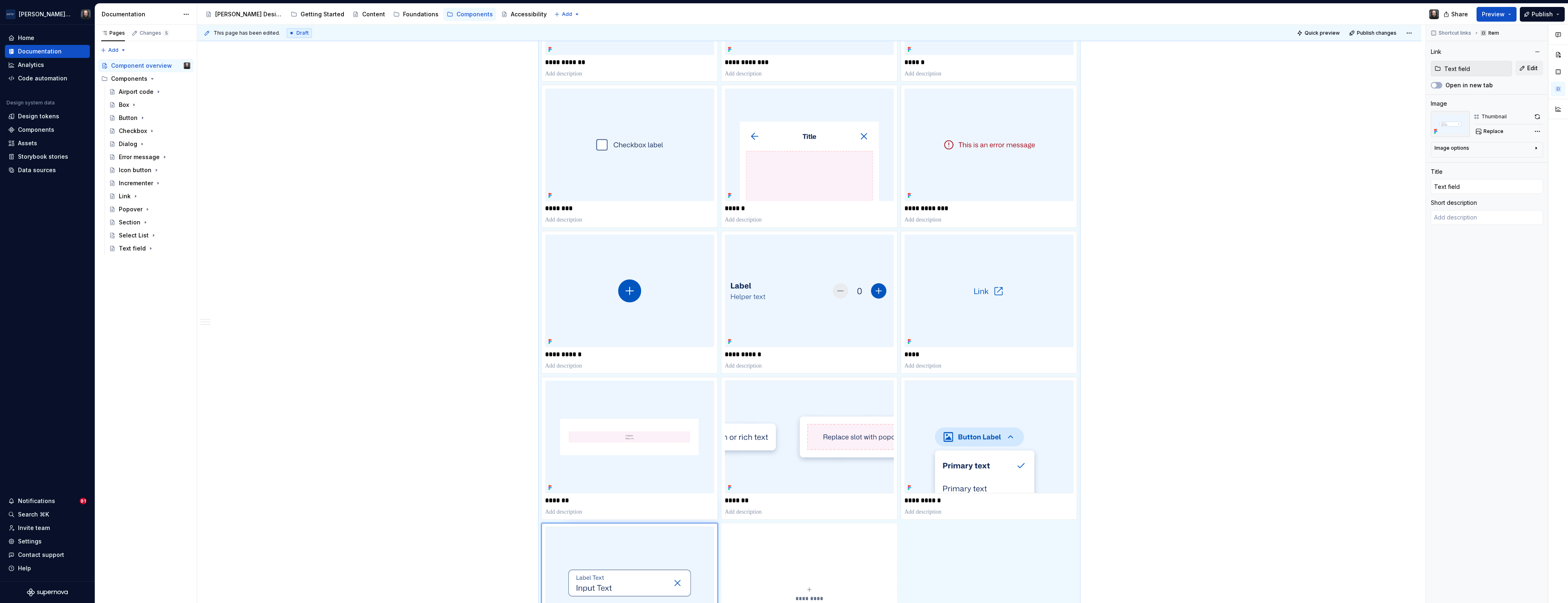
scroll to position [270, 0]
type textarea "*"
type input "Popover"
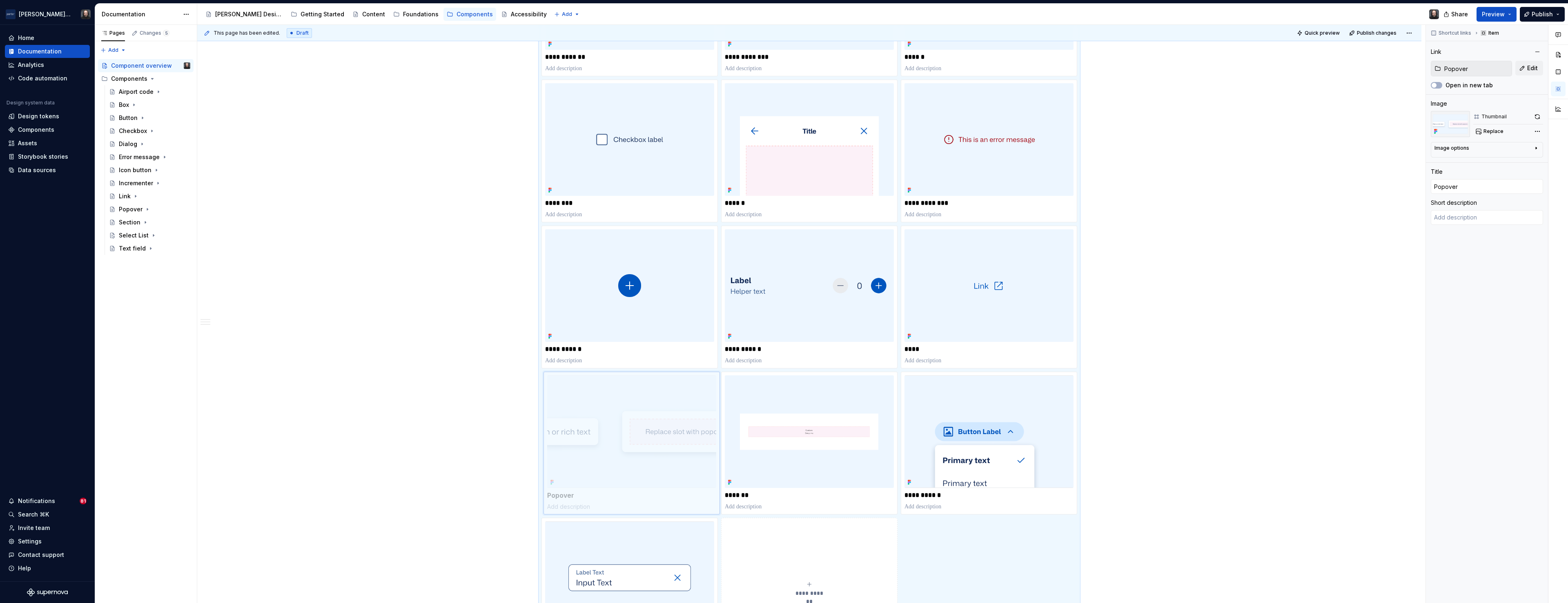
drag, startPoint x: 817, startPoint y: 450, endPoint x: 640, endPoint y: 451, distance: 177.0
click at [640, 451] on body "Porter Airlines Home Documentation Analytics Code automation Design system data…" at bounding box center [784, 301] width 1568 height 603
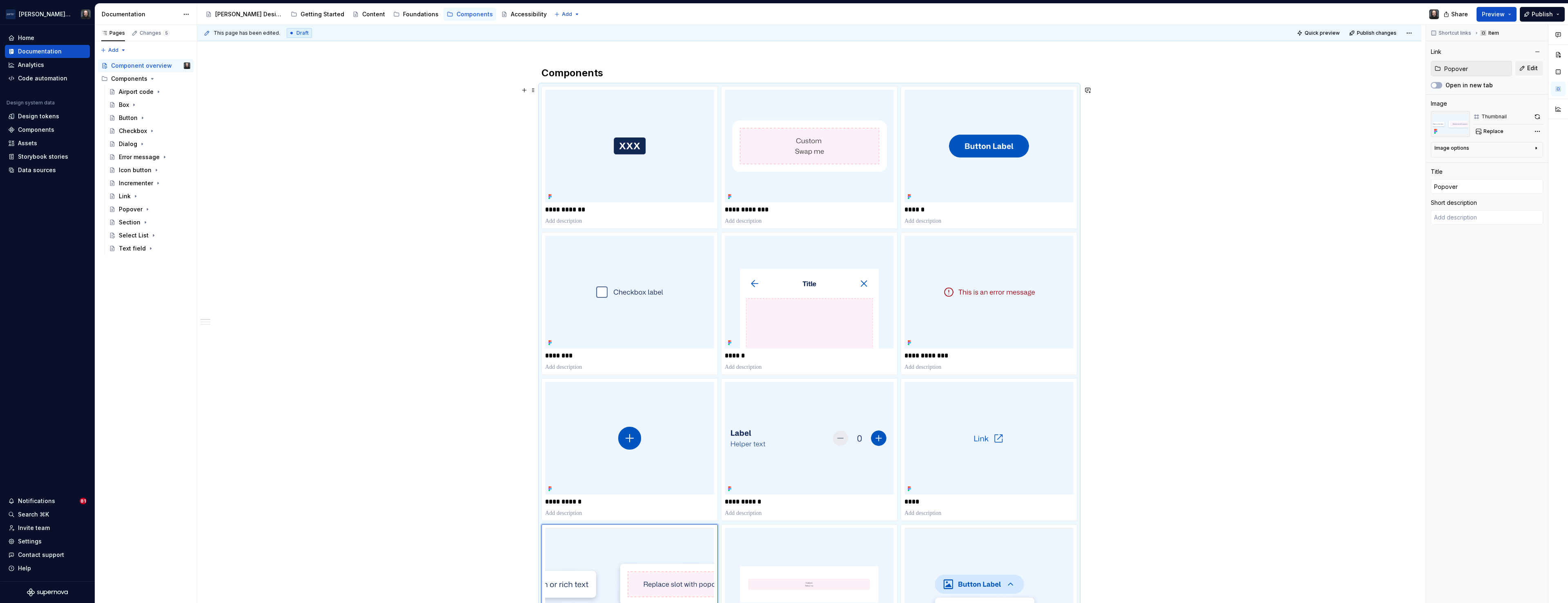
scroll to position [0, 0]
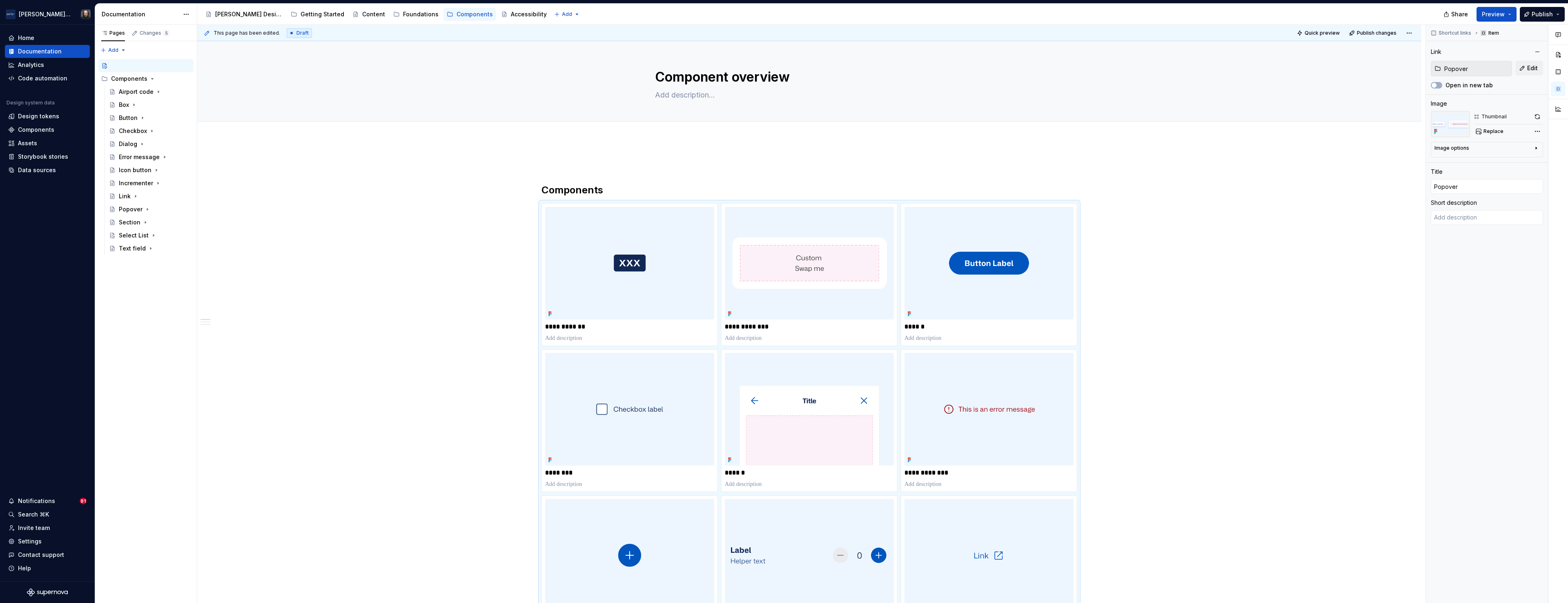
type textarea "*"
